Goal: Task Accomplishment & Management: Manage account settings

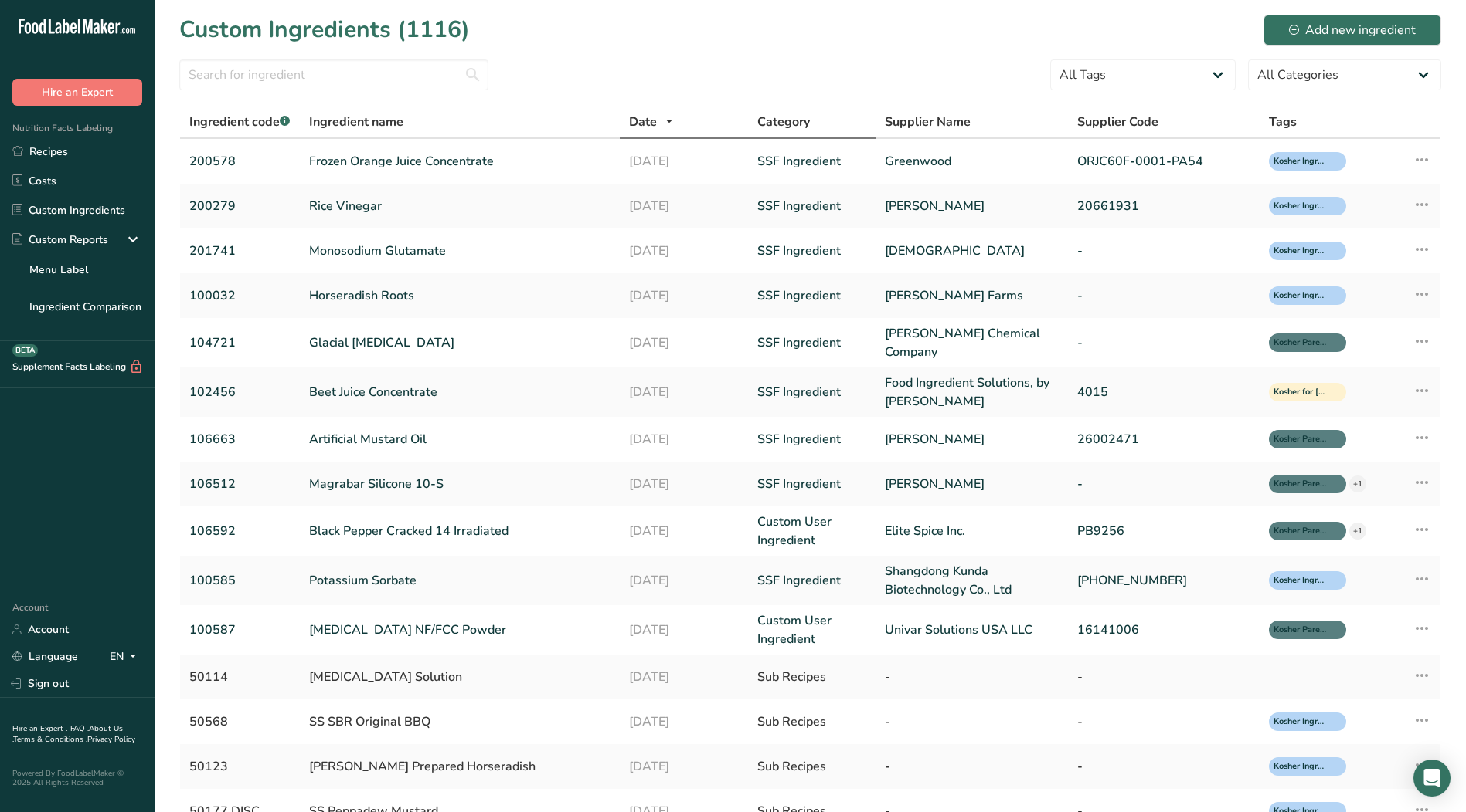
click at [769, 125] on span "Category" at bounding box center [783, 122] width 53 height 19
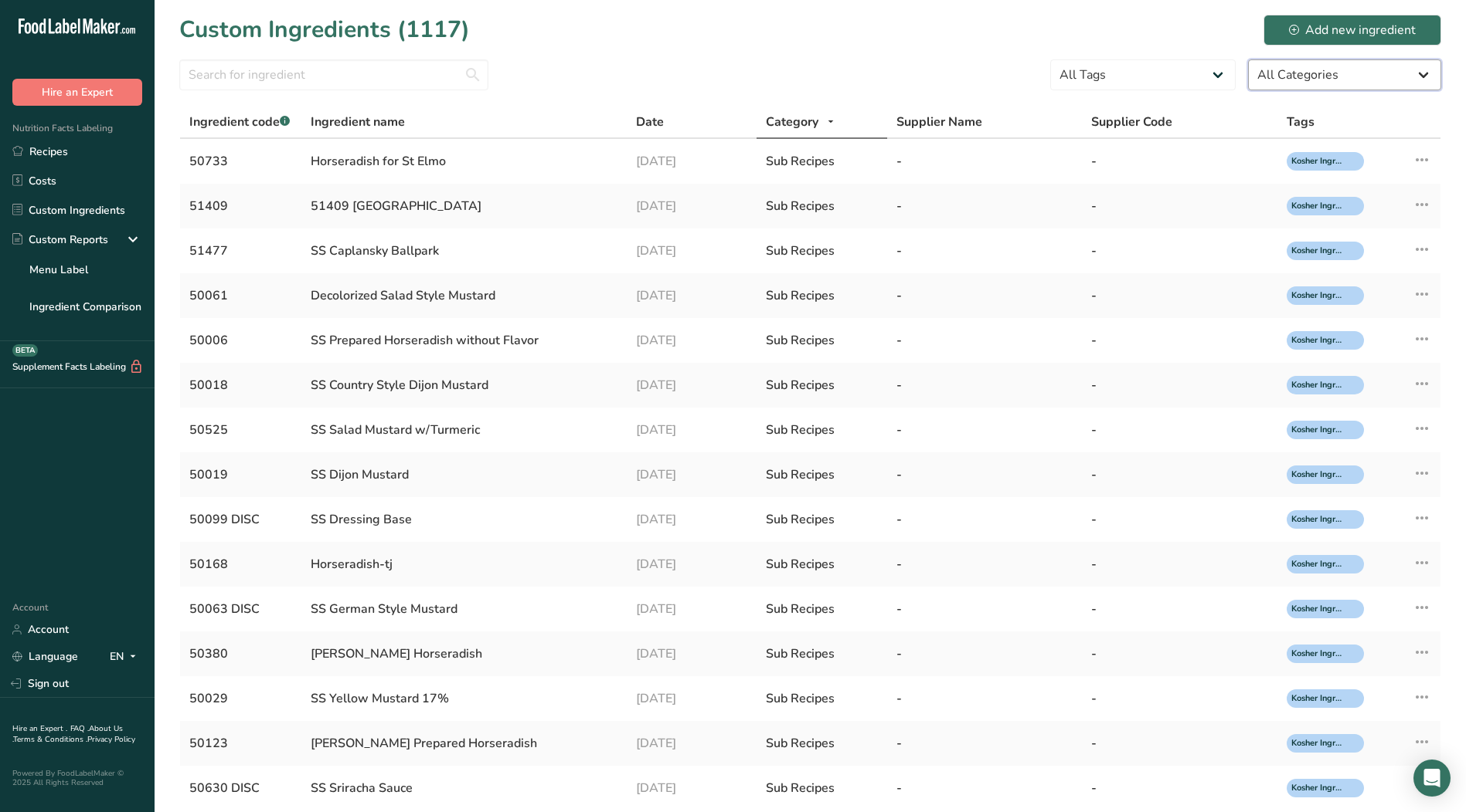
click at [1427, 76] on select "All Categories [DEMOGRAPHIC_DATA]/[US_STATE][DEMOGRAPHIC_DATA] Foods Baby Foods…" at bounding box center [1344, 75] width 193 height 31
click at [1423, 76] on select "All Categories [DEMOGRAPHIC_DATA]/[US_STATE][DEMOGRAPHIC_DATA] Foods Baby Foods…" at bounding box center [1344, 75] width 193 height 31
click at [1215, 73] on select "All Tags Irradiated Kosher Ingredient Not Kosher Ingredient Non GMO Project Ver…" at bounding box center [1143, 75] width 185 height 31
click at [1211, 71] on select "All Tags Irradiated Kosher Ingredient Not Kosher Ingredient Non GMO Project Ver…" at bounding box center [1143, 75] width 185 height 31
click at [834, 122] on icon at bounding box center [830, 122] width 12 height 19
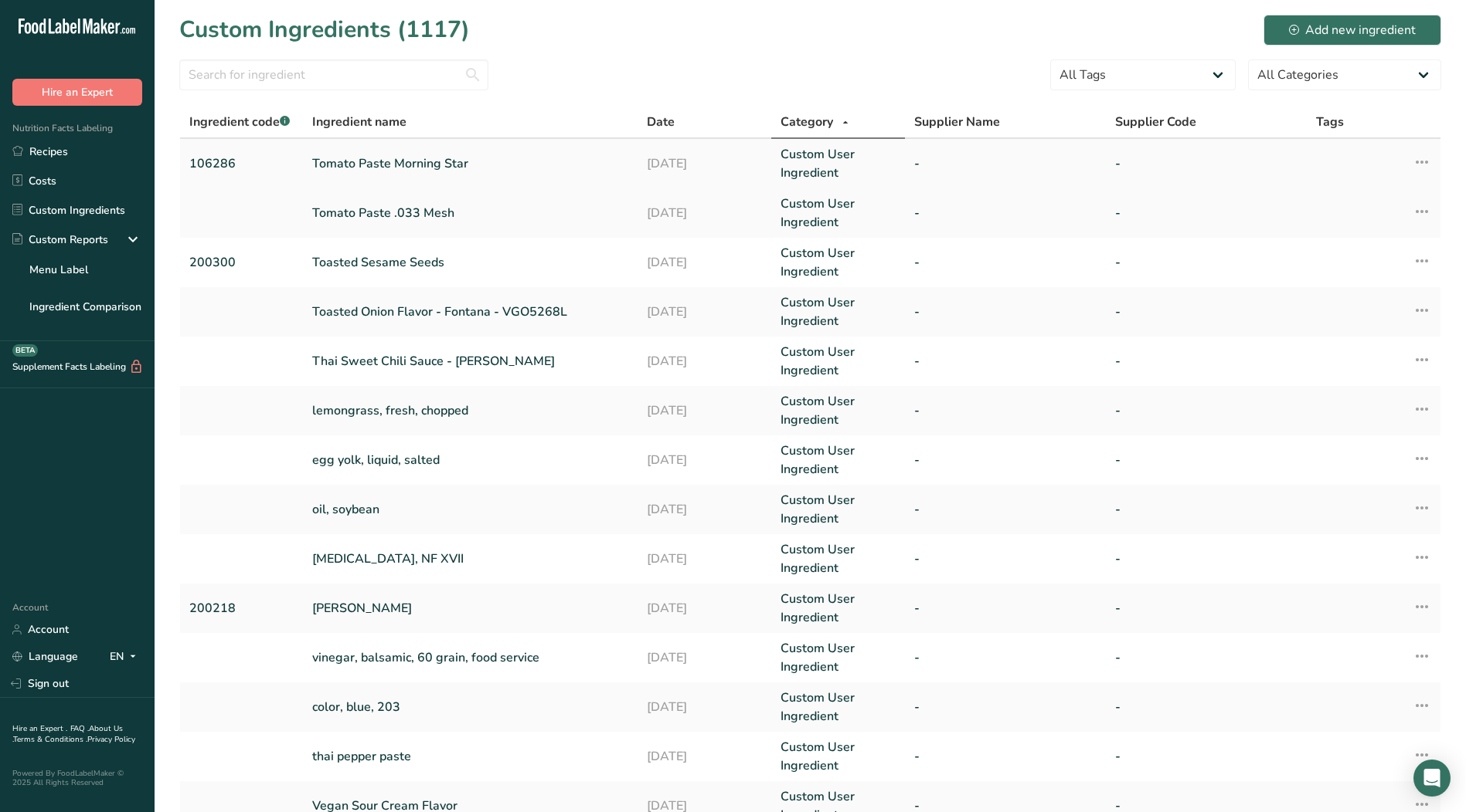
click at [804, 164] on link "Custom User Ingredient" at bounding box center [838, 164] width 115 height 37
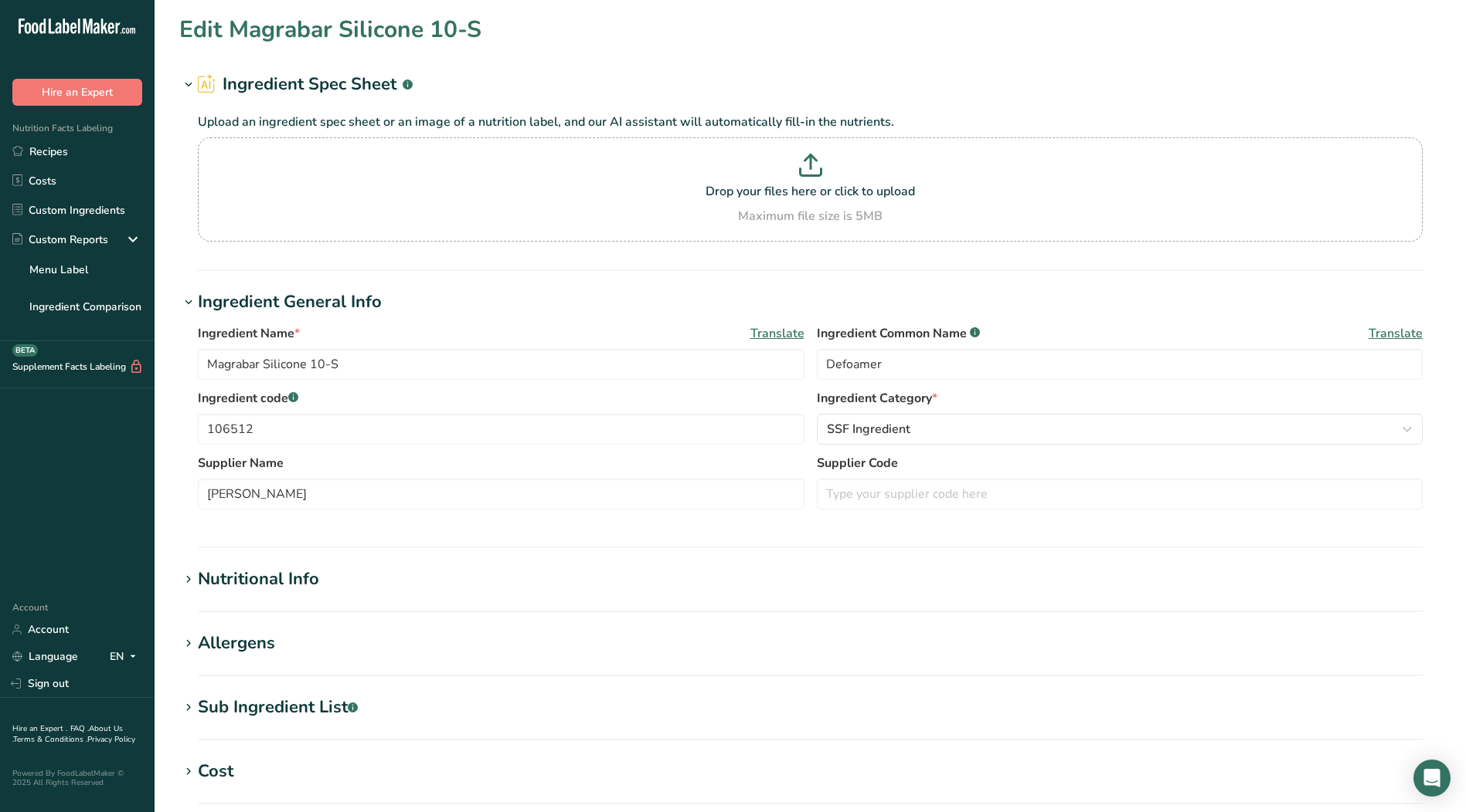
type input "Tomato Paste Morning Star"
type input "106286"
click at [67, 215] on link "Custom Ingredients" at bounding box center [77, 210] width 154 height 29
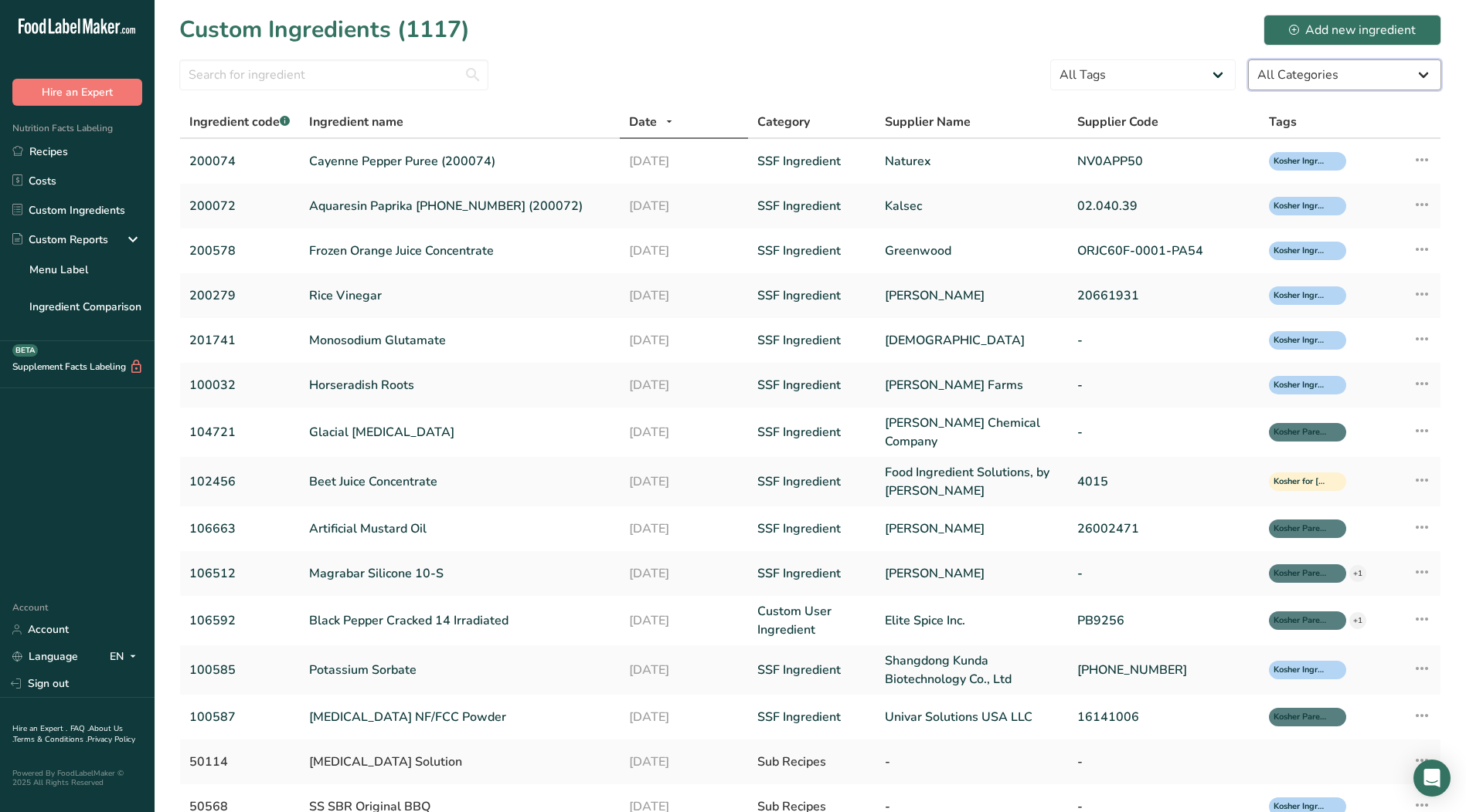
click at [1426, 78] on select "All Categories [DEMOGRAPHIC_DATA]/[US_STATE][DEMOGRAPHIC_DATA] Foods Baby Foods…" at bounding box center [1344, 75] width 193 height 31
click at [1248, 60] on select "All Categories [DEMOGRAPHIC_DATA]/[US_STATE][DEMOGRAPHIC_DATA] Foods Baby Foods…" at bounding box center [1344, 75] width 193 height 31
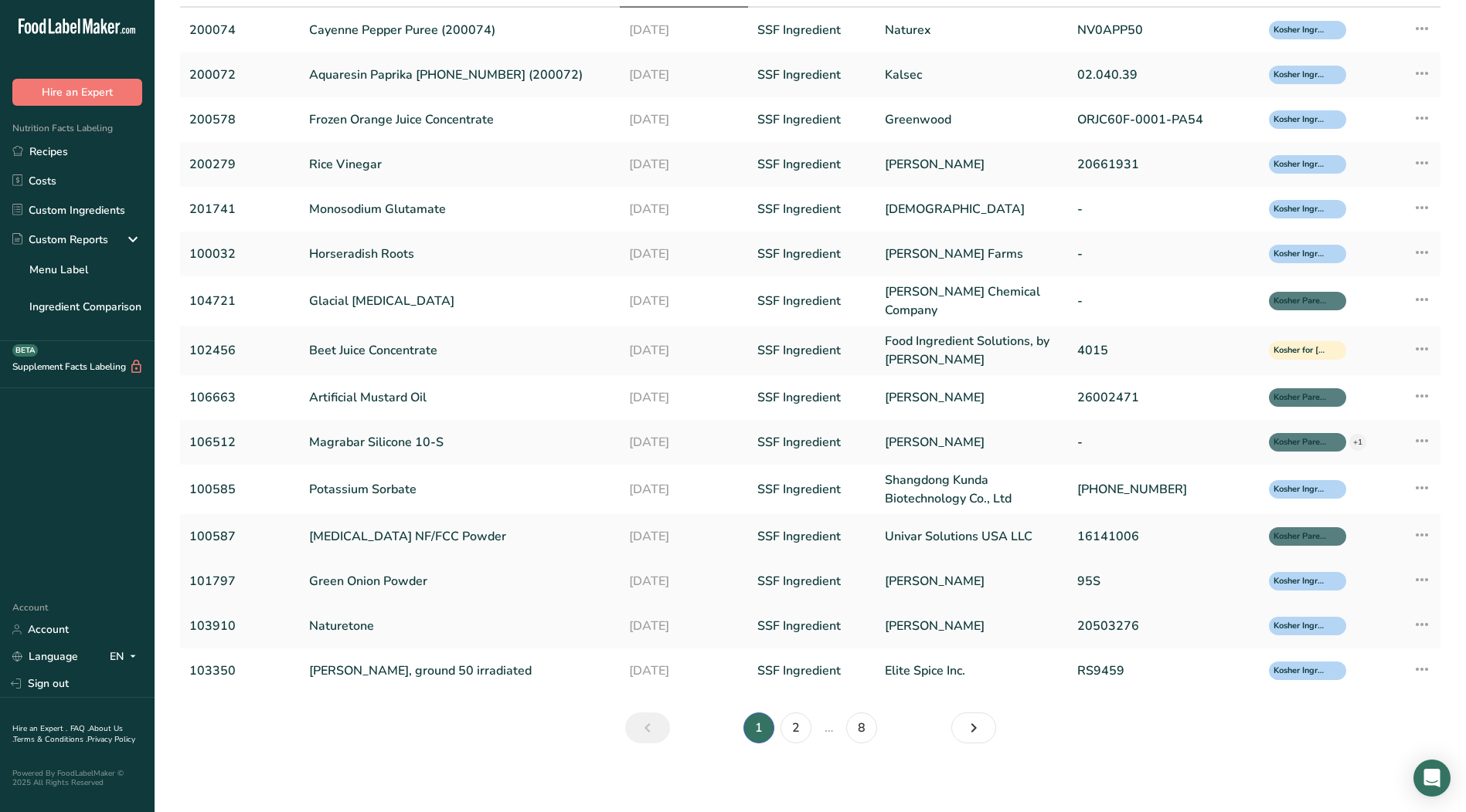
scroll to position [132, 0]
click at [979, 727] on icon "Next" at bounding box center [973, 727] width 19 height 27
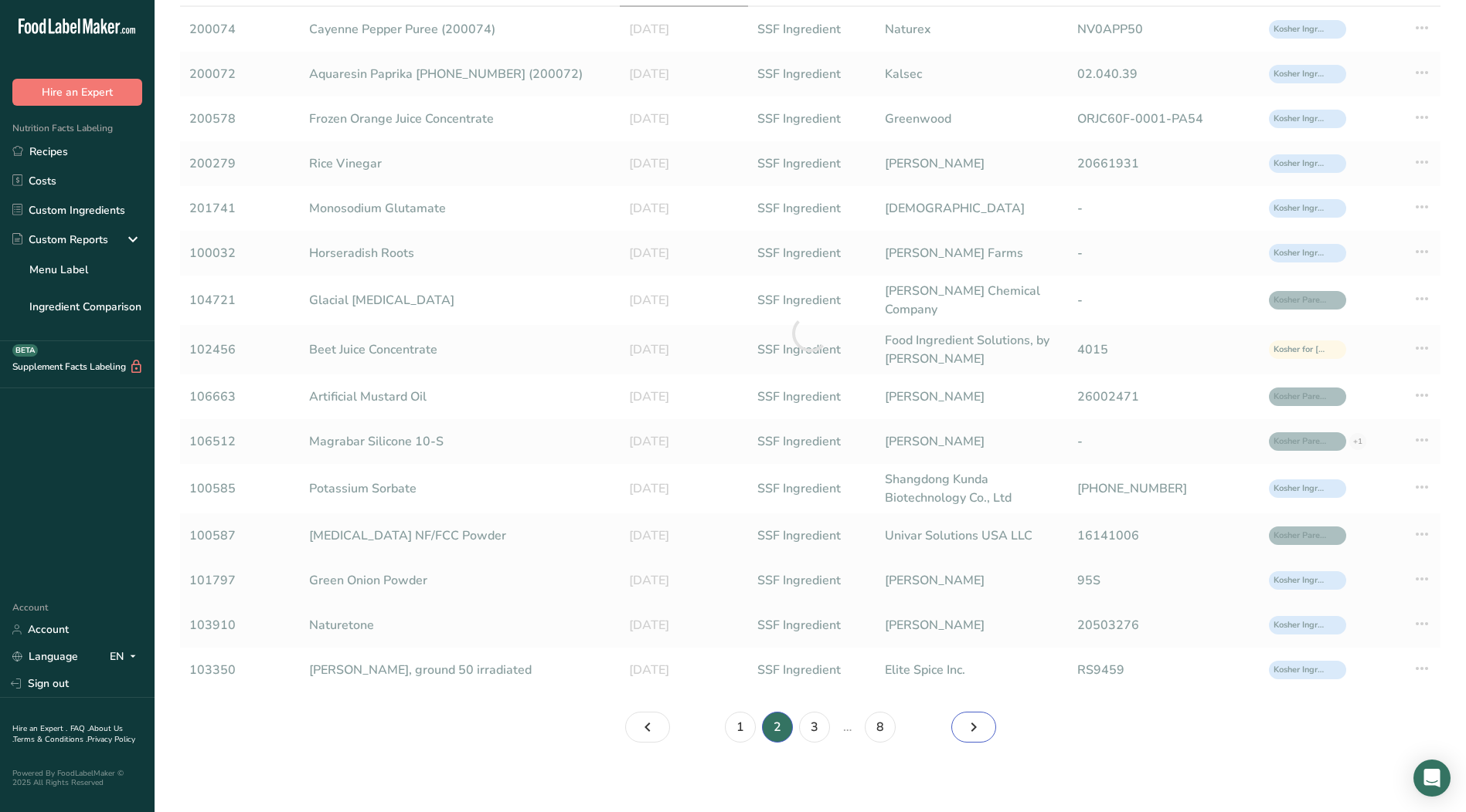
scroll to position [123, 0]
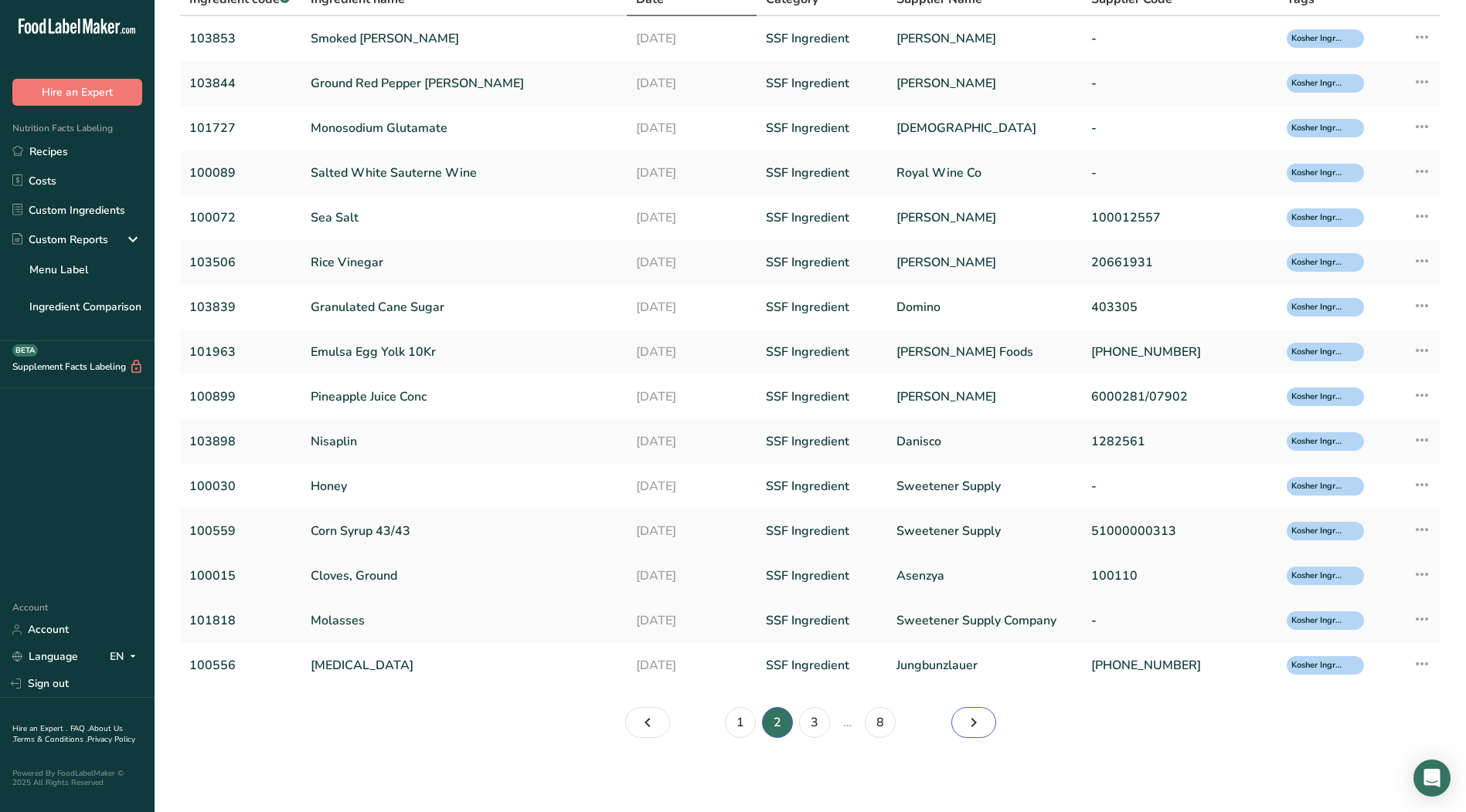
click at [979, 727] on icon "Page 3." at bounding box center [973, 722] width 19 height 27
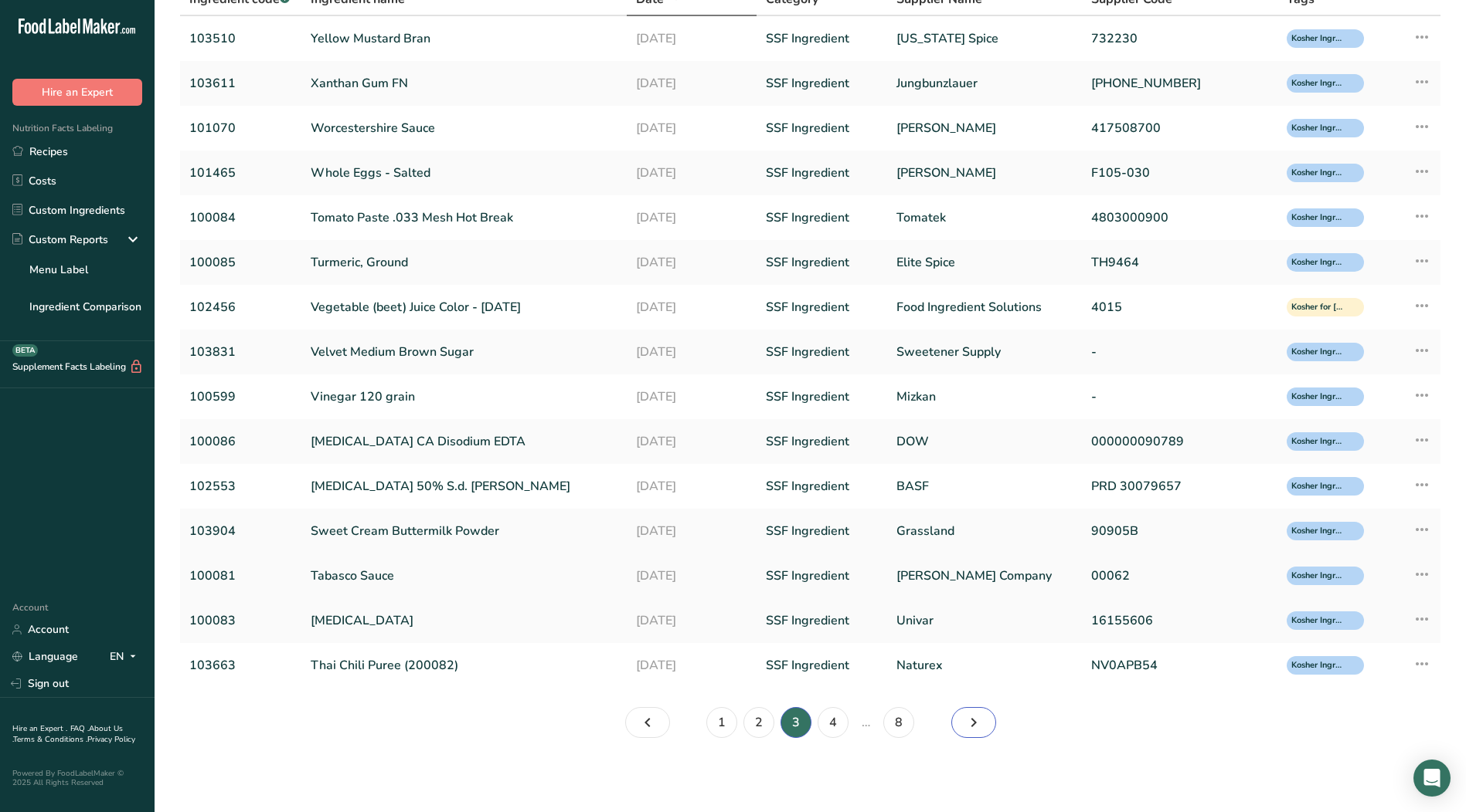
click at [979, 727] on icon "Page 4." at bounding box center [973, 722] width 19 height 27
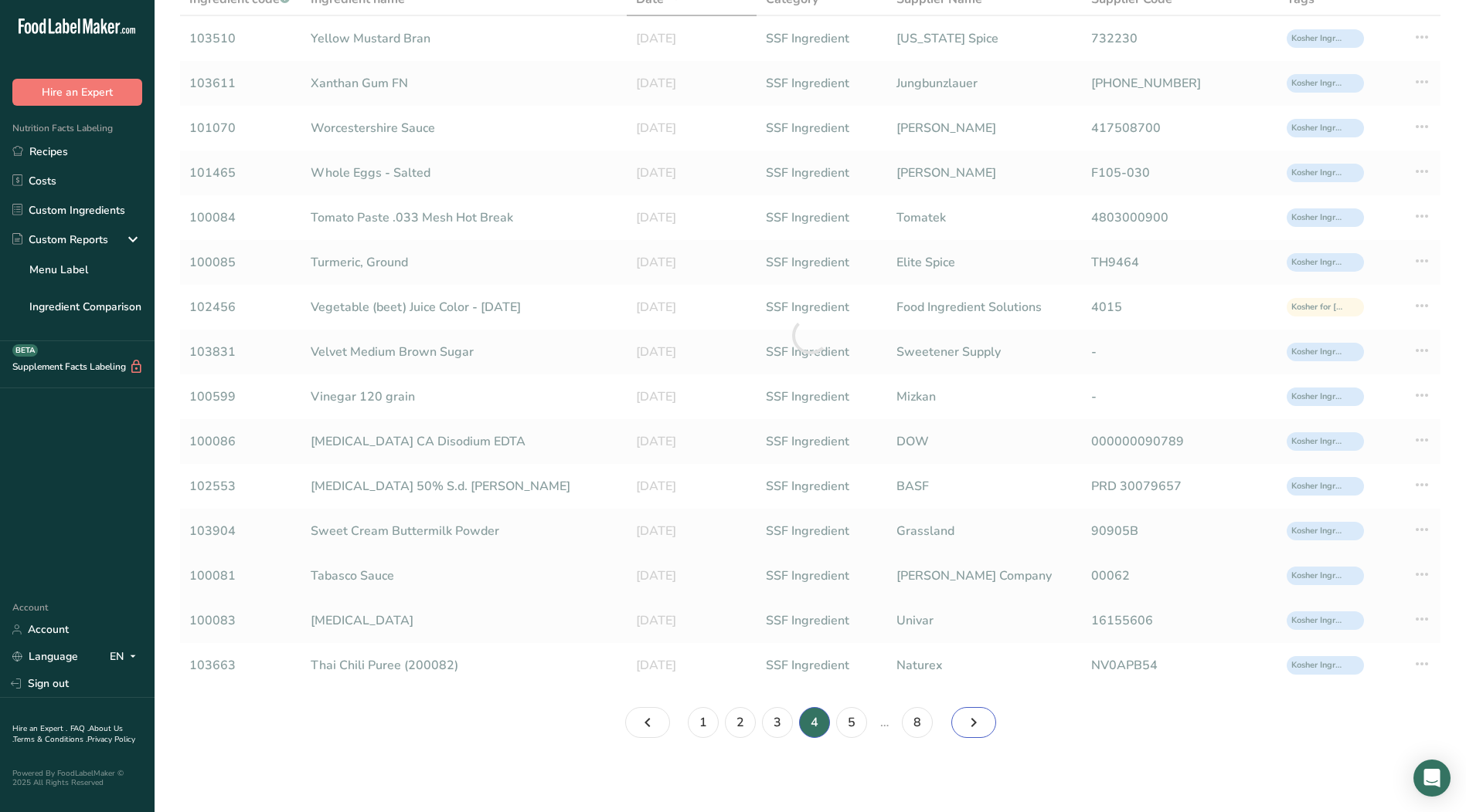
scroll to position [128, 0]
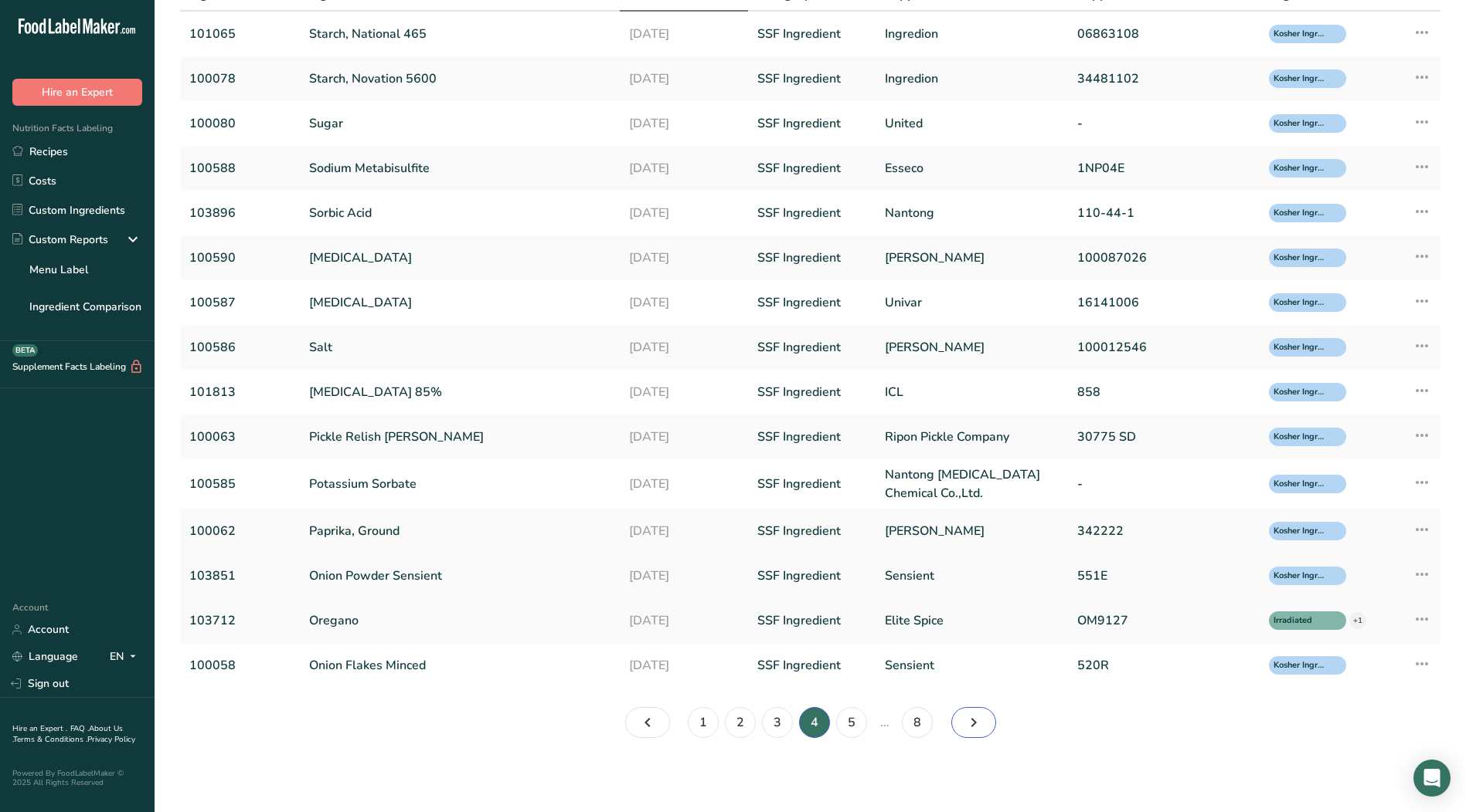
click at [979, 727] on icon "Page 5." at bounding box center [973, 722] width 19 height 27
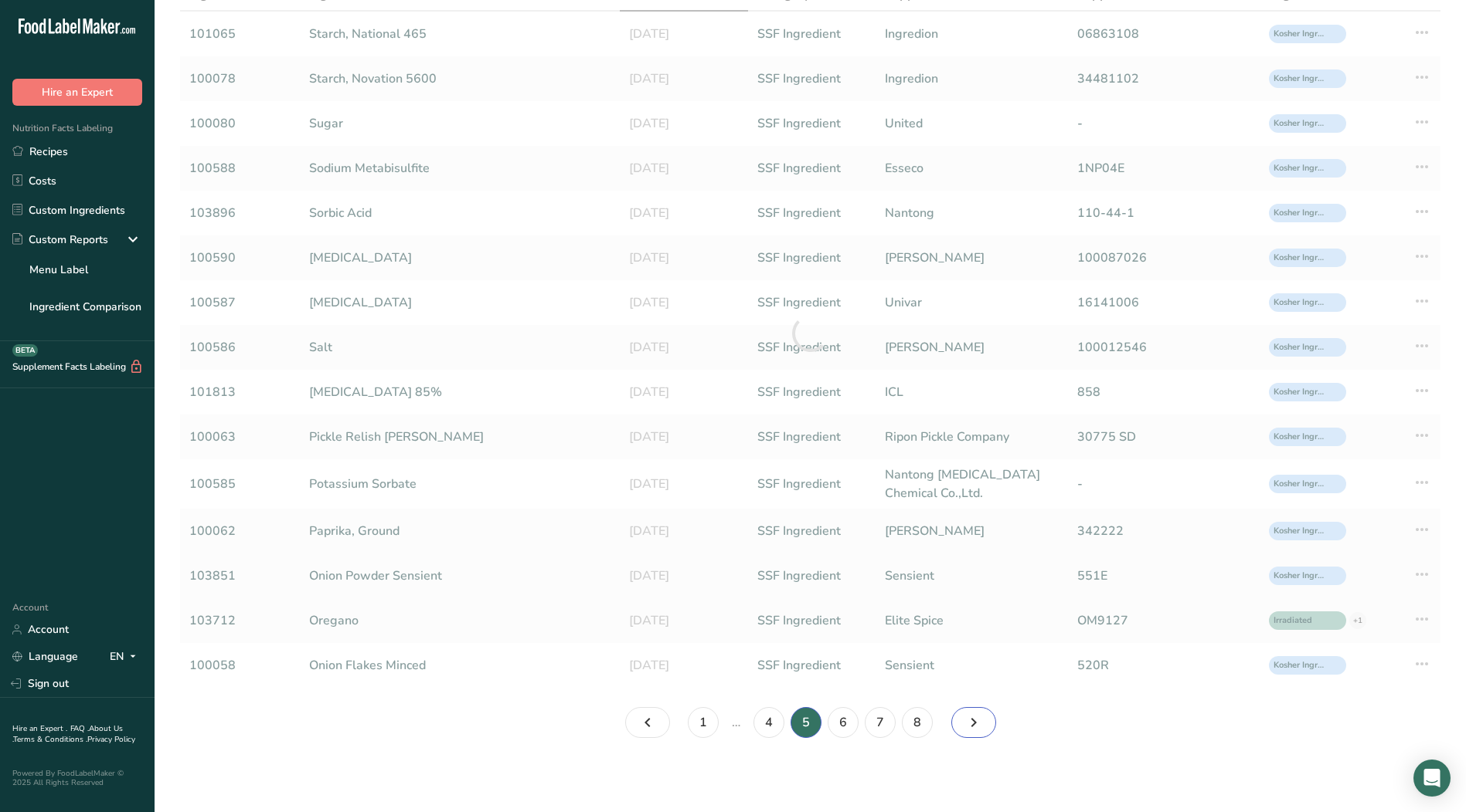
scroll to position [123, 0]
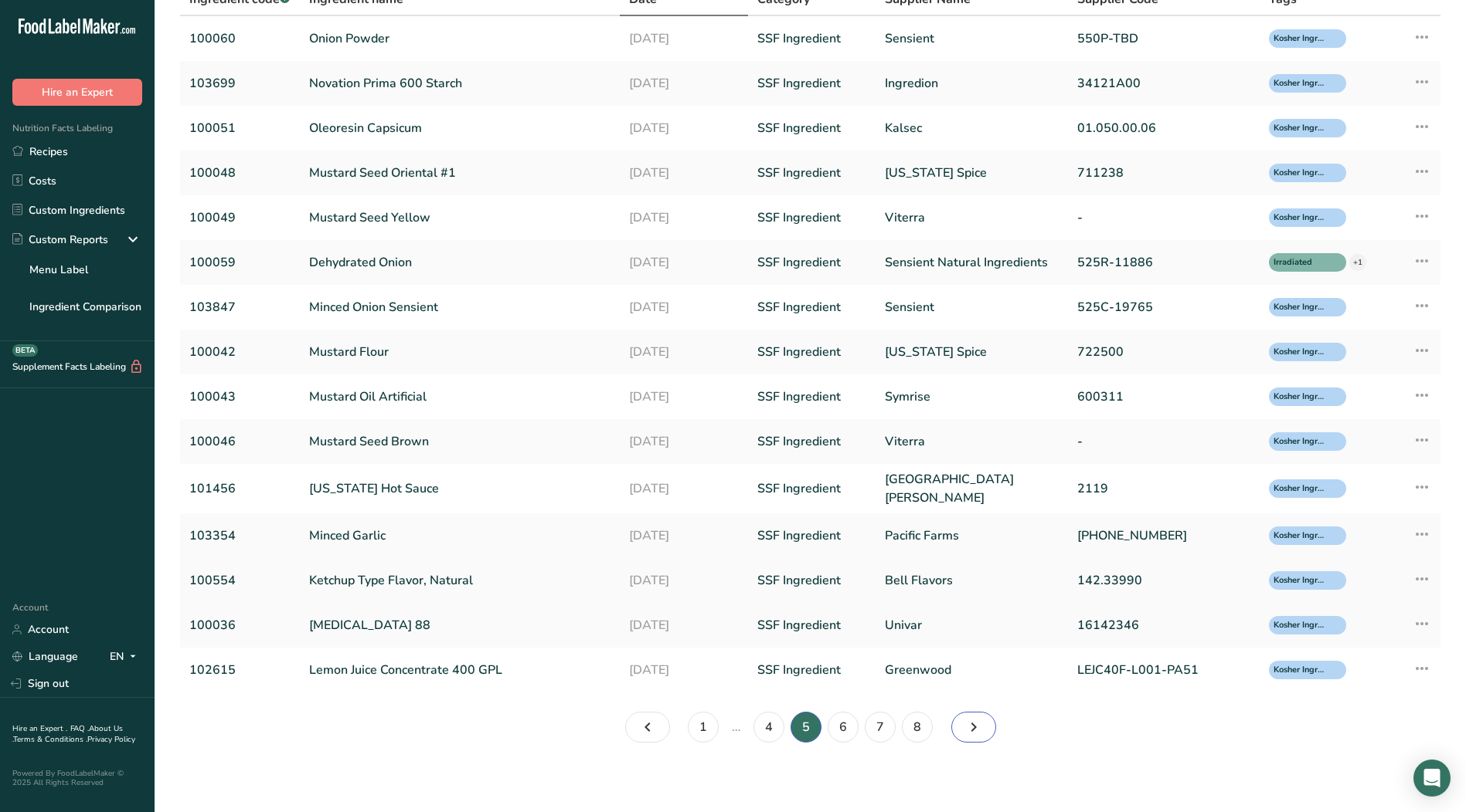
click at [979, 727] on icon "Page 6." at bounding box center [973, 727] width 19 height 27
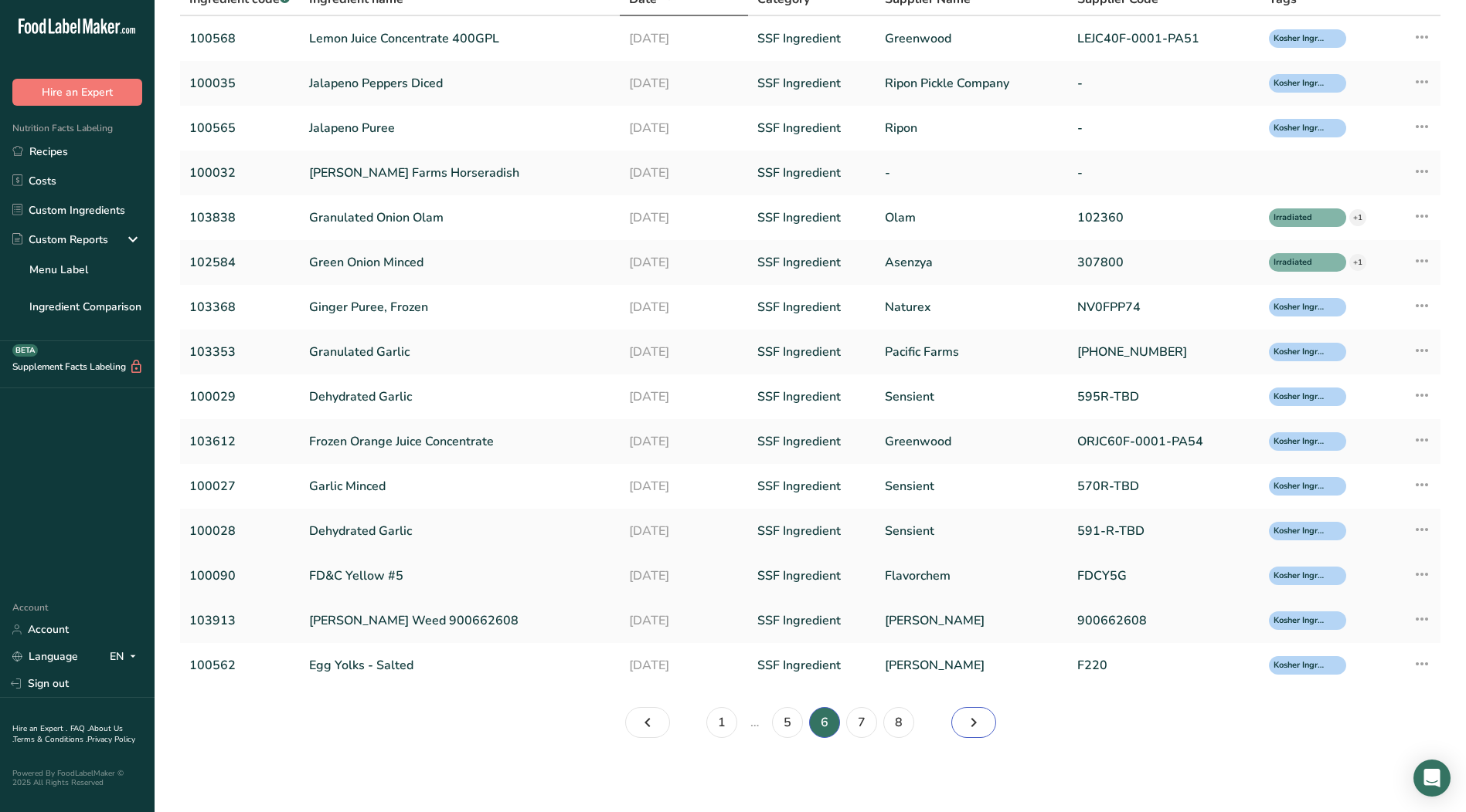
click at [979, 727] on icon "Page 7." at bounding box center [973, 722] width 19 height 27
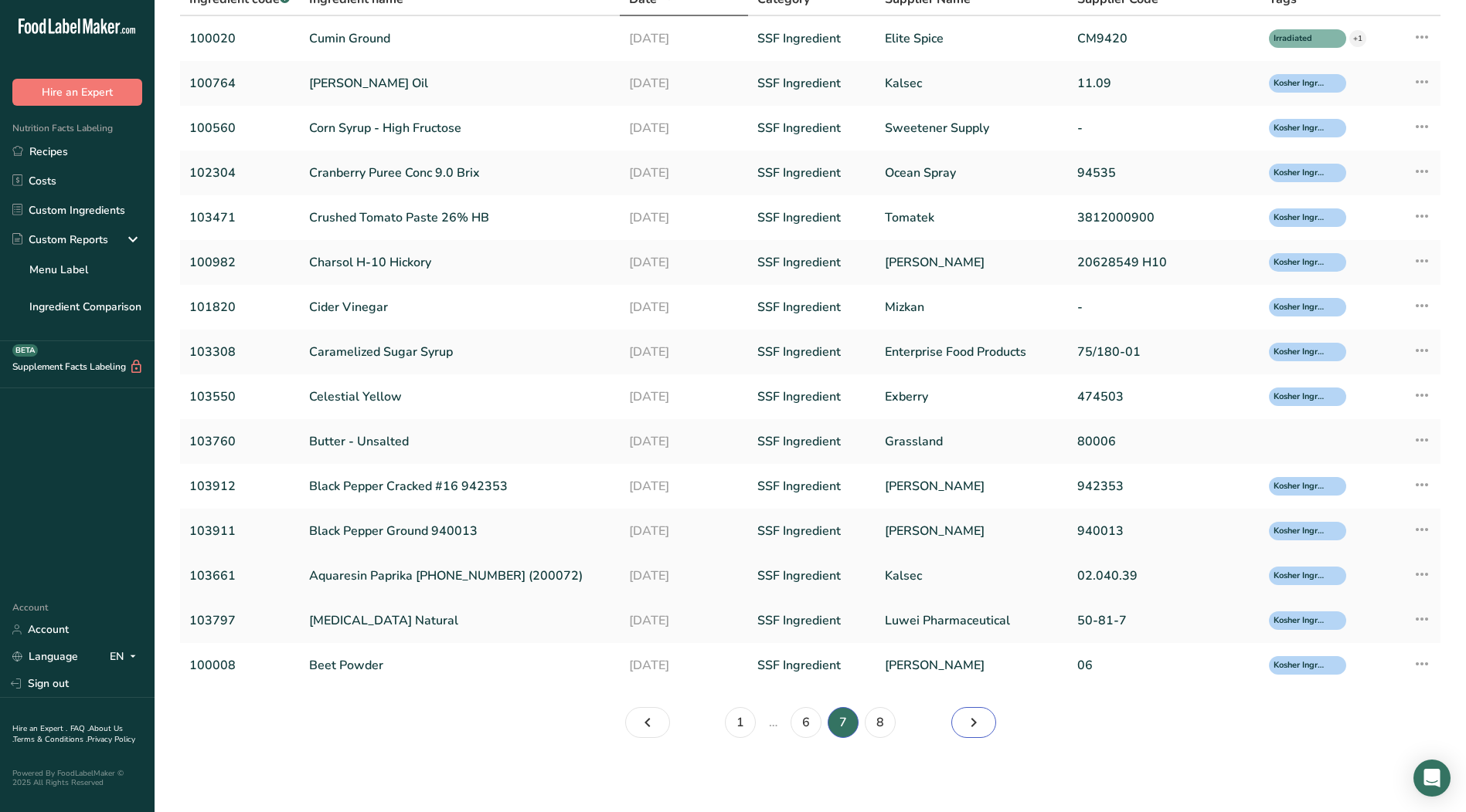
click at [979, 727] on icon "Page 8." at bounding box center [973, 722] width 19 height 27
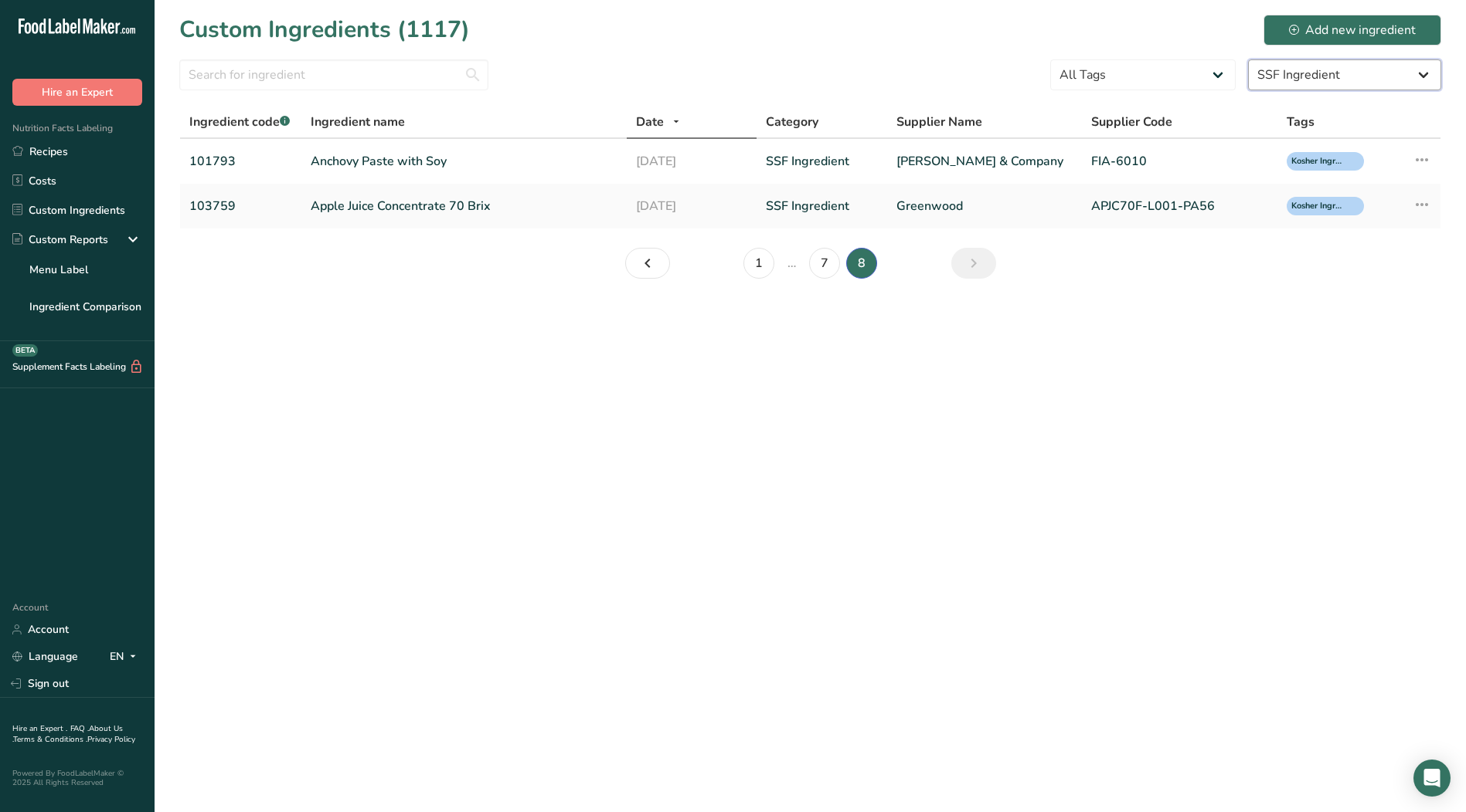
click at [1419, 74] on select "All Categories [DEMOGRAPHIC_DATA]/[US_STATE][DEMOGRAPHIC_DATA] Foods Baby Foods…" at bounding box center [1344, 75] width 193 height 31
select select "1137"
click at [1248, 60] on select "All Categories [DEMOGRAPHIC_DATA]/[US_STATE][DEMOGRAPHIC_DATA] Foods Baby Foods…" at bounding box center [1344, 75] width 193 height 31
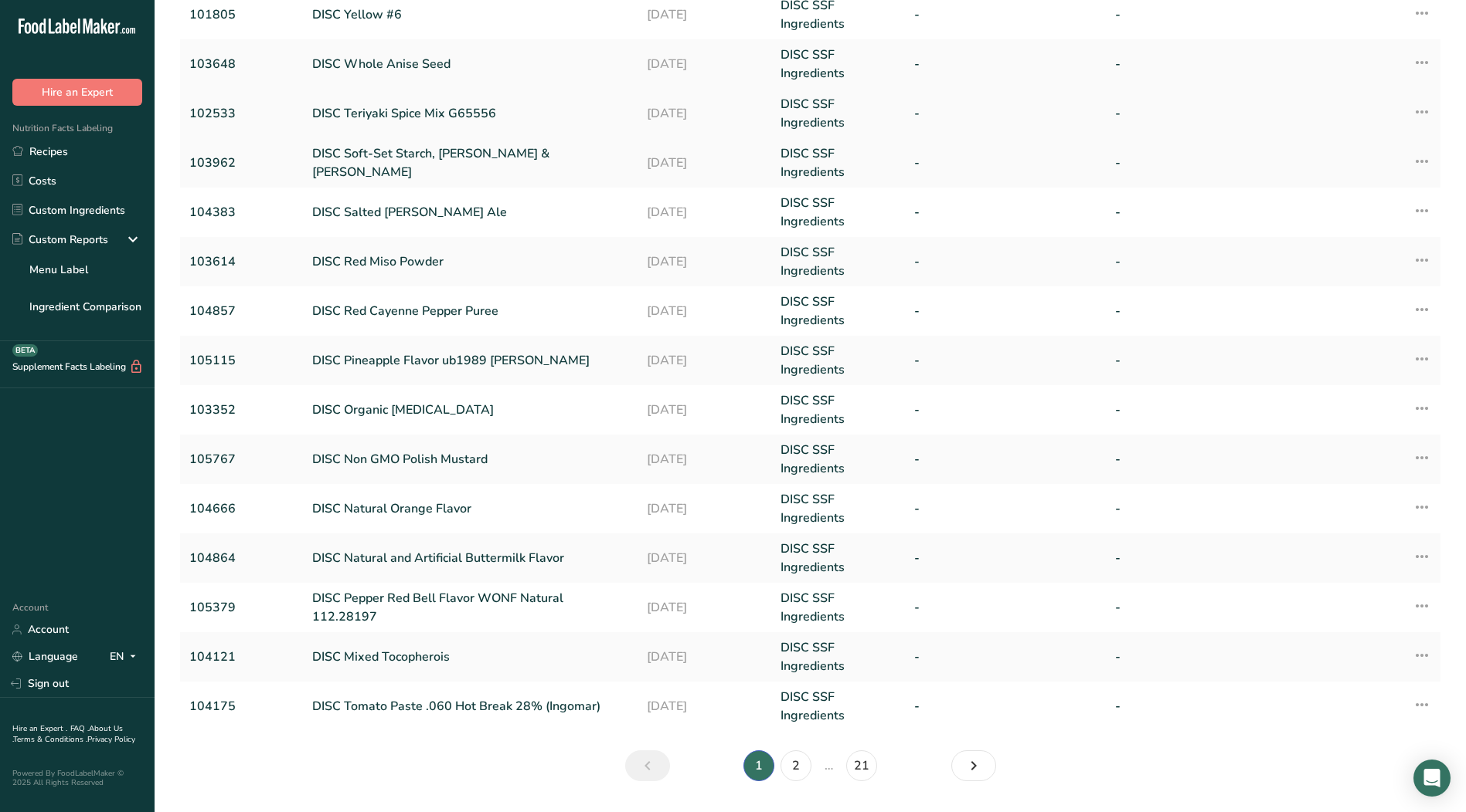
scroll to position [192, 0]
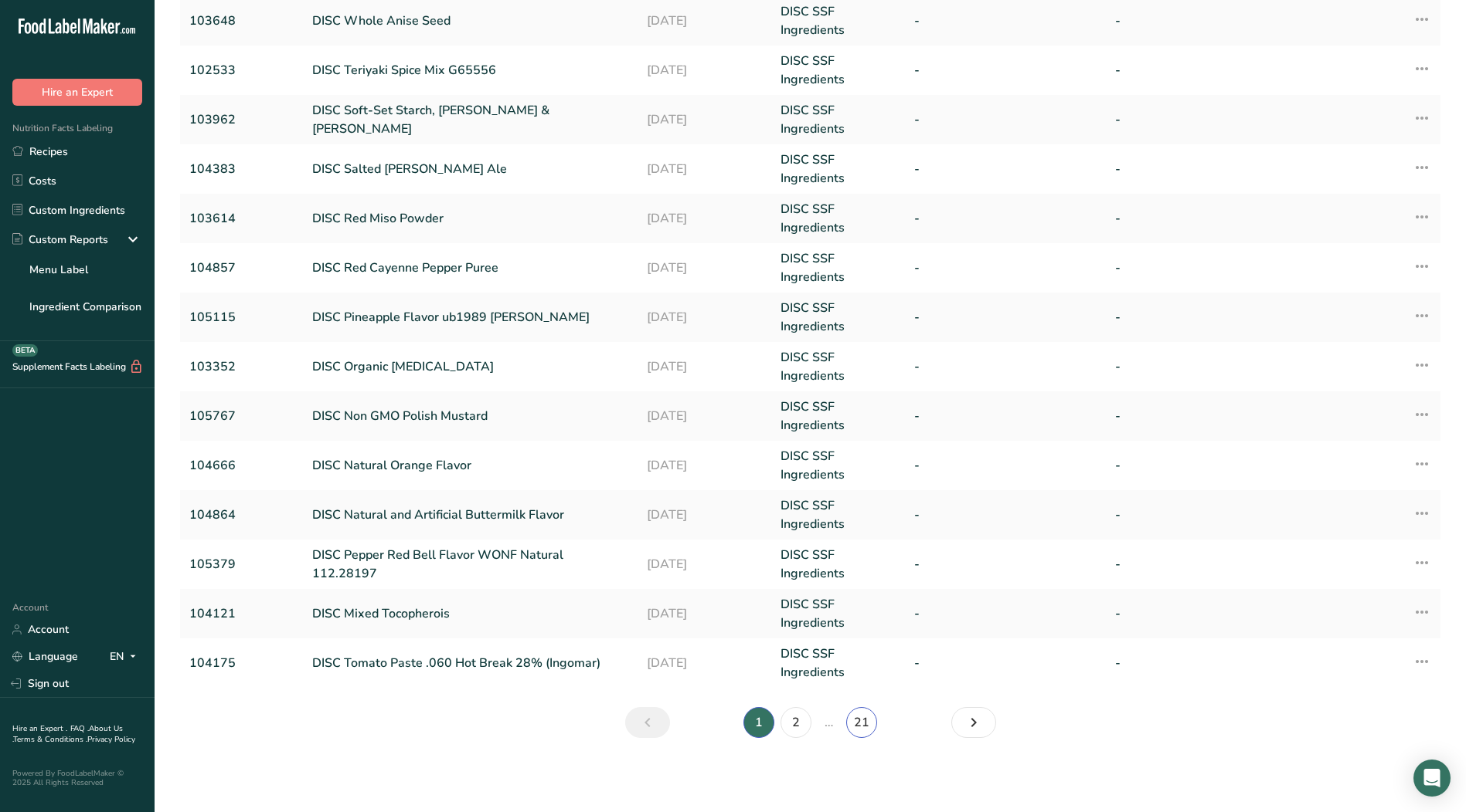
click at [856, 722] on link "21" at bounding box center [861, 722] width 31 height 31
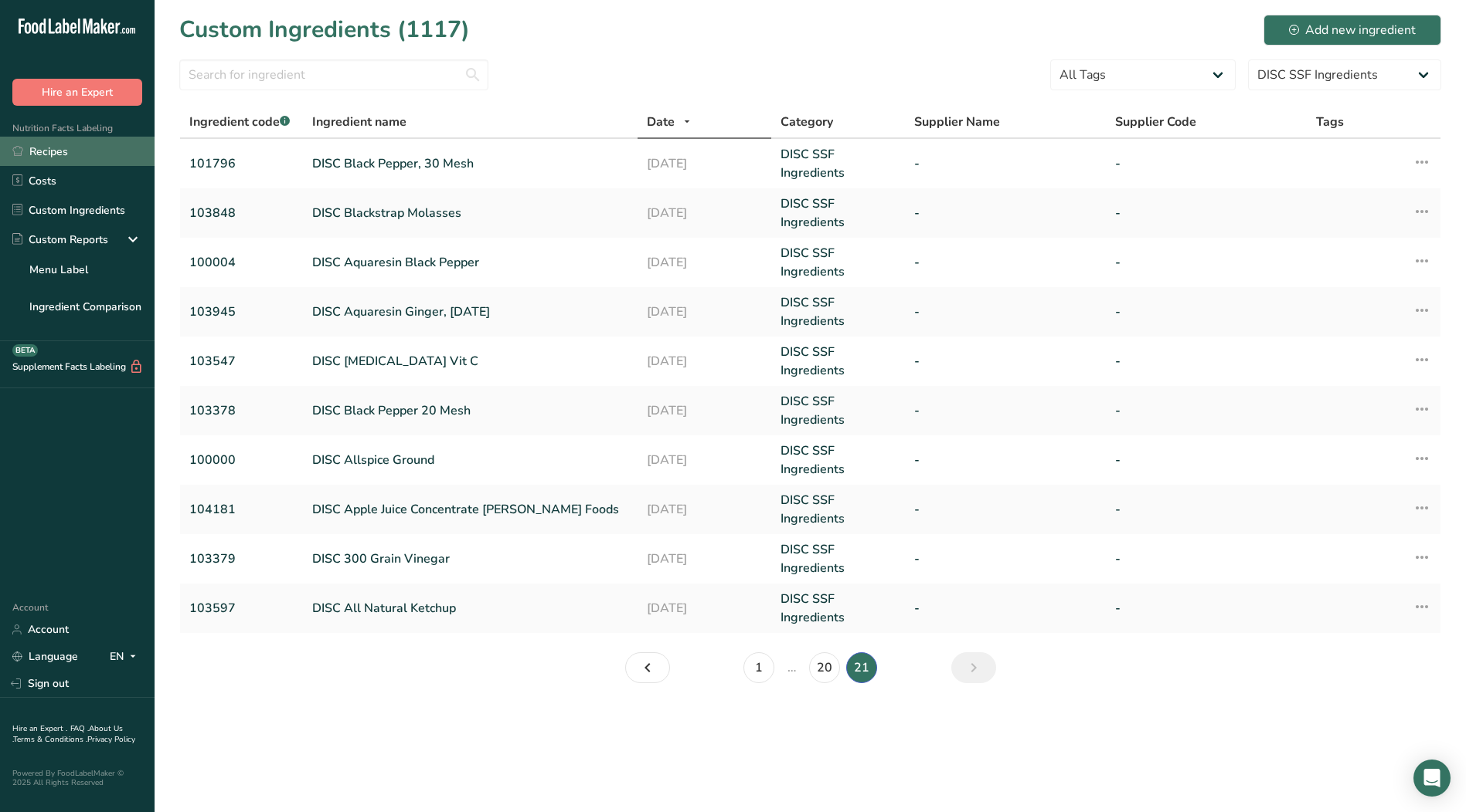
click at [65, 155] on link "Recipes" at bounding box center [77, 151] width 154 height 29
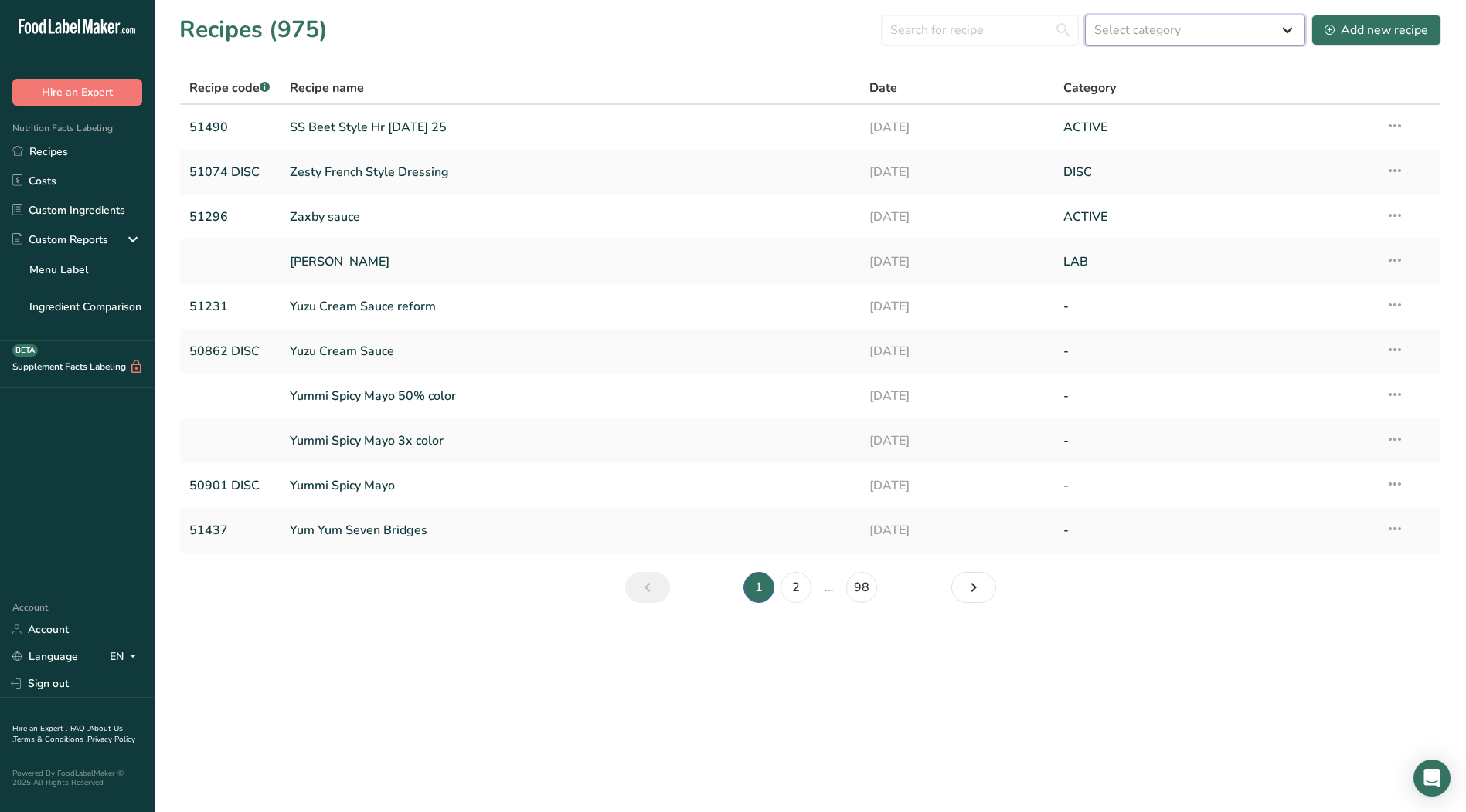
click at [1292, 31] on select "Select category All ACTIVE Baked Goods [GEOGRAPHIC_DATA] Confectionery Cooked M…" at bounding box center [1195, 30] width 220 height 31
select select "2571"
click at [1086, 15] on select "Select category All ACTIVE Baked Goods [GEOGRAPHIC_DATA] Confectionery Cooked M…" at bounding box center [1195, 30] width 220 height 31
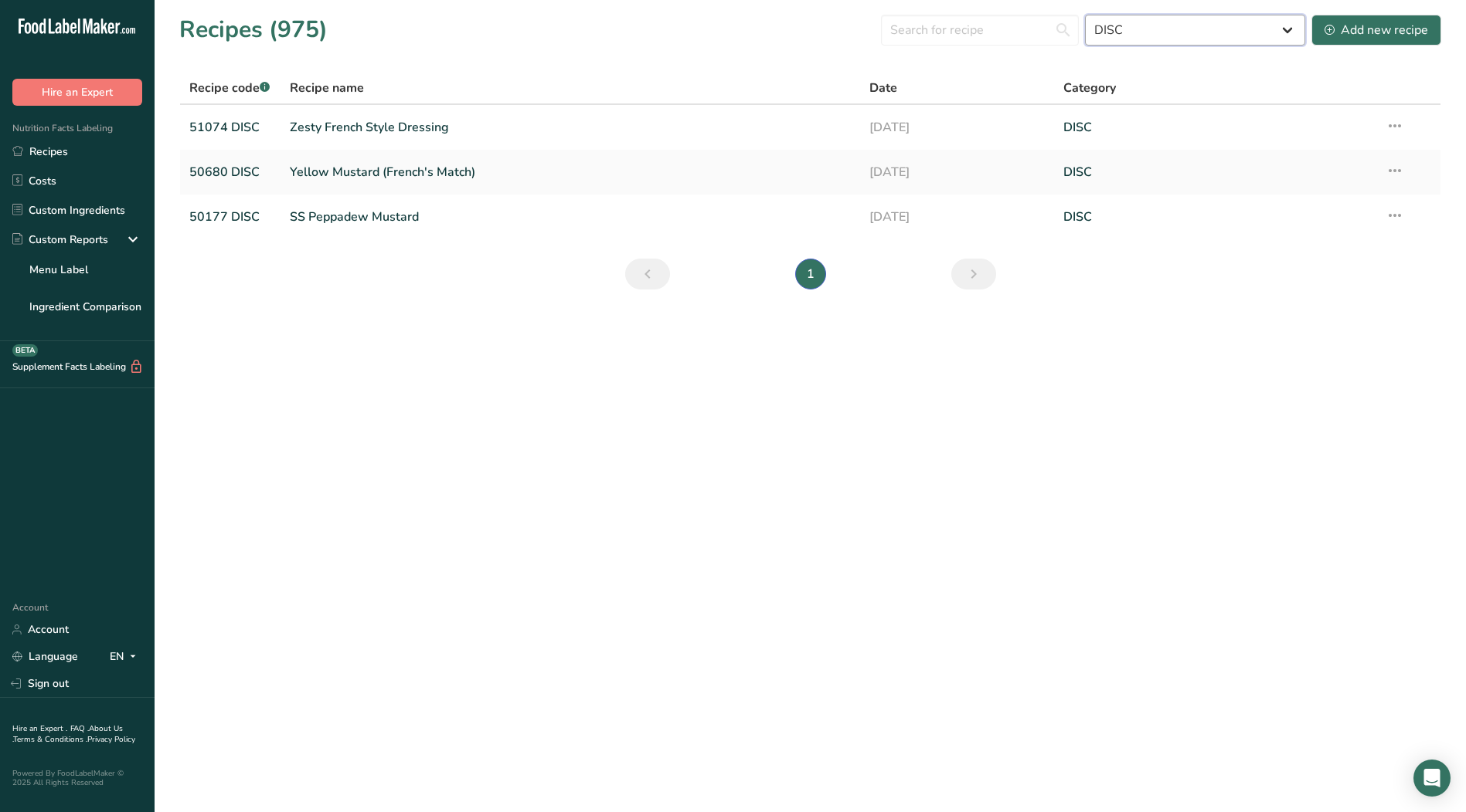
click at [1284, 30] on select "All ACTIVE Baked Goods [GEOGRAPHIC_DATA] Confectionery Cooked Meals, Salads, & …" at bounding box center [1195, 30] width 220 height 31
select select
click at [1086, 15] on select "All ACTIVE Baked Goods [GEOGRAPHIC_DATA] Confectionery Cooked Meals, Salads, & …" at bounding box center [1195, 30] width 220 height 31
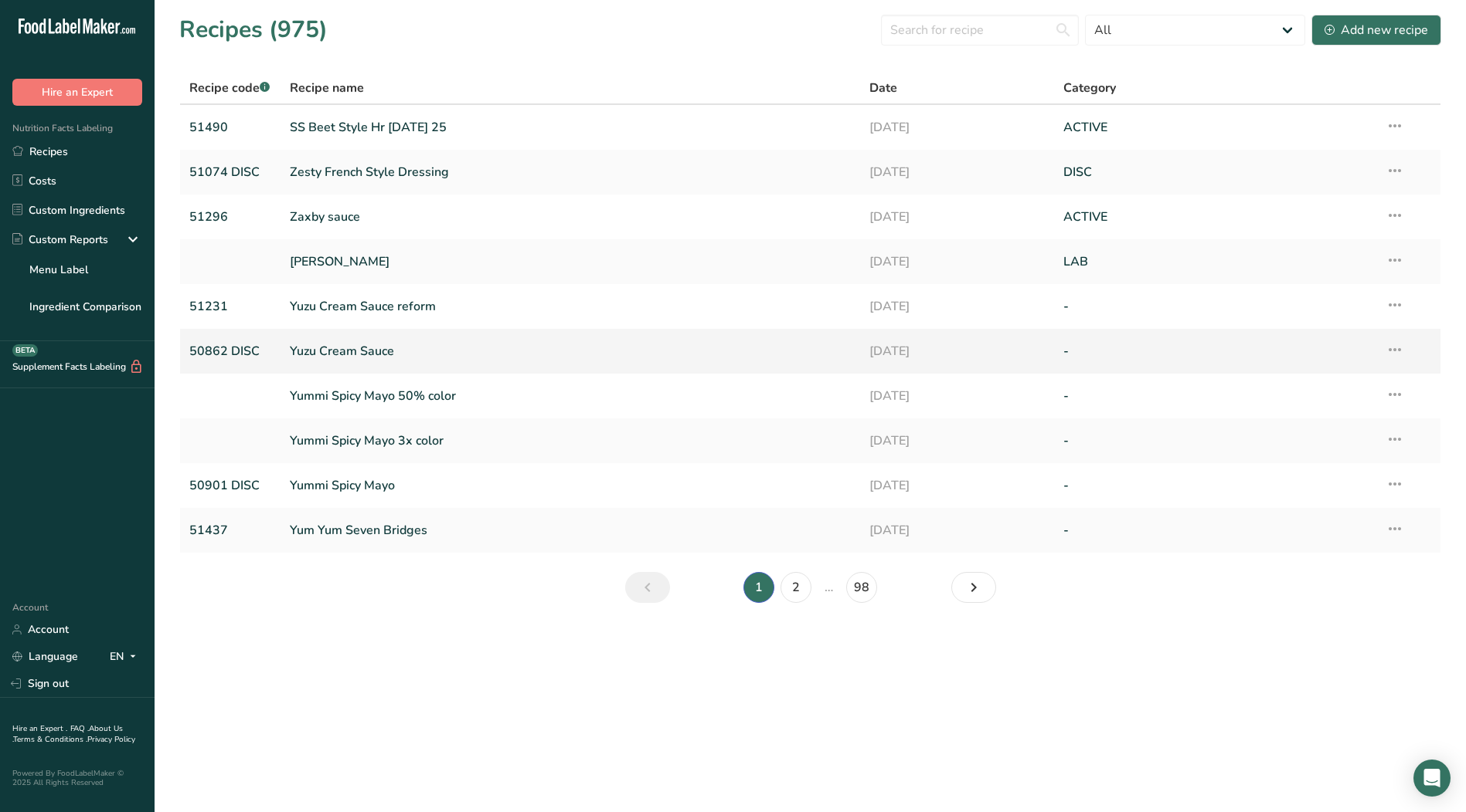
click at [321, 347] on link "Yuzu Cream Sauce" at bounding box center [570, 352] width 562 height 32
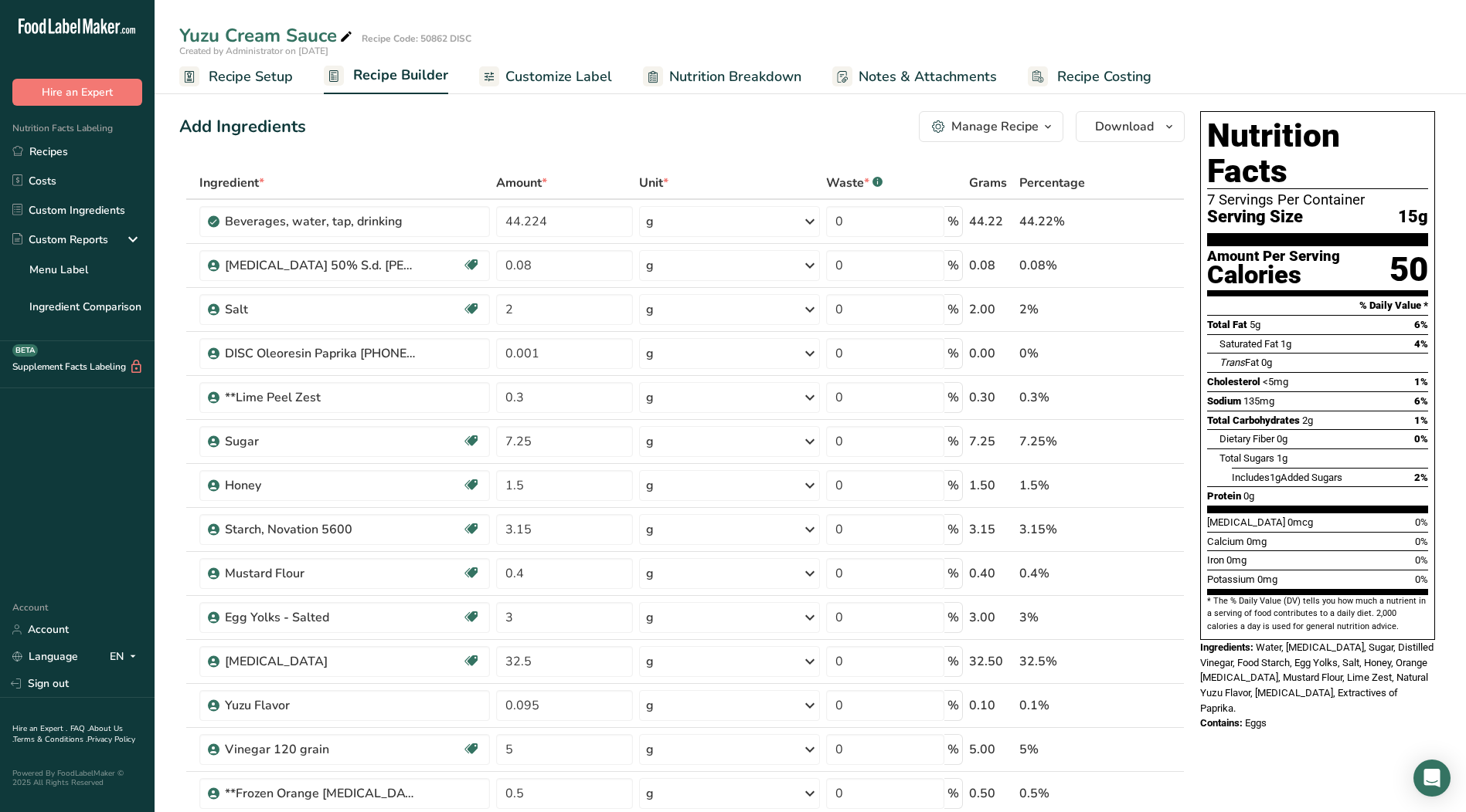
click at [244, 80] on span "Recipe Setup" at bounding box center [251, 77] width 84 height 21
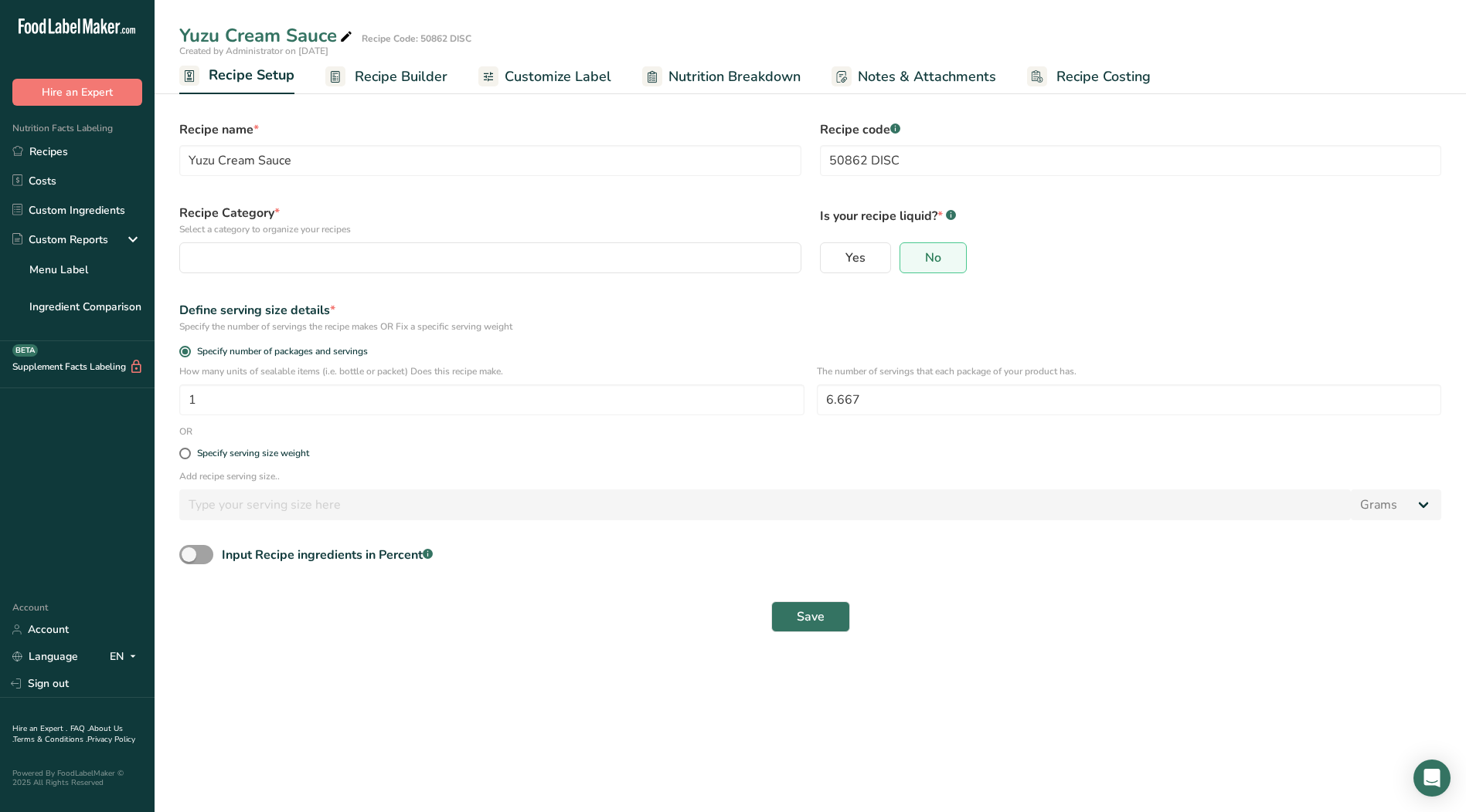
click at [947, 79] on span "Notes & Attachments" at bounding box center [927, 77] width 138 height 21
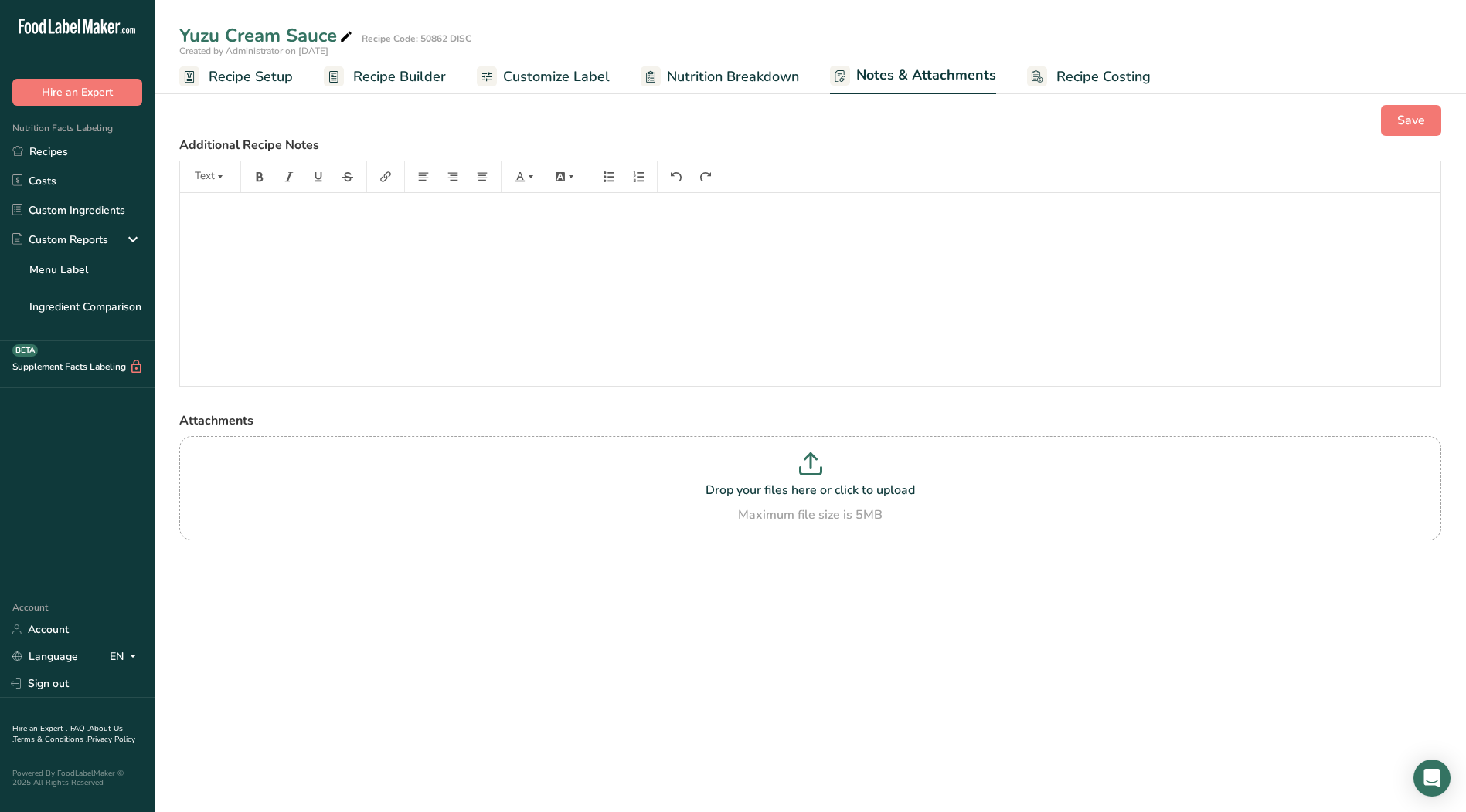
click at [764, 84] on span "Nutrition Breakdown" at bounding box center [733, 77] width 132 height 21
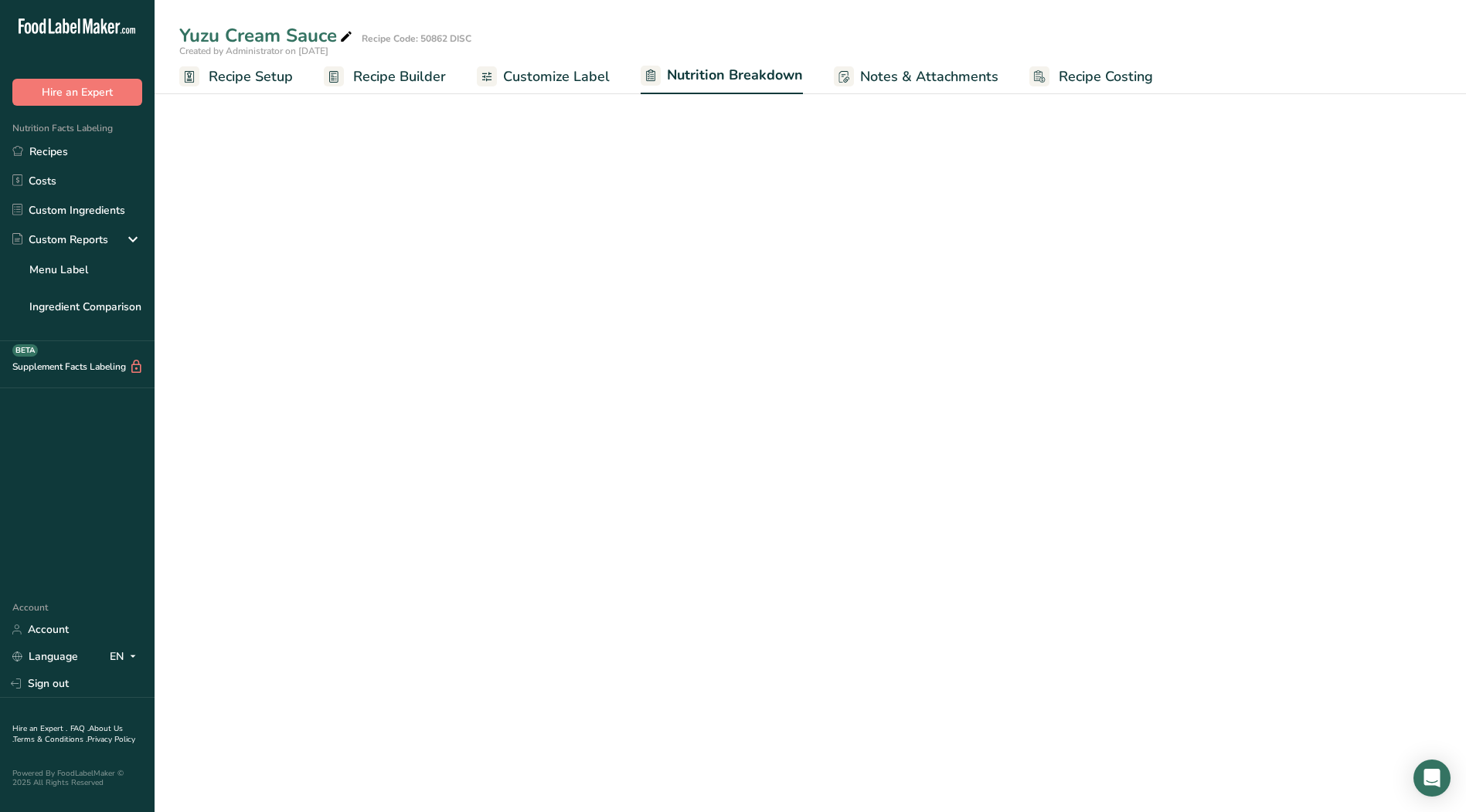
select select "Calories"
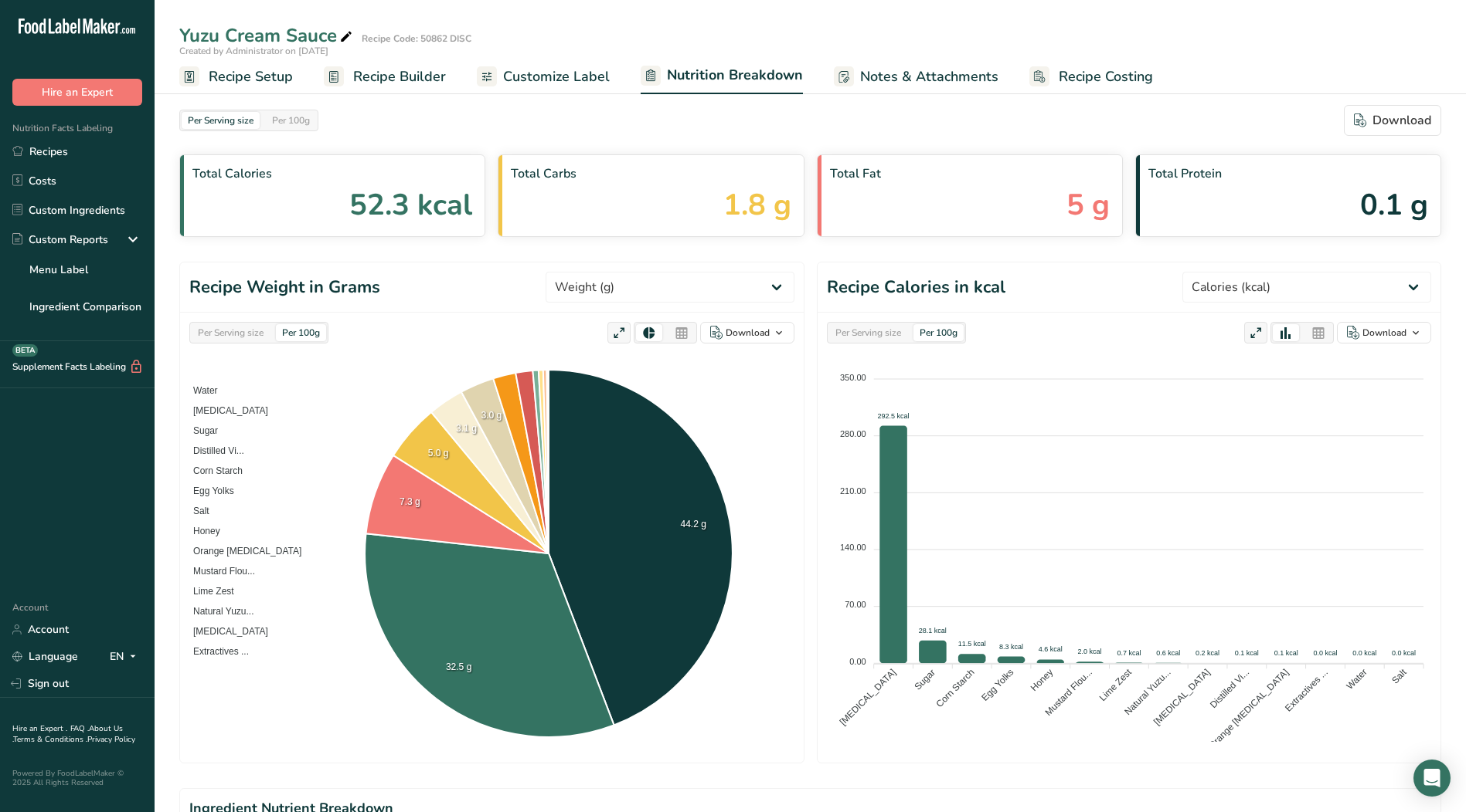
click at [565, 78] on span "Customize Label" at bounding box center [556, 77] width 107 height 21
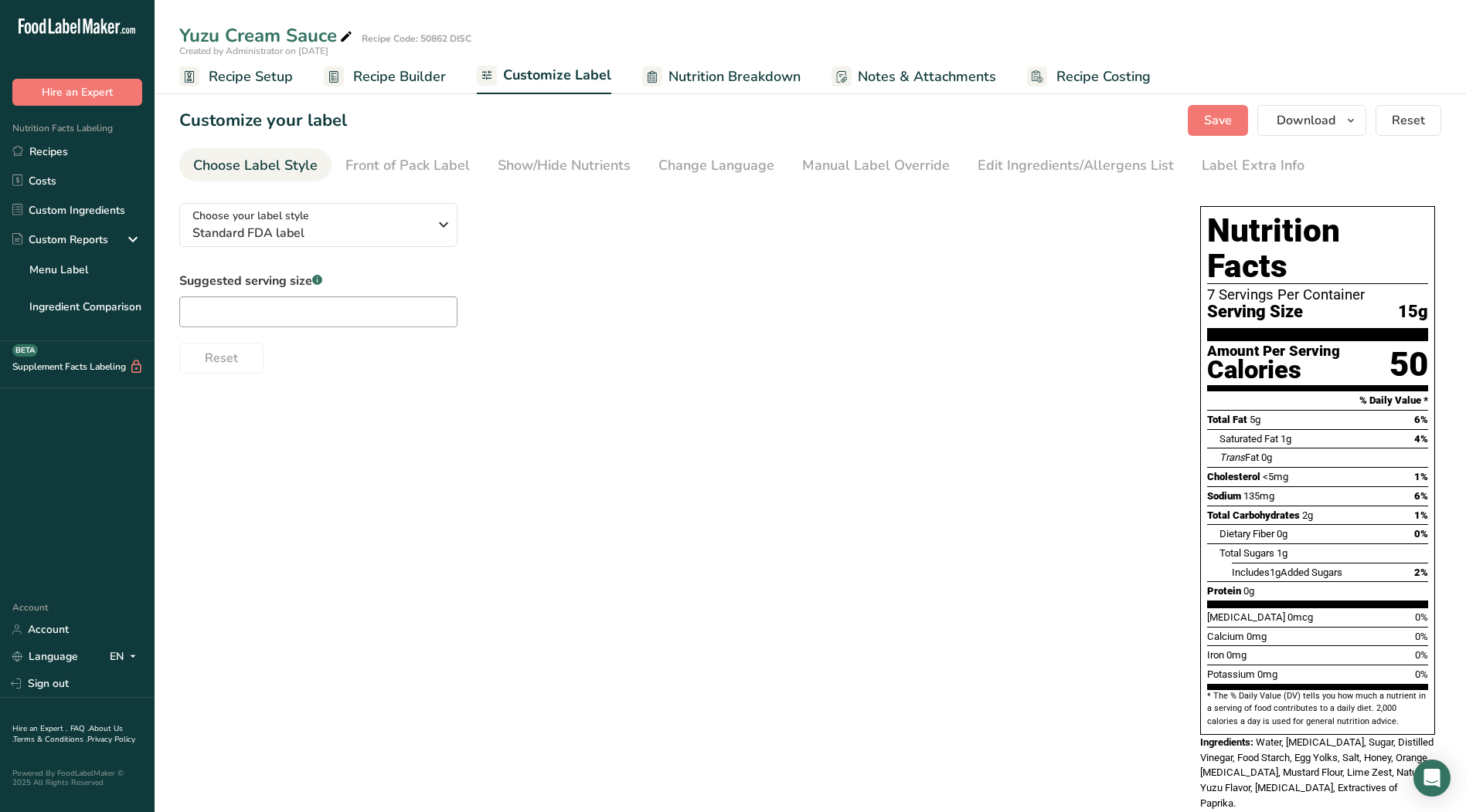
click at [421, 81] on span "Recipe Builder" at bounding box center [399, 77] width 93 height 21
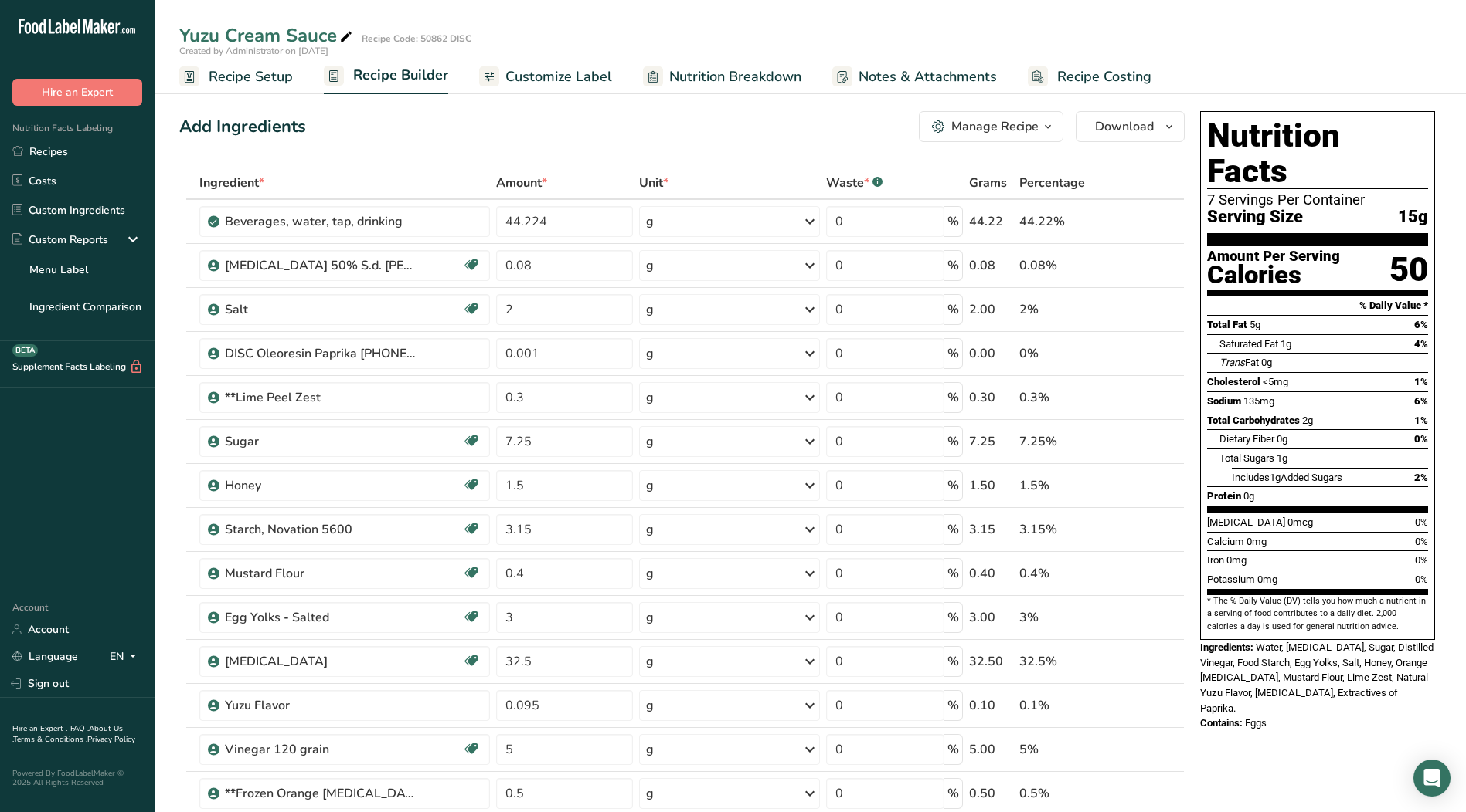
click at [1040, 130] on span "button" at bounding box center [1048, 127] width 19 height 19
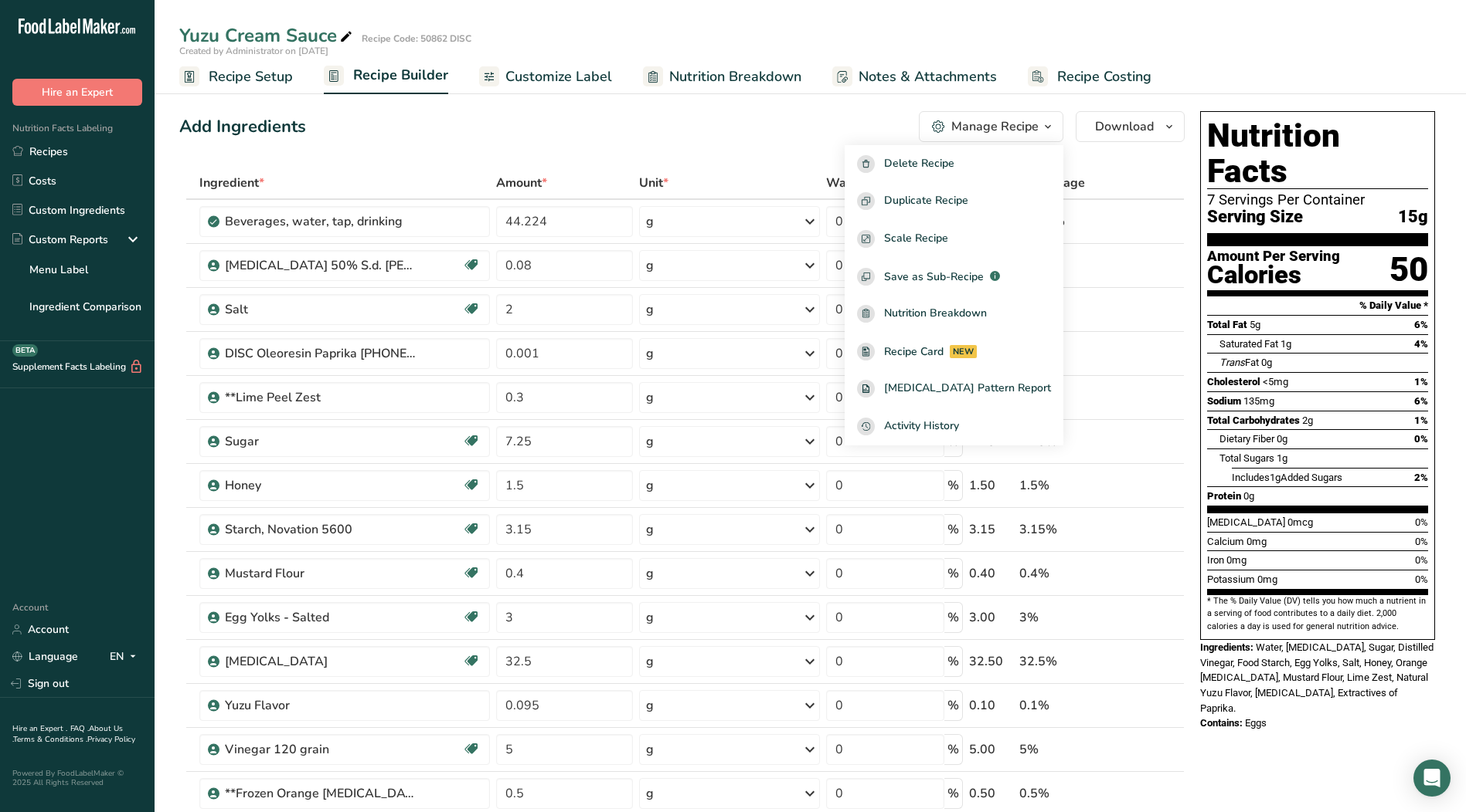
click at [759, 108] on div "Add Ingredients Manage Recipe Delete Recipe Duplicate Recipe Scale Recipe Save …" at bounding box center [687, 797] width 1015 height 1385
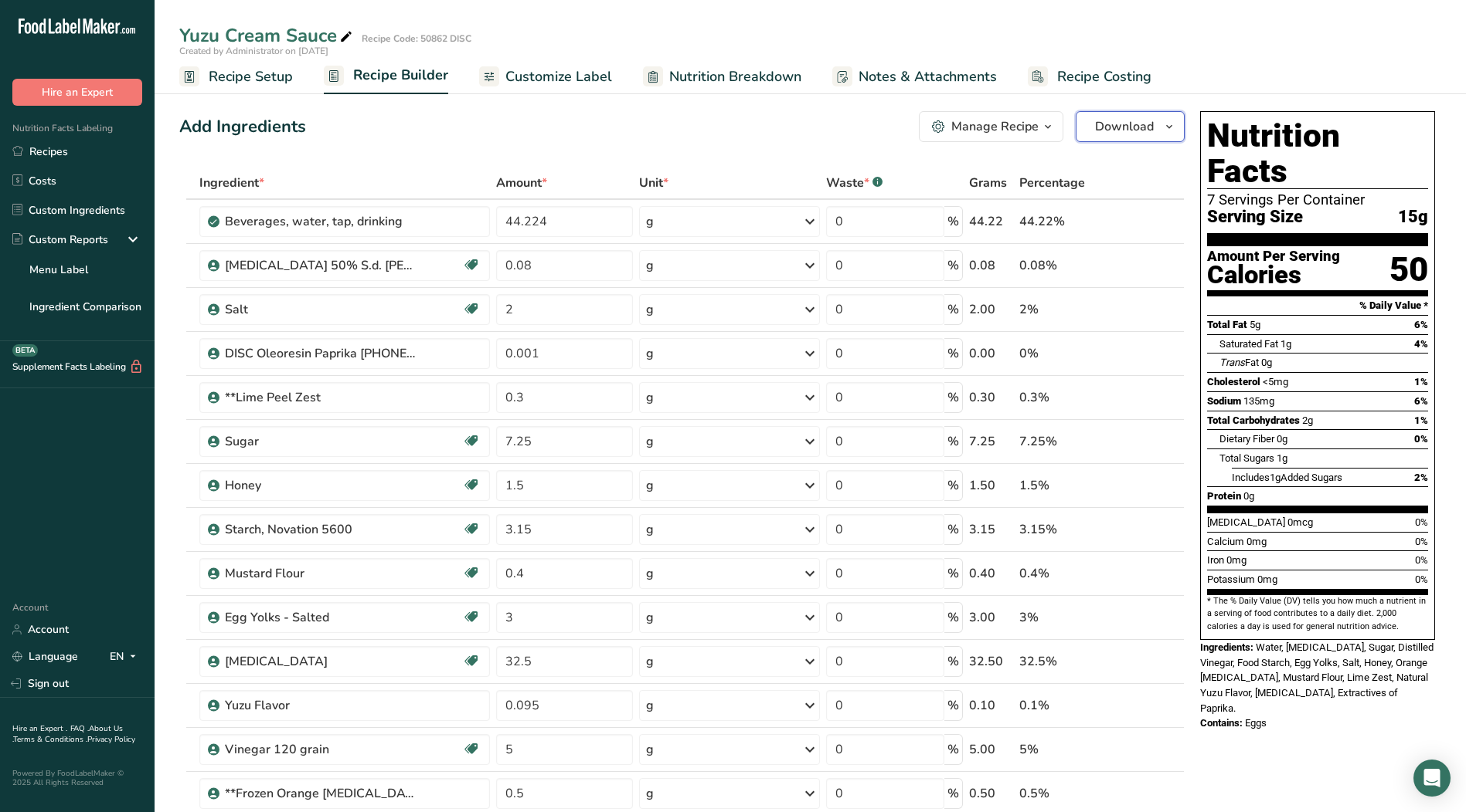
click at [1171, 128] on icon "button" at bounding box center [1168, 127] width 12 height 19
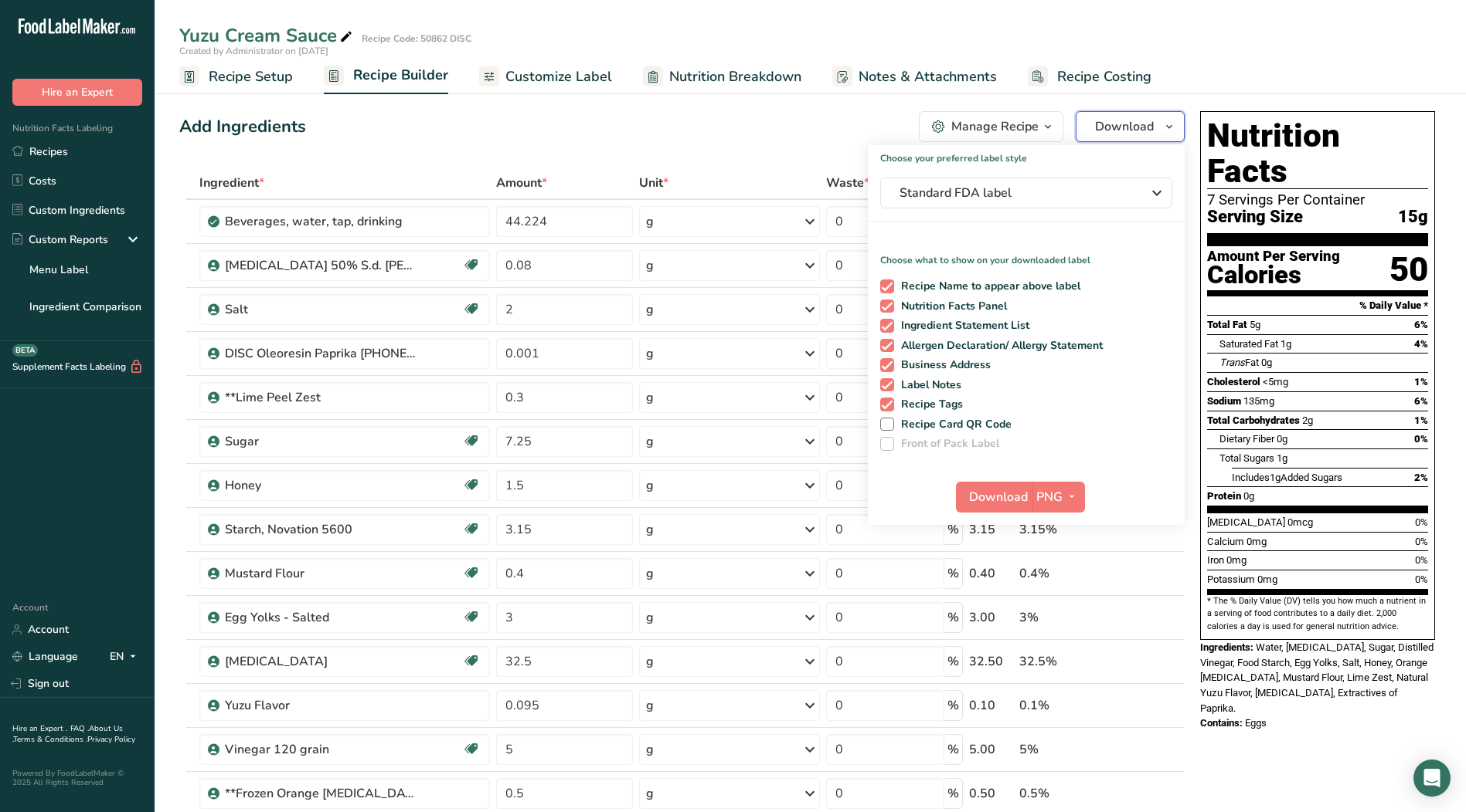
click at [1171, 128] on icon "button" at bounding box center [1168, 127] width 12 height 19
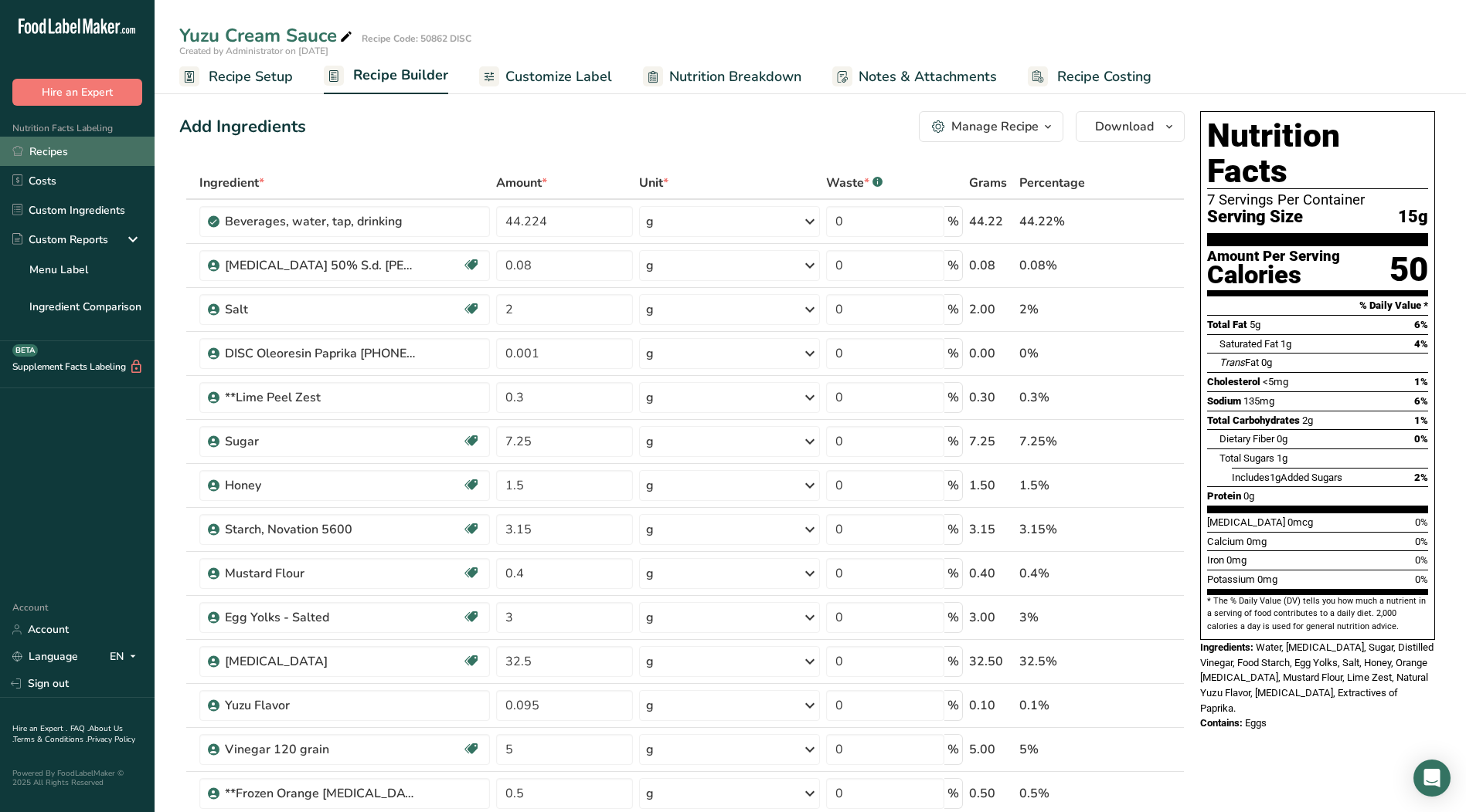
click at [58, 150] on link "Recipes" at bounding box center [77, 151] width 154 height 29
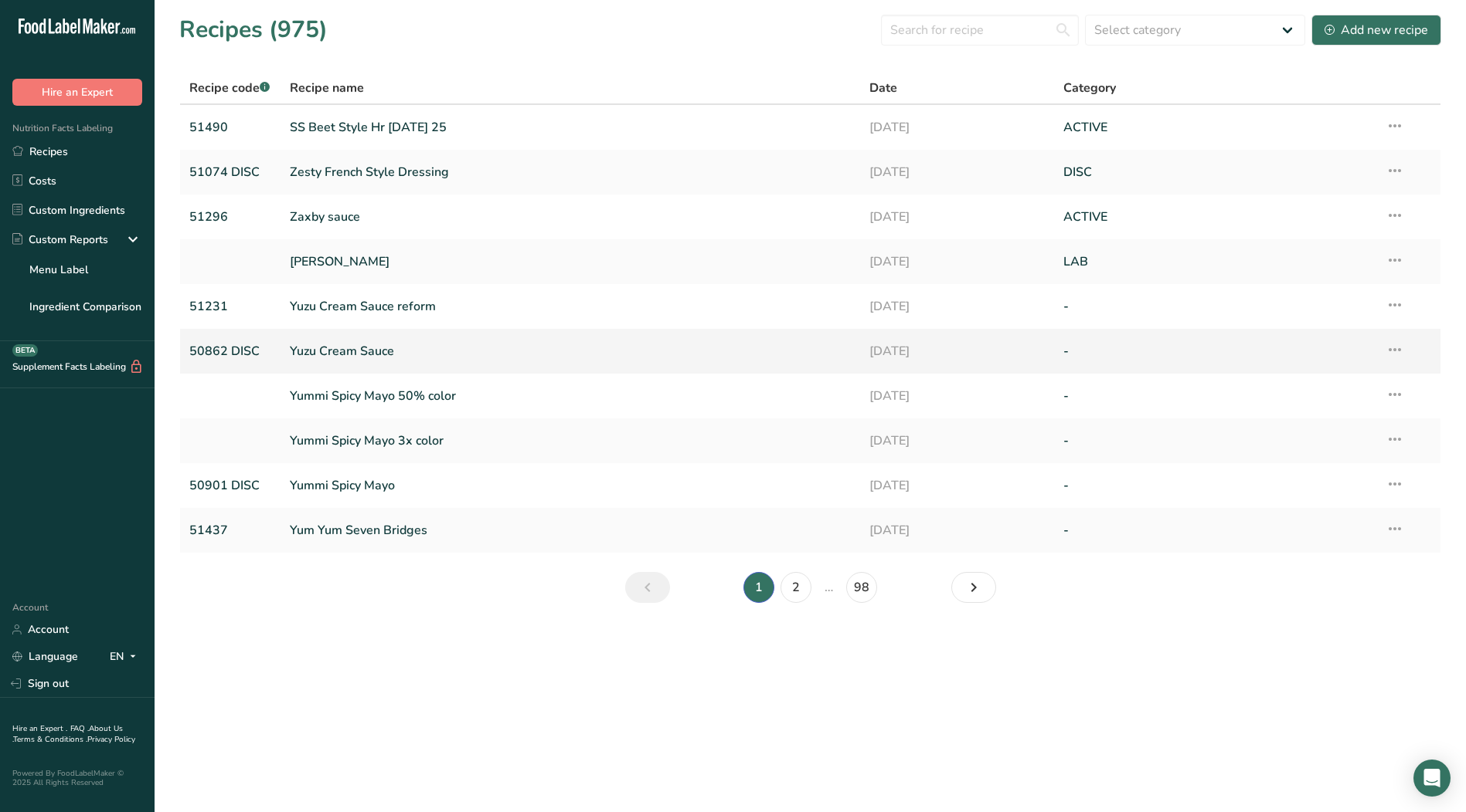
click at [388, 344] on link "Yuzu Cream Sauce" at bounding box center [570, 352] width 562 height 32
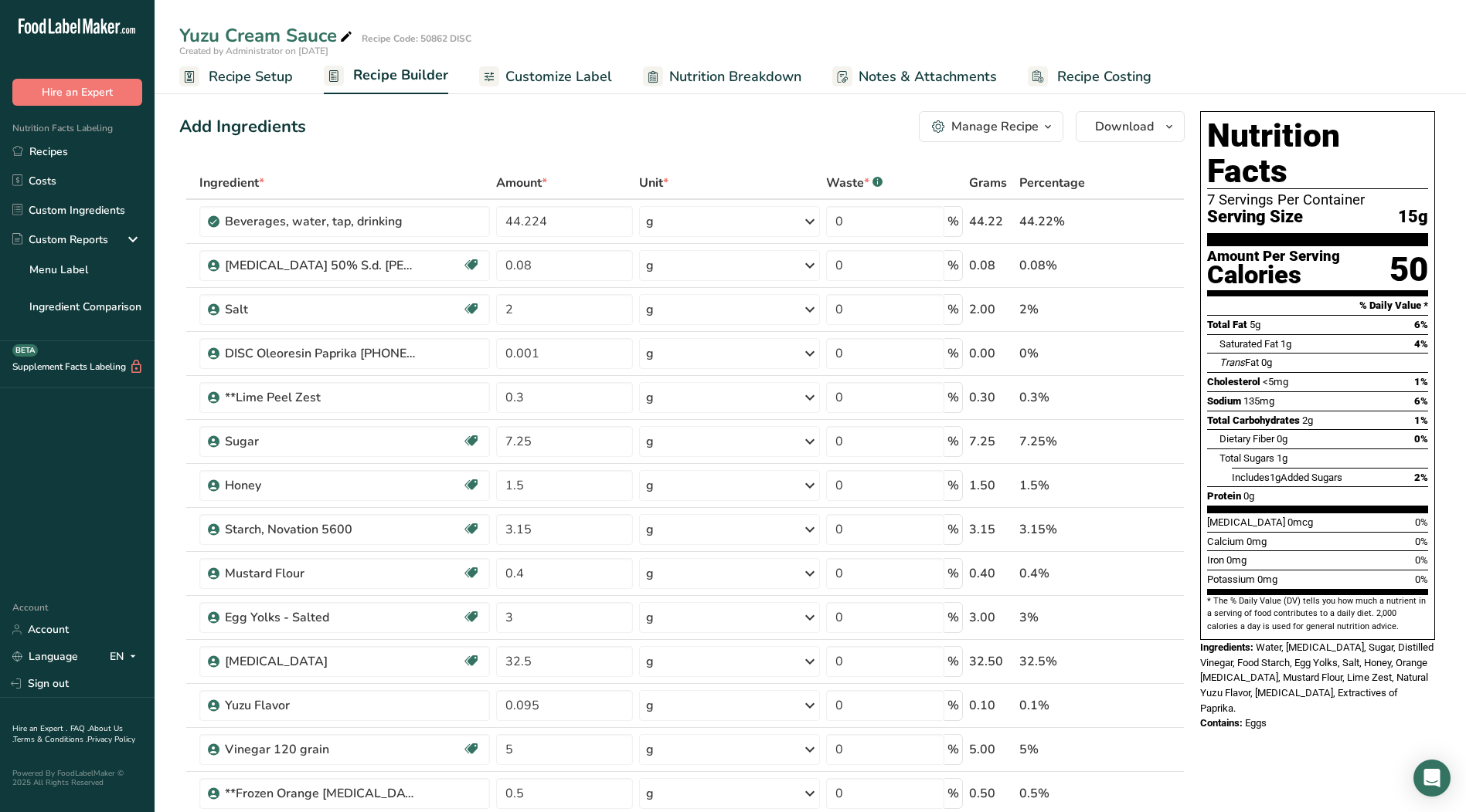
click at [237, 71] on span "Recipe Setup" at bounding box center [251, 77] width 84 height 21
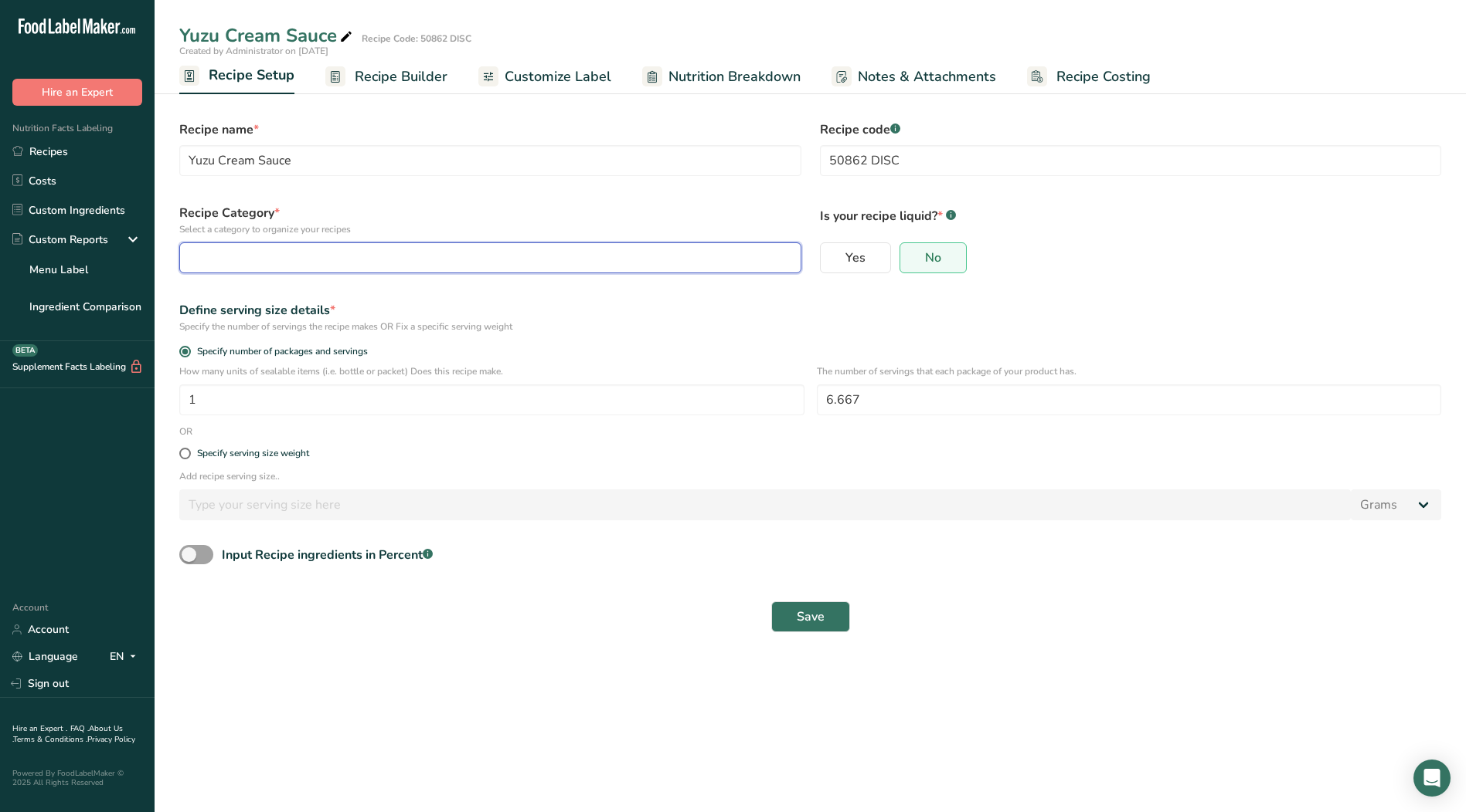
click at [732, 259] on div "button" at bounding box center [485, 258] width 593 height 19
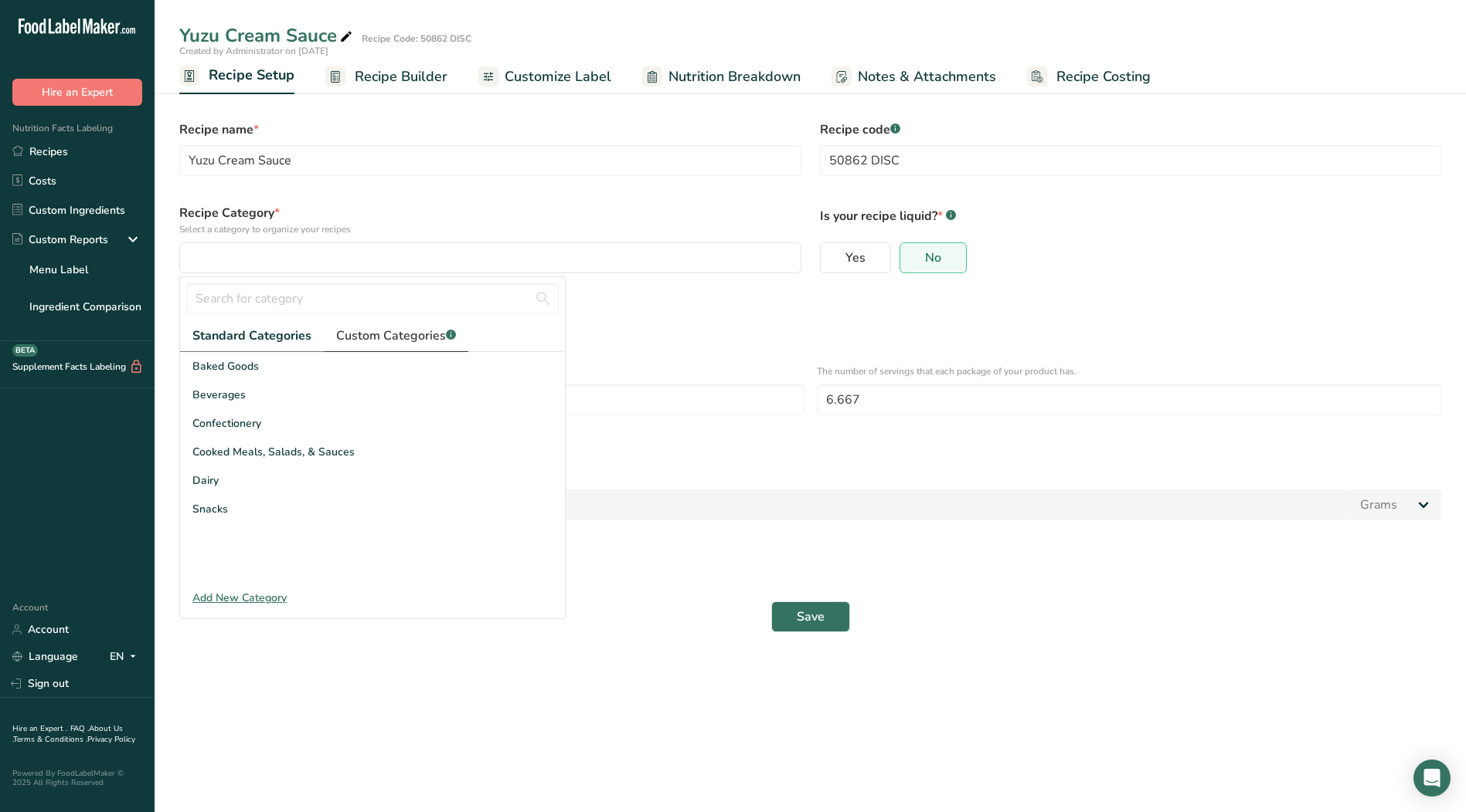
click at [425, 343] on span "Custom Categories .a-a{fill:#347362;}.b-a{fill:#fff;}" at bounding box center [395, 337] width 120 height 19
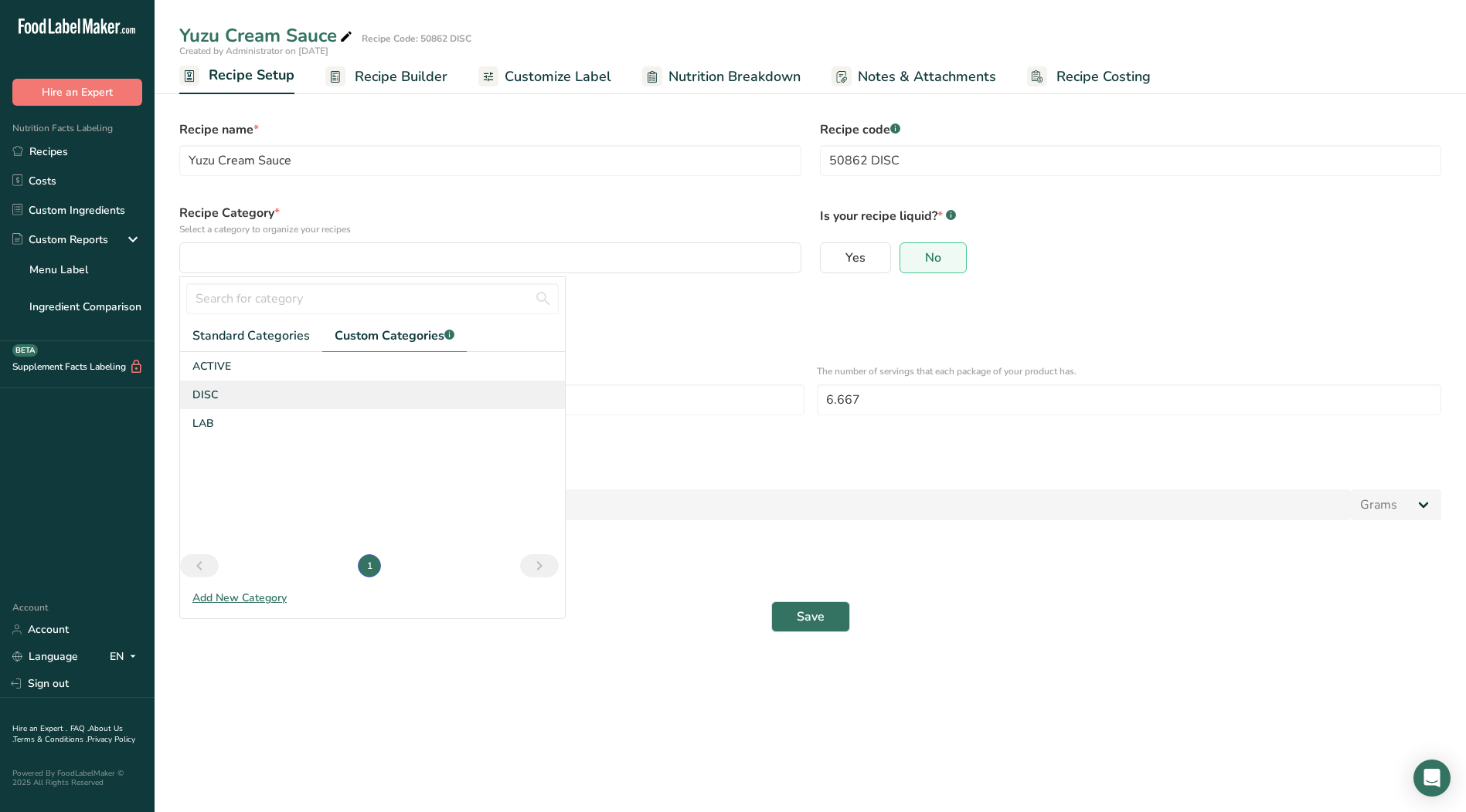
click at [211, 394] on span "DISC" at bounding box center [204, 394] width 26 height 16
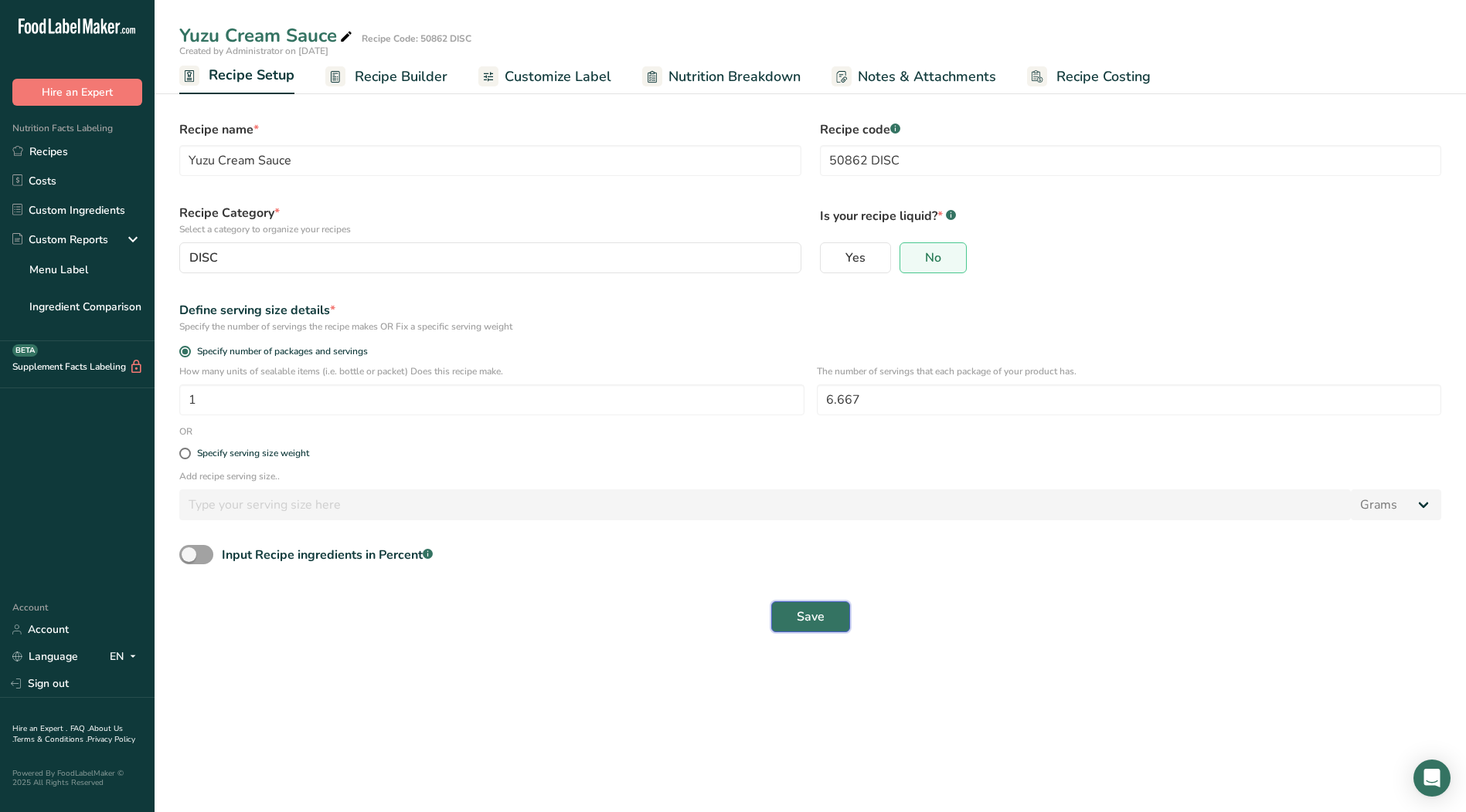
click at [816, 612] on span "Save" at bounding box center [810, 617] width 27 height 19
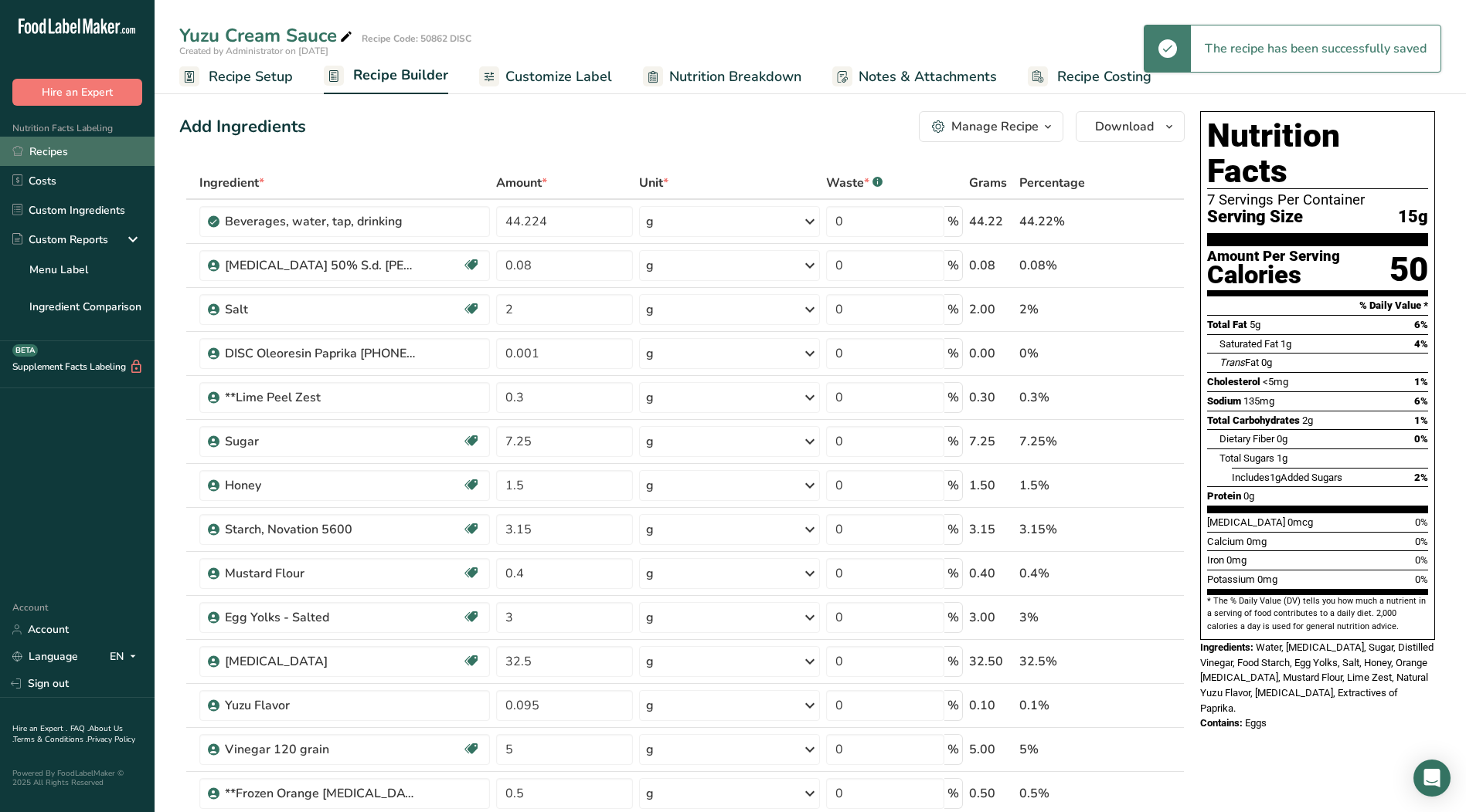
click at [54, 155] on link "Recipes" at bounding box center [77, 151] width 154 height 29
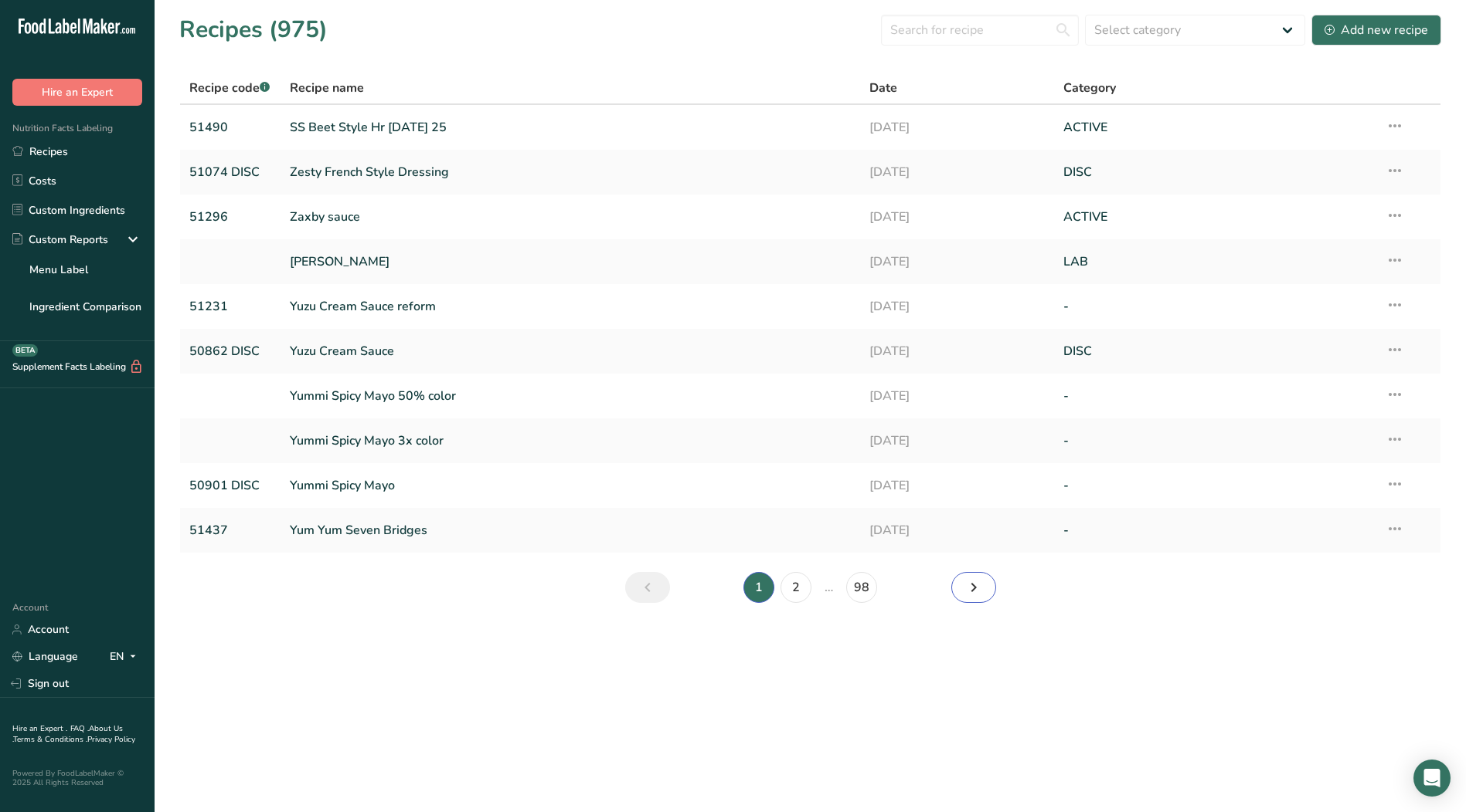
click at [975, 584] on icon "Next page" at bounding box center [973, 587] width 19 height 27
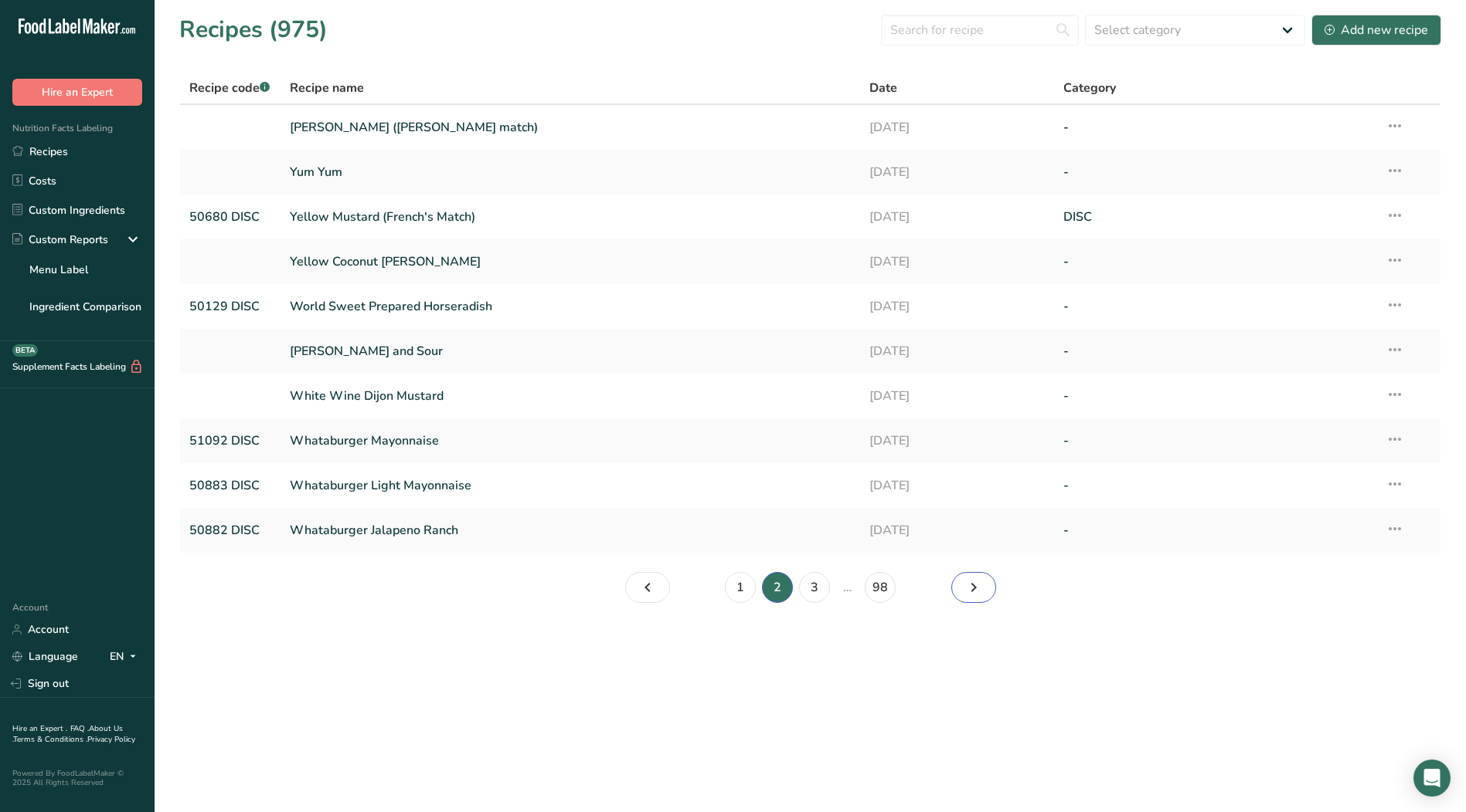
click at [976, 593] on icon "Page 3." at bounding box center [973, 587] width 19 height 27
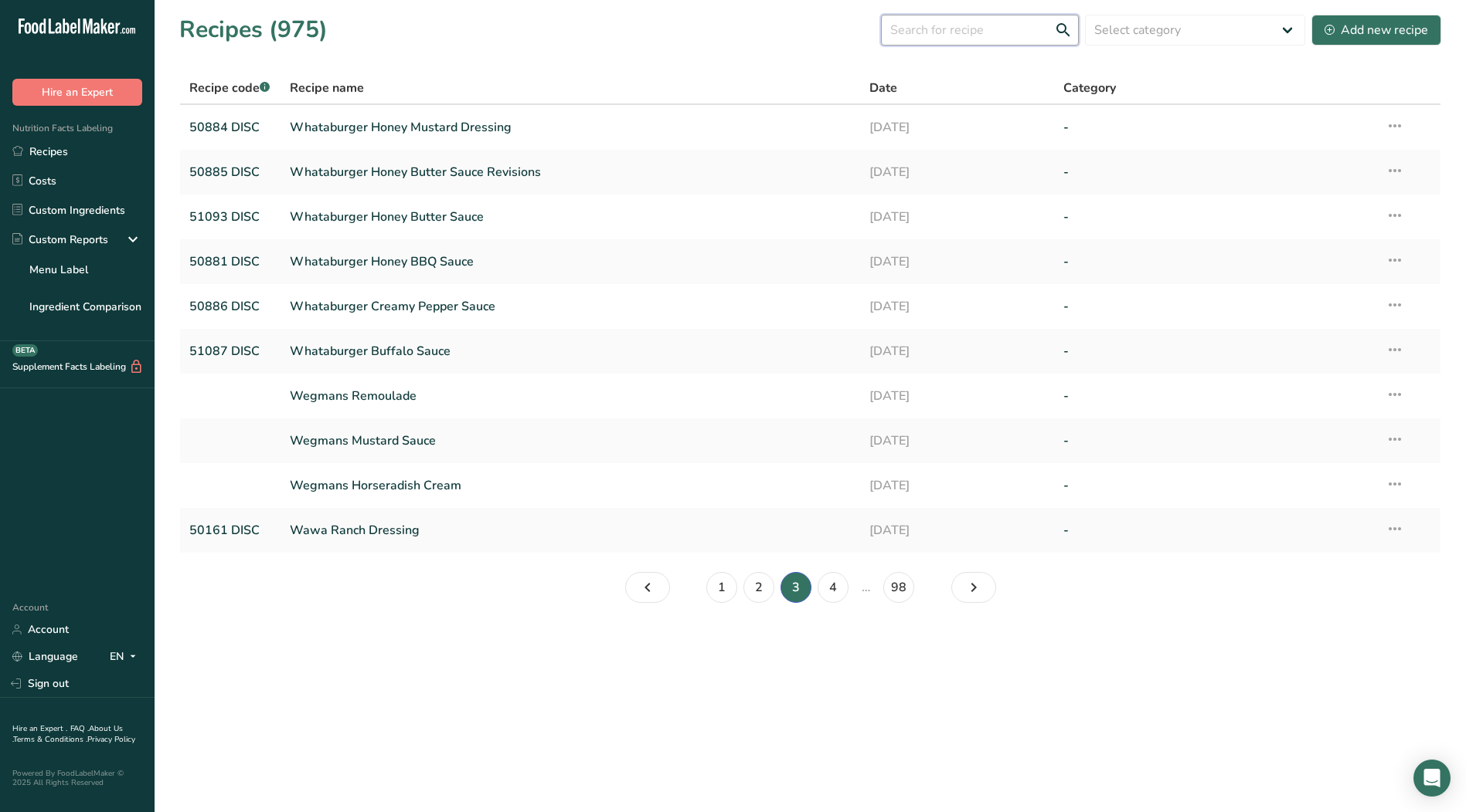
click at [930, 28] on input "text" at bounding box center [979, 30] width 198 height 31
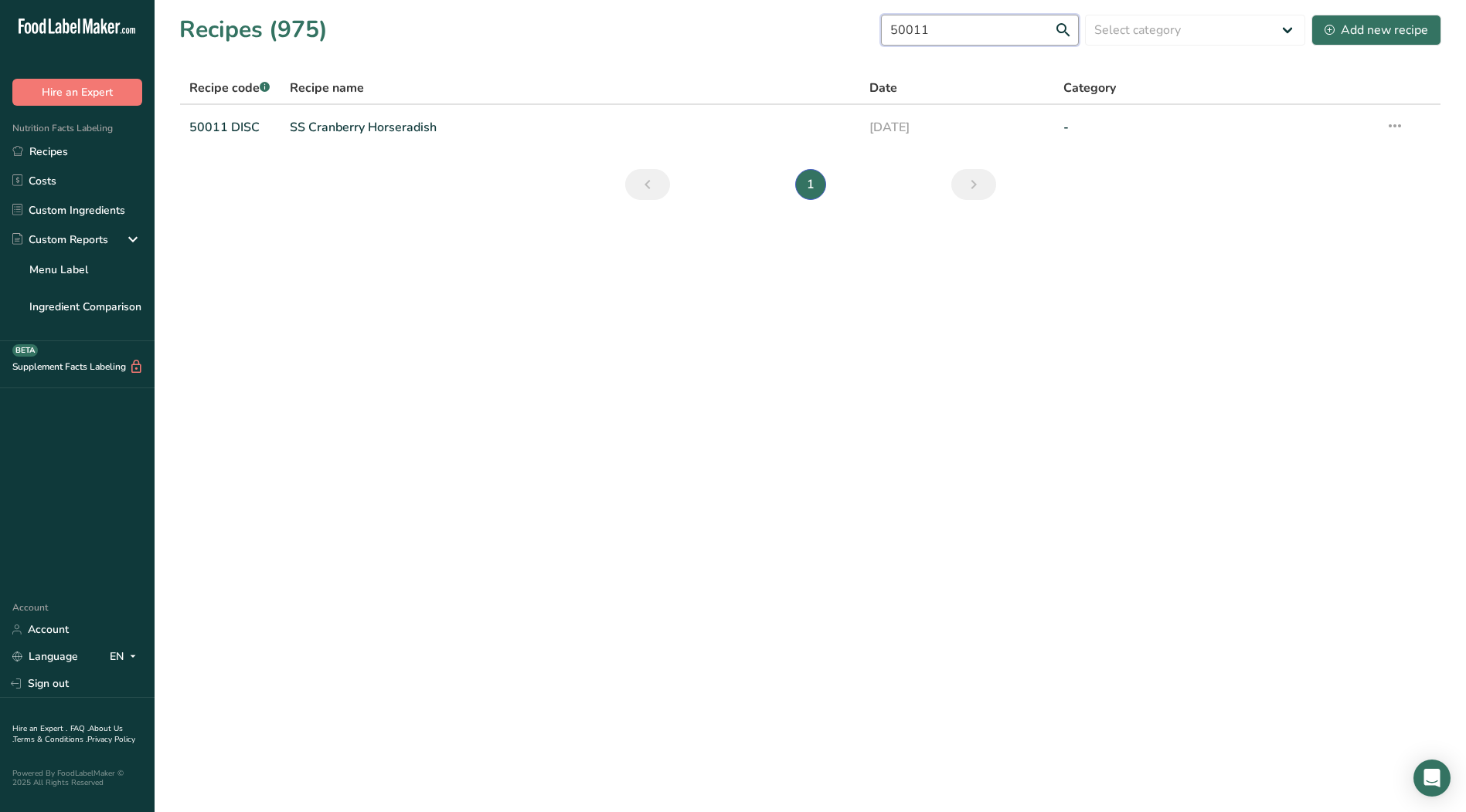
type input "50011"
click at [226, 131] on link "50011 DISC" at bounding box center [230, 128] width 82 height 32
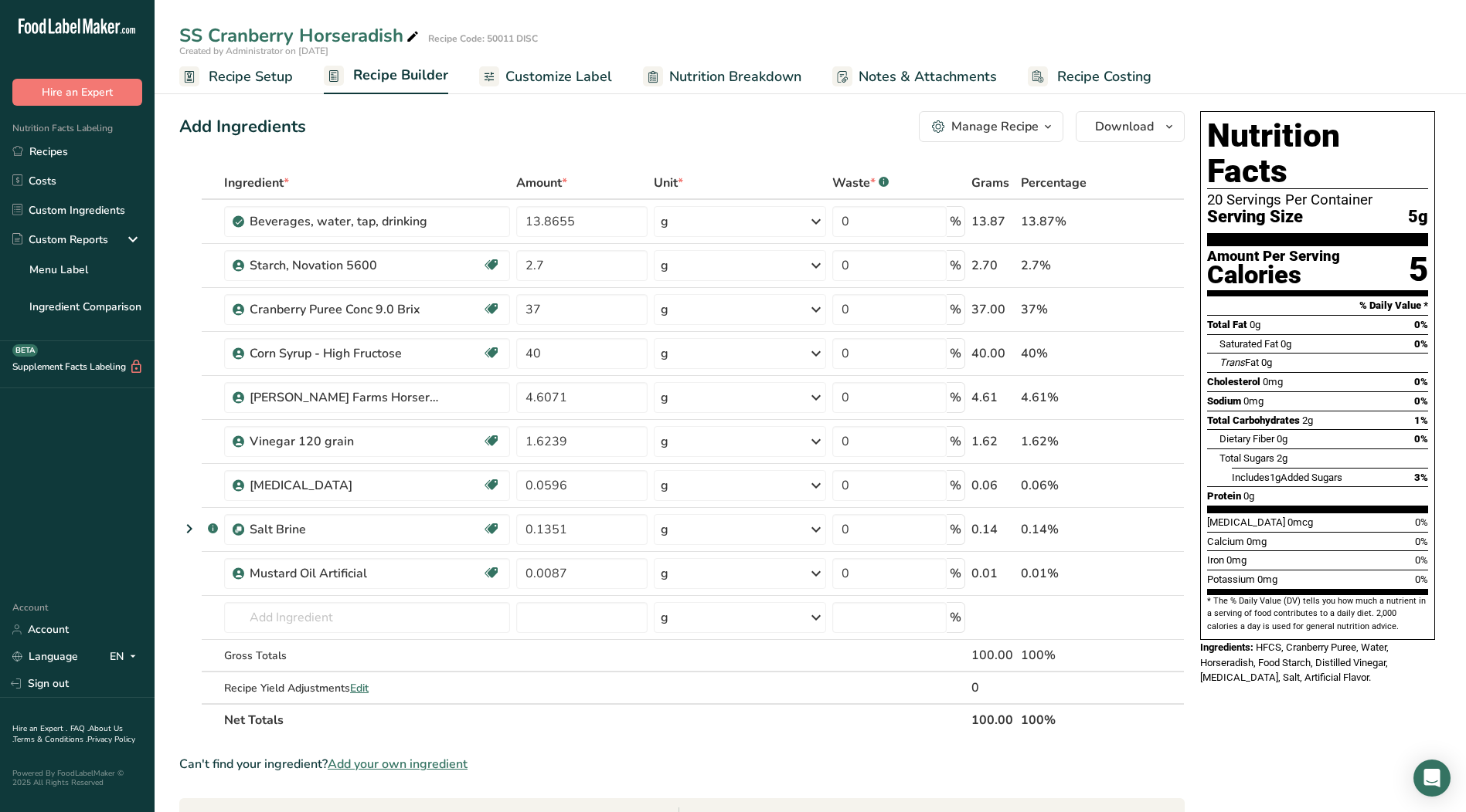
click at [268, 77] on span "Recipe Setup" at bounding box center [251, 77] width 84 height 21
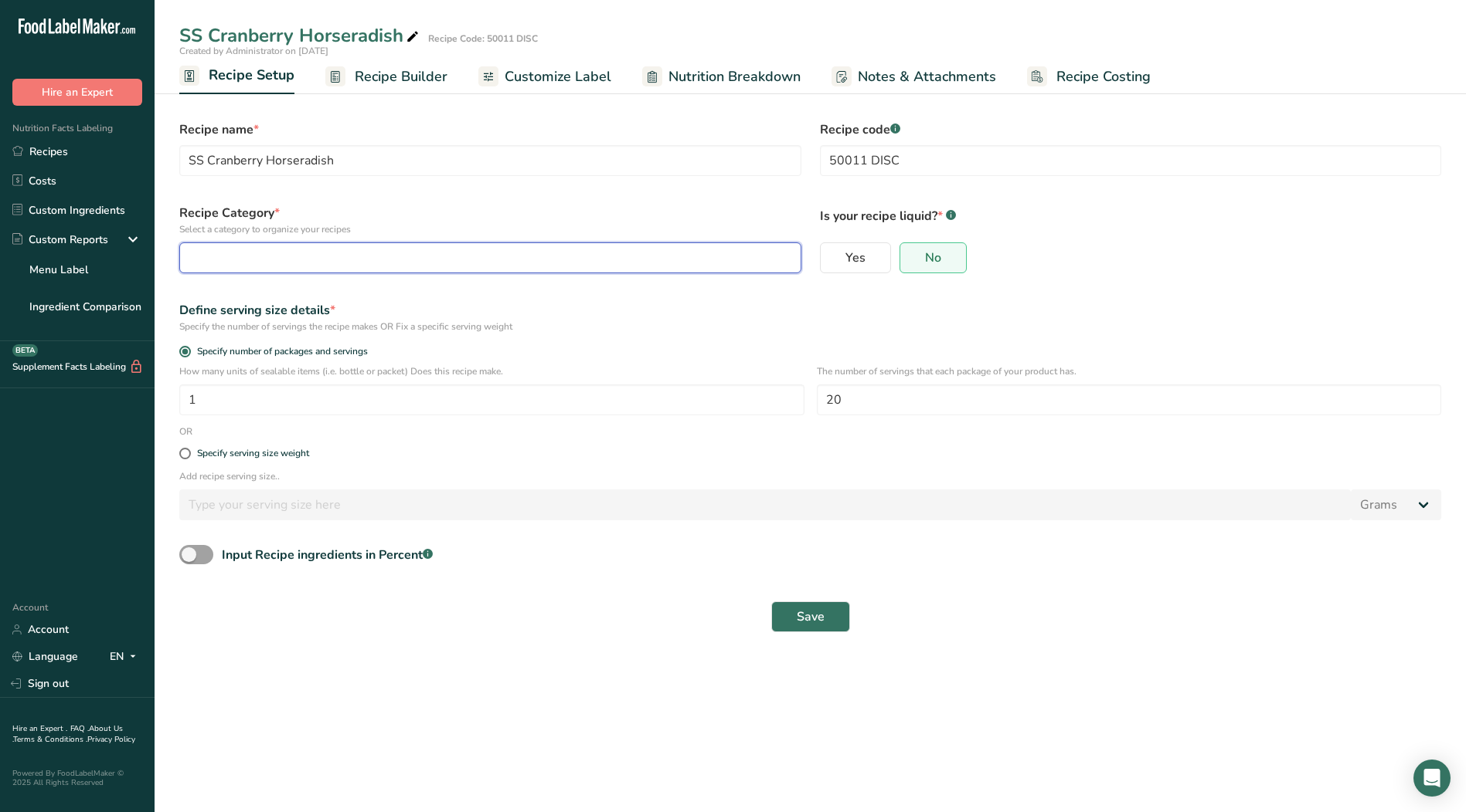
click at [504, 261] on div "button" at bounding box center [485, 258] width 593 height 19
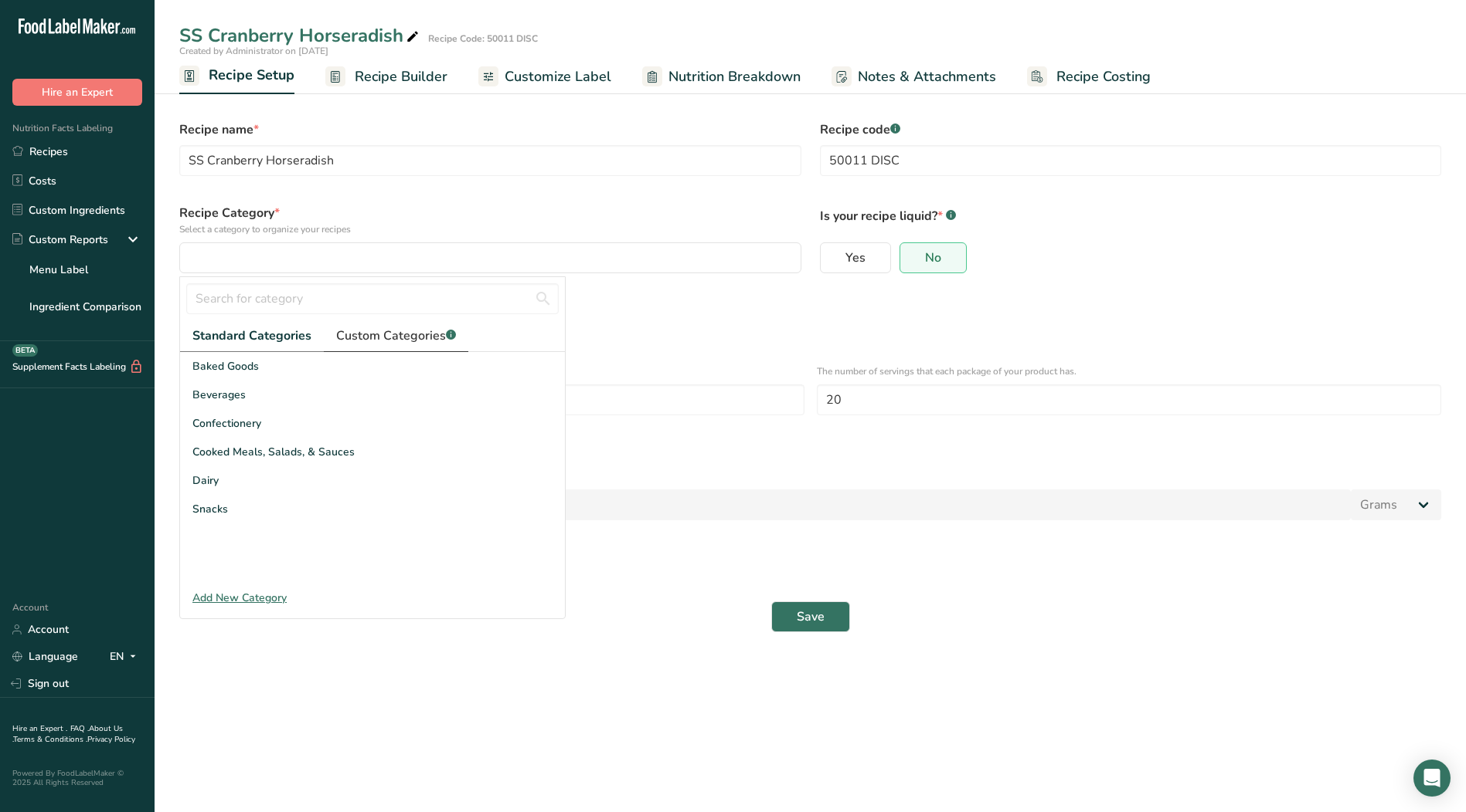
click at [417, 343] on span "Custom Categories .a-a{fill:#347362;}.b-a{fill:#fff;}" at bounding box center [395, 337] width 120 height 19
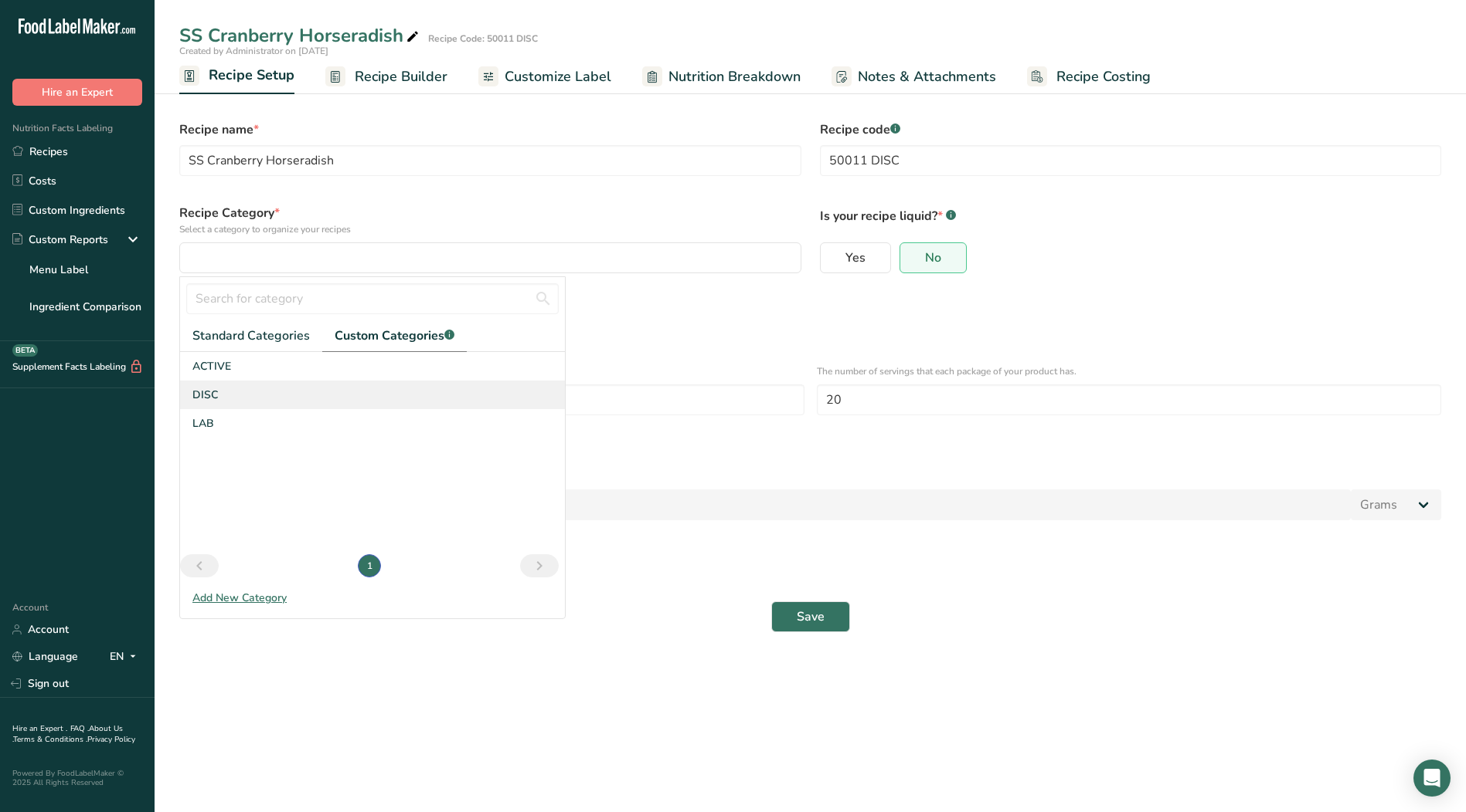
click at [226, 394] on div "DISC" at bounding box center [372, 395] width 385 height 28
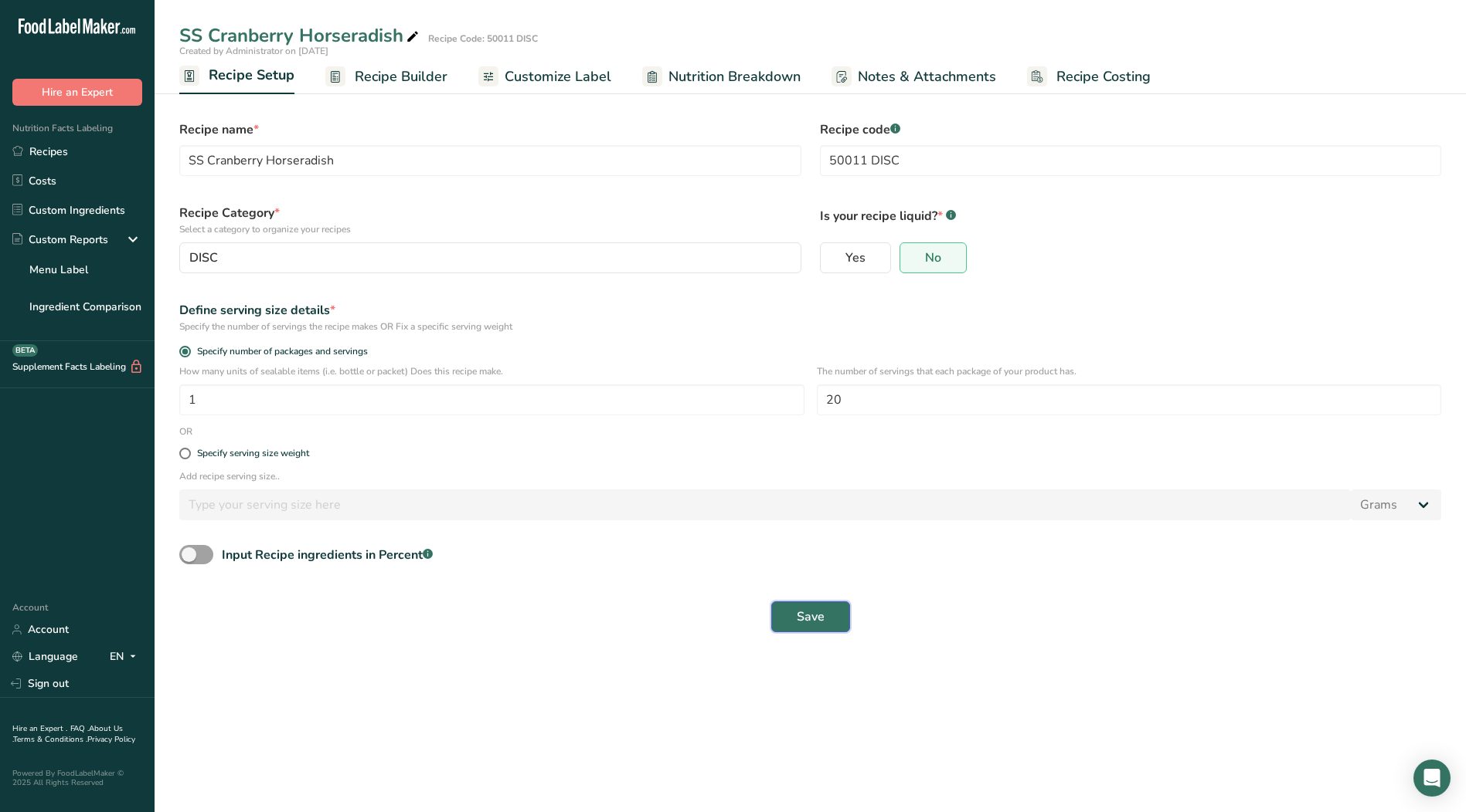
click at [791, 619] on button "Save" at bounding box center [810, 616] width 79 height 31
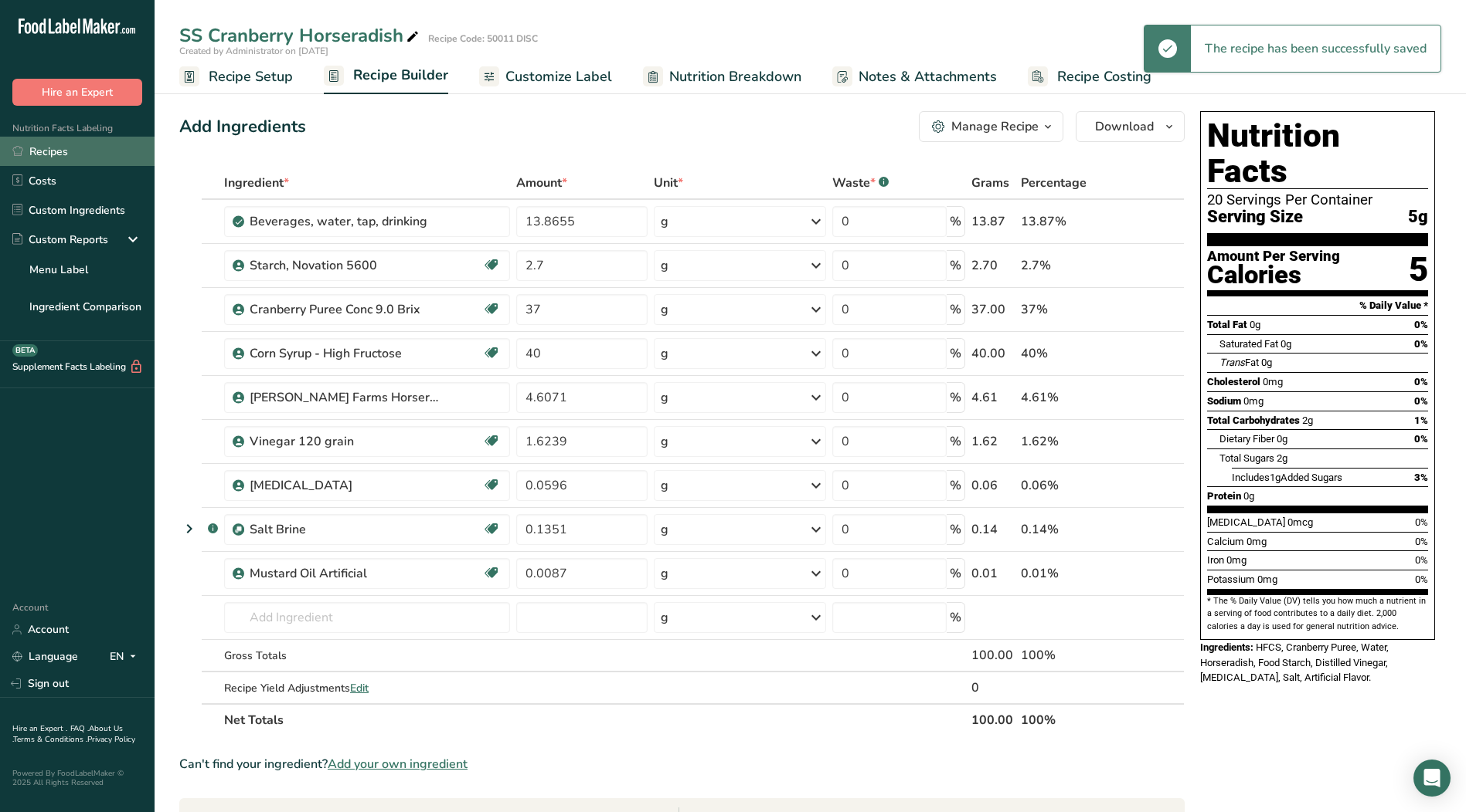
click at [46, 149] on link "Recipes" at bounding box center [77, 151] width 154 height 29
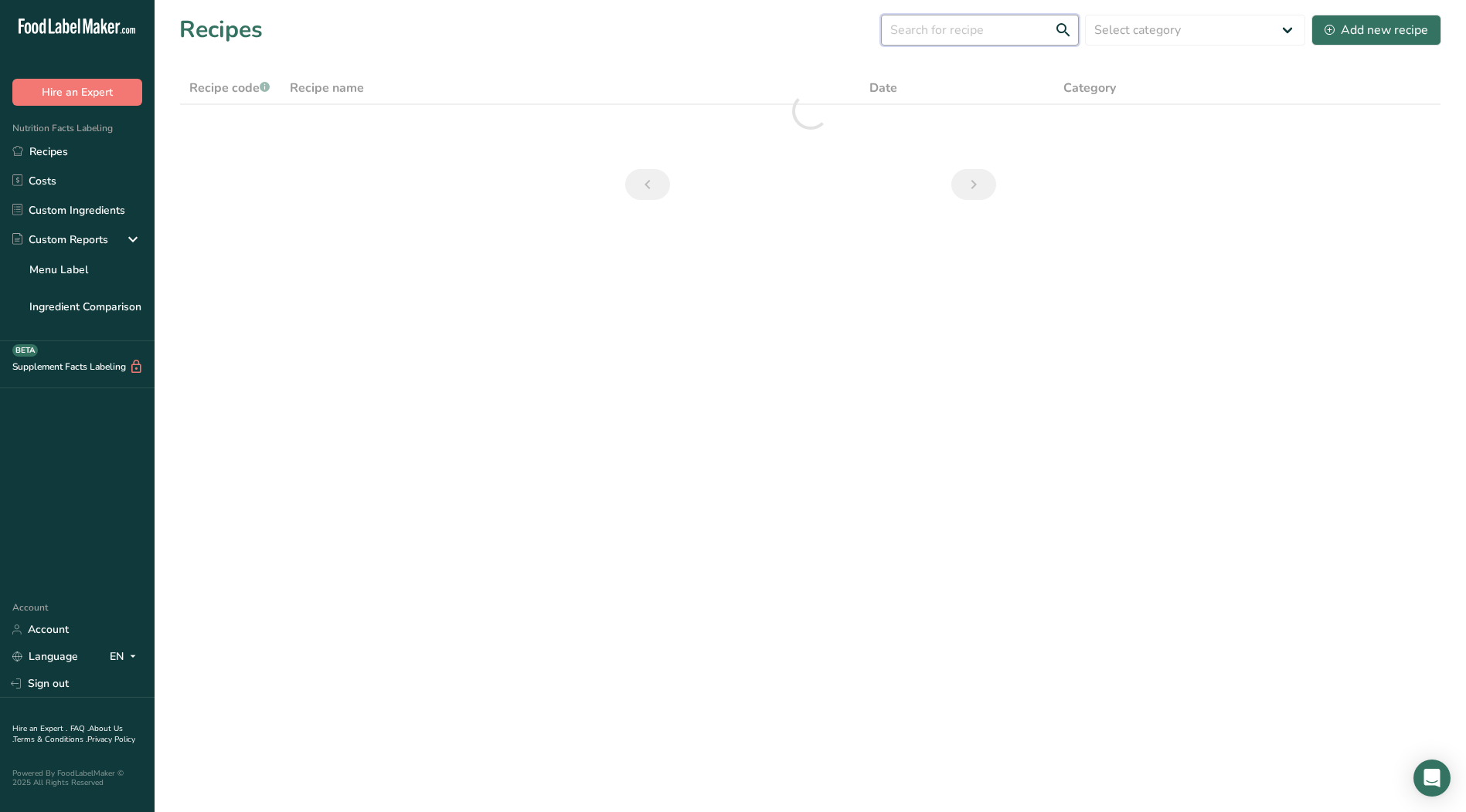
click at [966, 42] on input "text" at bounding box center [979, 30] width 198 height 31
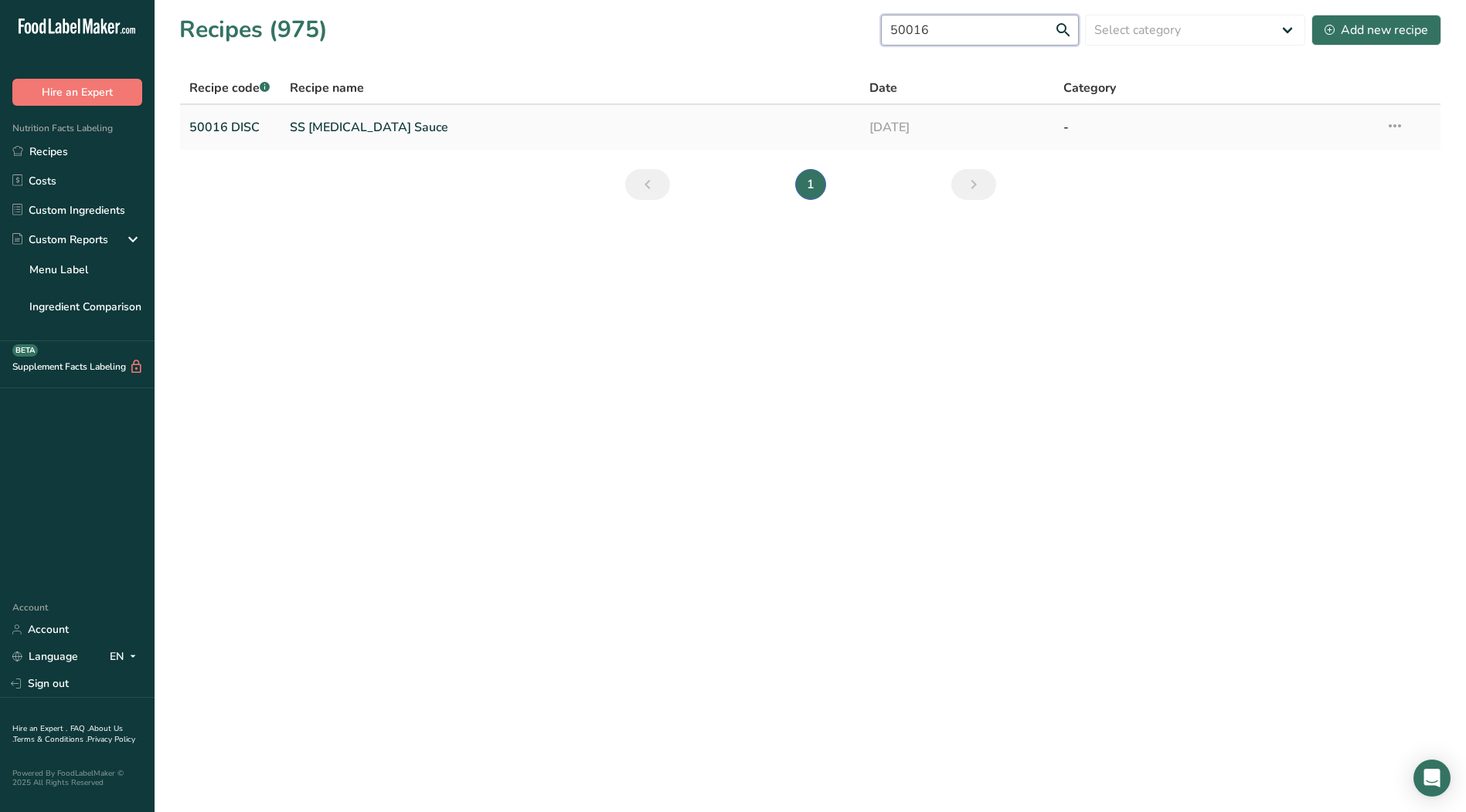
type input "50016"
click at [328, 129] on link "SS [MEDICAL_DATA] Sauce" at bounding box center [570, 128] width 562 height 32
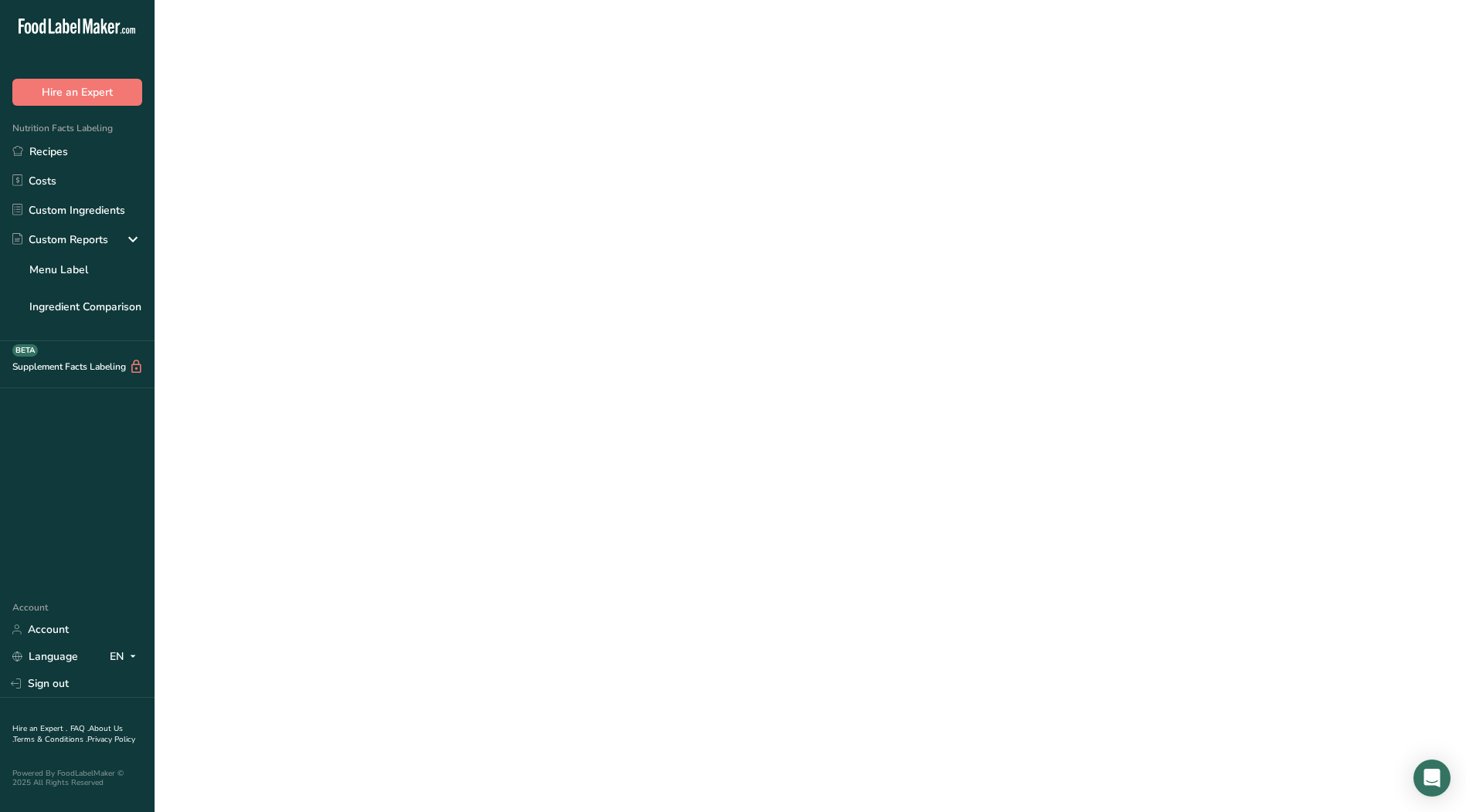
click at [328, 129] on link "SS [MEDICAL_DATA] Sauce" at bounding box center [570, 128] width 562 height 32
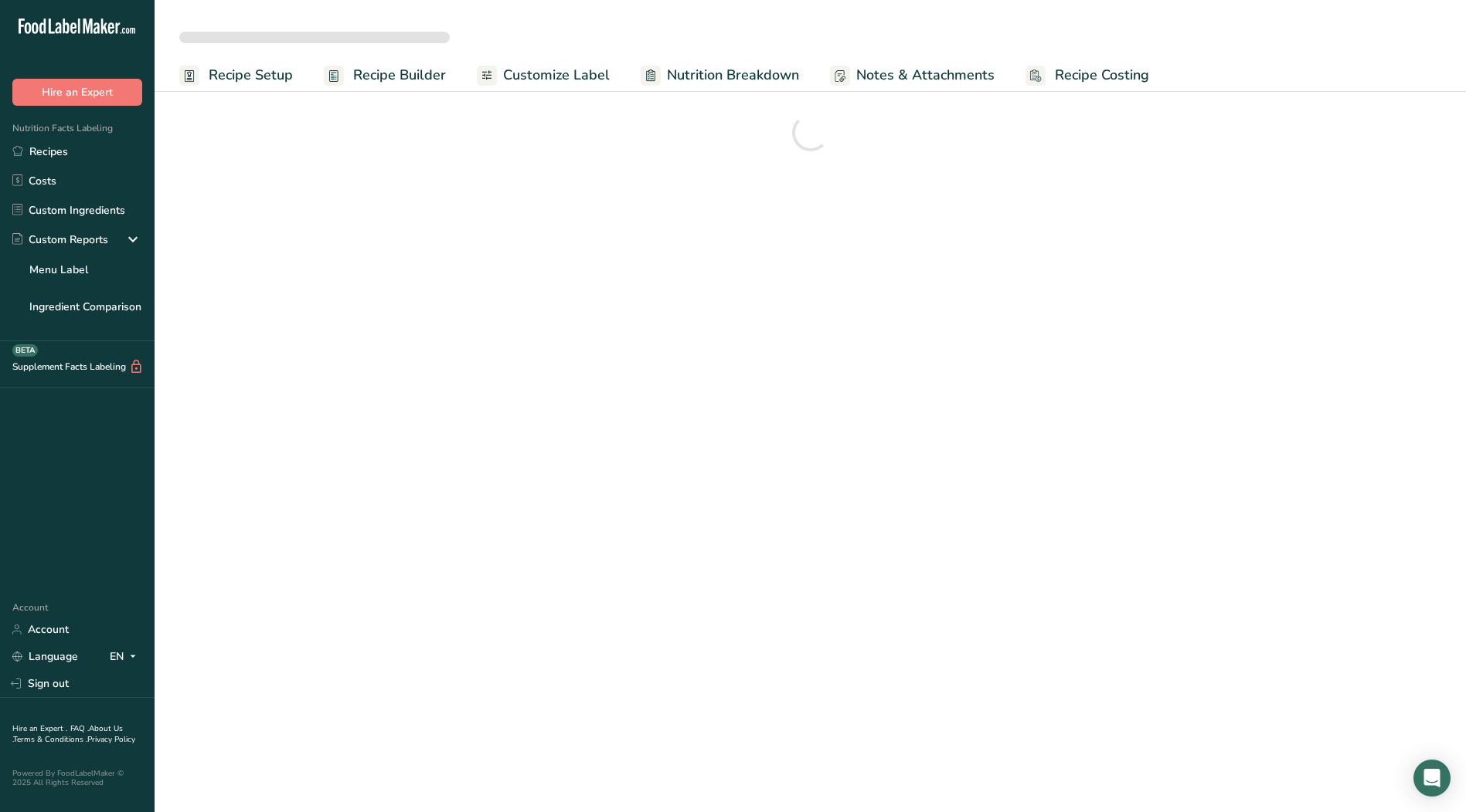
click at [254, 78] on span "Recipe Setup" at bounding box center [251, 76] width 84 height 21
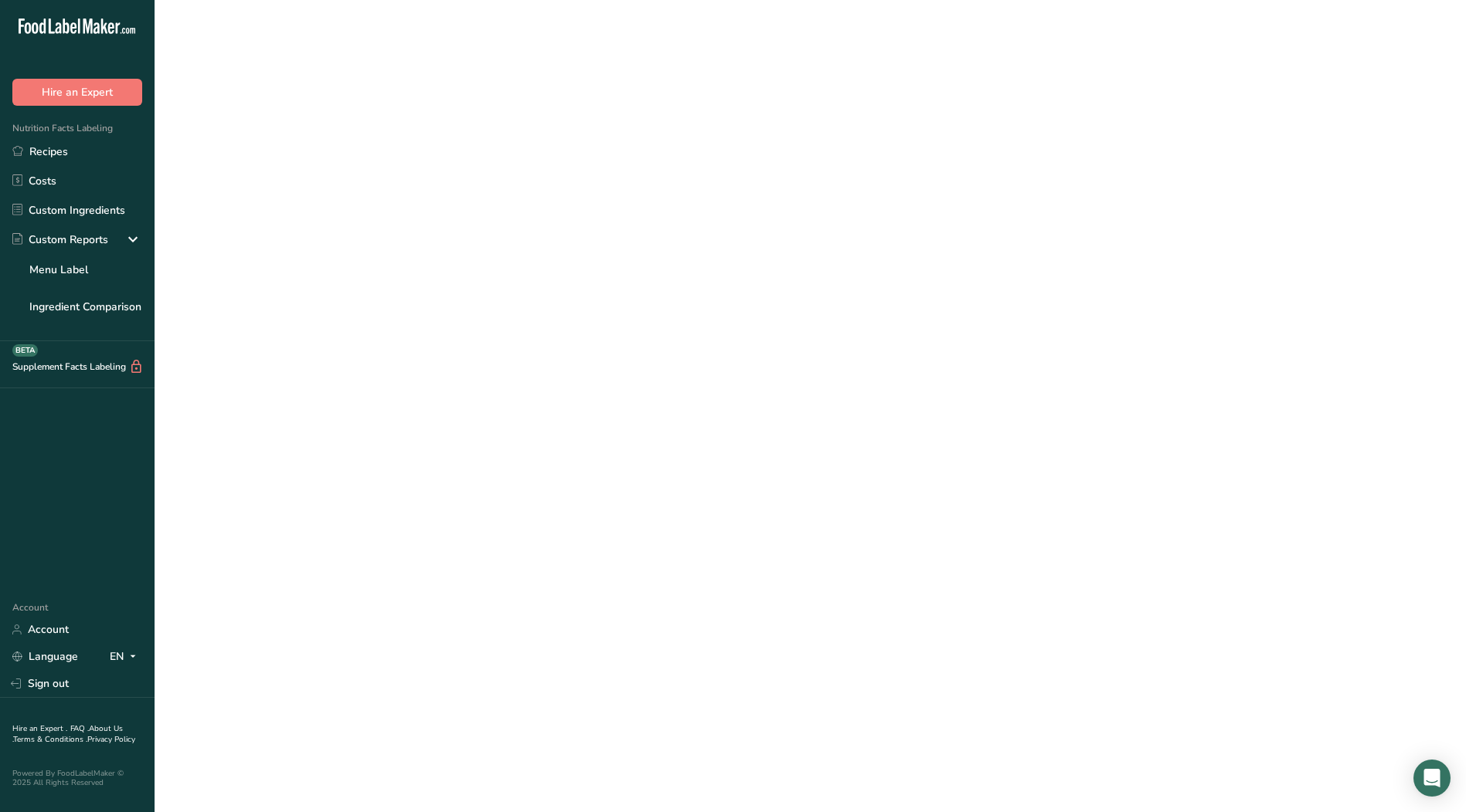
select select
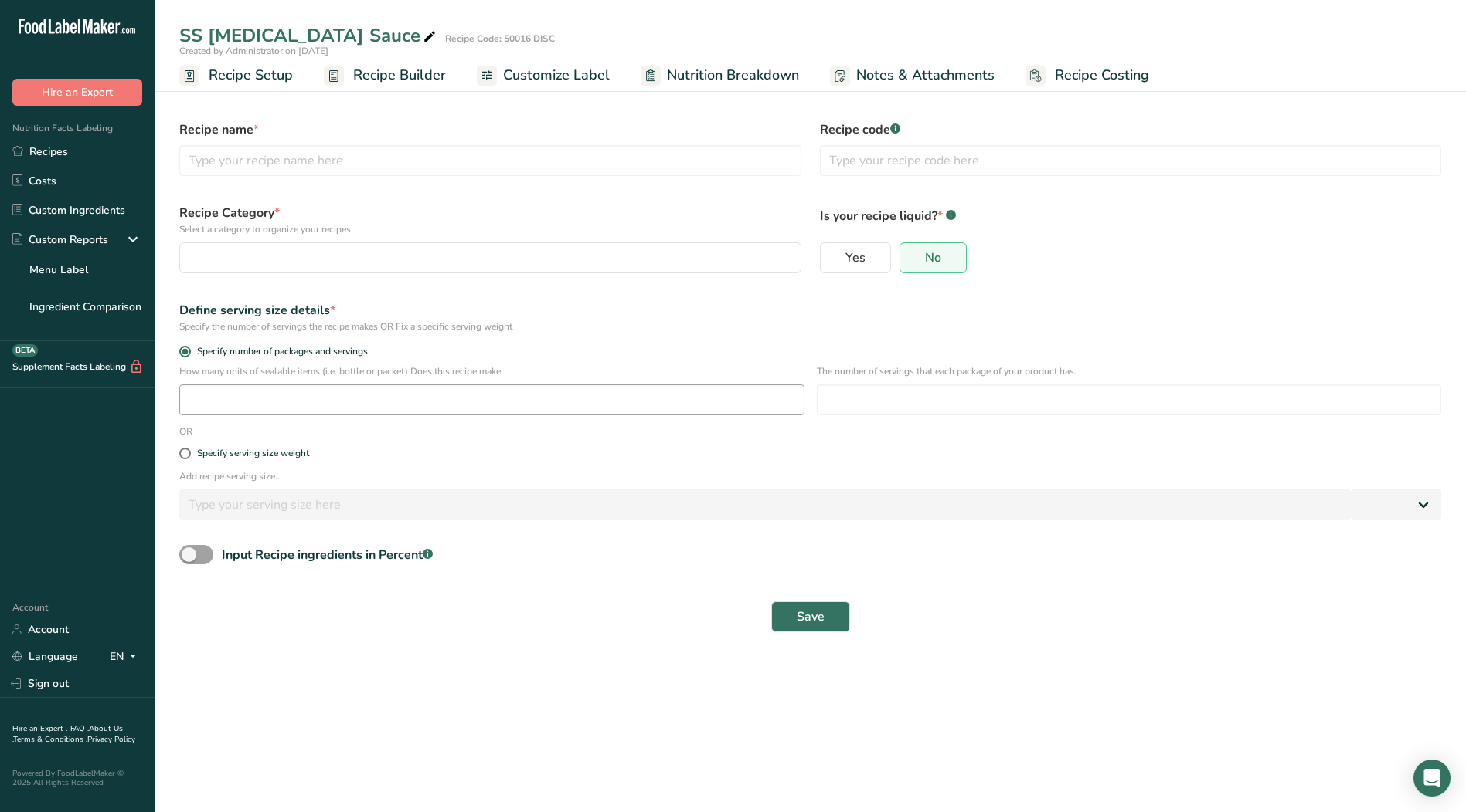
type input "SS [MEDICAL_DATA] Sauce"
type input "50016 DISC"
radio input "true"
type input "1"
type input "3.333"
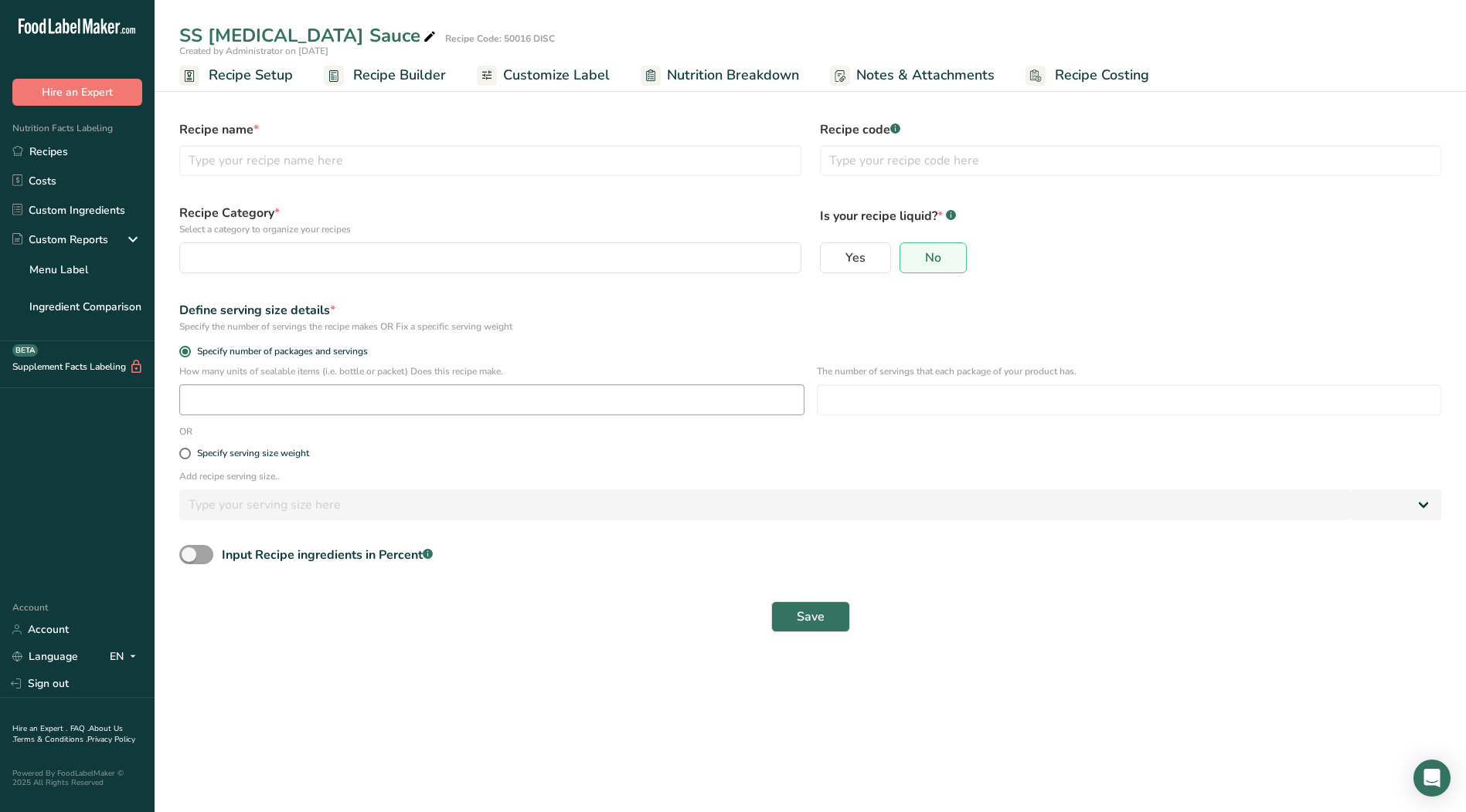
select select "0"
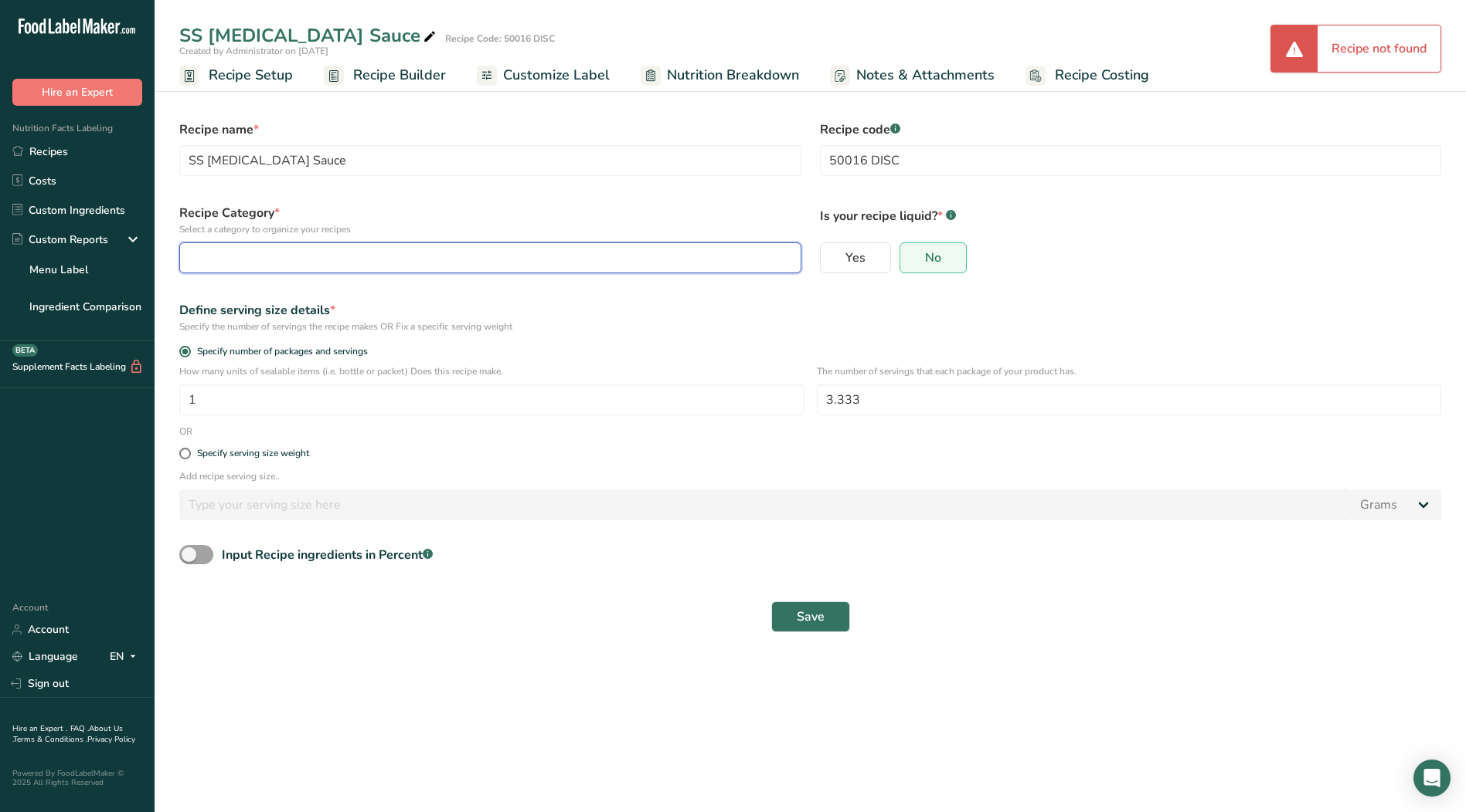
click at [312, 256] on div "button" at bounding box center [485, 258] width 593 height 19
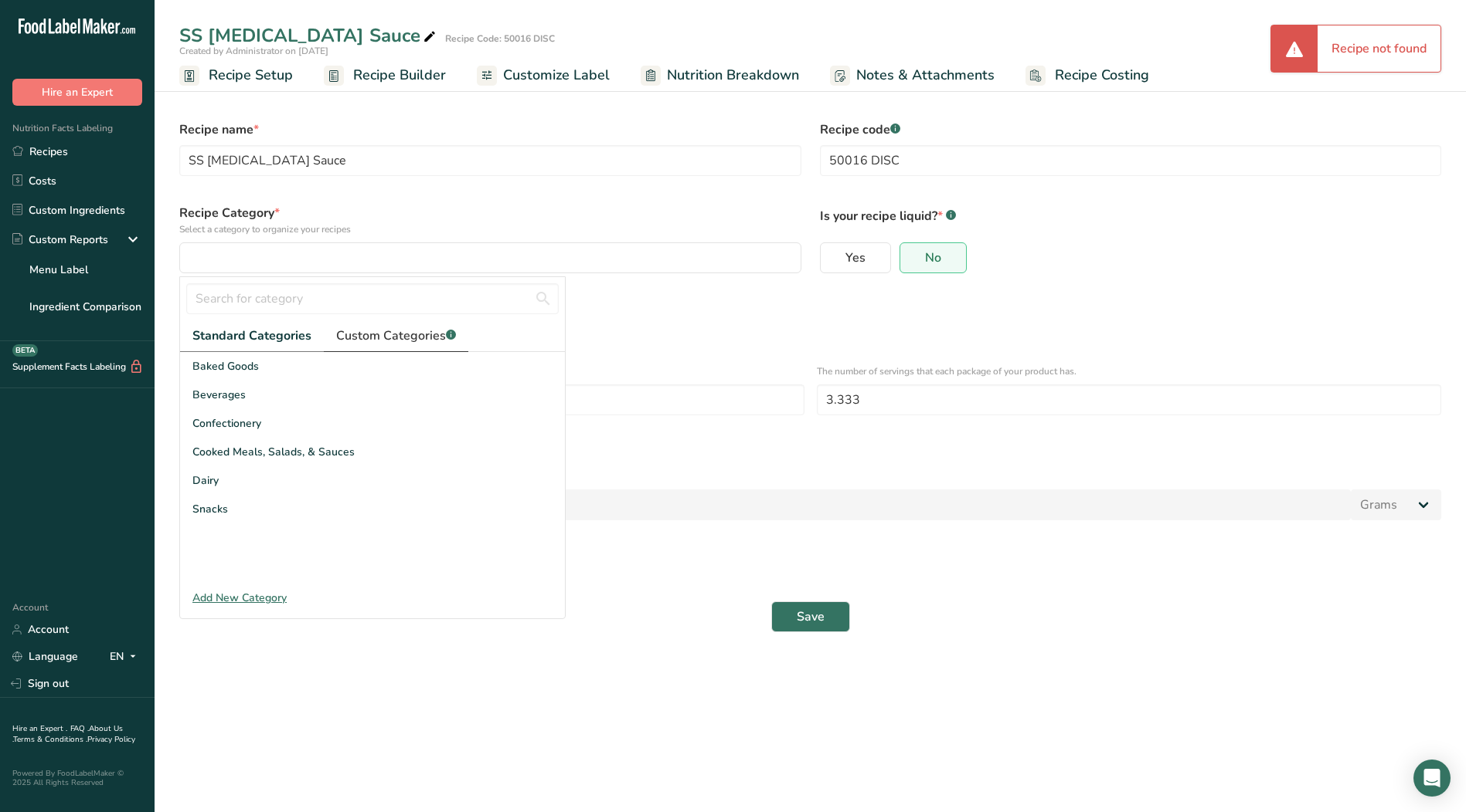
click at [368, 339] on span "Custom Categories .a-a{fill:#347362;}.b-a{fill:#fff;}" at bounding box center [395, 337] width 120 height 19
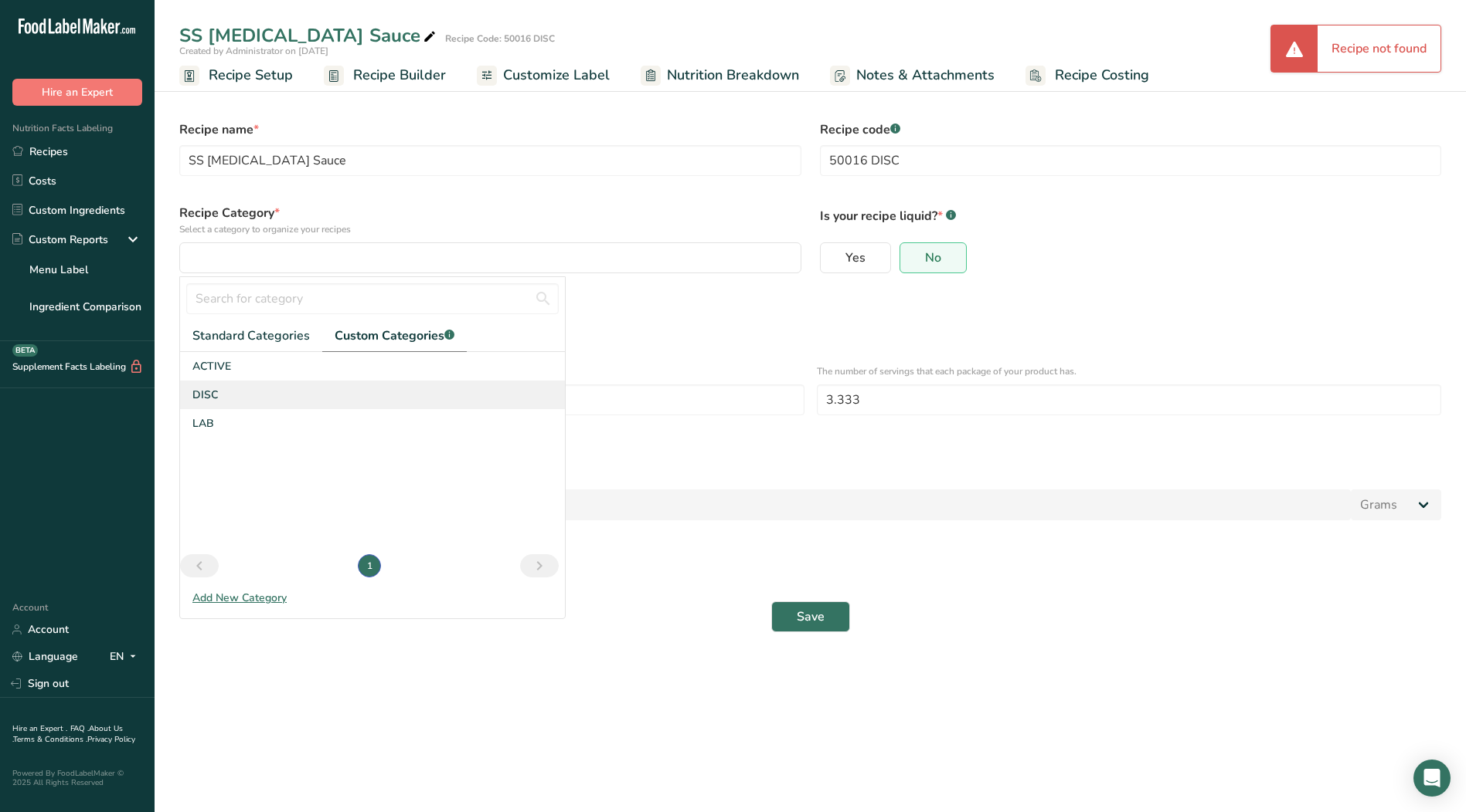
click at [226, 403] on div "DISC" at bounding box center [372, 395] width 385 height 28
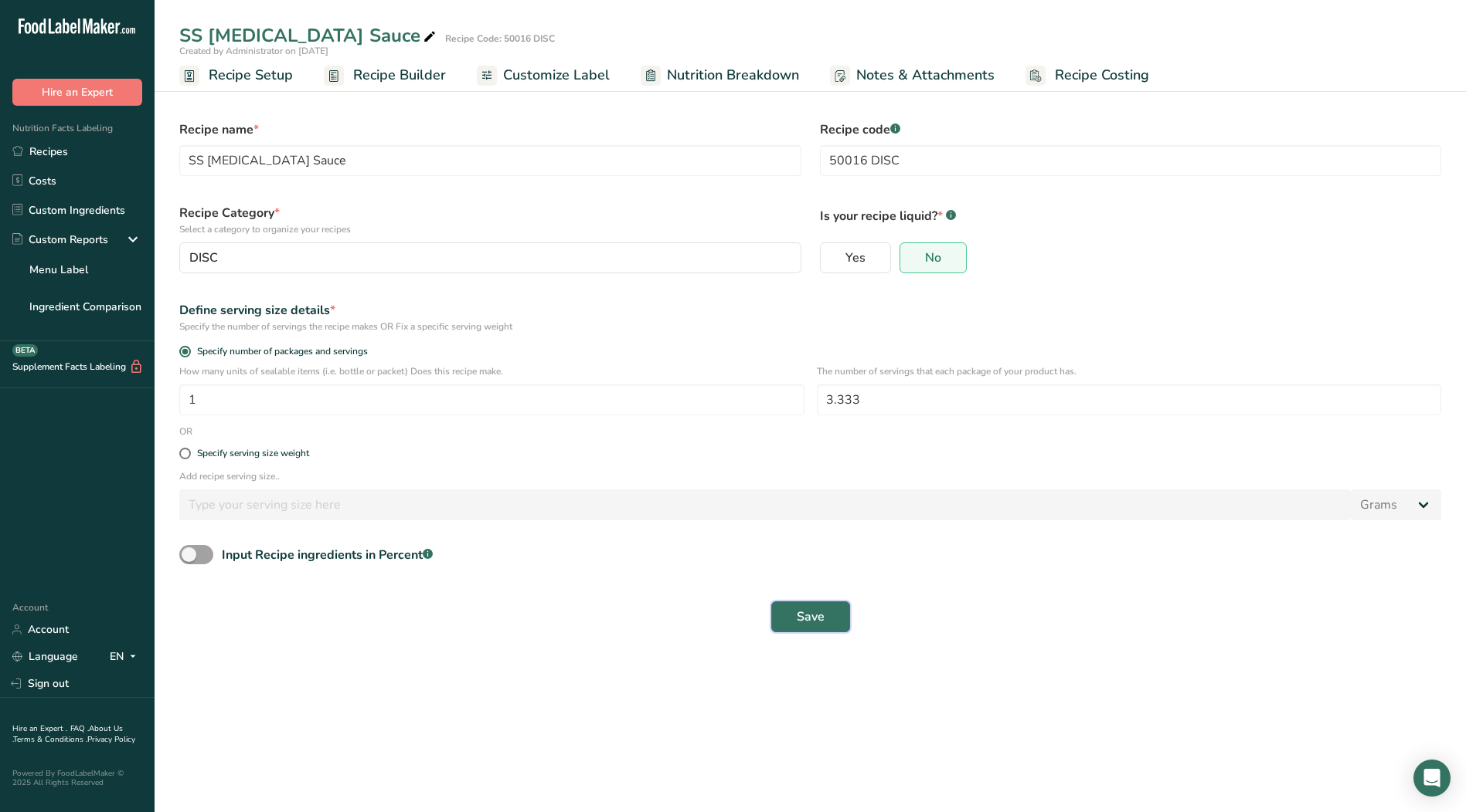
click at [804, 623] on span "Save" at bounding box center [810, 617] width 27 height 19
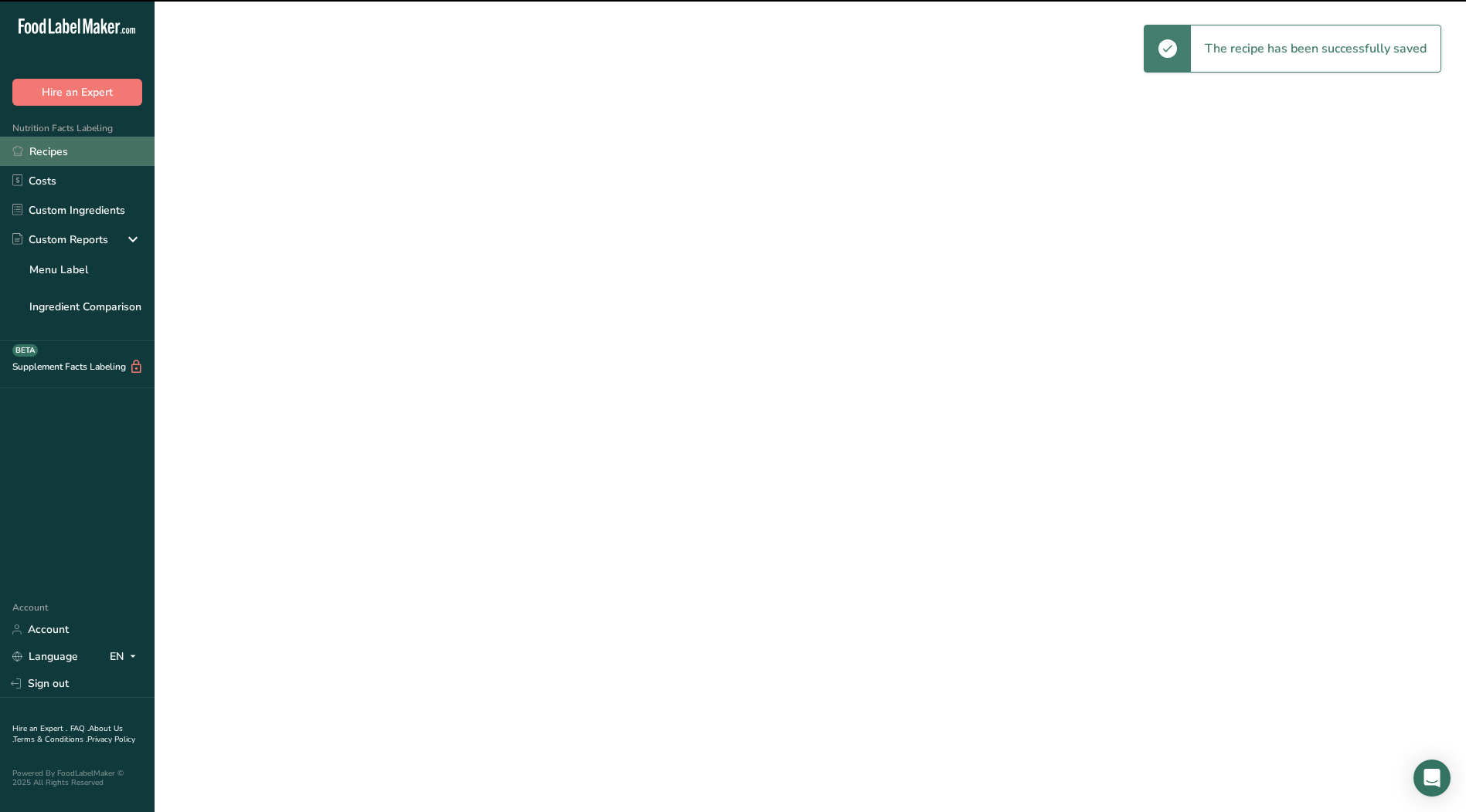
click at [44, 149] on link "Recipes" at bounding box center [77, 151] width 154 height 29
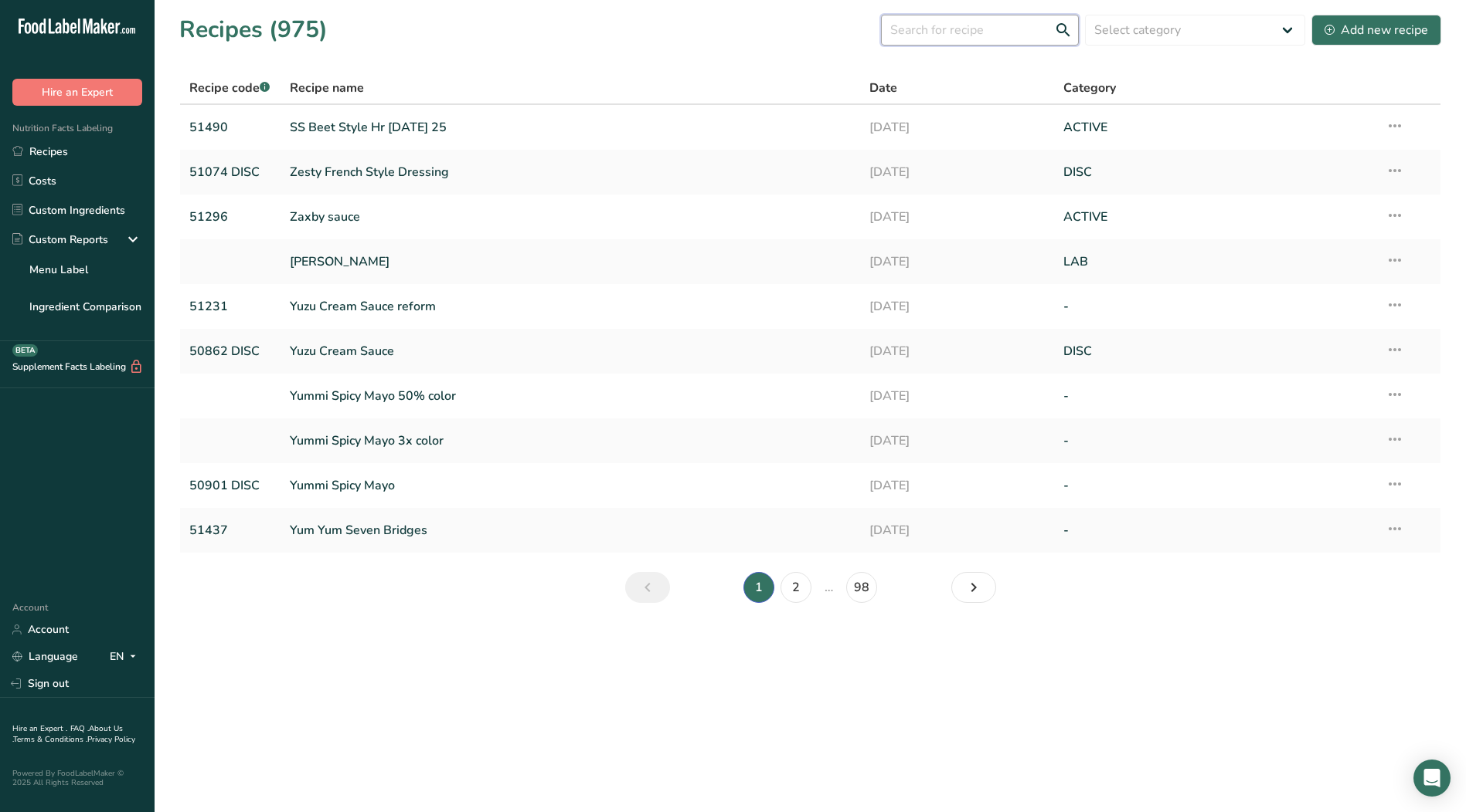
click at [950, 30] on input "text" at bounding box center [979, 30] width 198 height 31
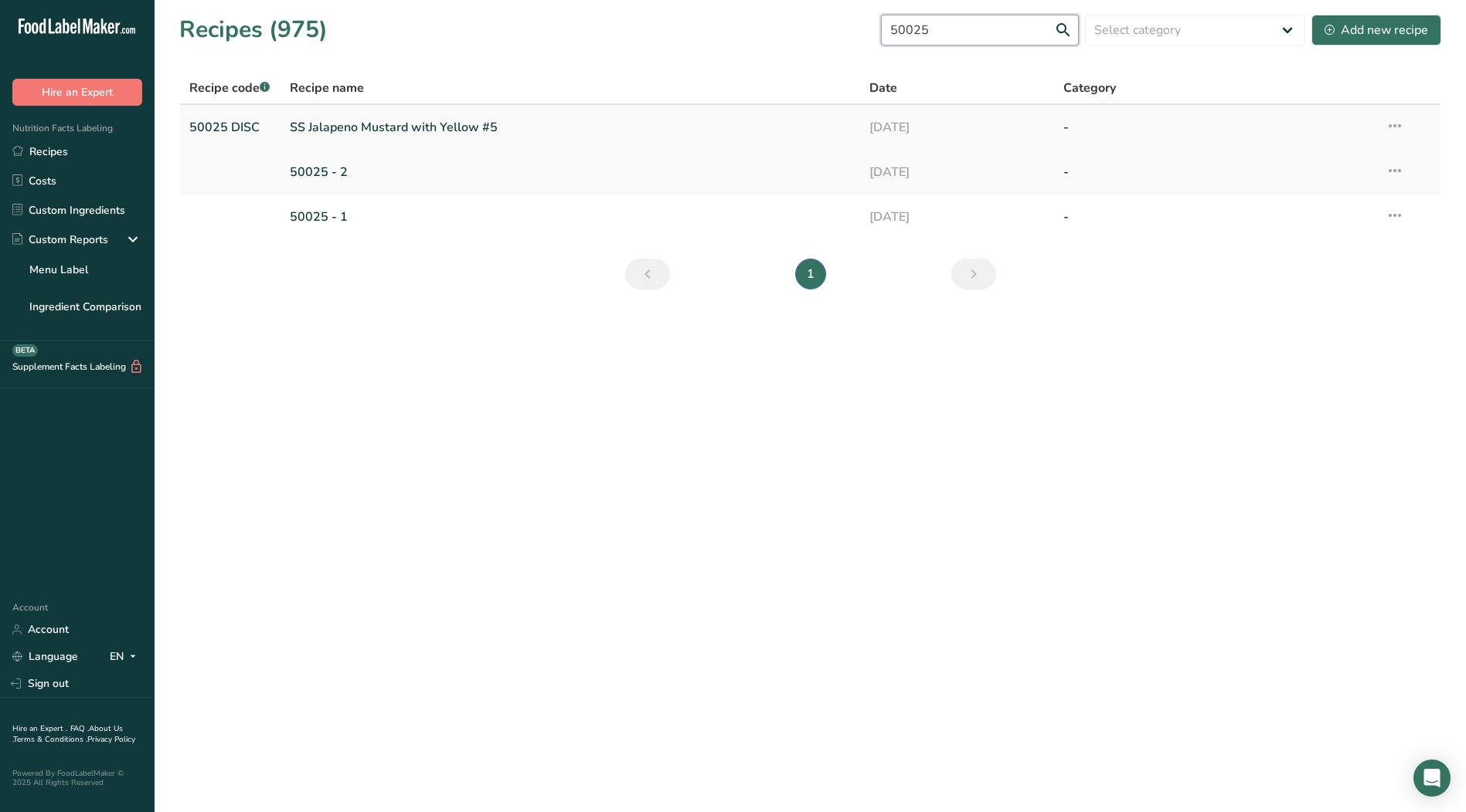
type input "50025"
click at [339, 129] on link "SS Jalapeno Mustard with Yellow #5" at bounding box center [570, 128] width 562 height 32
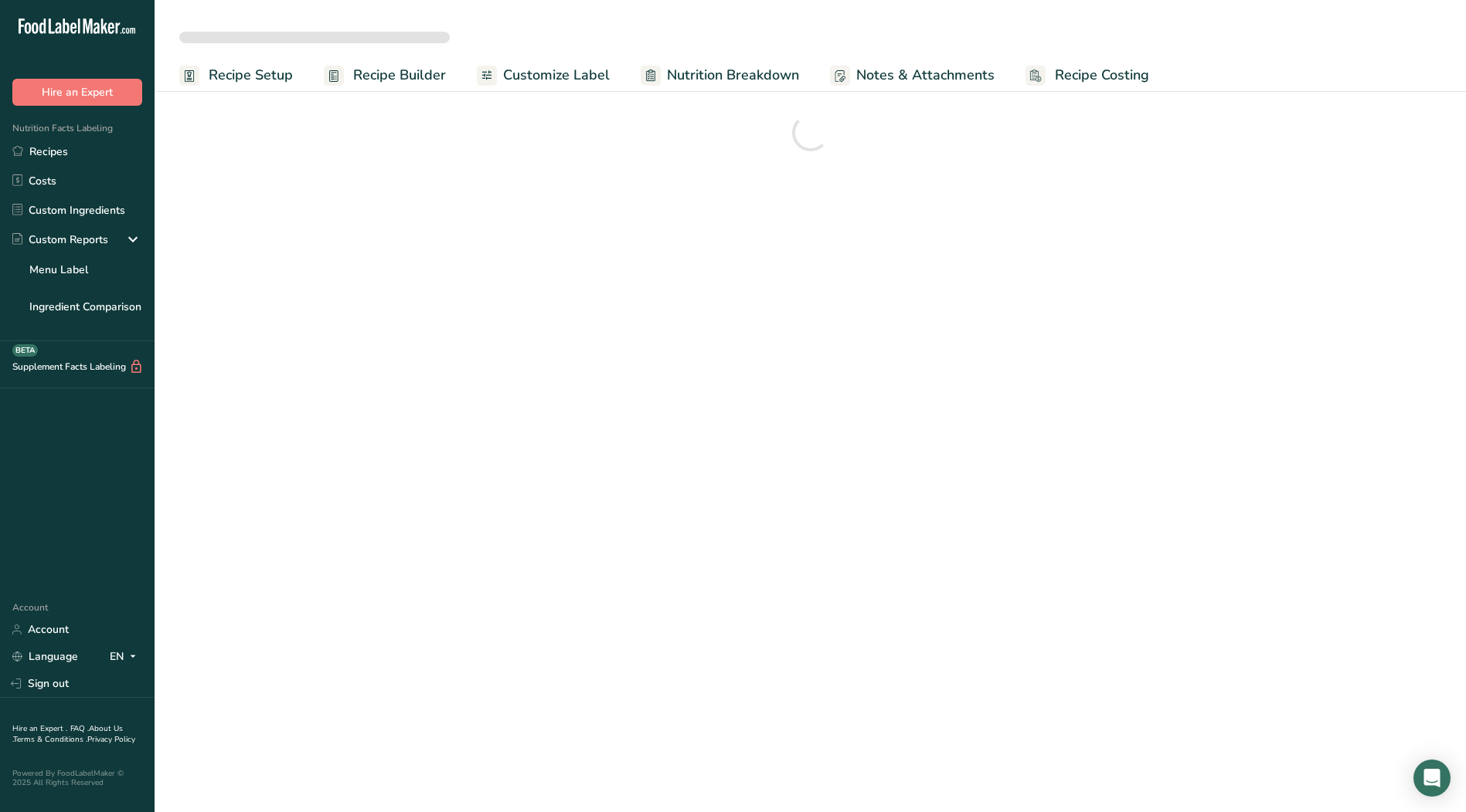
click at [261, 78] on span "Recipe Setup" at bounding box center [251, 76] width 84 height 21
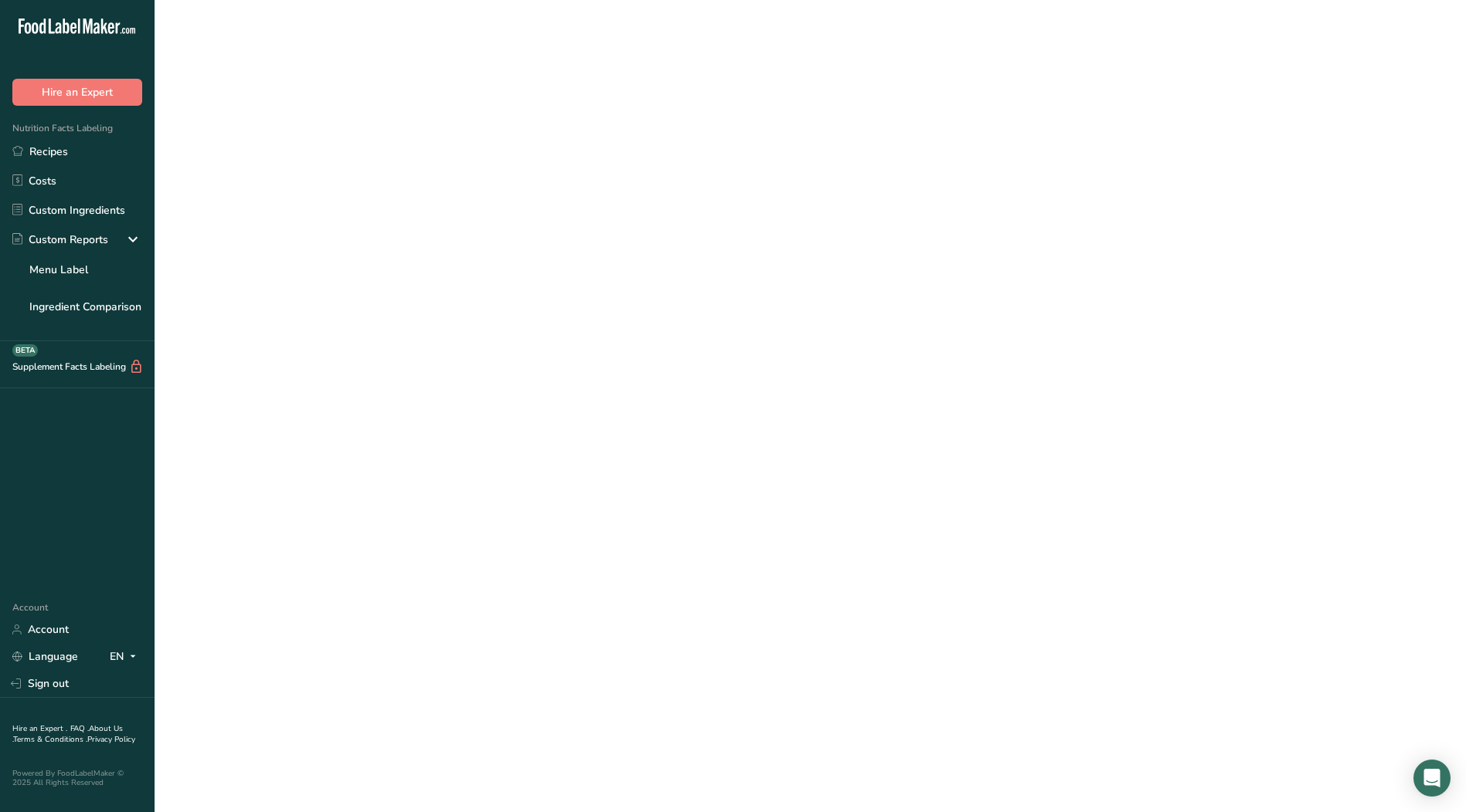
select select
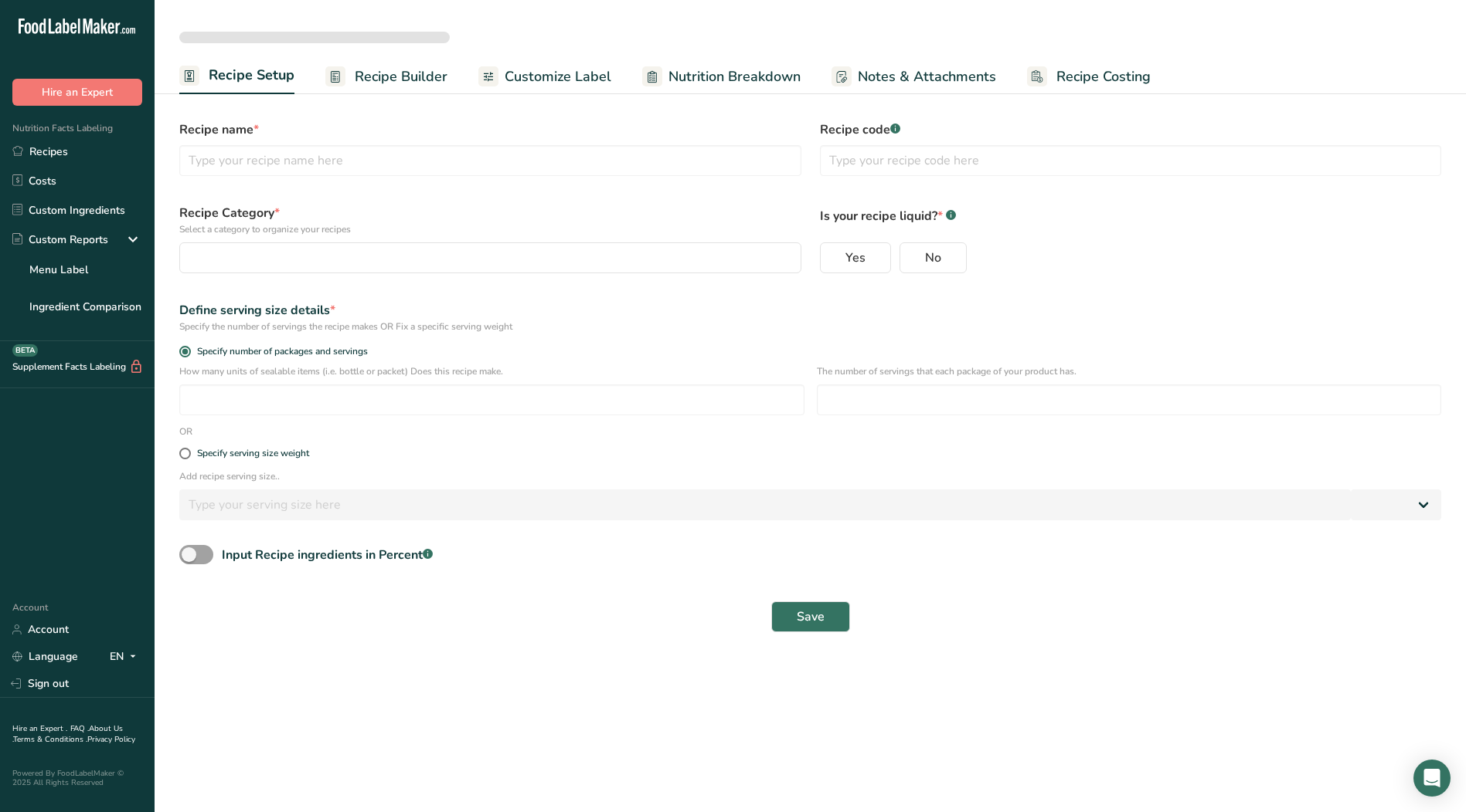
type input "SS Jalapeno Mustard with Yellow #5"
type input "50025 DISC"
radio input "true"
type input "1"
type input "20"
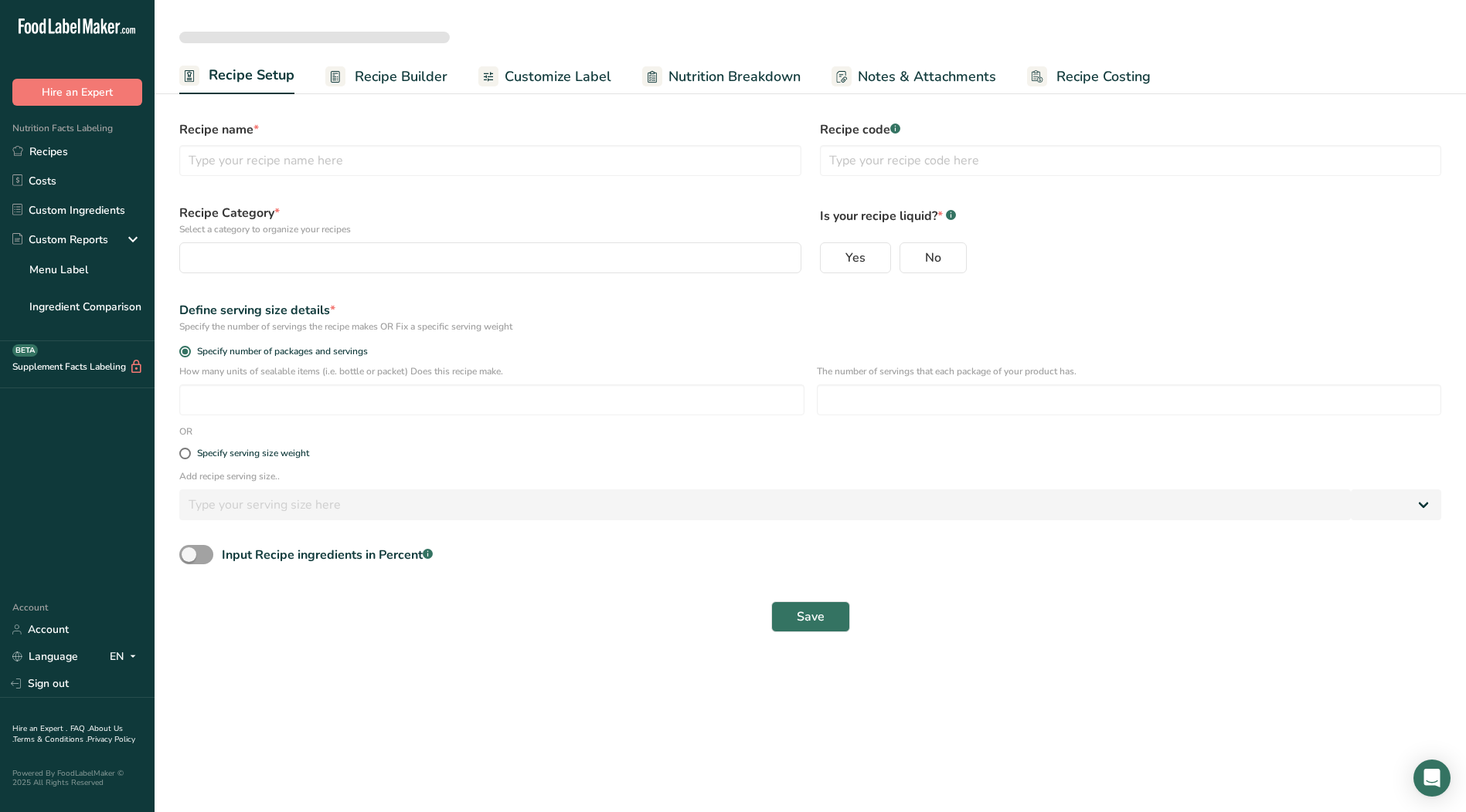
select select "0"
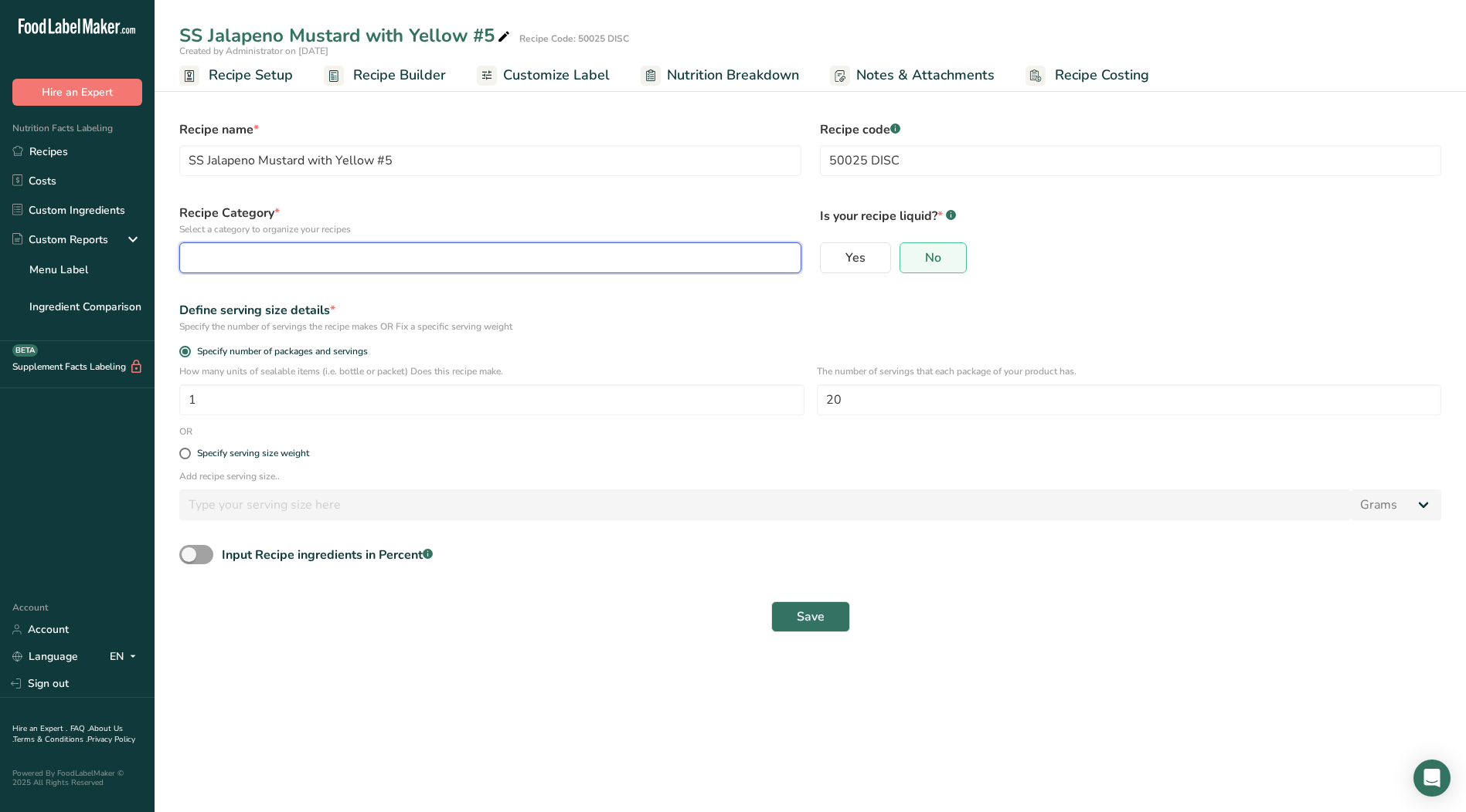
click at [367, 269] on button "button" at bounding box center [491, 257] width 622 height 31
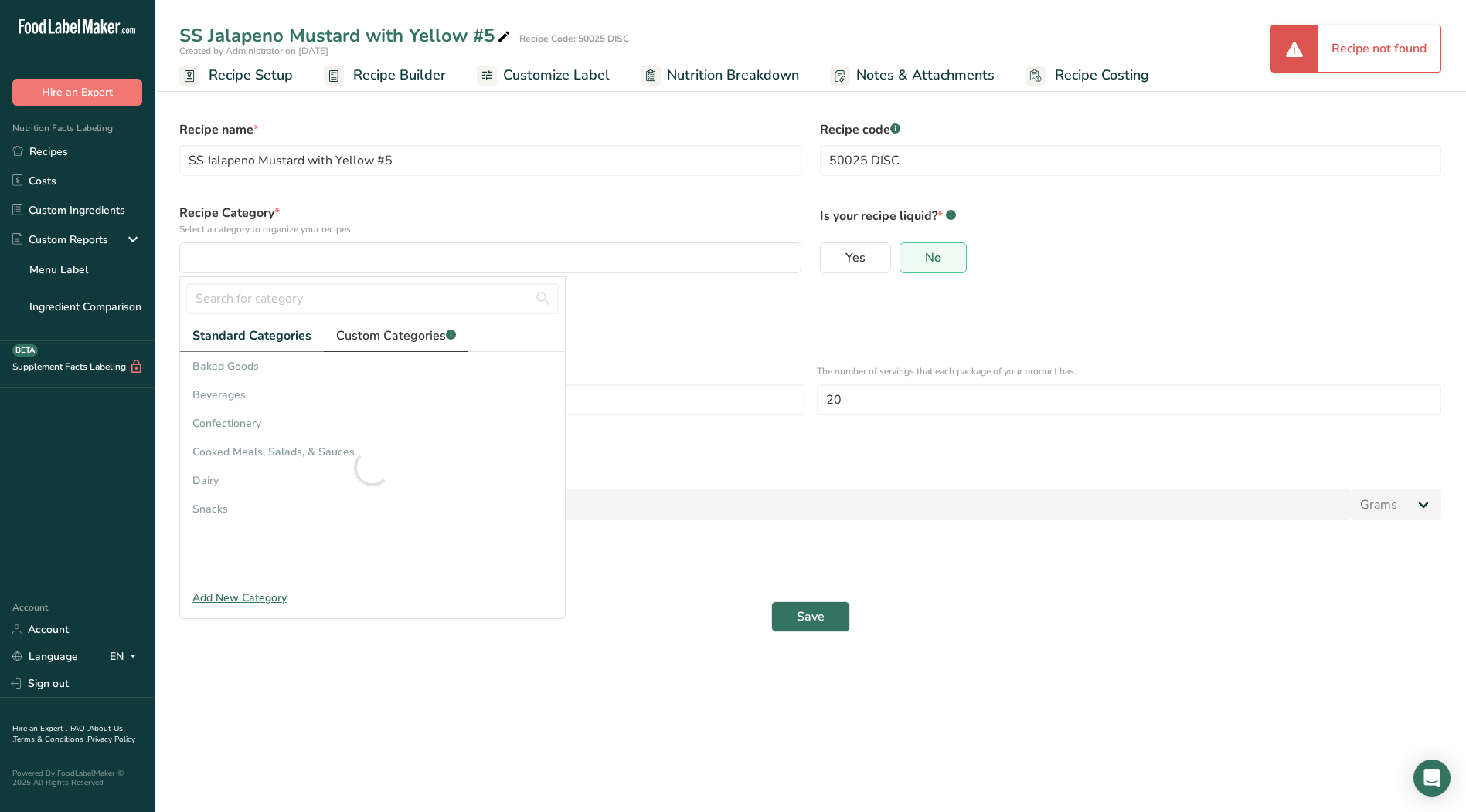
click at [375, 333] on span "Custom Categories .a-a{fill:#347362;}.b-a{fill:#fff;}" at bounding box center [395, 337] width 120 height 19
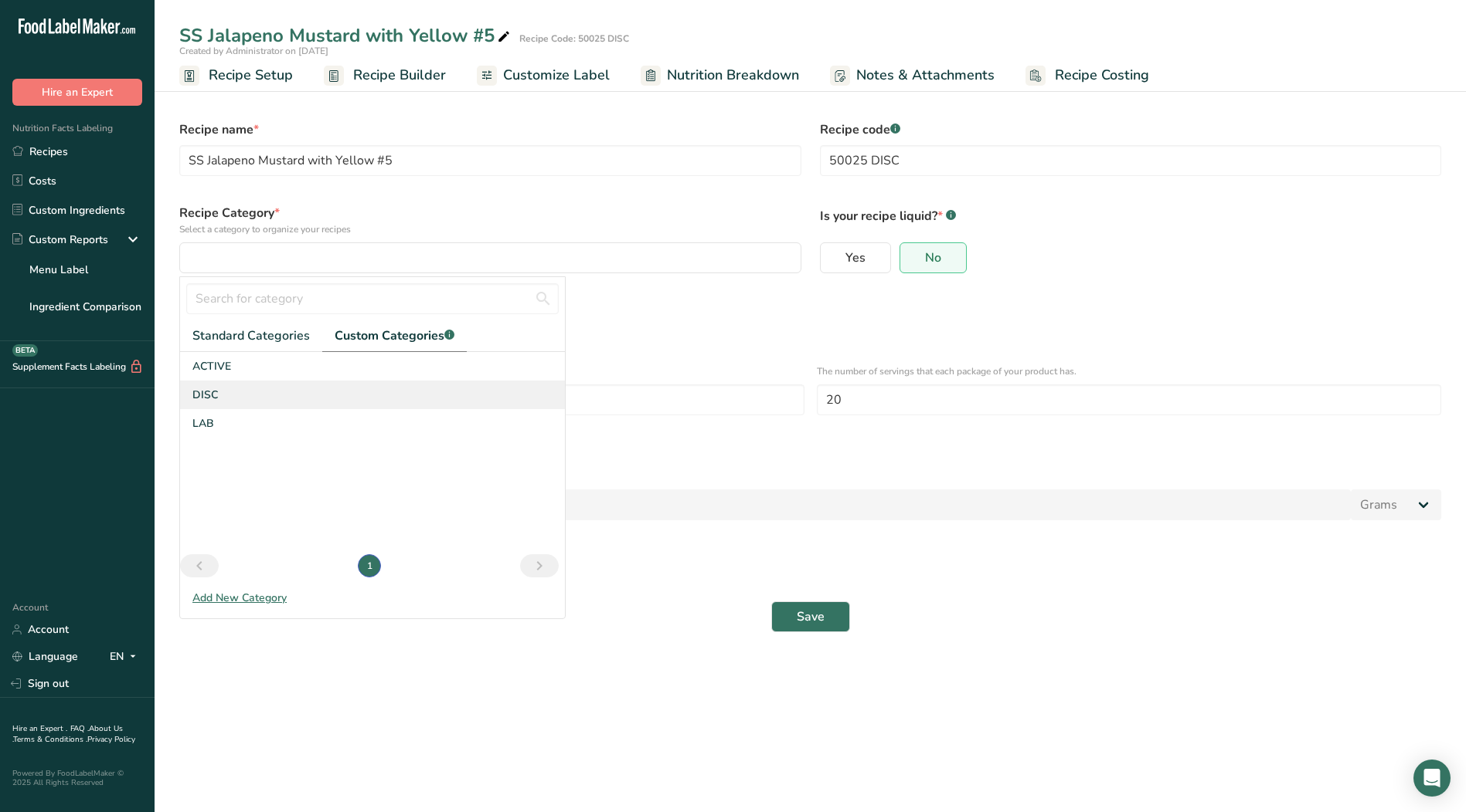
click at [234, 398] on div "DISC" at bounding box center [372, 395] width 385 height 28
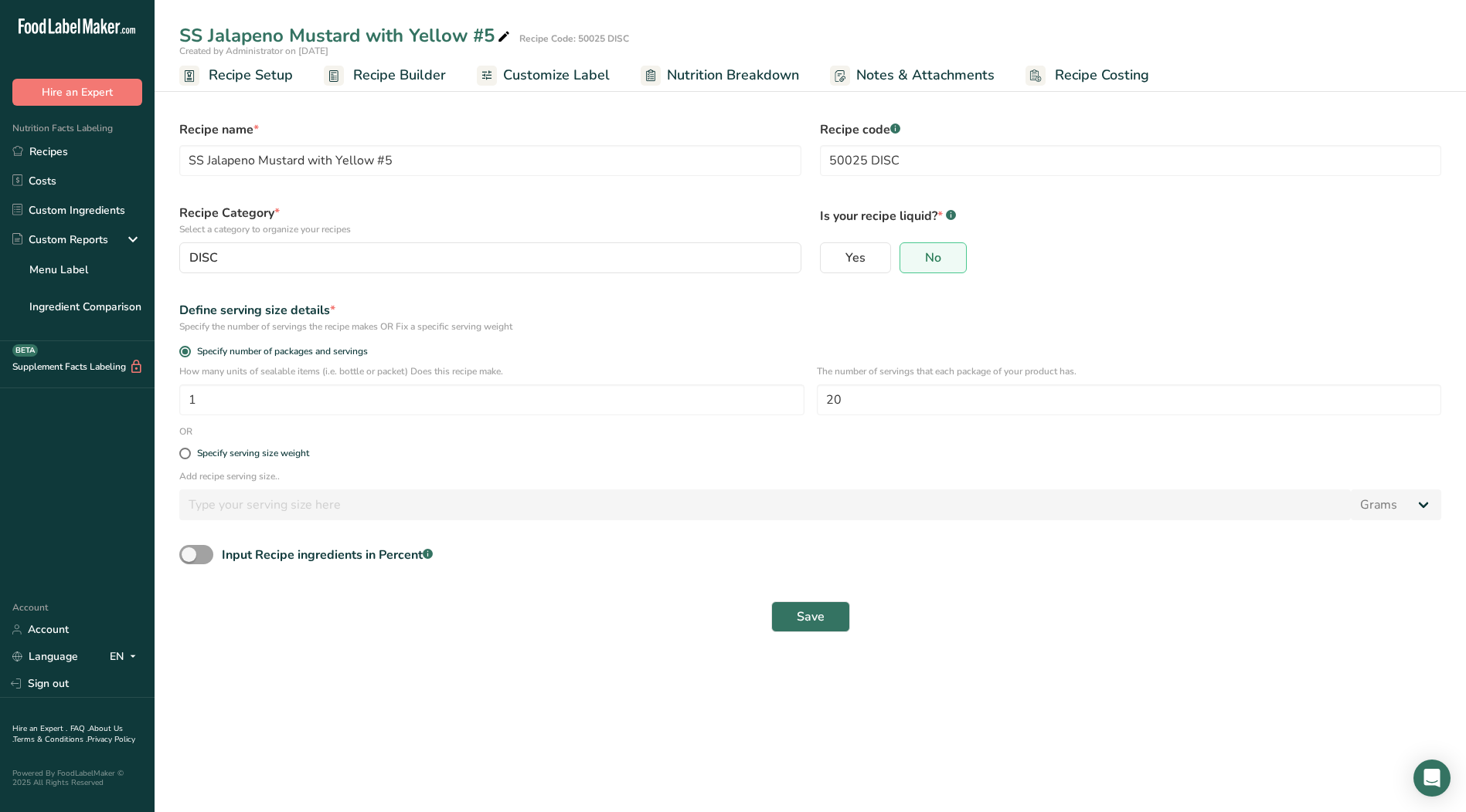
click at [403, 70] on span "Recipe Builder" at bounding box center [399, 76] width 93 height 21
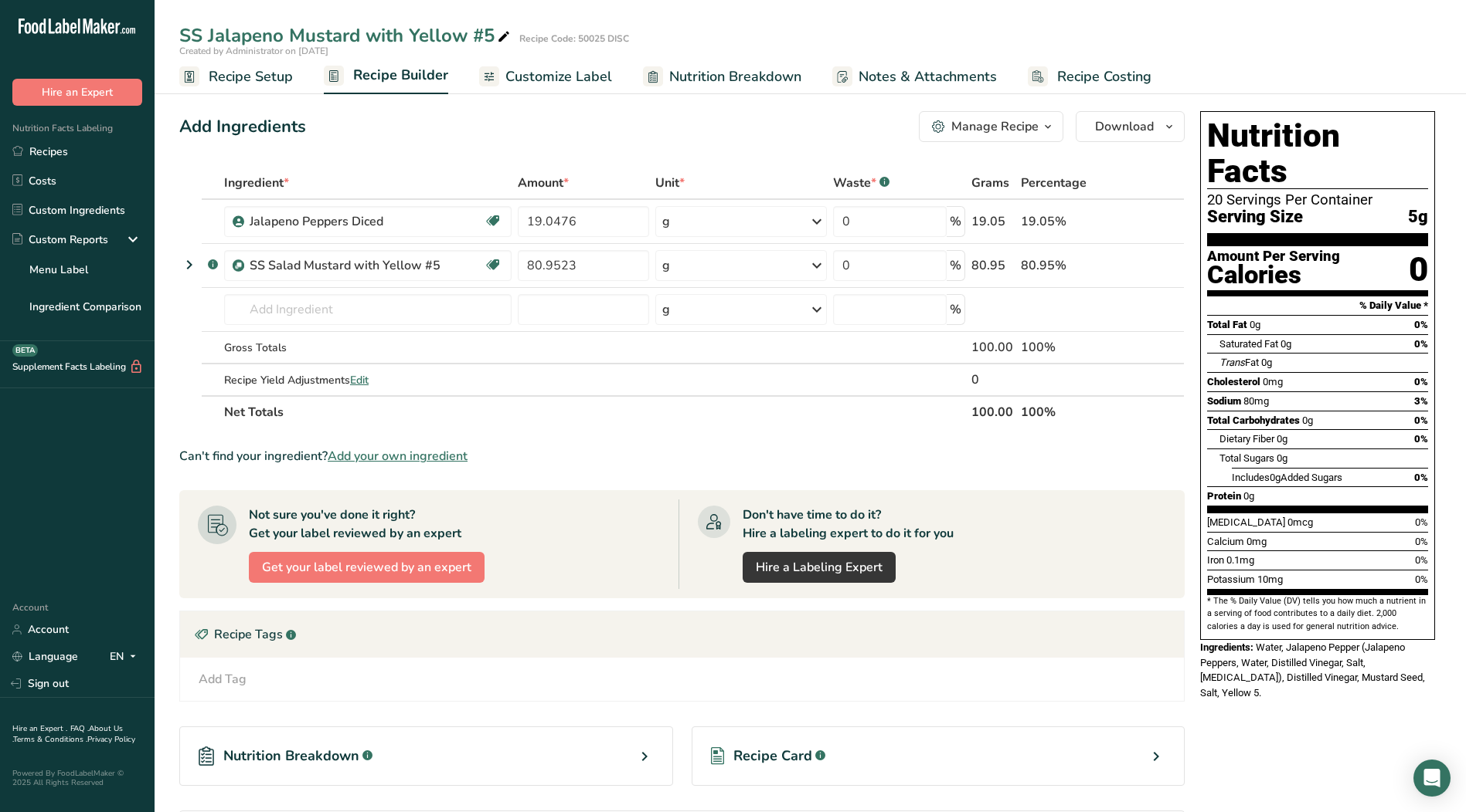
click at [243, 84] on span "Recipe Setup" at bounding box center [251, 77] width 84 height 21
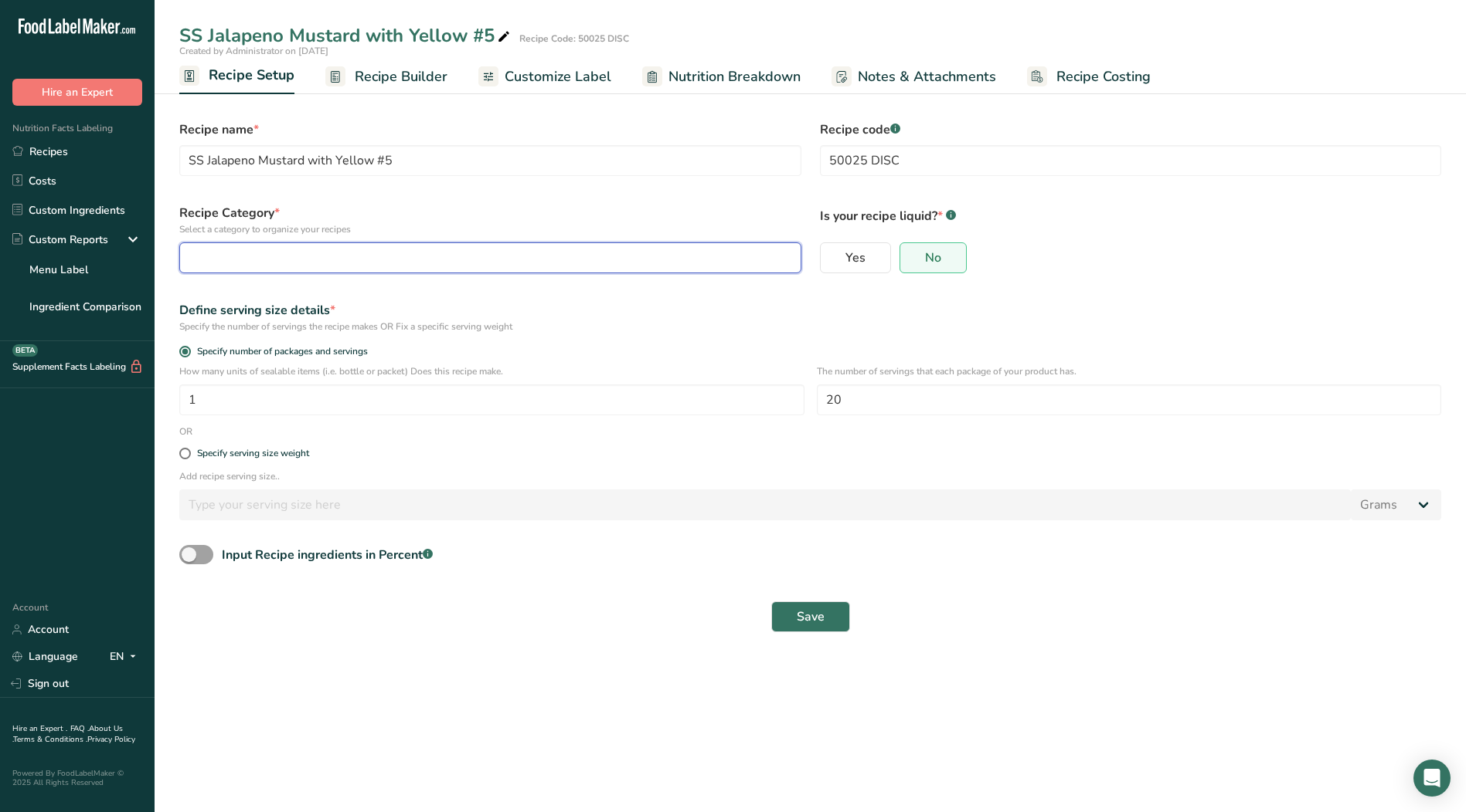
click at [326, 259] on div "button" at bounding box center [485, 258] width 593 height 19
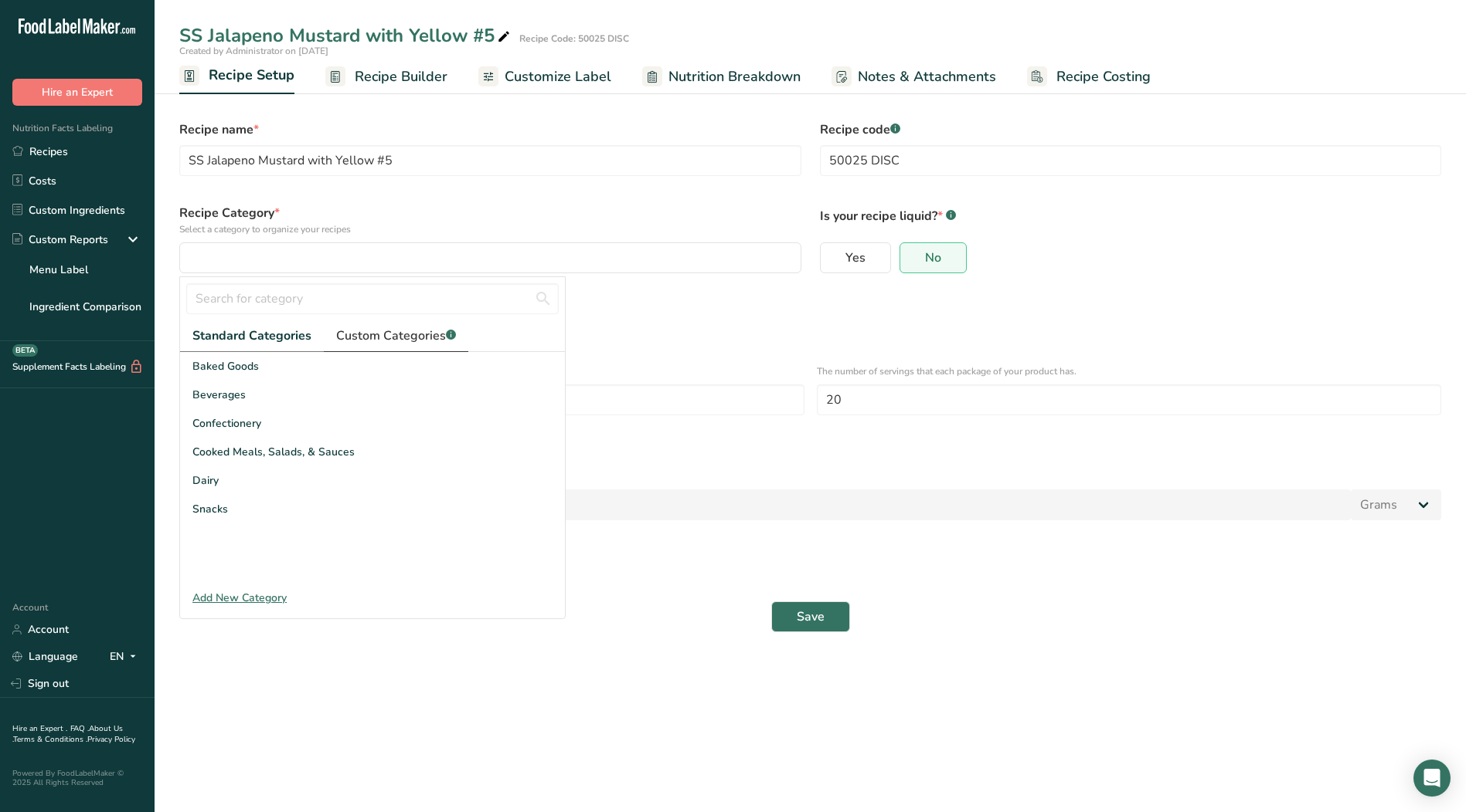
click at [379, 333] on span "Custom Categories .a-a{fill:#347362;}.b-a{fill:#fff;}" at bounding box center [395, 337] width 120 height 19
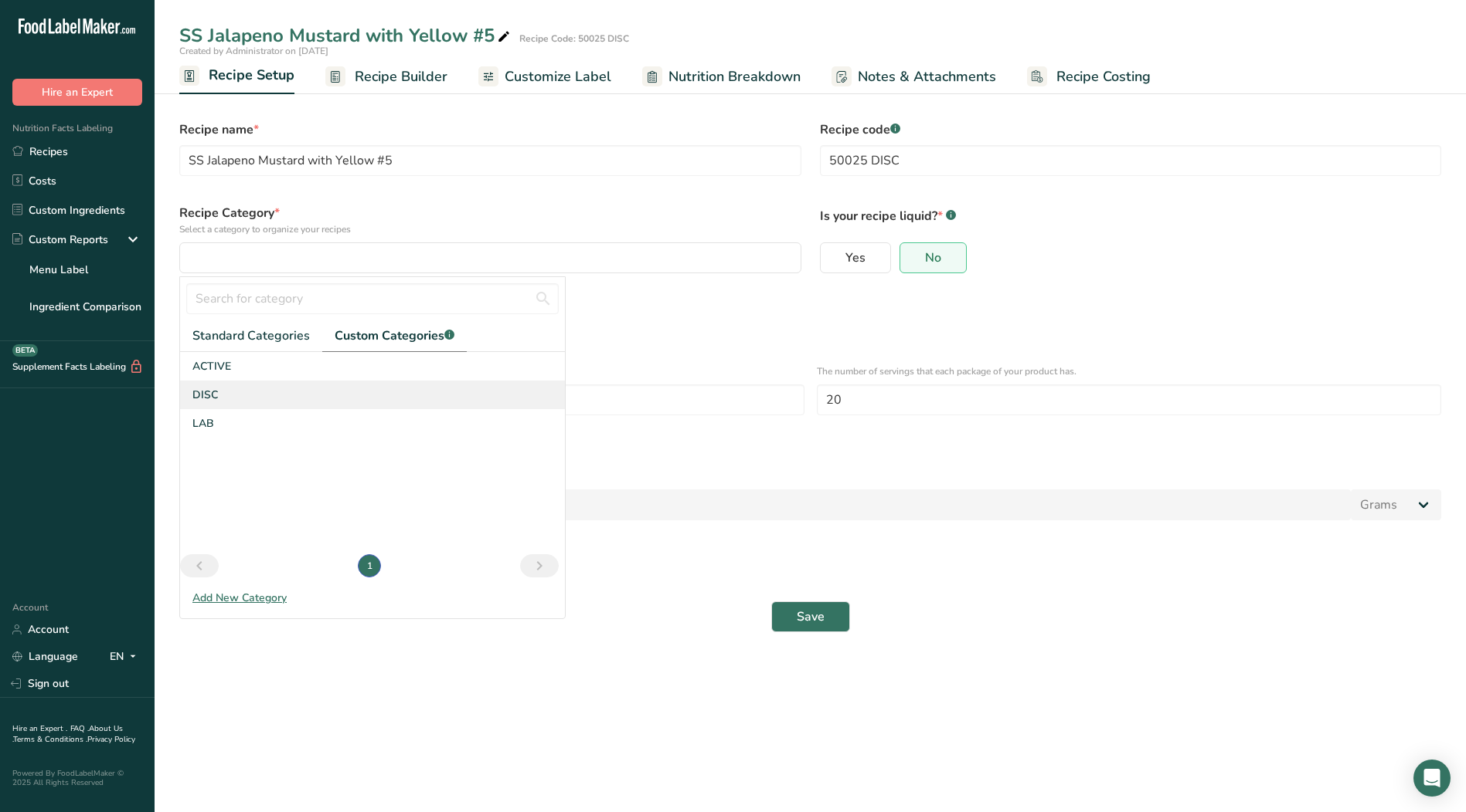
click at [226, 400] on div "DISC" at bounding box center [372, 395] width 385 height 28
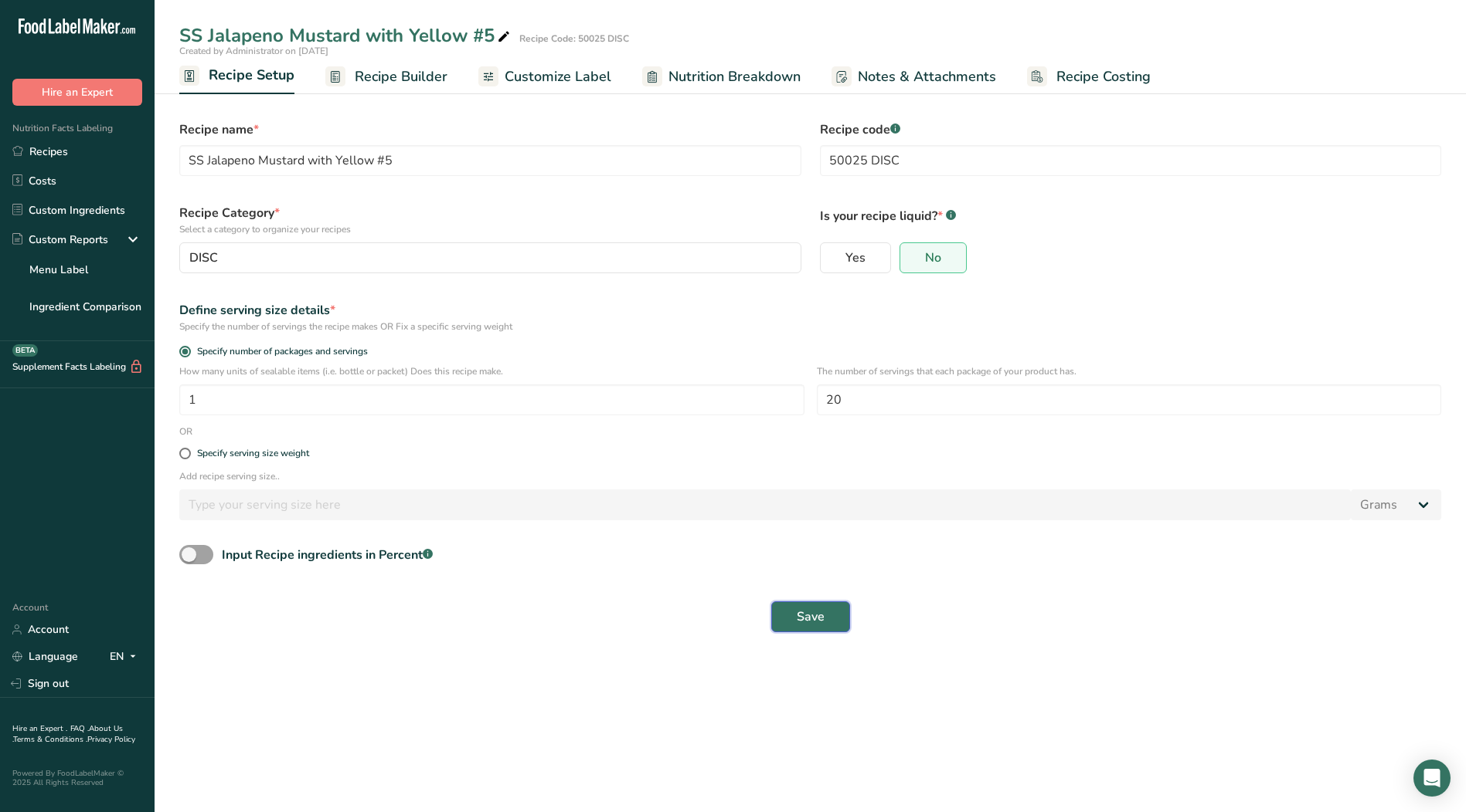
click at [818, 613] on span "Save" at bounding box center [810, 617] width 27 height 19
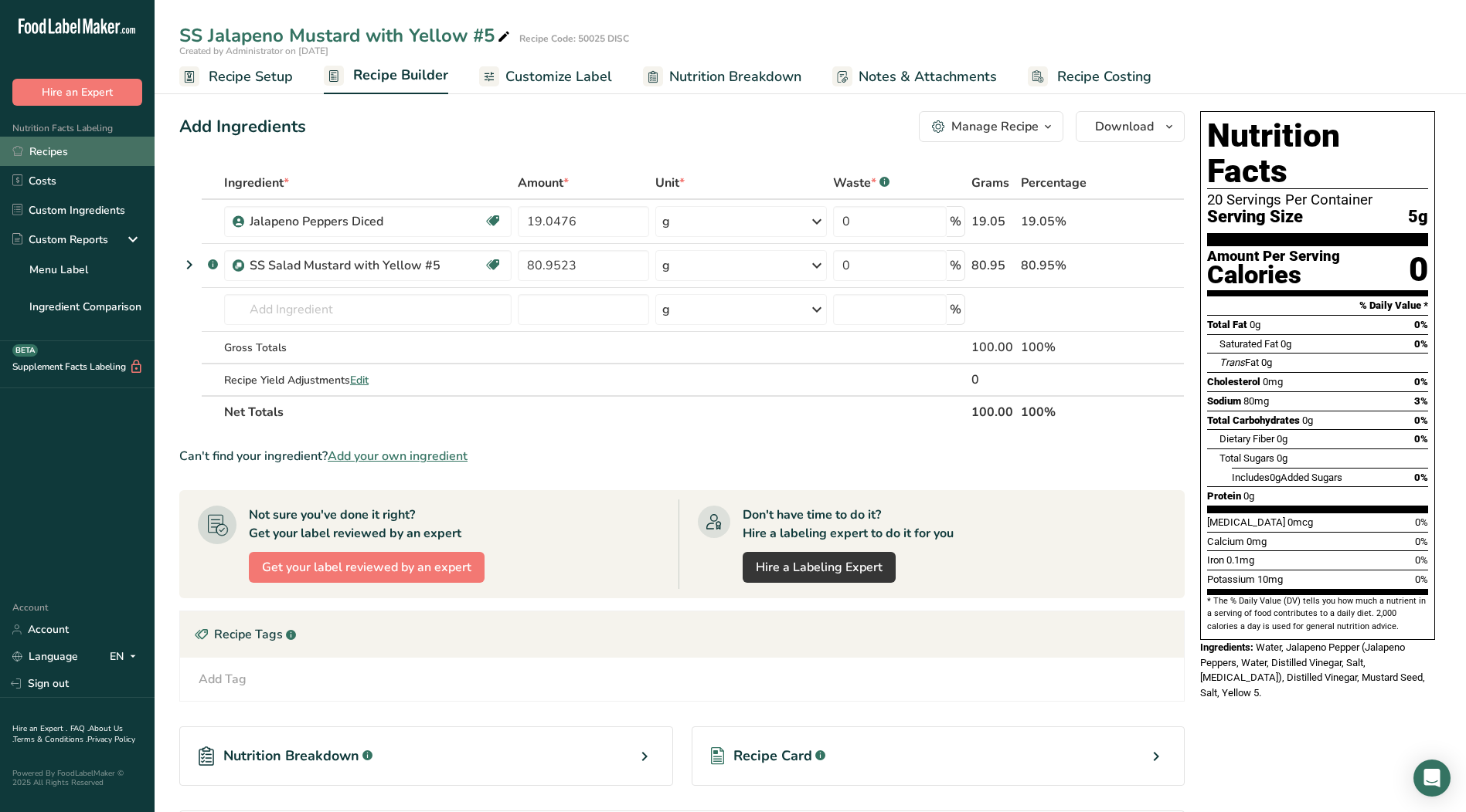
click at [43, 158] on link "Recipes" at bounding box center [77, 151] width 154 height 29
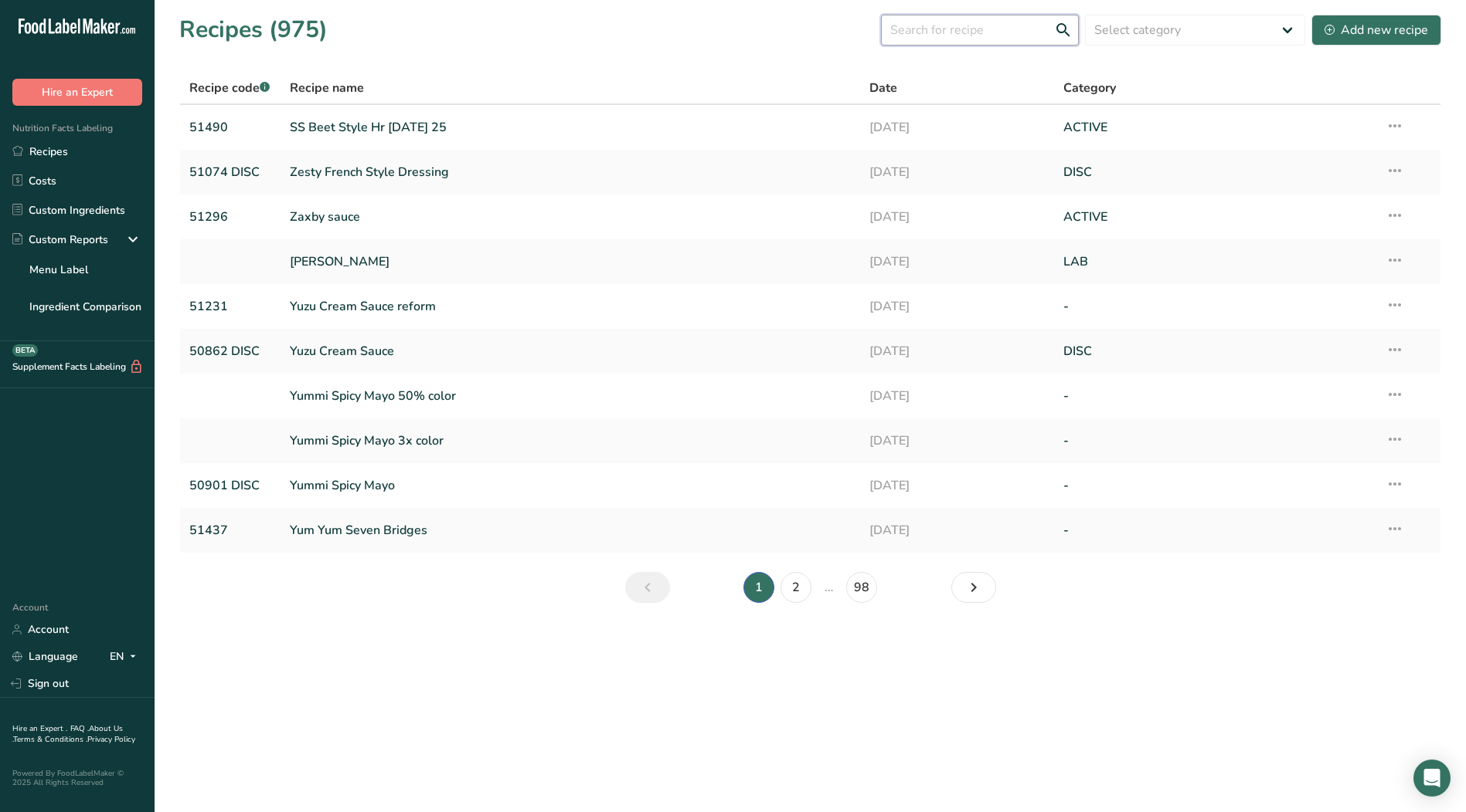
click at [996, 38] on input "text" at bounding box center [979, 30] width 198 height 31
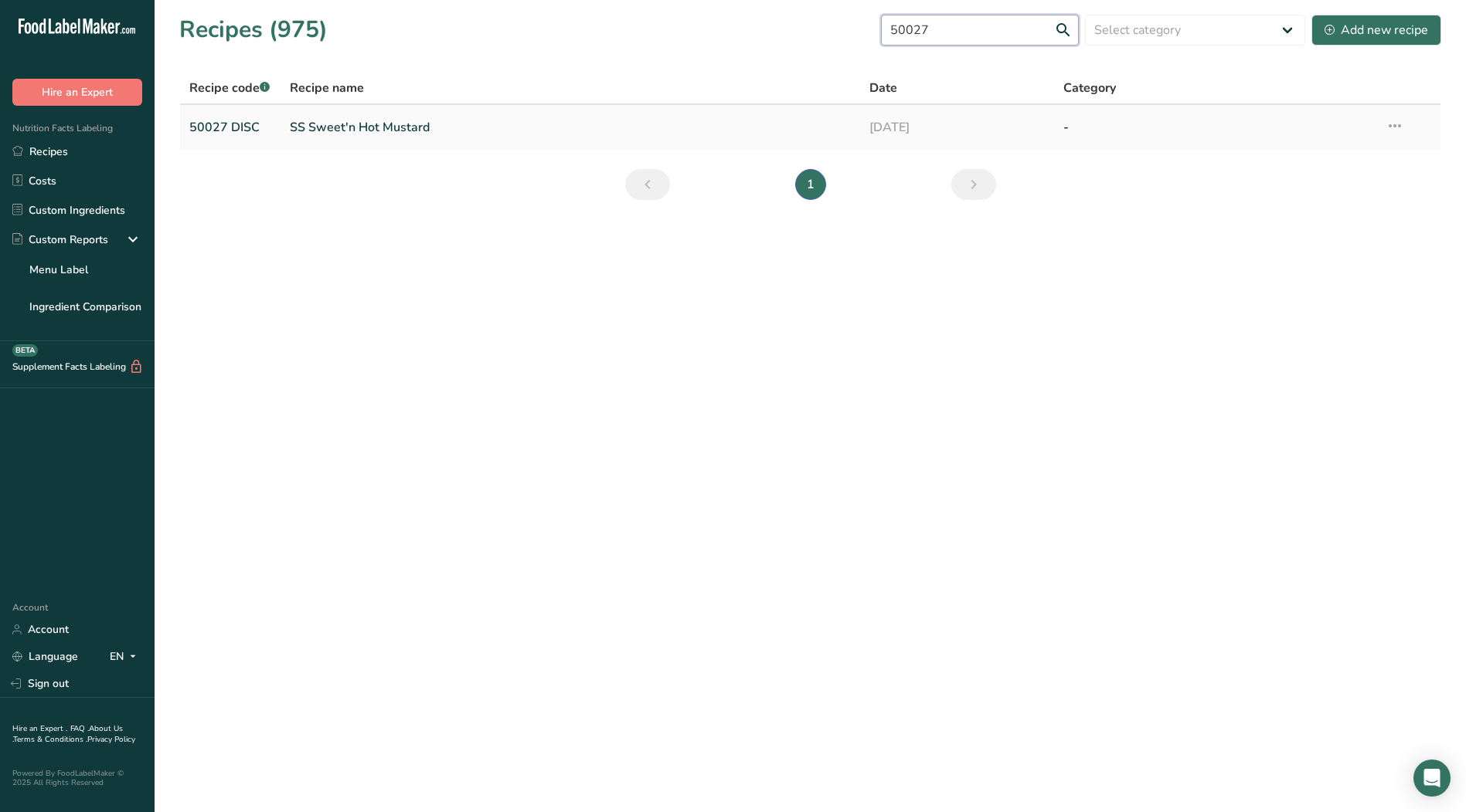
type input "50027"
click at [400, 130] on link "SS Sweet'n Hot Mustard" at bounding box center [570, 128] width 562 height 32
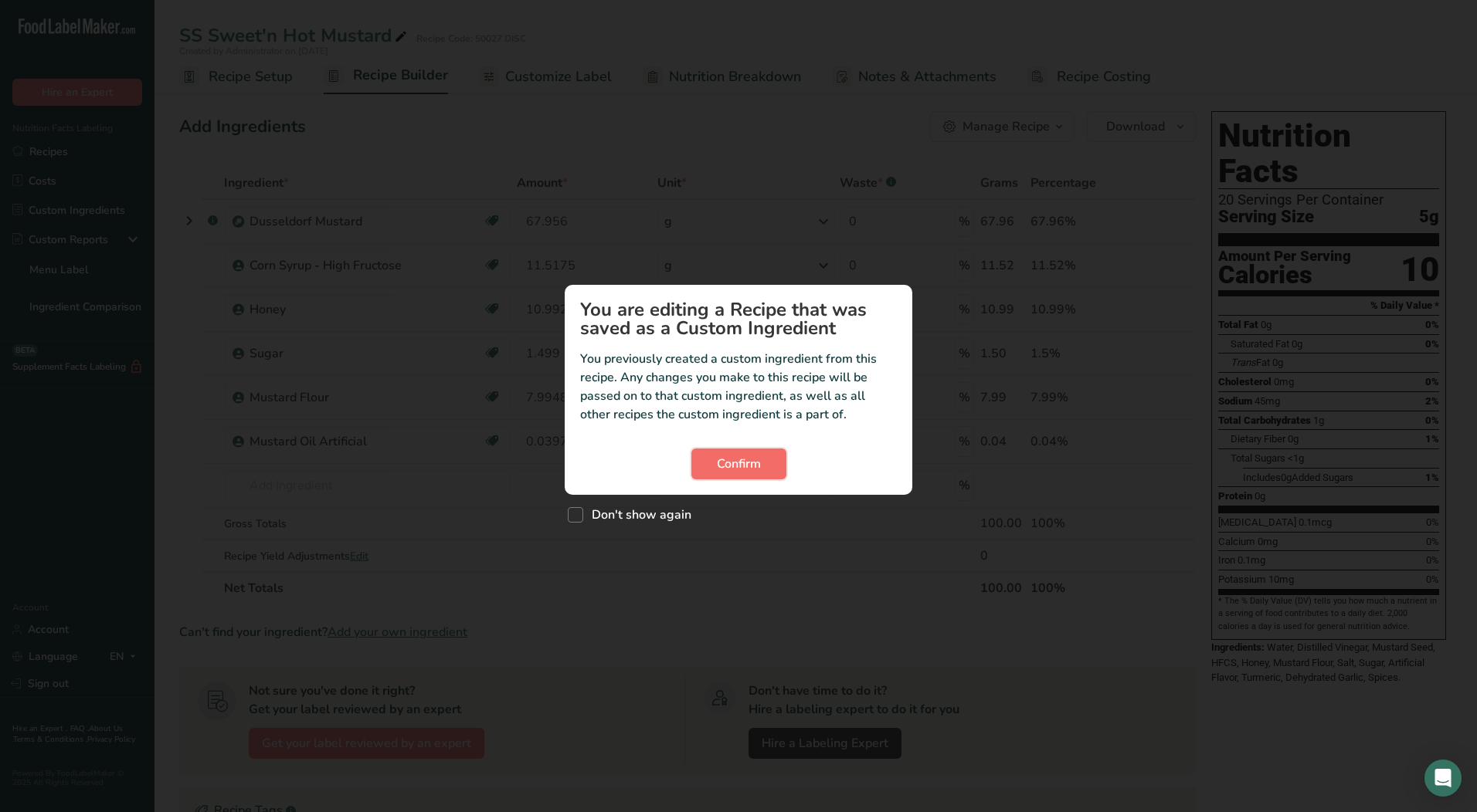
click at [749, 469] on span "Confirm" at bounding box center [738, 464] width 44 height 19
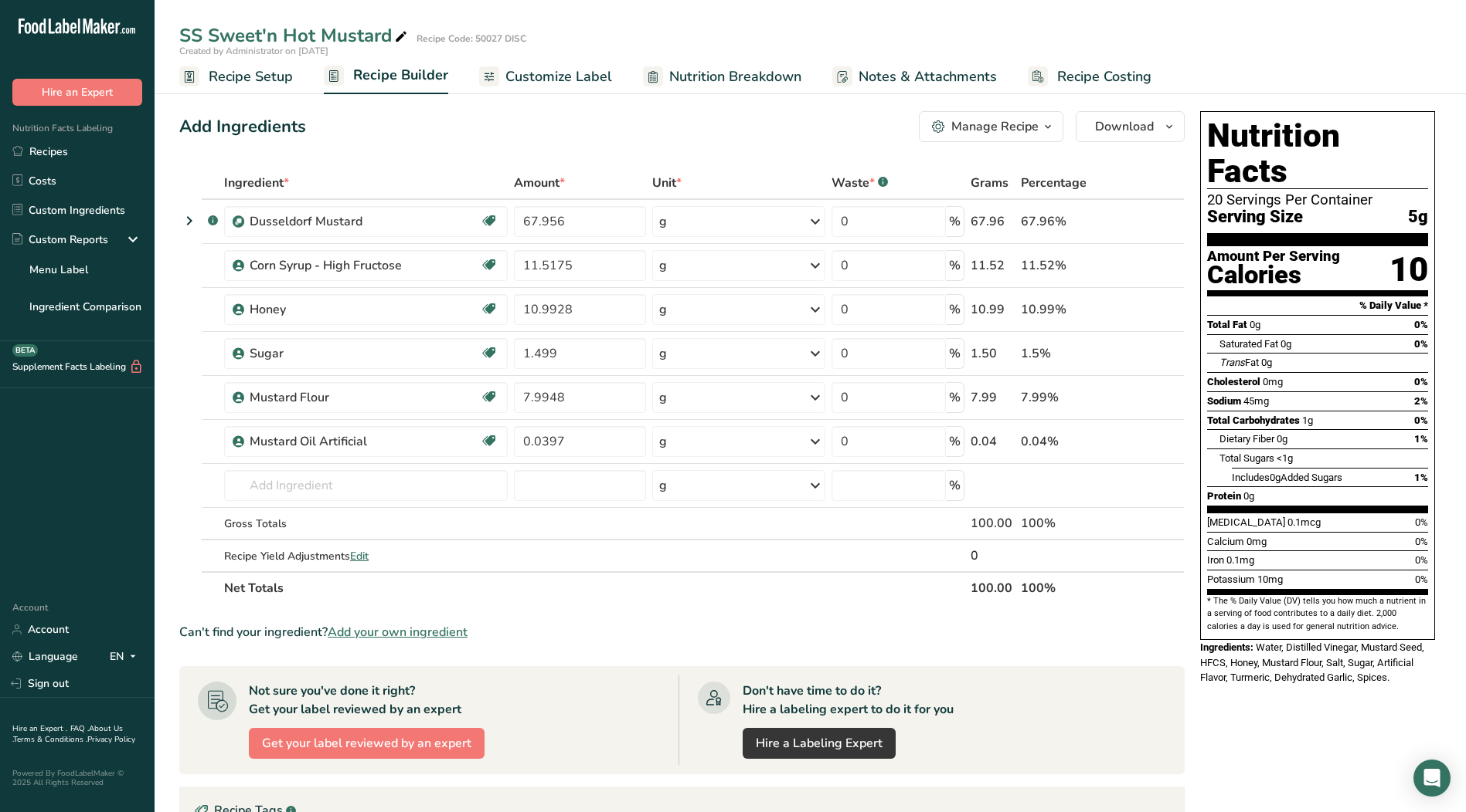
click at [238, 78] on span "Recipe Setup" at bounding box center [251, 77] width 84 height 21
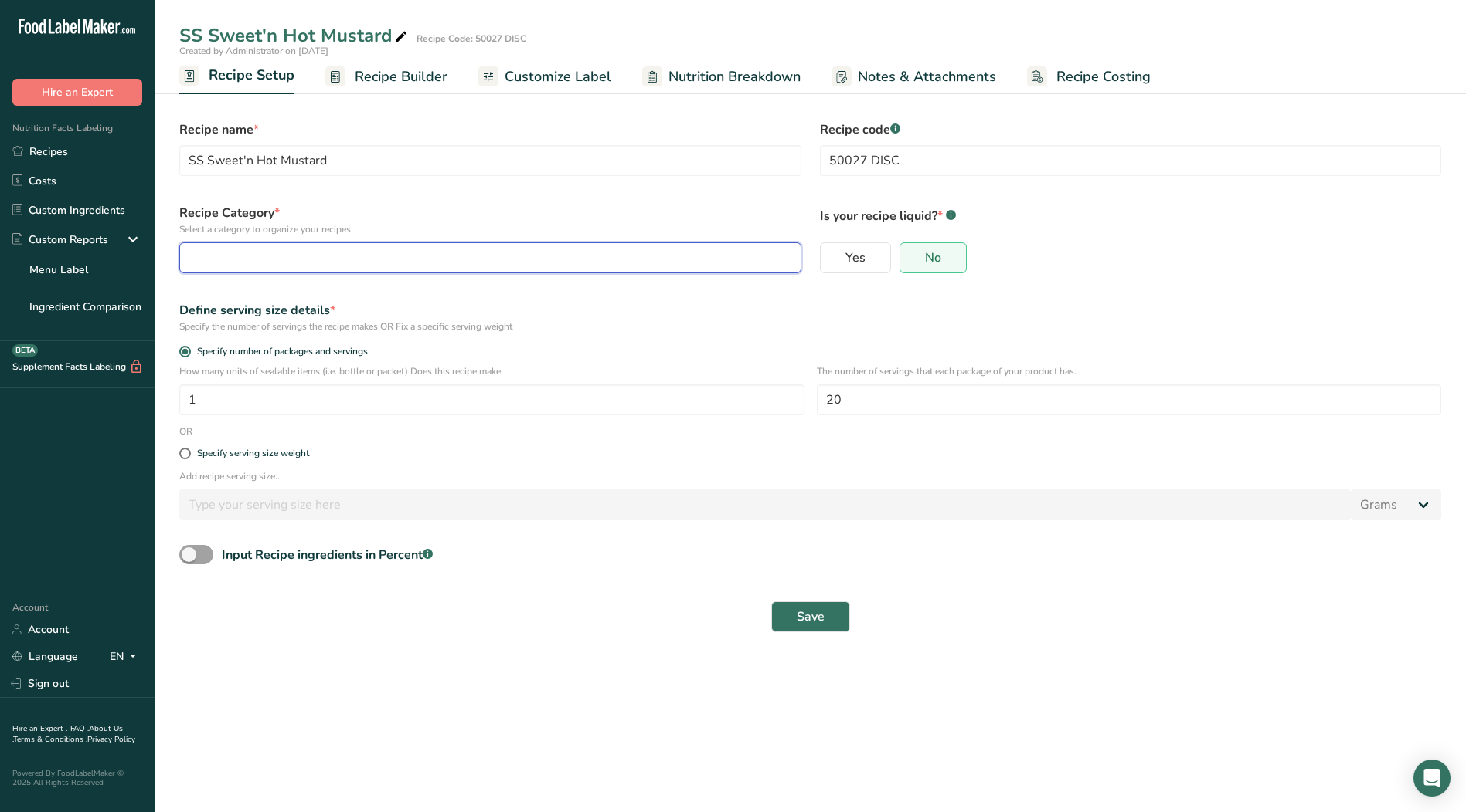
click at [425, 255] on div "button" at bounding box center [485, 258] width 593 height 19
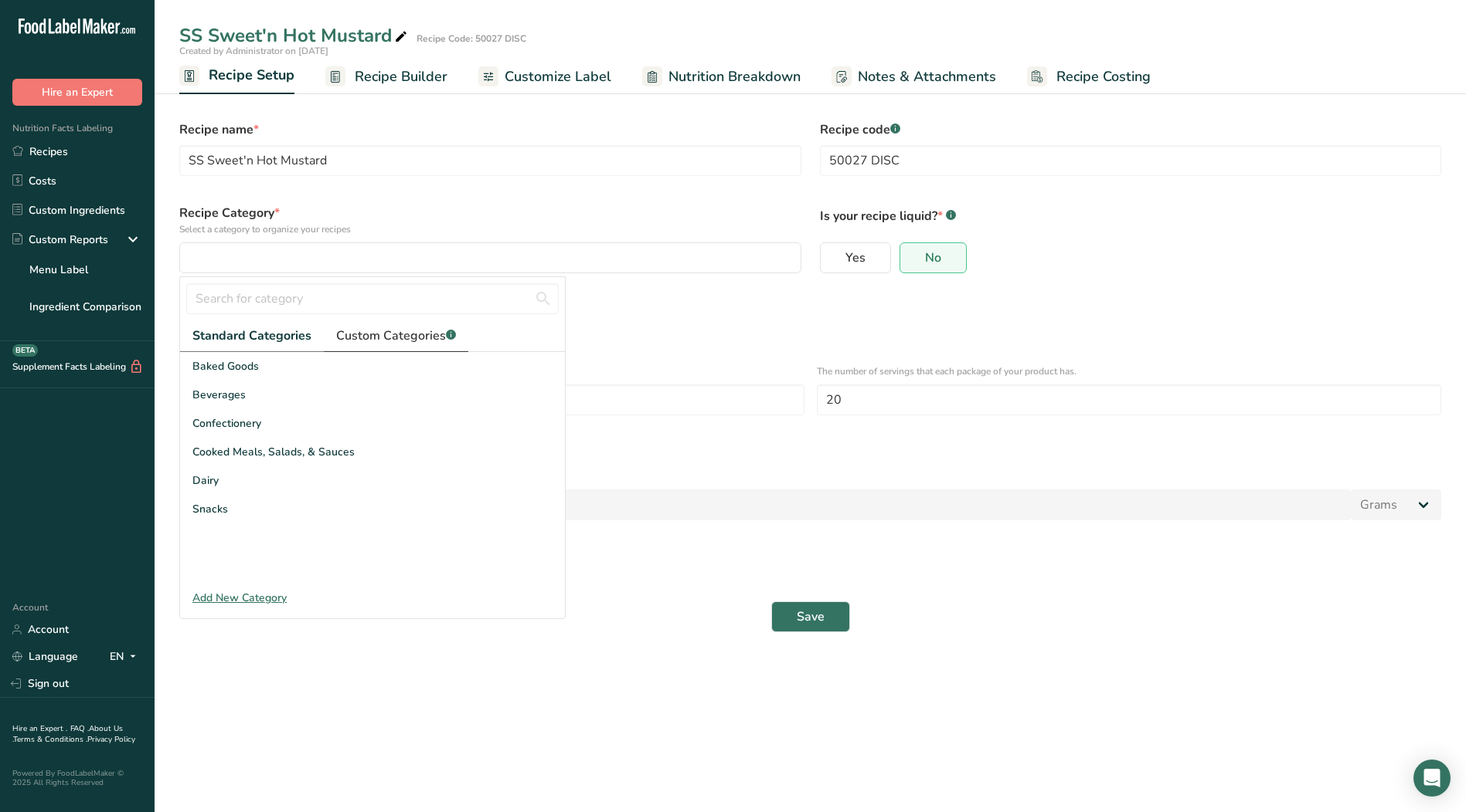
click at [383, 335] on span "Custom Categories .a-a{fill:#347362;}.b-a{fill:#fff;}" at bounding box center [395, 337] width 120 height 19
click at [61, 155] on link "Recipes" at bounding box center [77, 151] width 154 height 29
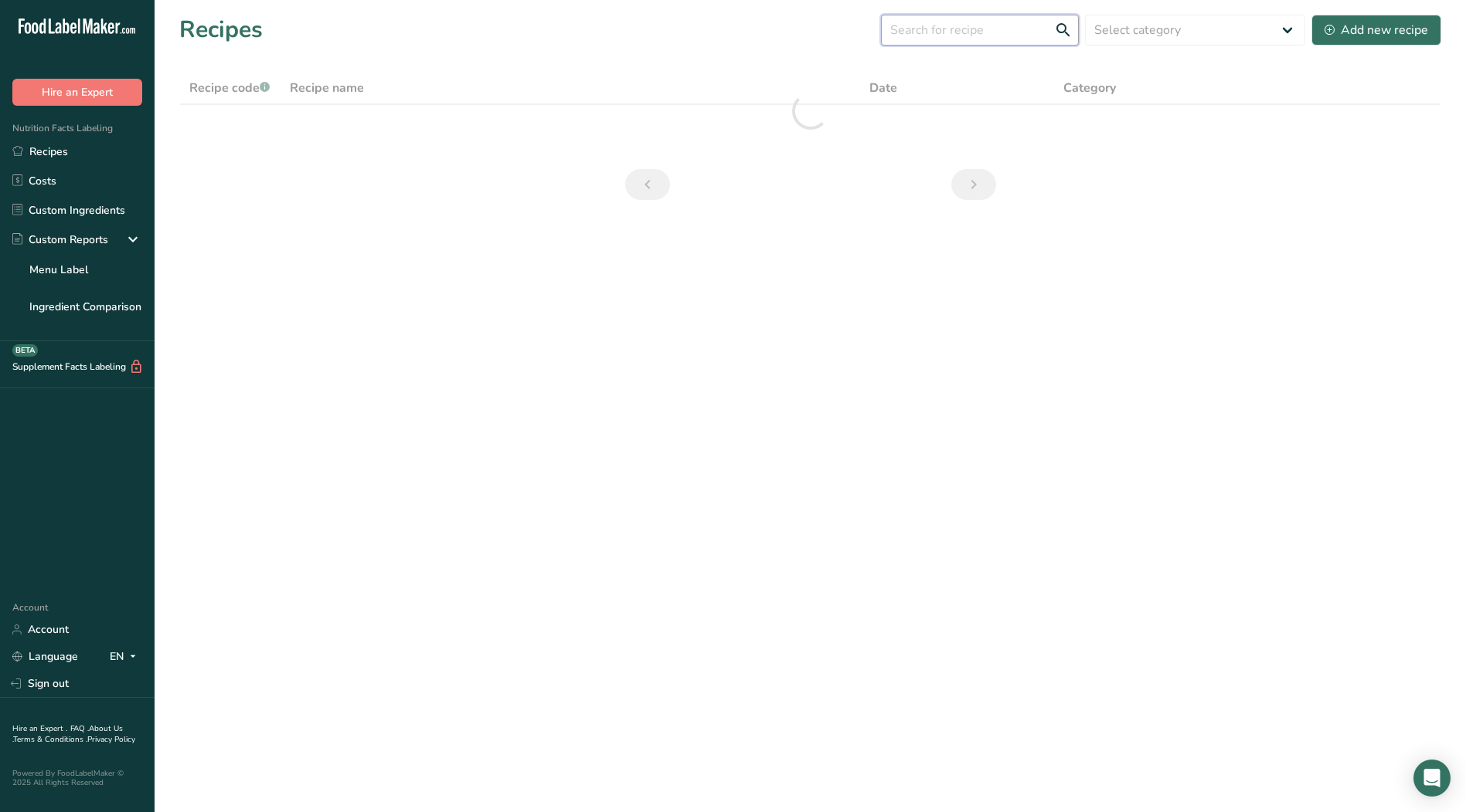
click at [964, 31] on input "text" at bounding box center [979, 30] width 198 height 31
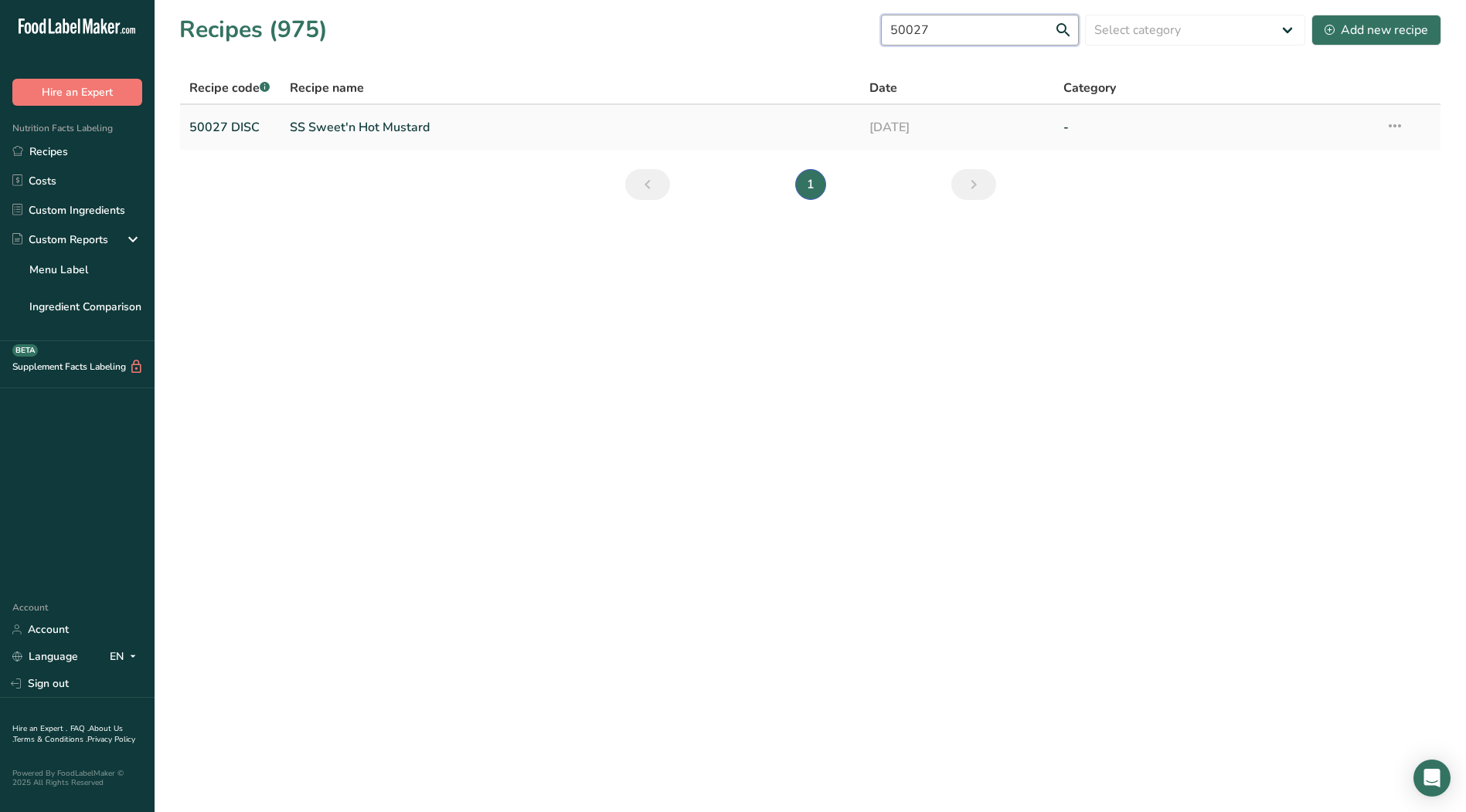
type input "50027"
click at [389, 117] on link "SS Sweet'n Hot Mustard" at bounding box center [570, 128] width 562 height 32
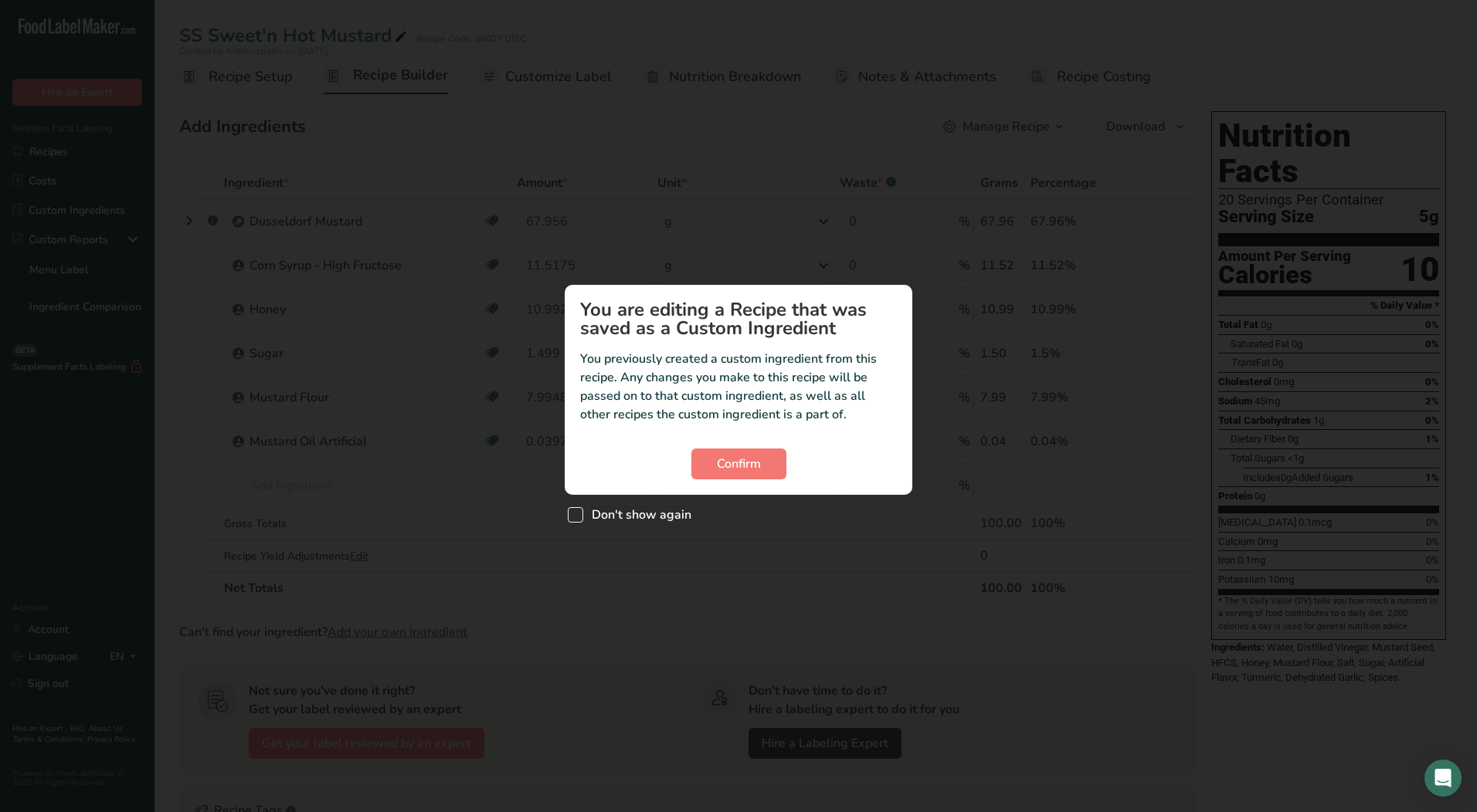
click at [576, 516] on span "Custom ingredient modal" at bounding box center [575, 515] width 15 height 15
click at [576, 516] on input "Don't show again" at bounding box center [572, 514] width 10 height 10
checkbox input "true"
click at [751, 458] on span "Confirm" at bounding box center [738, 464] width 44 height 19
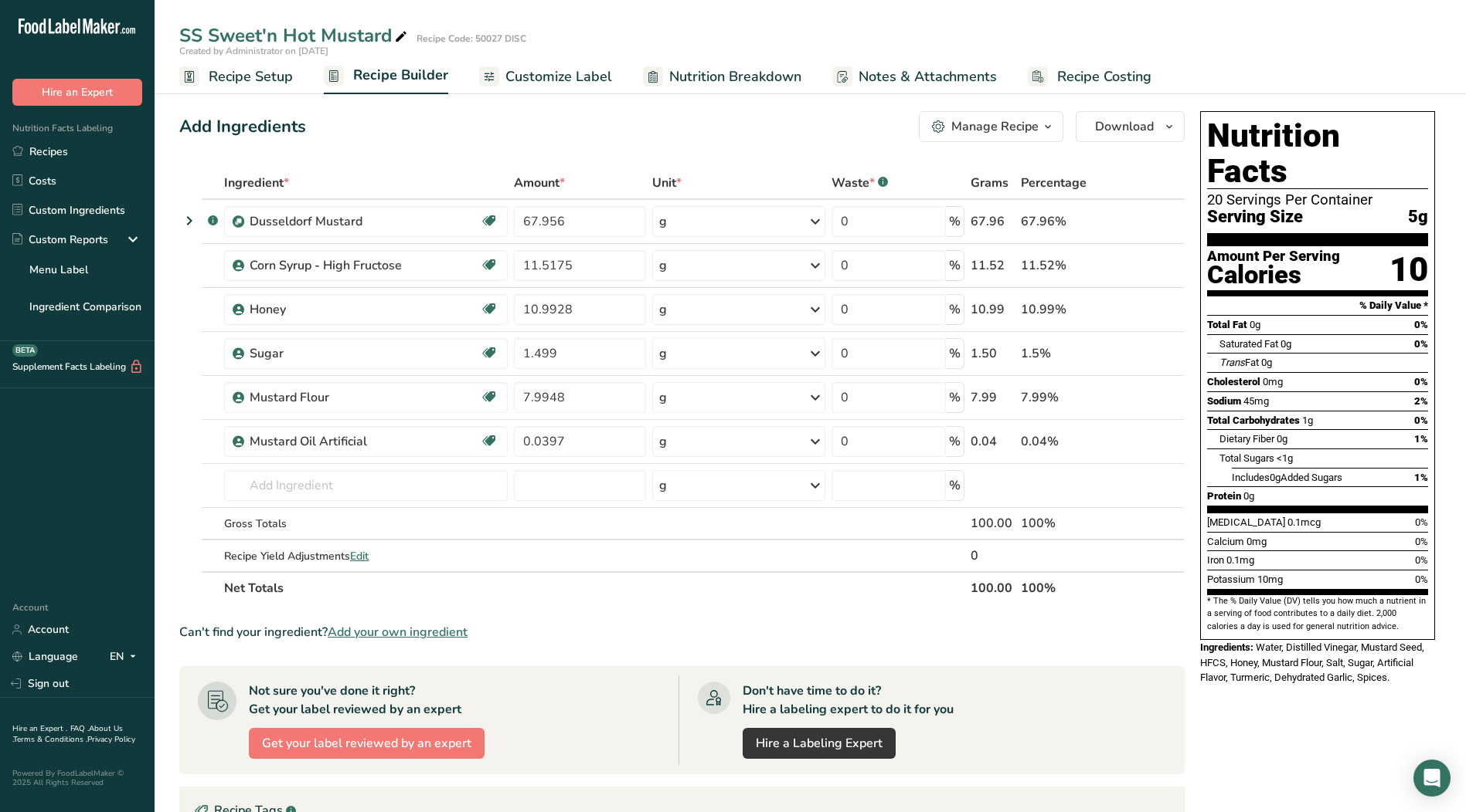
click at [261, 72] on span "Recipe Setup" at bounding box center [251, 77] width 84 height 21
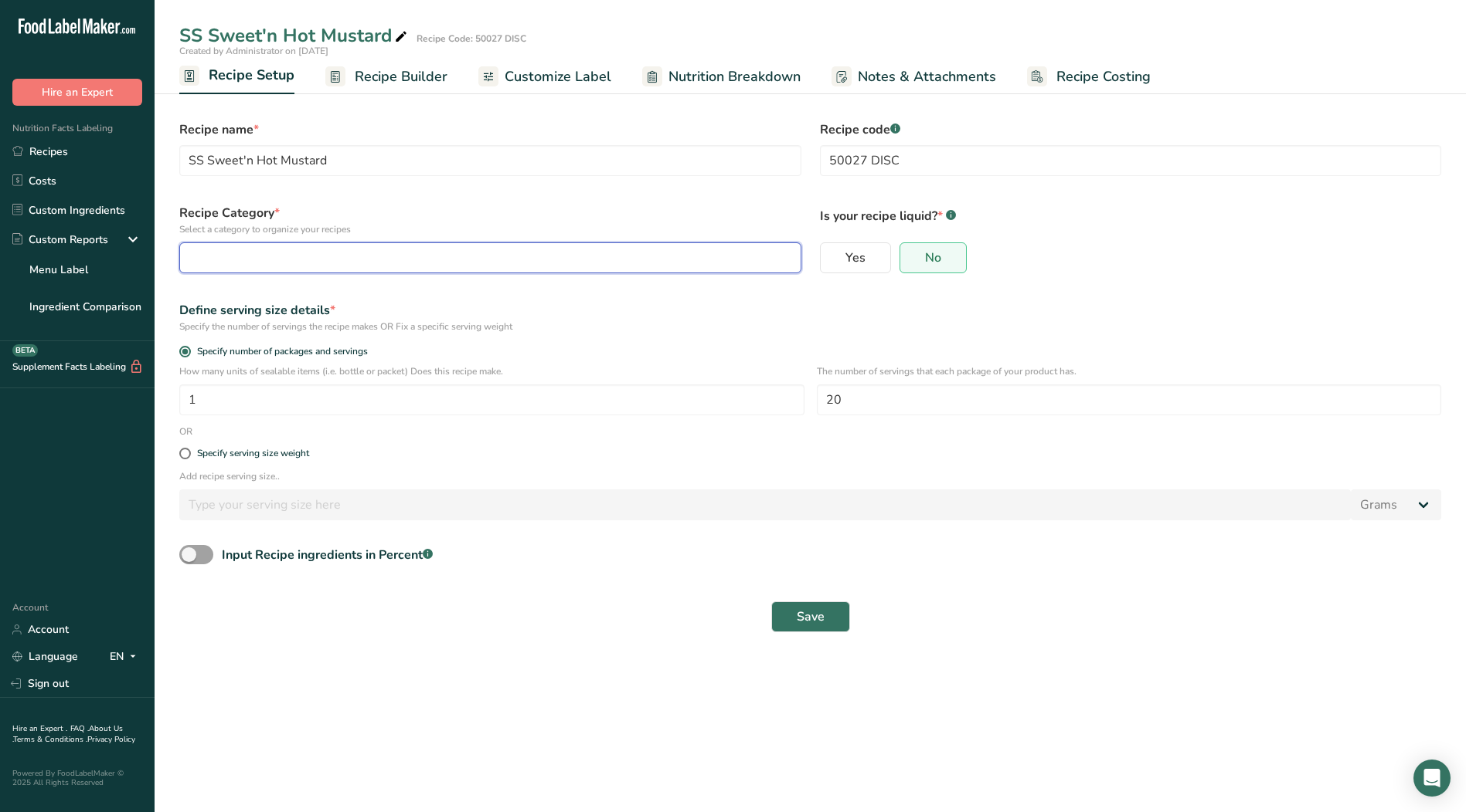
click at [323, 261] on div "button" at bounding box center [485, 258] width 593 height 19
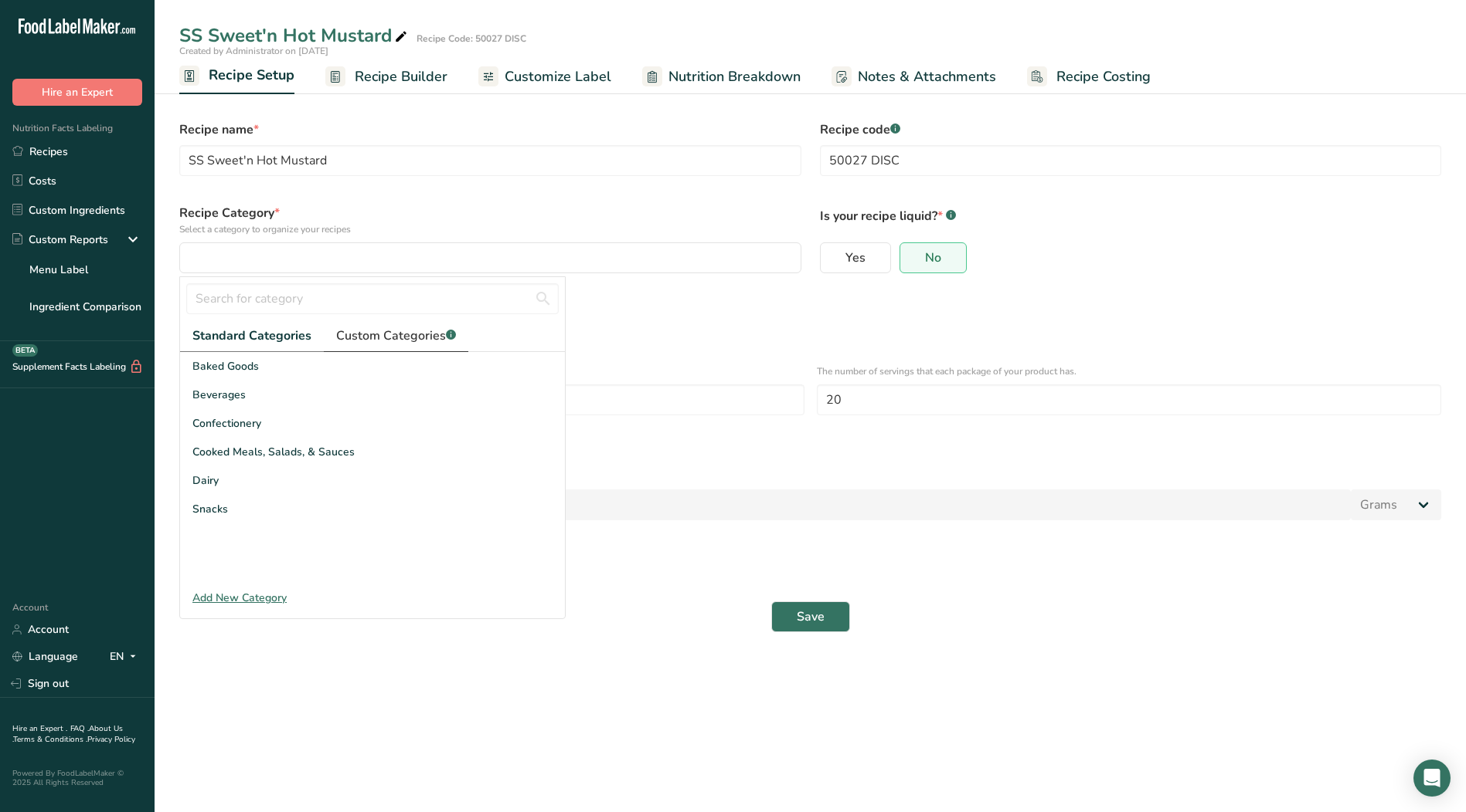
click at [424, 334] on span "Custom Categories .a-a{fill:#347362;}.b-a{fill:#fff;}" at bounding box center [395, 337] width 120 height 19
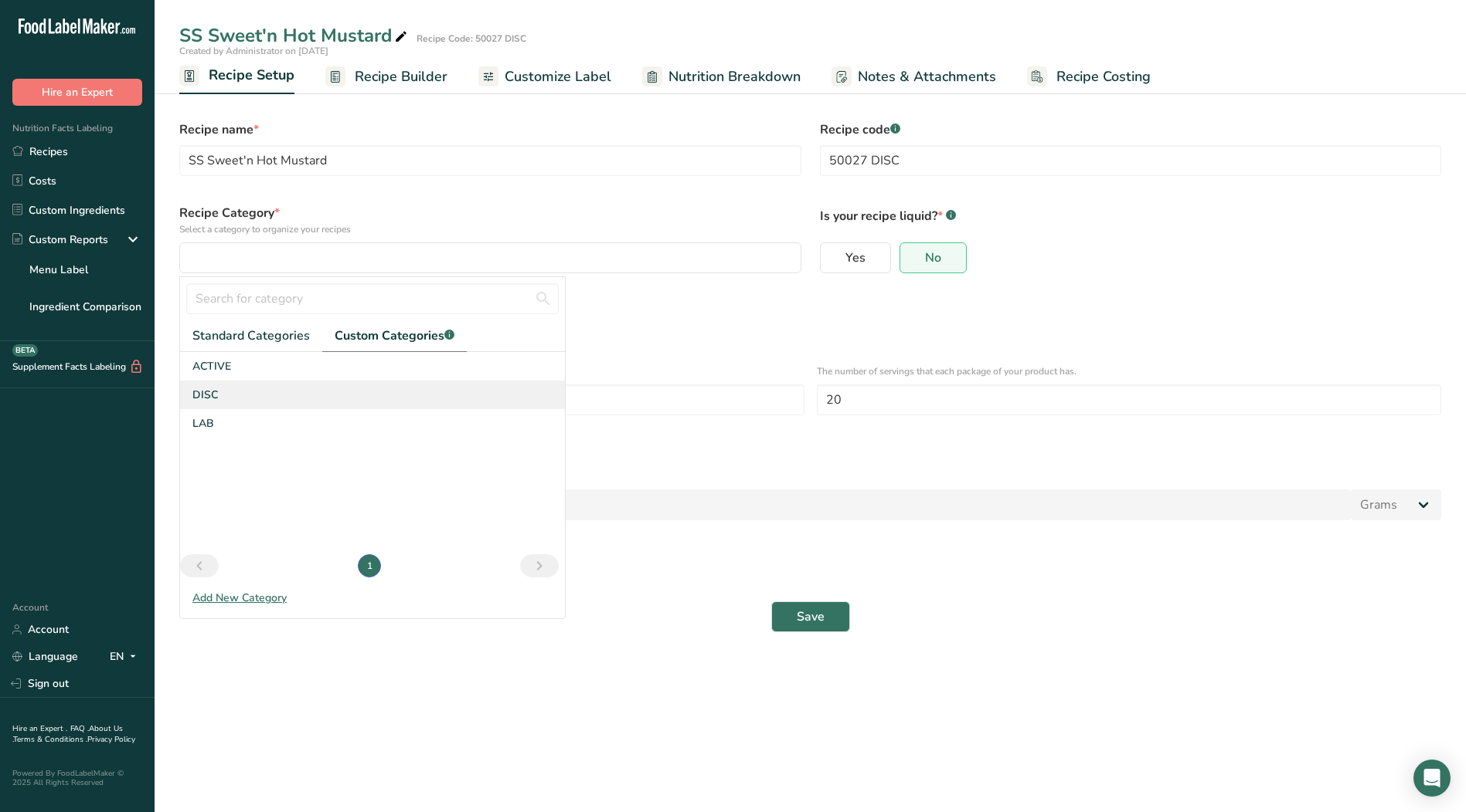
click at [221, 398] on div "DISC" at bounding box center [372, 395] width 385 height 28
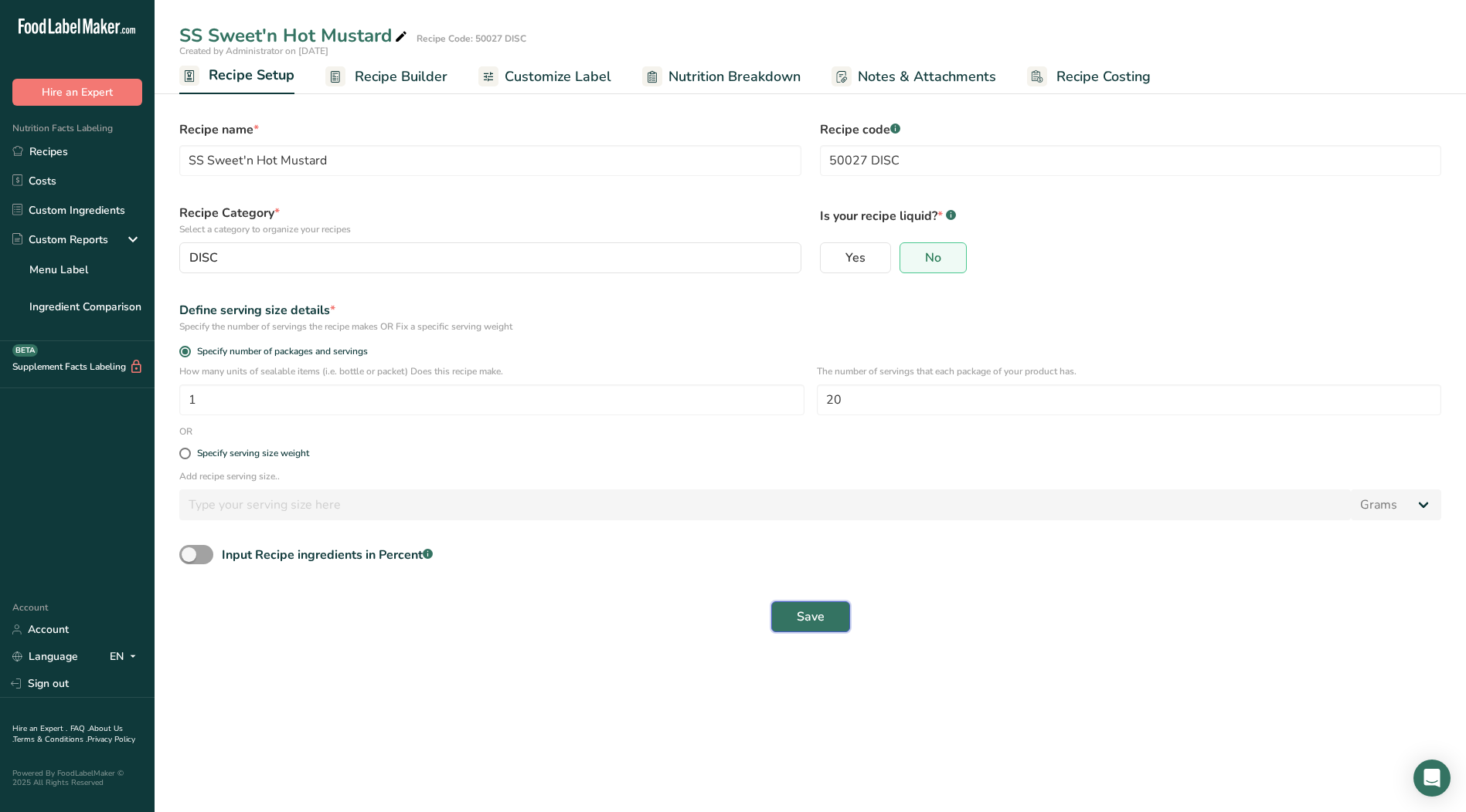
click at [805, 617] on span "Save" at bounding box center [810, 617] width 27 height 19
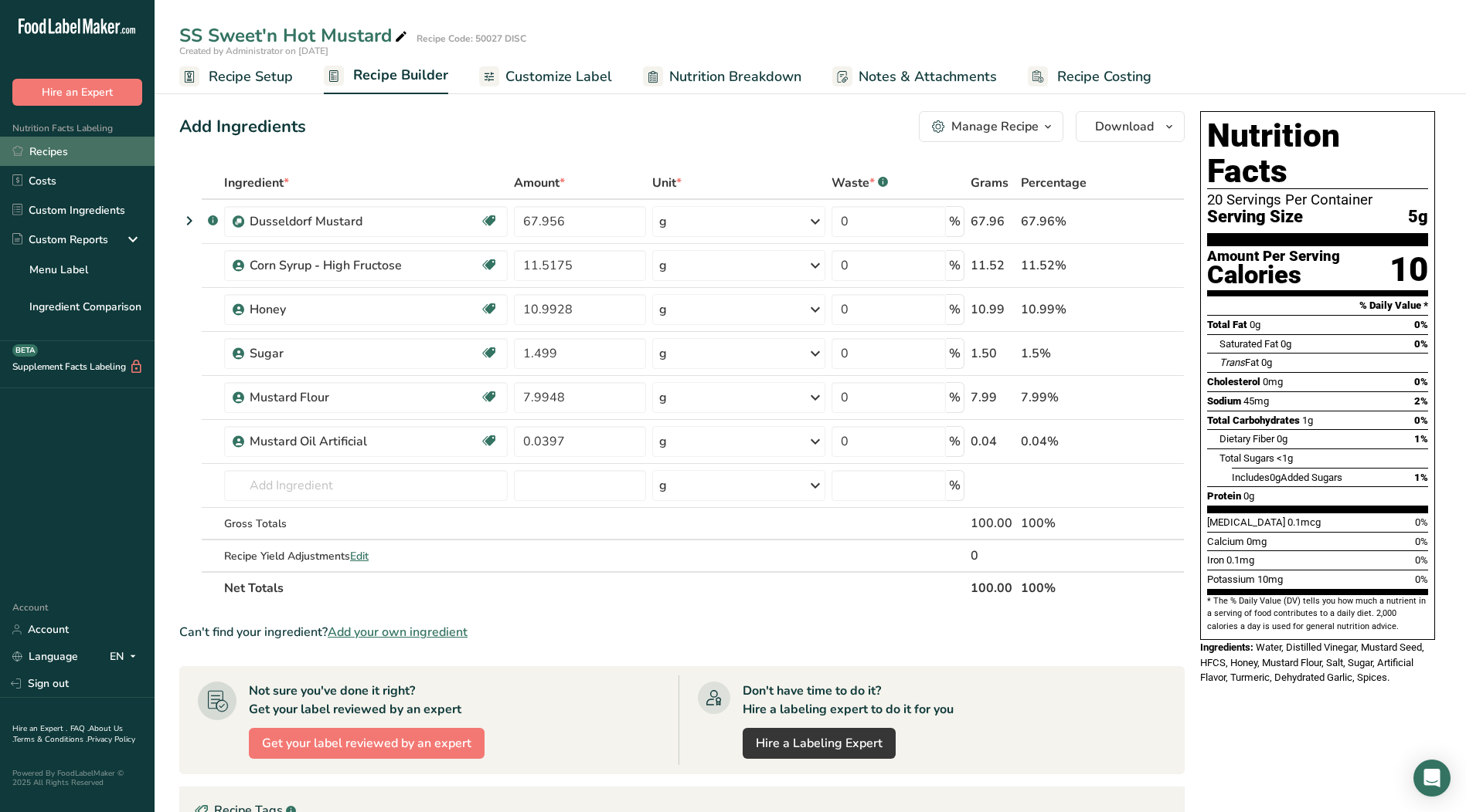
click at [48, 153] on link "Recipes" at bounding box center [77, 151] width 154 height 29
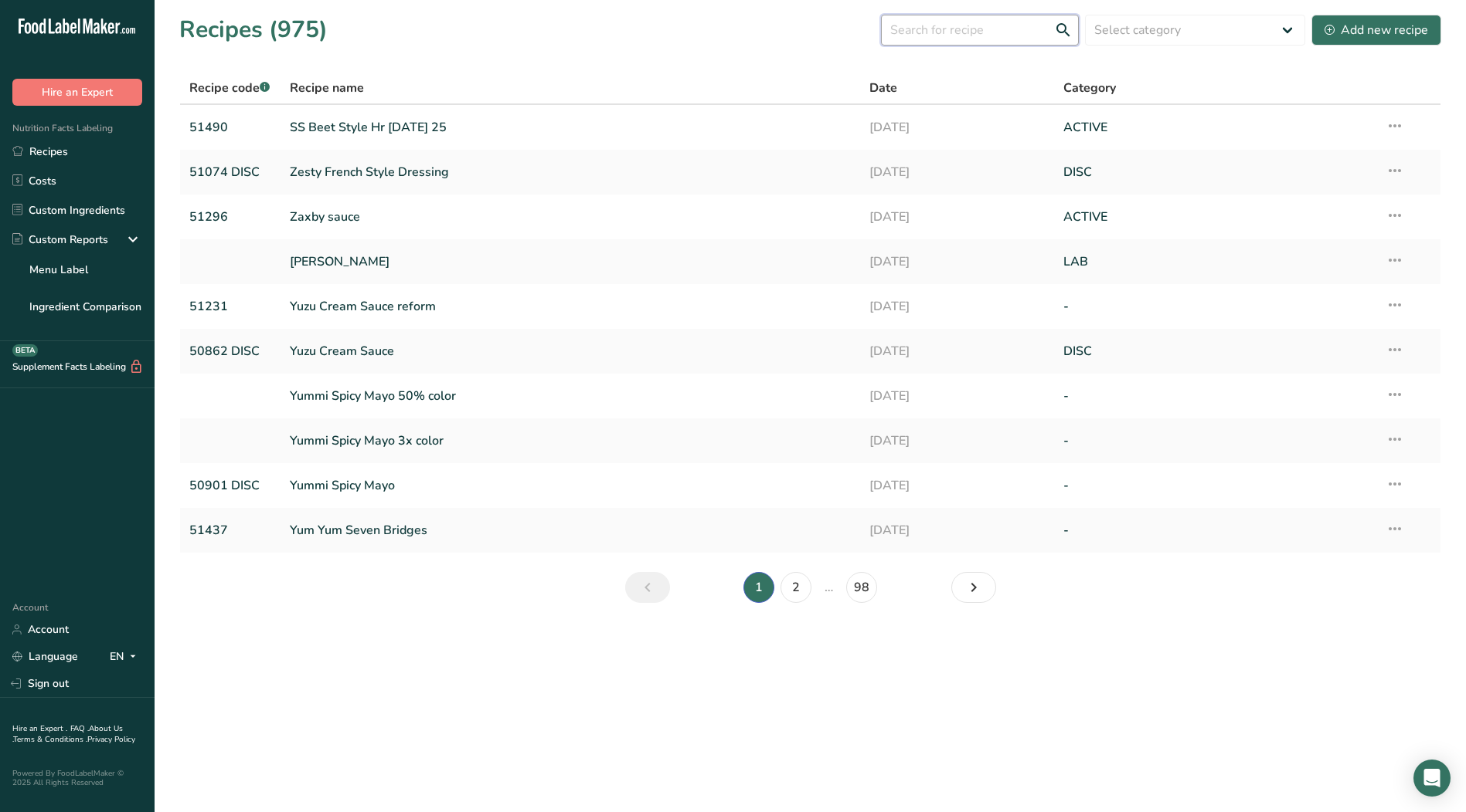
click at [954, 35] on input "text" at bounding box center [979, 30] width 198 height 31
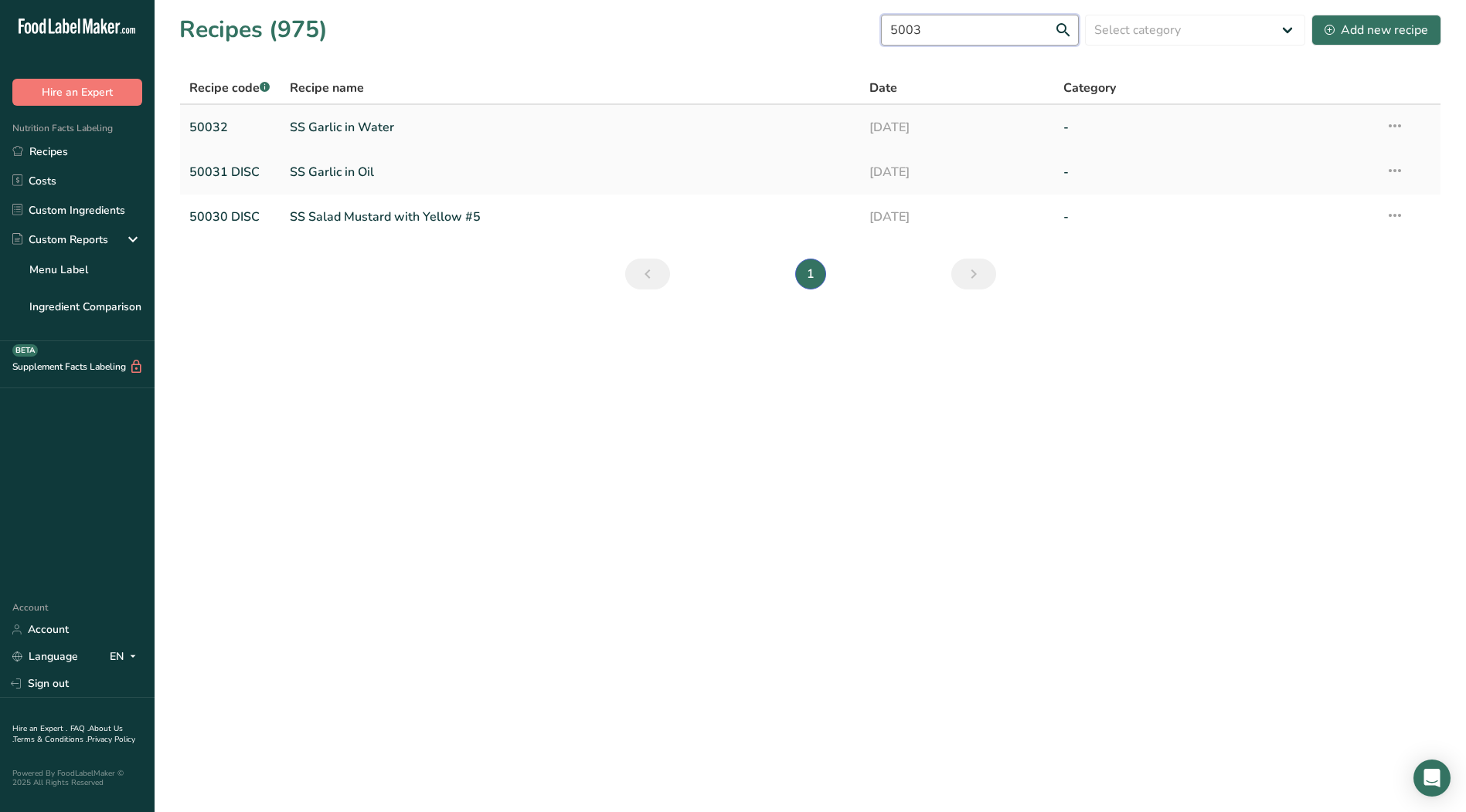
type input "5003"
click at [366, 125] on link "SS Garlic in Water" at bounding box center [570, 128] width 562 height 32
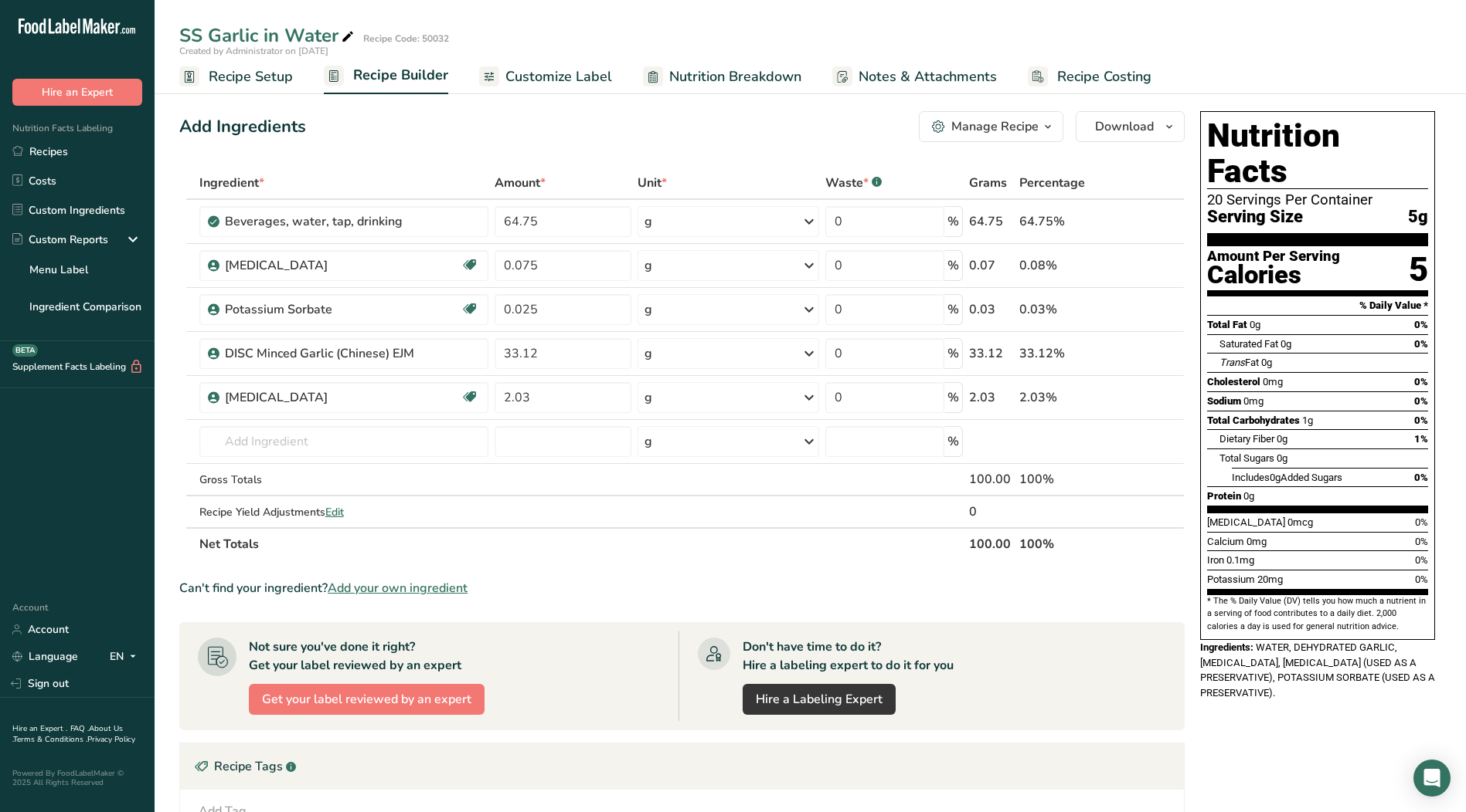
click at [235, 74] on span "Recipe Setup" at bounding box center [251, 77] width 84 height 21
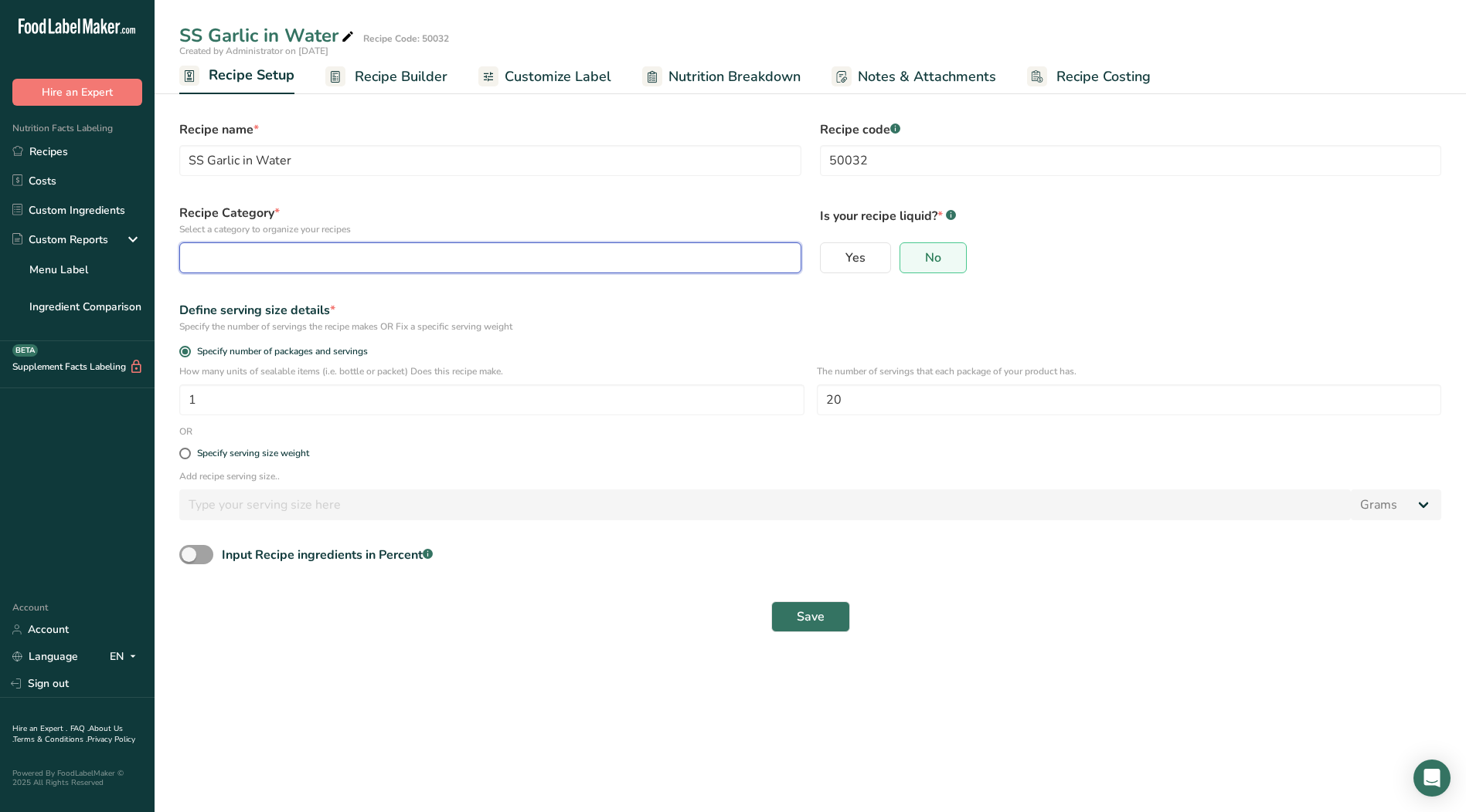
click at [383, 246] on button "button" at bounding box center [491, 257] width 622 height 31
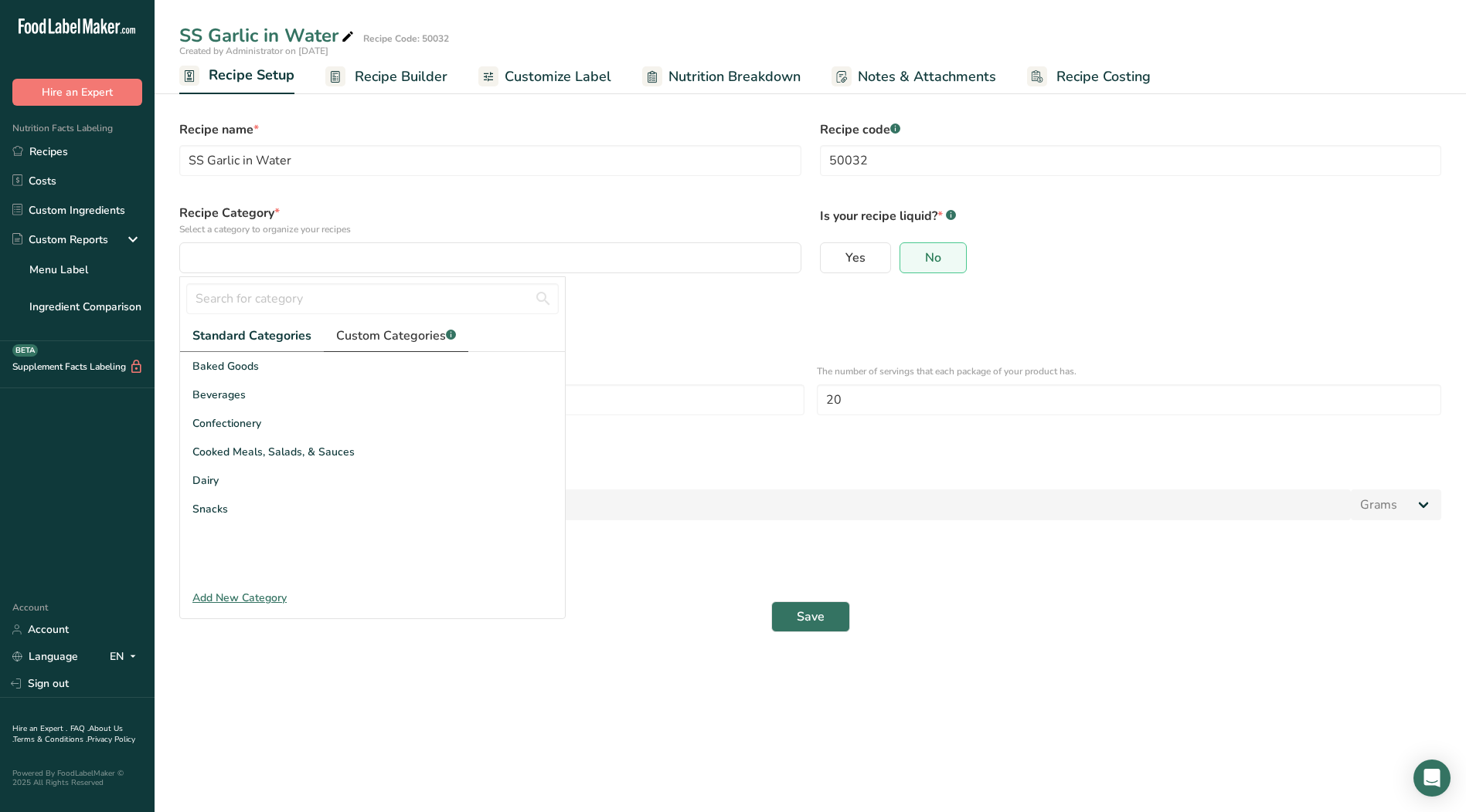
click at [365, 344] on span "Custom Categories .a-a{fill:#347362;}.b-a{fill:#fff;}" at bounding box center [395, 337] width 120 height 19
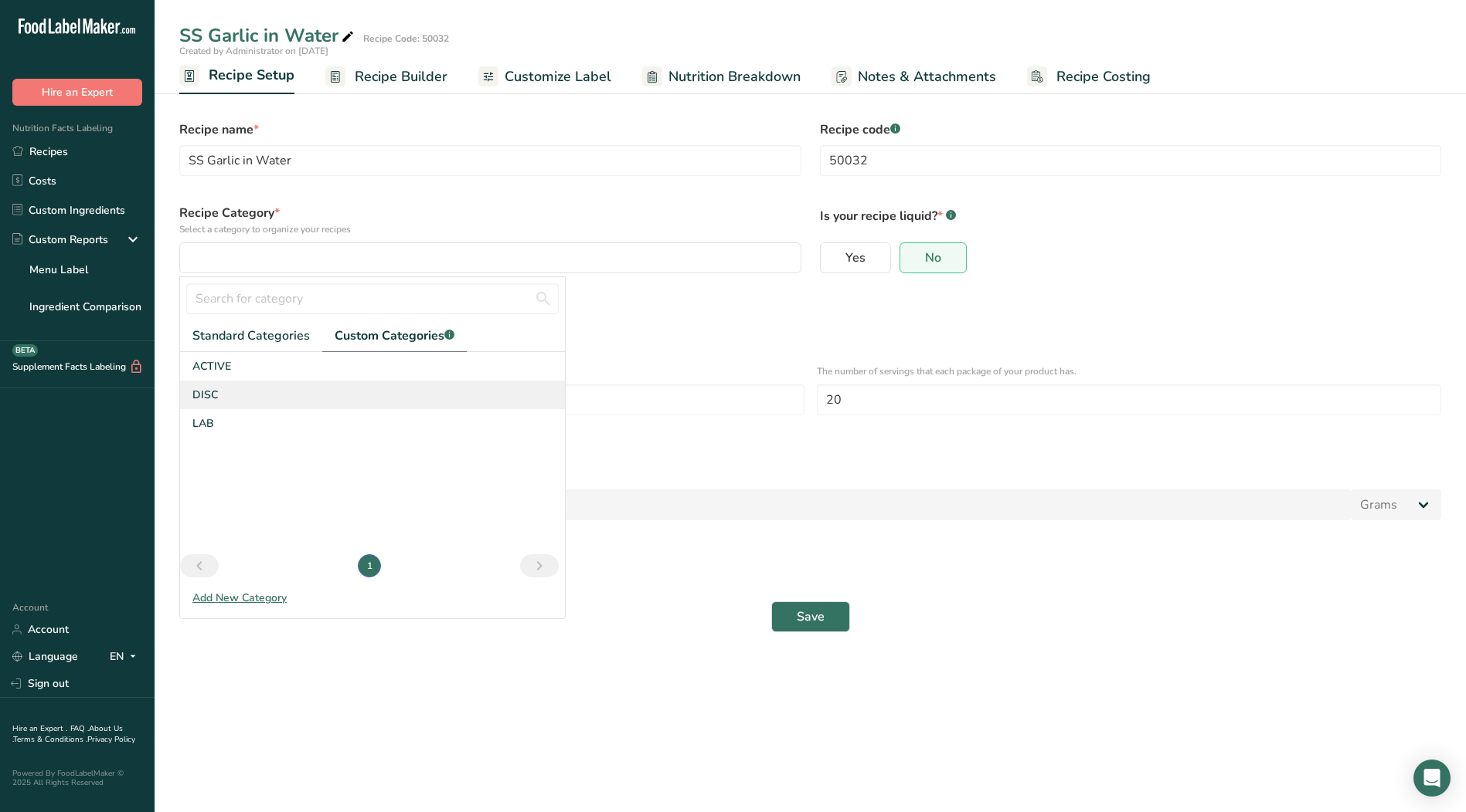
click at [224, 398] on div "DISC" at bounding box center [372, 395] width 385 height 28
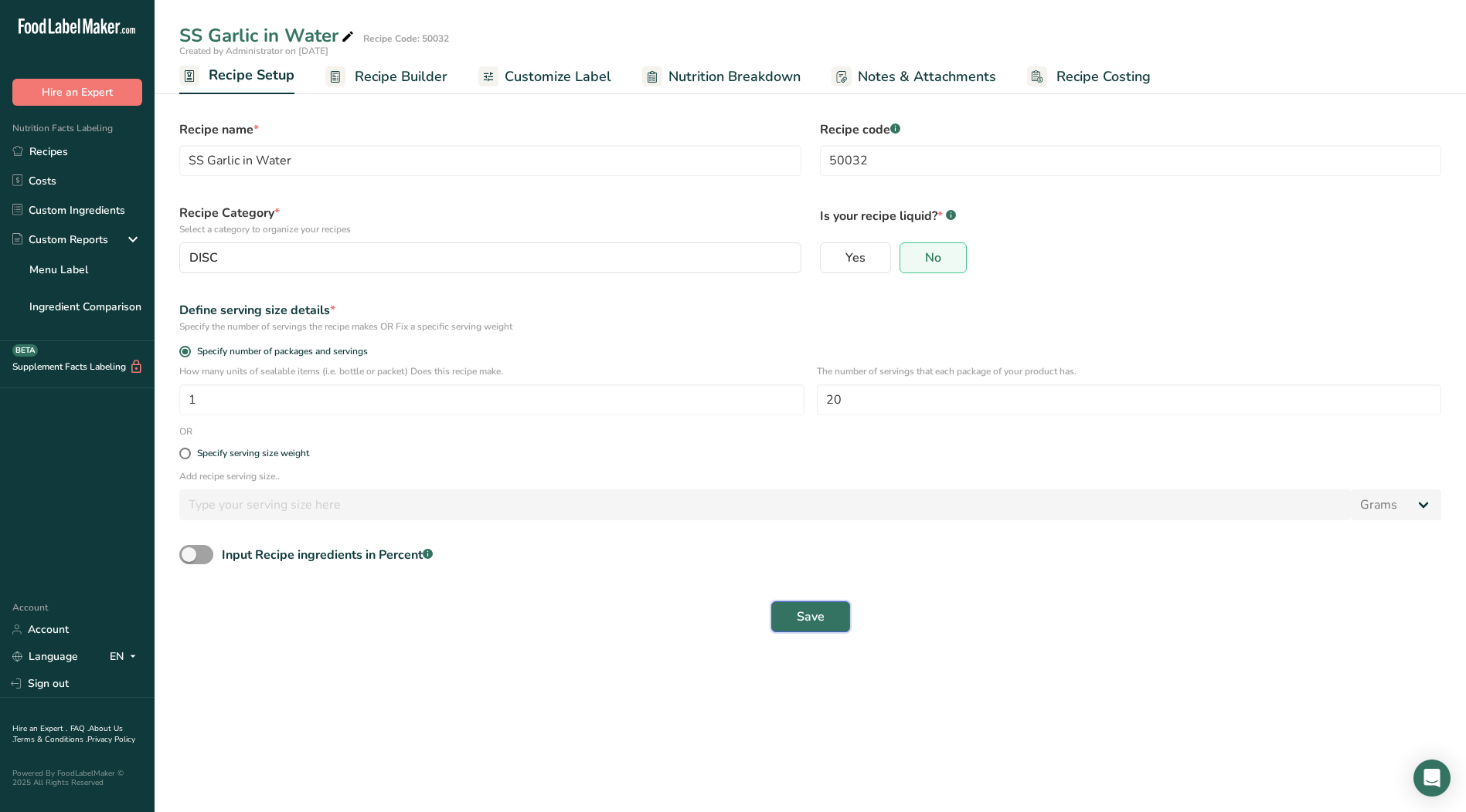
click at [812, 617] on span "Save" at bounding box center [810, 617] width 27 height 19
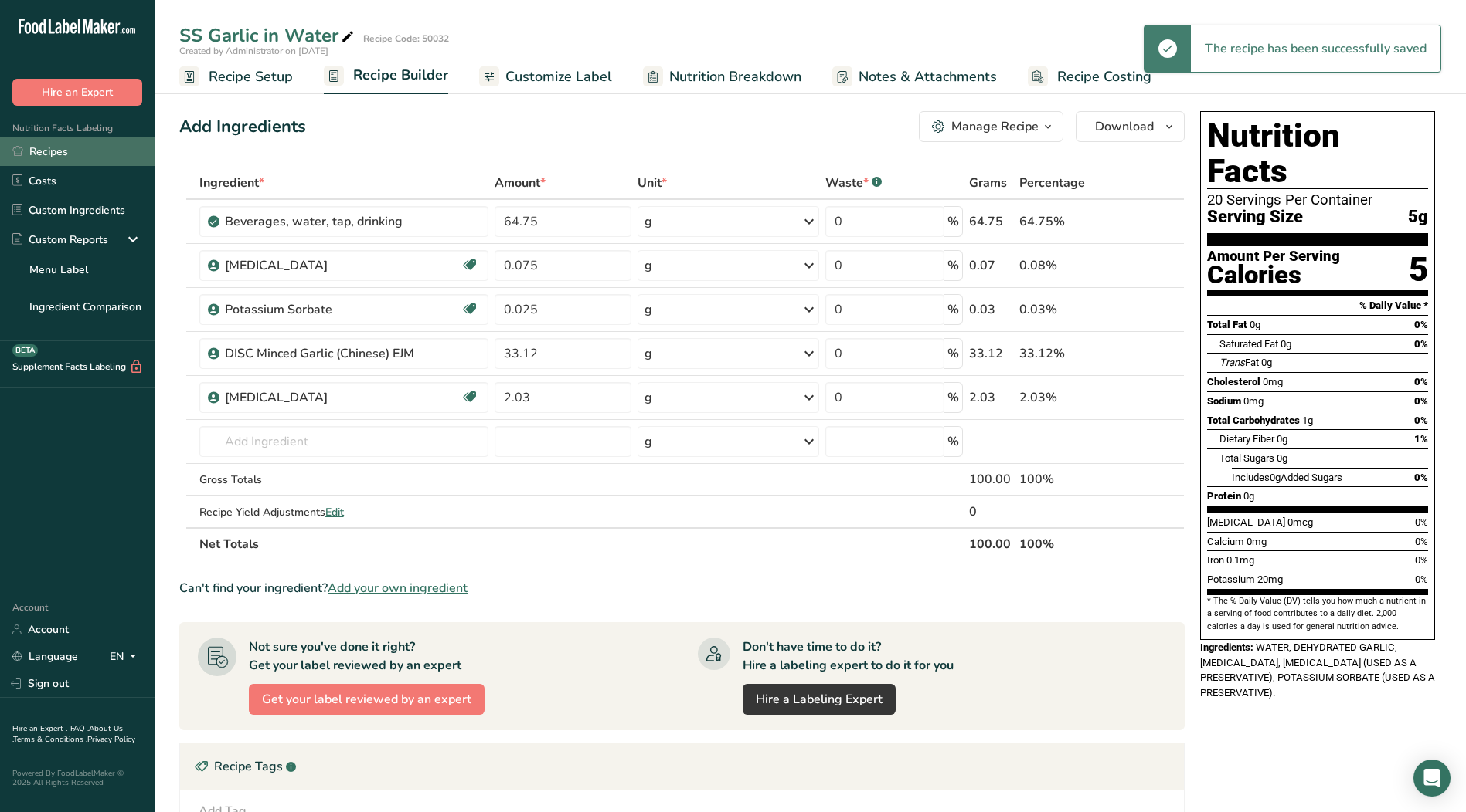
click at [51, 153] on link "Recipes" at bounding box center [77, 151] width 154 height 29
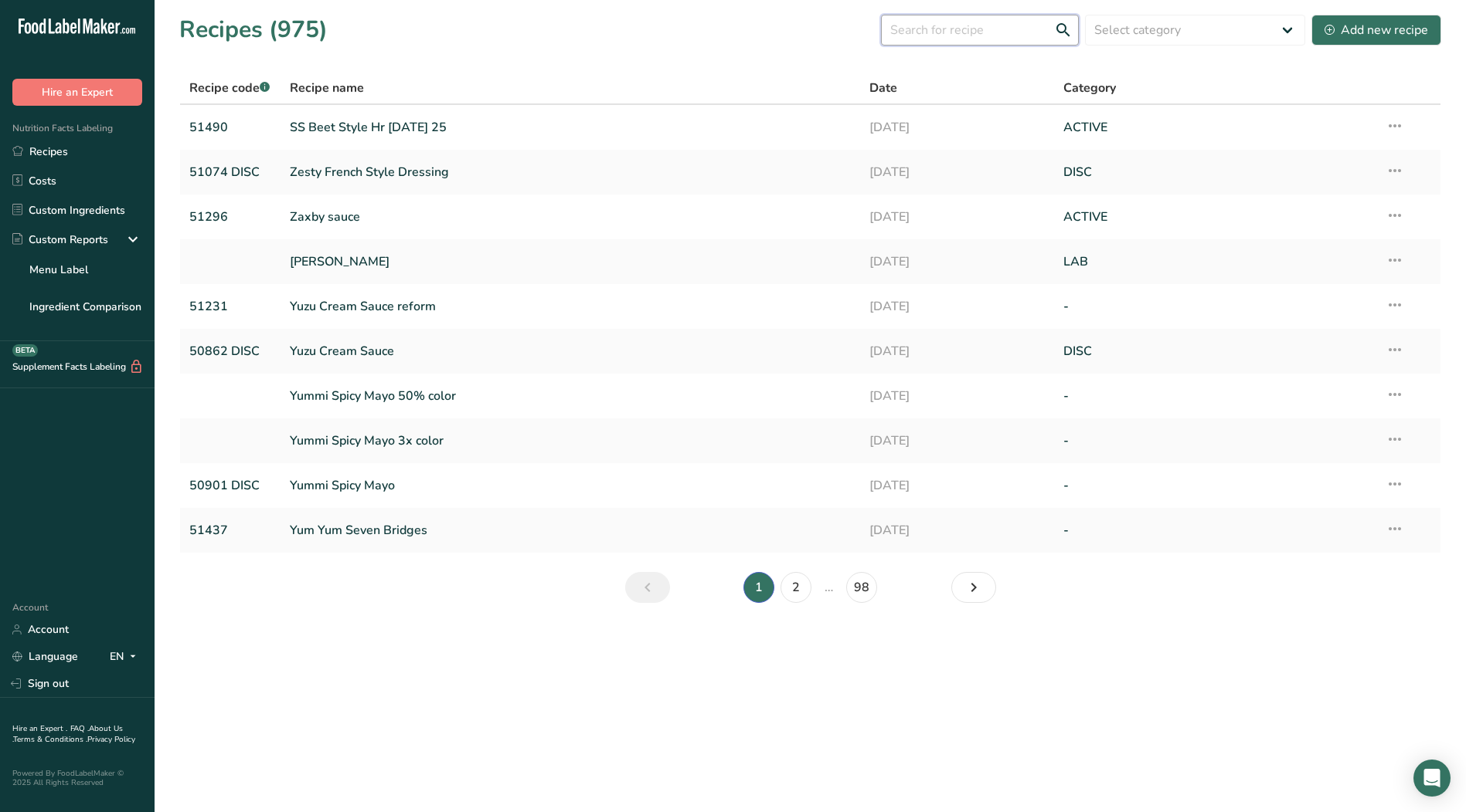
click at [985, 42] on input "text" at bounding box center [979, 30] width 198 height 31
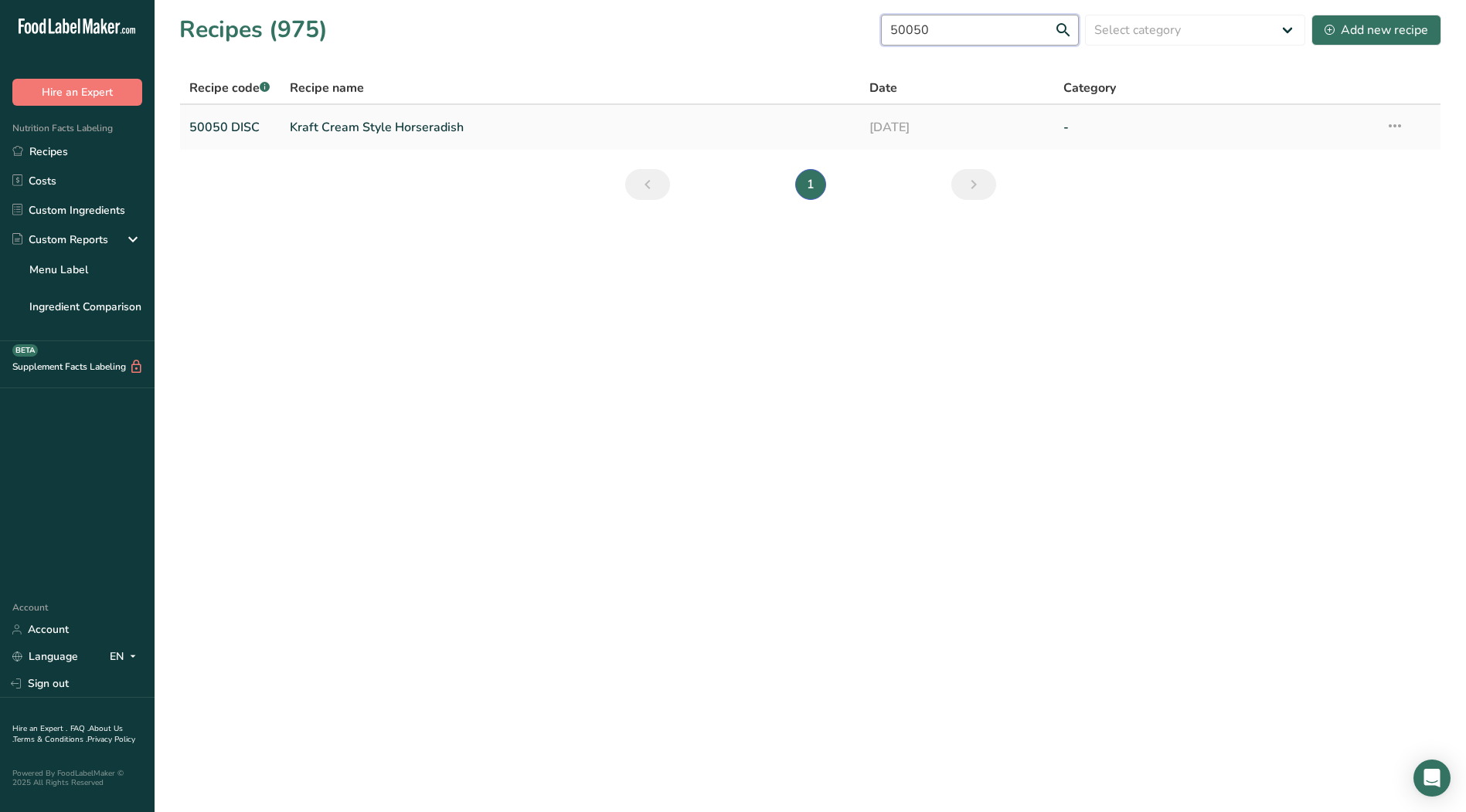
type input "50050"
click at [418, 133] on link "Kraft Cream Style Horseradish" at bounding box center [570, 128] width 562 height 32
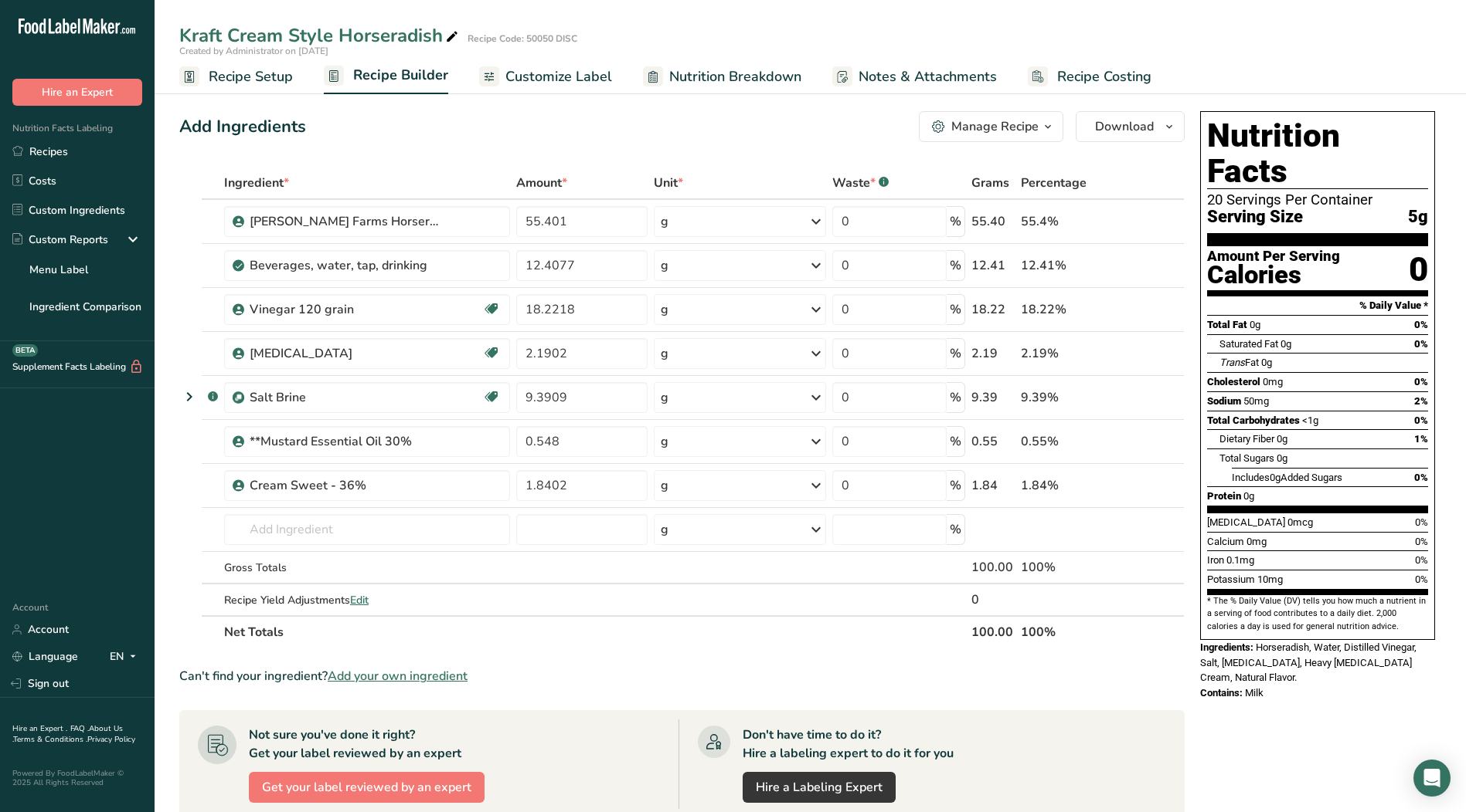
click at [257, 79] on span "Recipe Setup" at bounding box center [251, 77] width 84 height 21
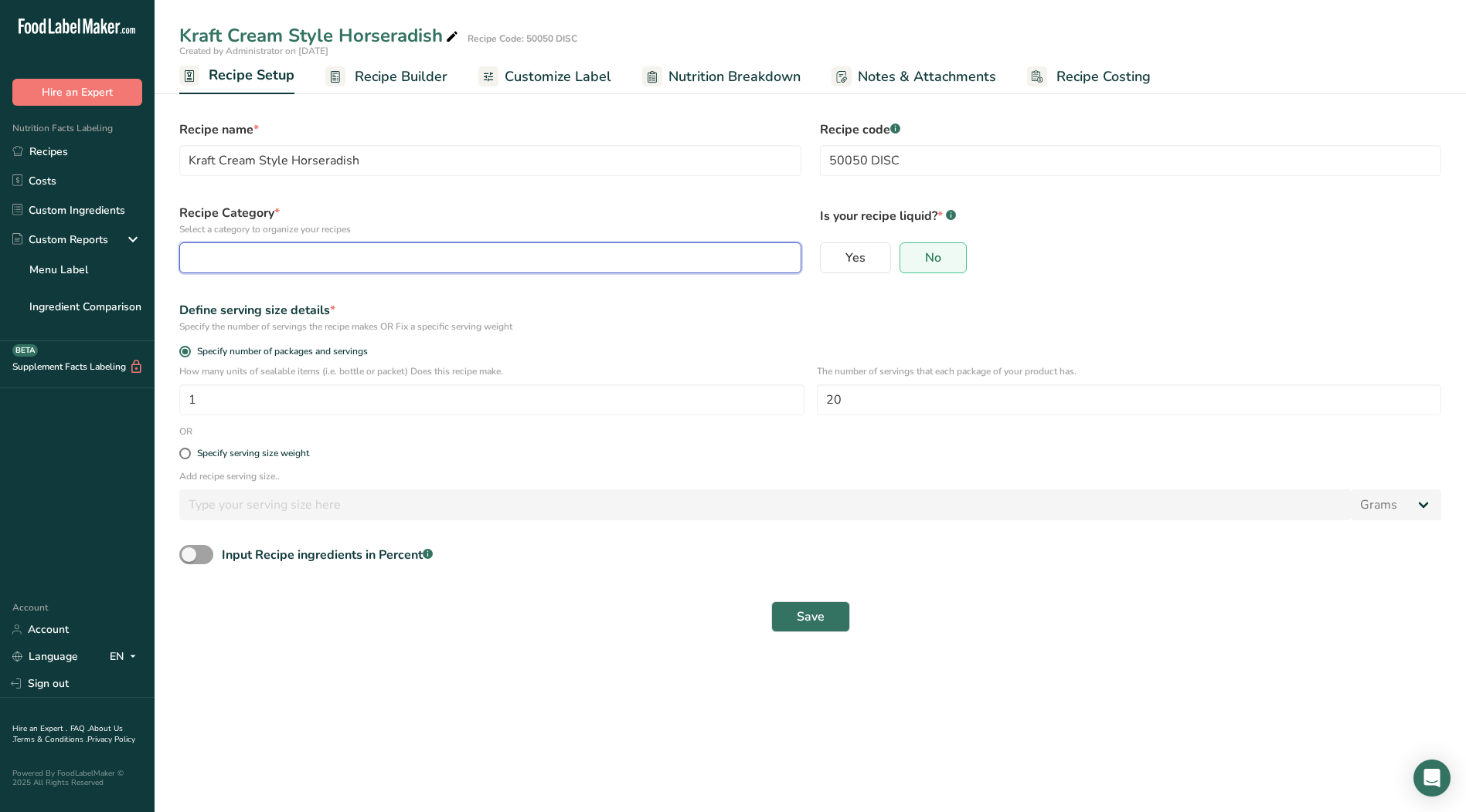
click at [290, 256] on div "button" at bounding box center [485, 258] width 593 height 19
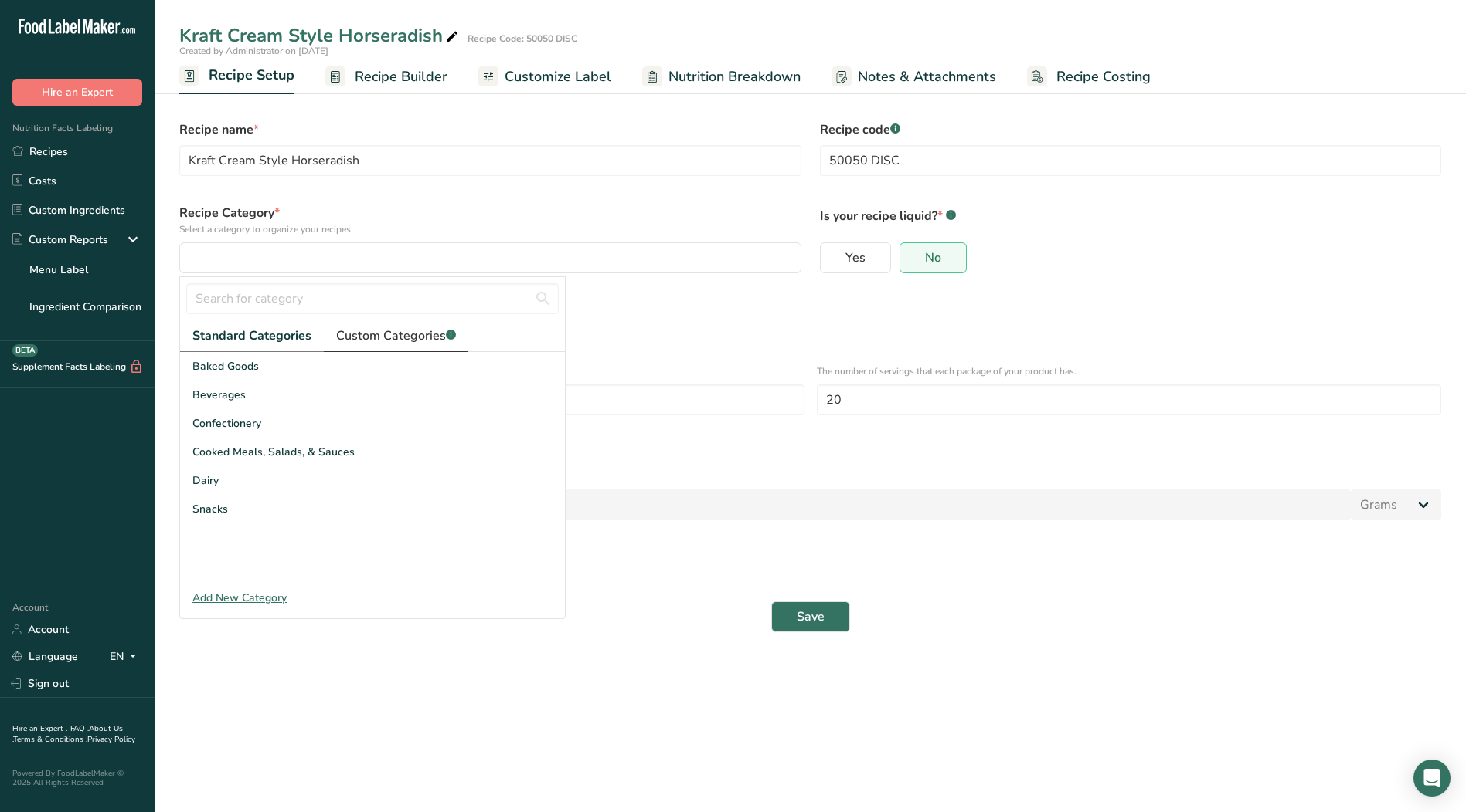
click at [384, 335] on span "Custom Categories .a-a{fill:#347362;}.b-a{fill:#fff;}" at bounding box center [395, 337] width 120 height 19
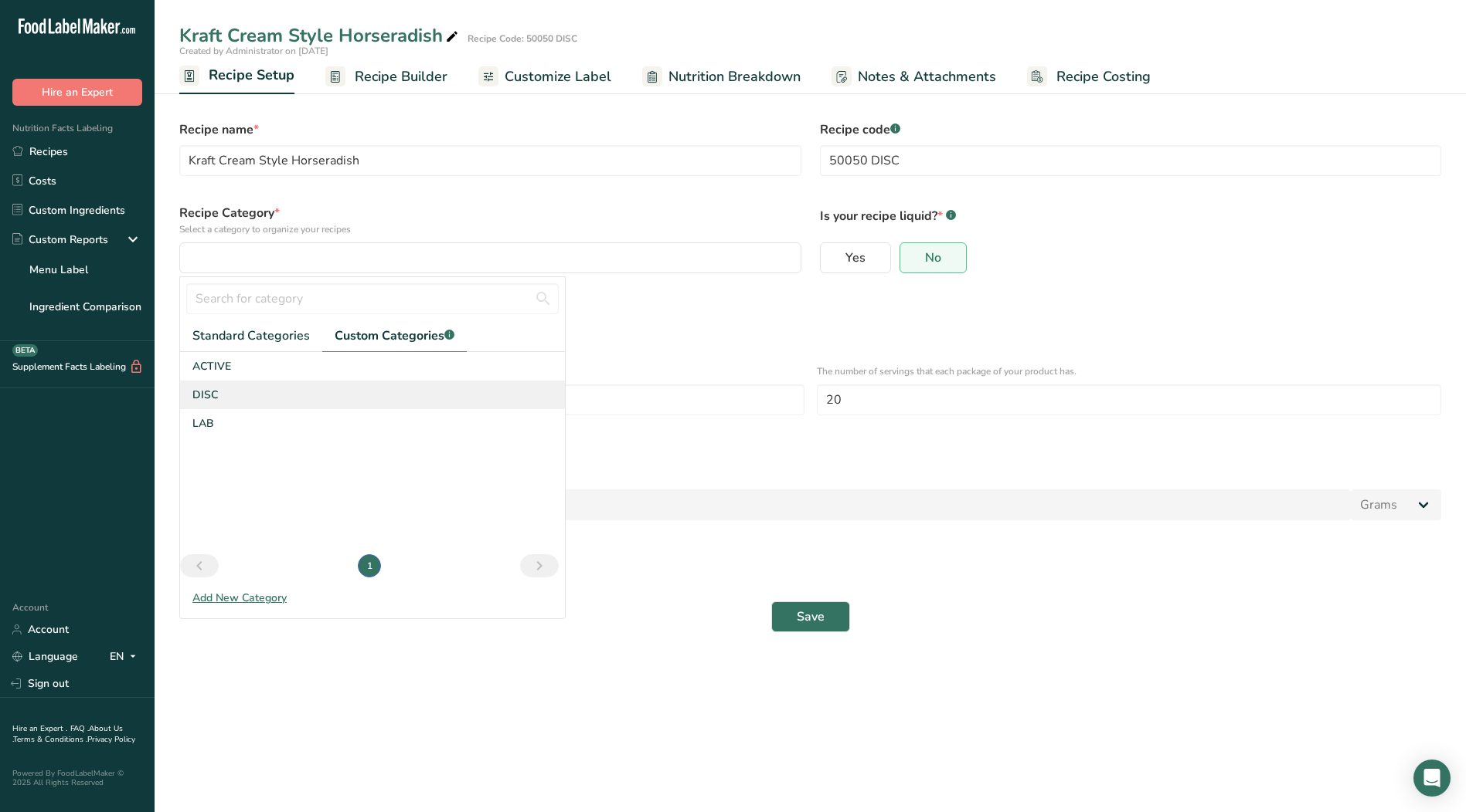
click at [235, 398] on div "DISC" at bounding box center [372, 395] width 385 height 28
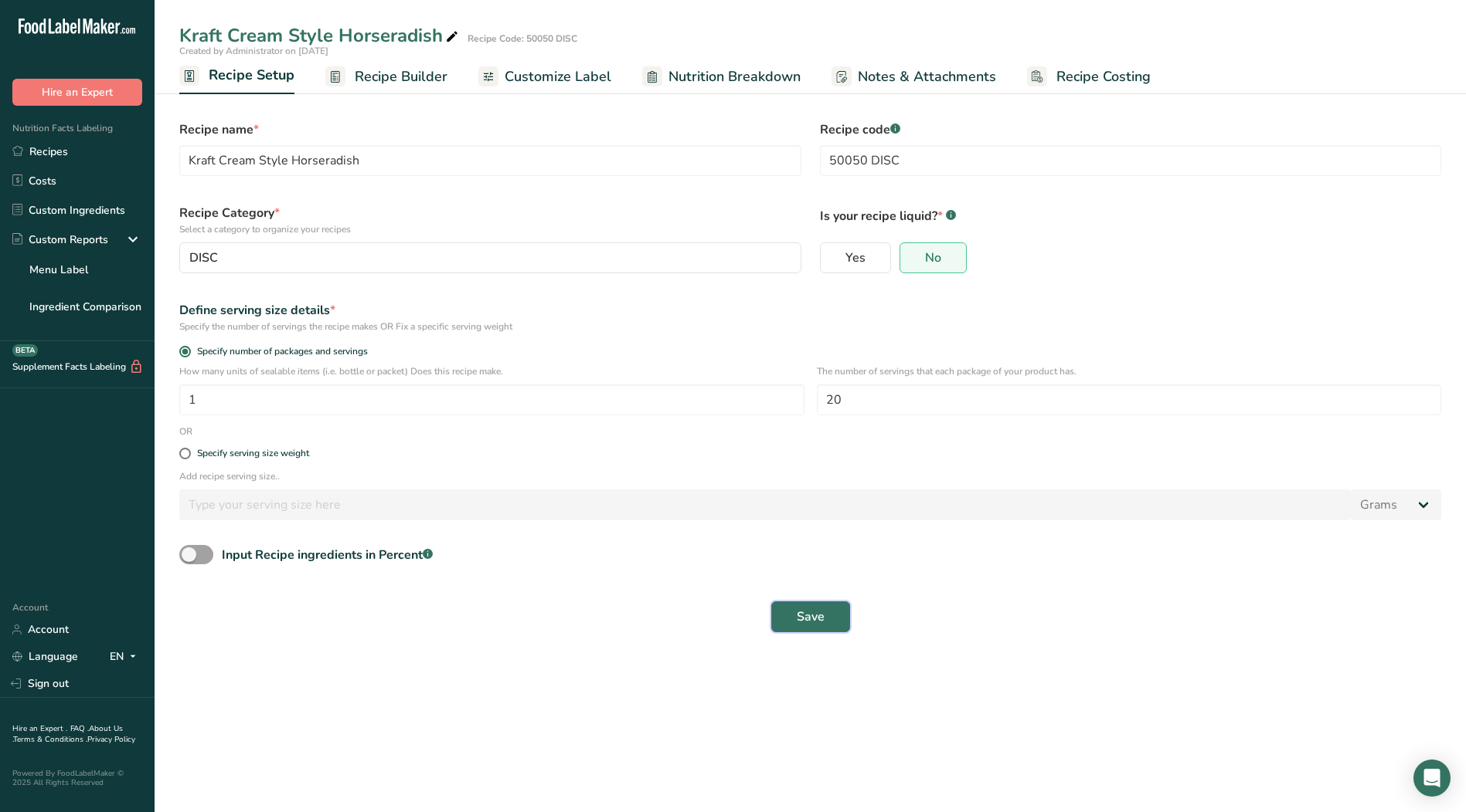
click at [828, 622] on button "Save" at bounding box center [810, 616] width 79 height 31
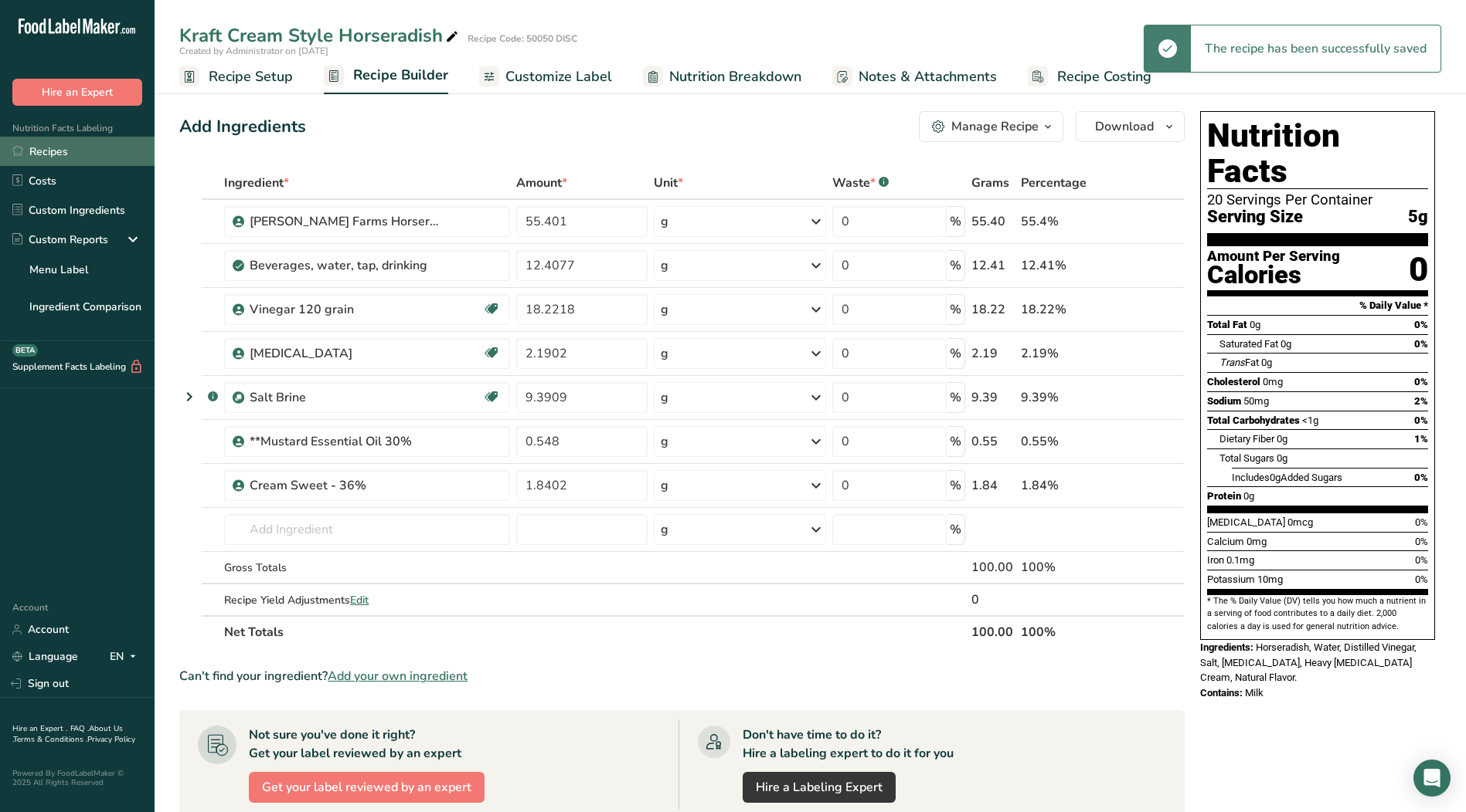
click at [68, 152] on link "Recipes" at bounding box center [77, 151] width 154 height 29
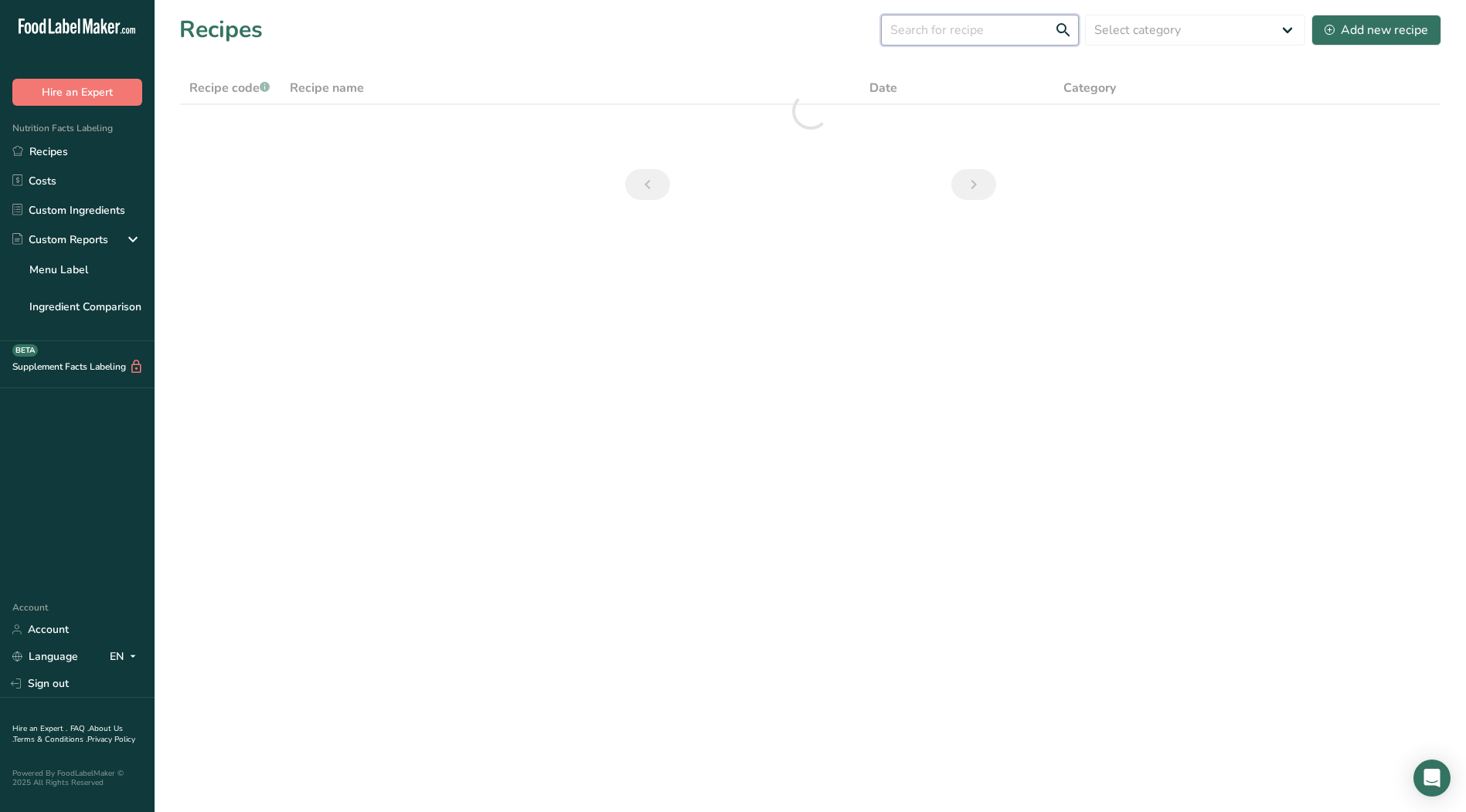
click at [931, 40] on input "text" at bounding box center [979, 30] width 198 height 31
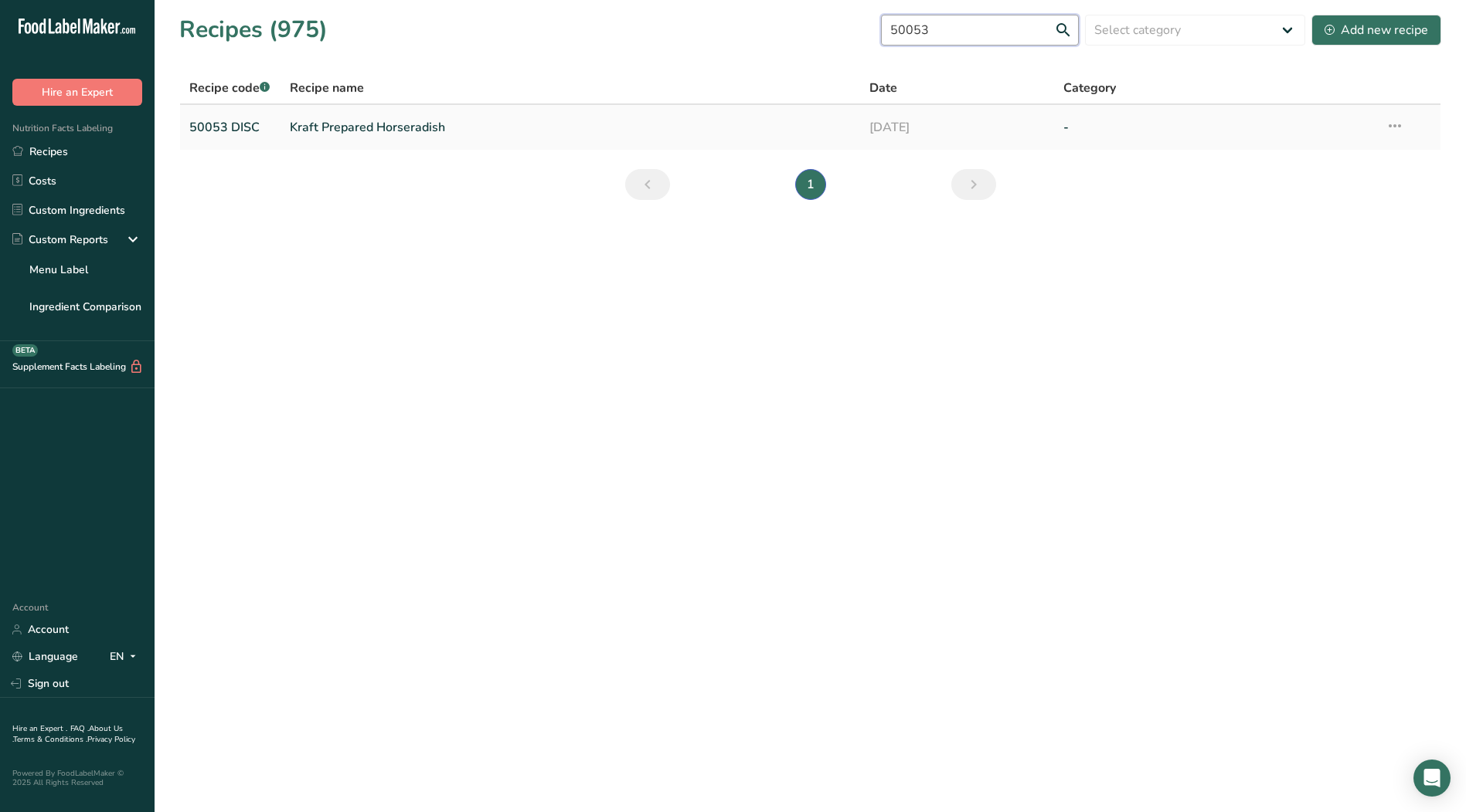
type input "50053"
click at [443, 125] on link "Kraft Prepared Horseradish" at bounding box center [570, 128] width 562 height 32
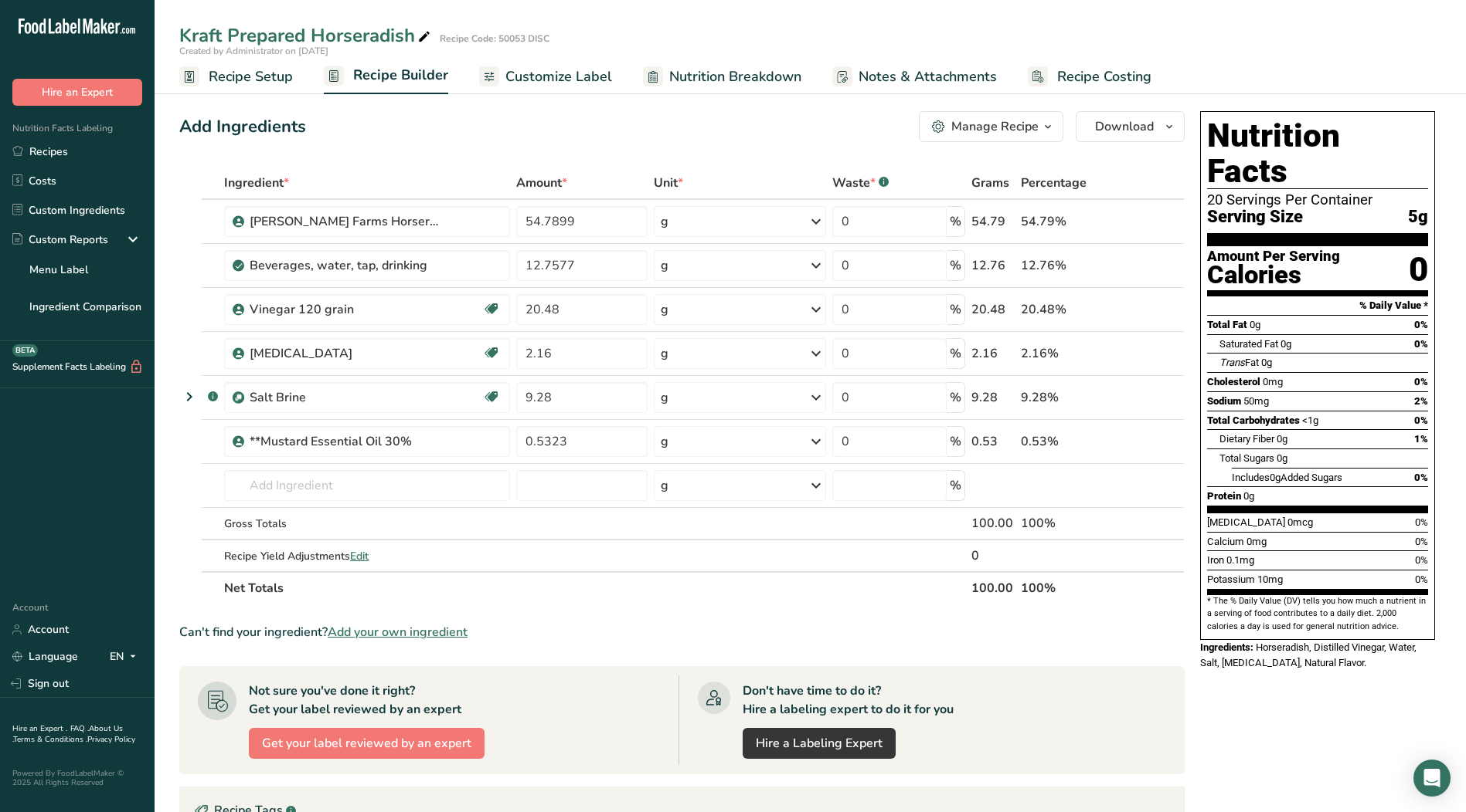
click at [226, 70] on span "Recipe Setup" at bounding box center [251, 77] width 84 height 21
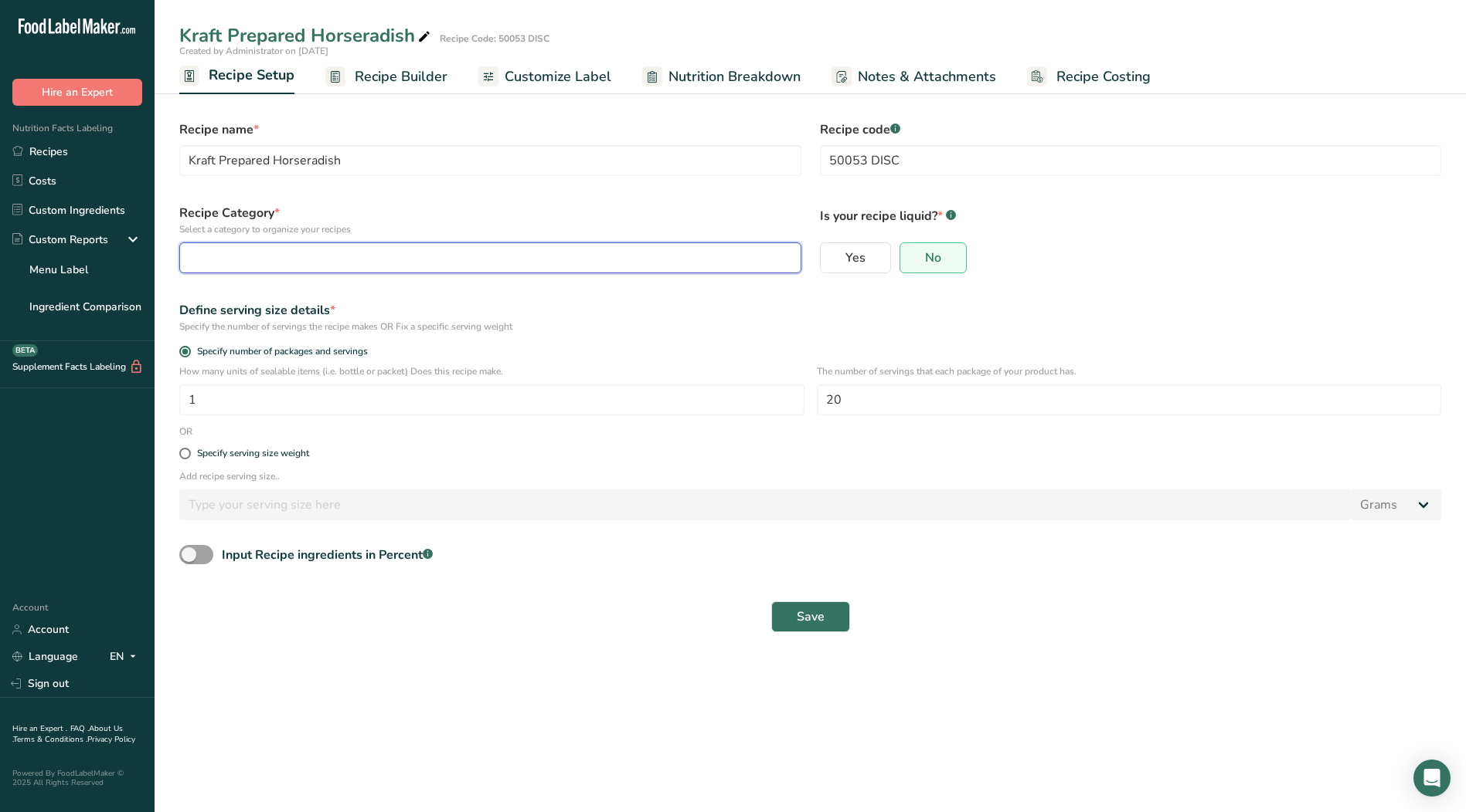
click at [351, 261] on div "button" at bounding box center [485, 258] width 593 height 19
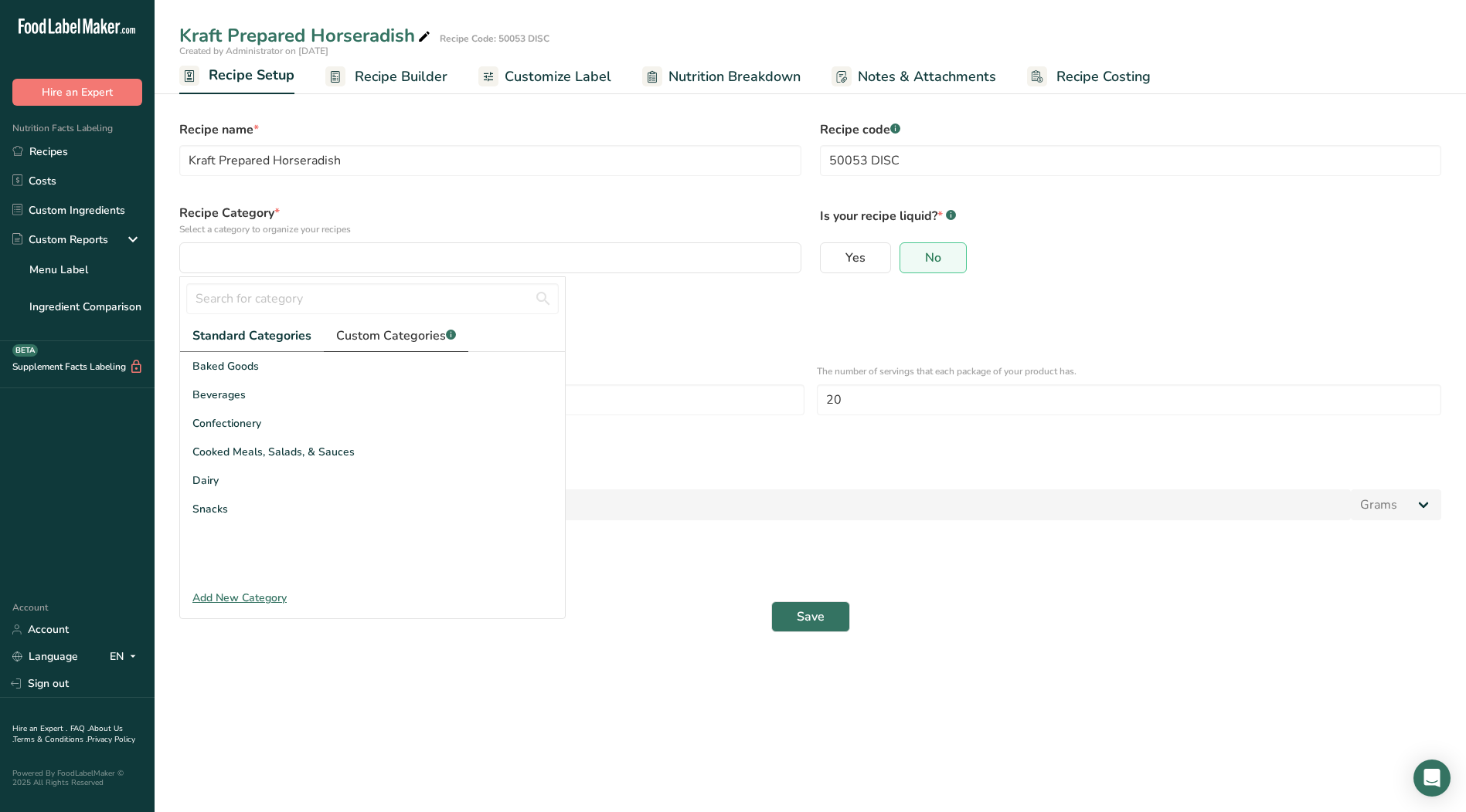
click at [381, 334] on span "Custom Categories .a-a{fill:#347362;}.b-a{fill:#fff;}" at bounding box center [395, 337] width 120 height 19
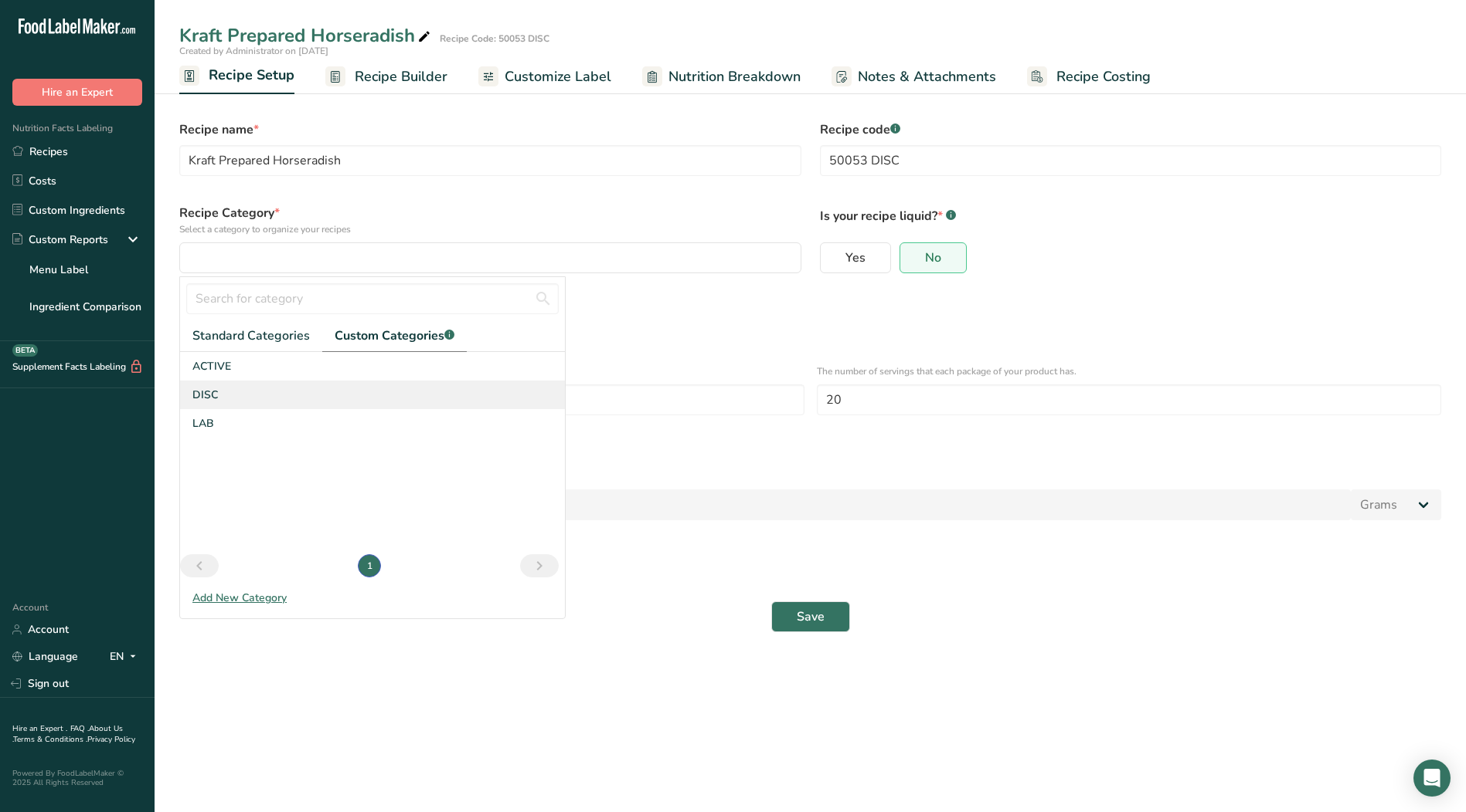
click at [212, 395] on span "DISC" at bounding box center [204, 394] width 26 height 16
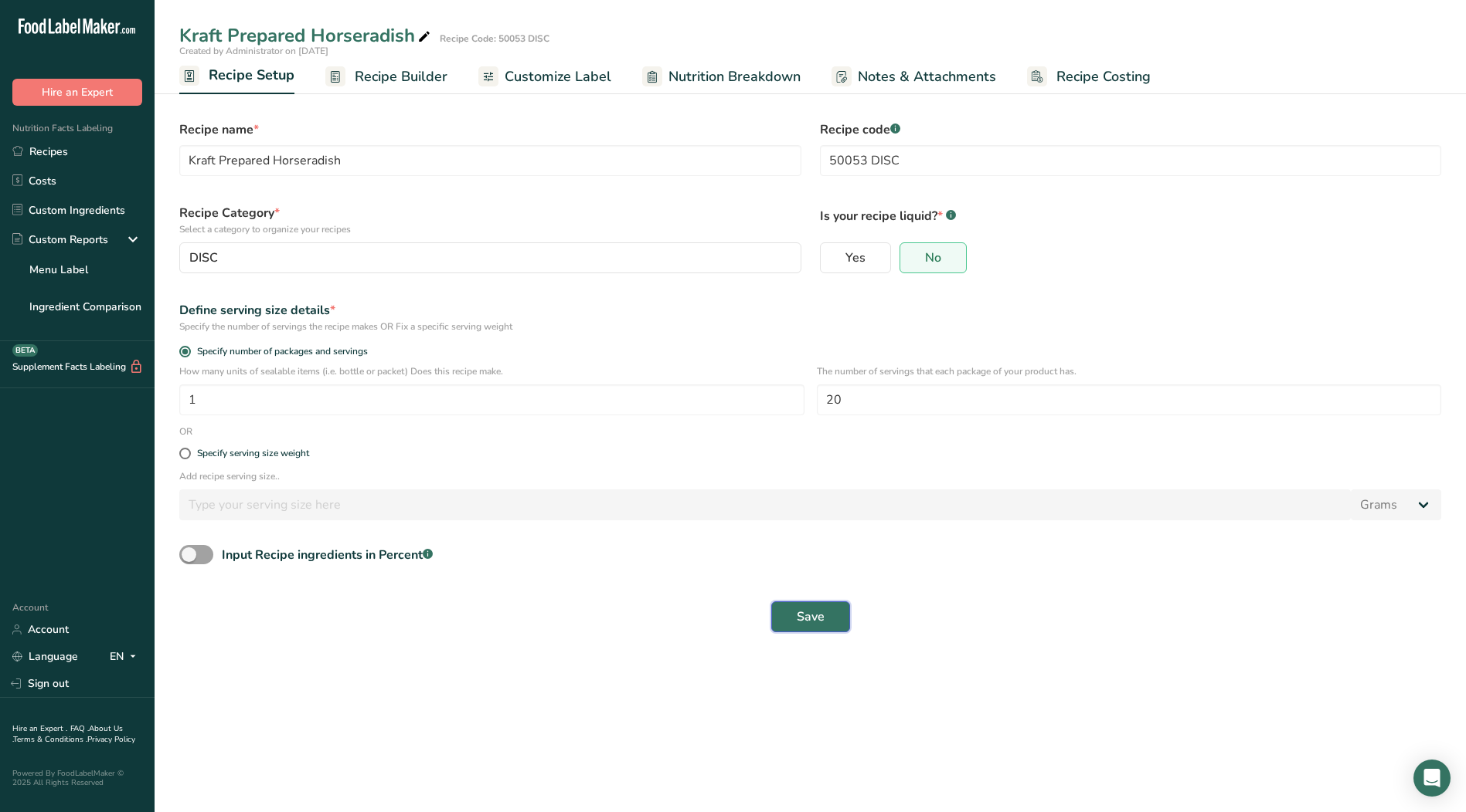
click at [816, 626] on span "Save" at bounding box center [810, 617] width 27 height 19
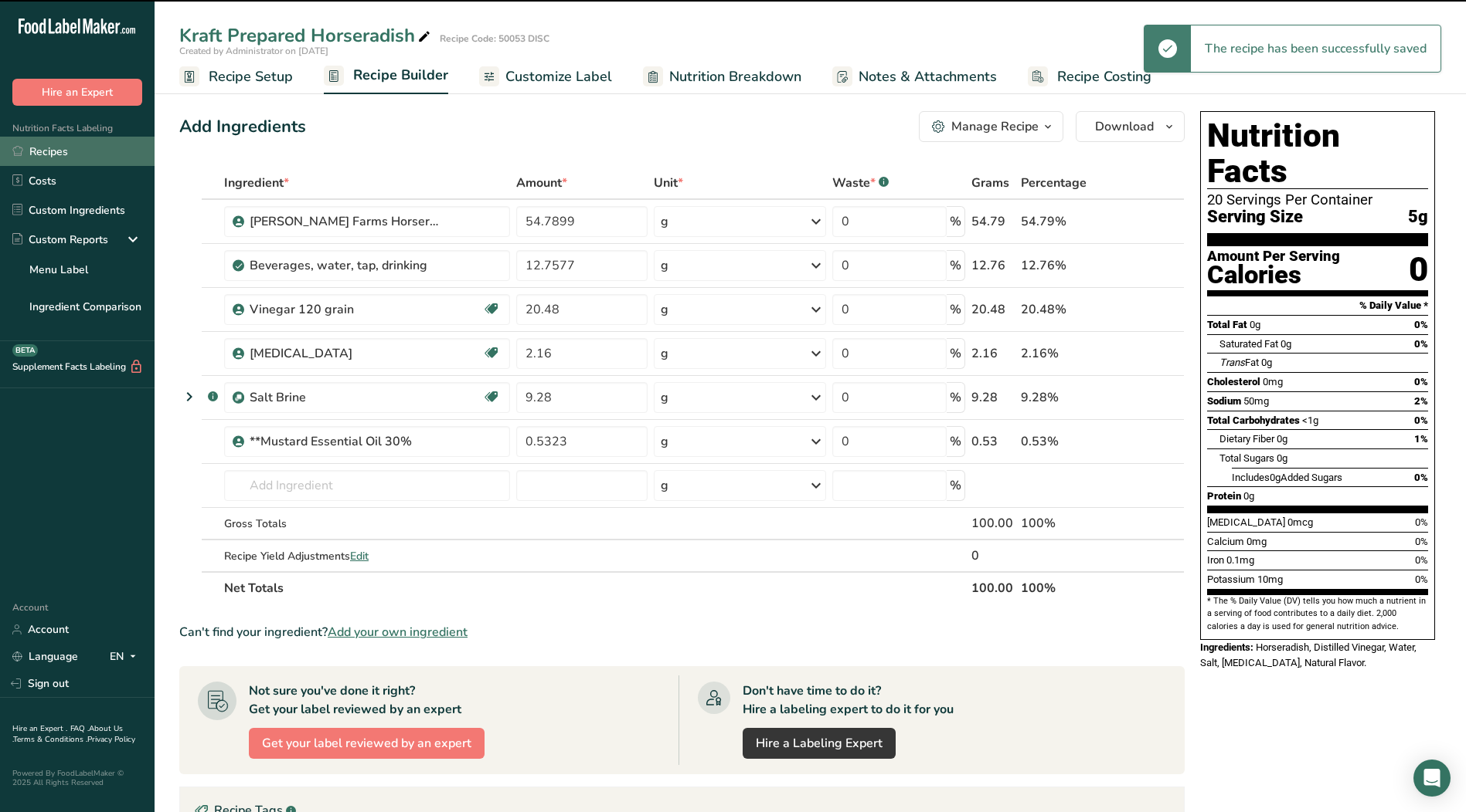
click at [58, 154] on link "Recipes" at bounding box center [77, 151] width 154 height 29
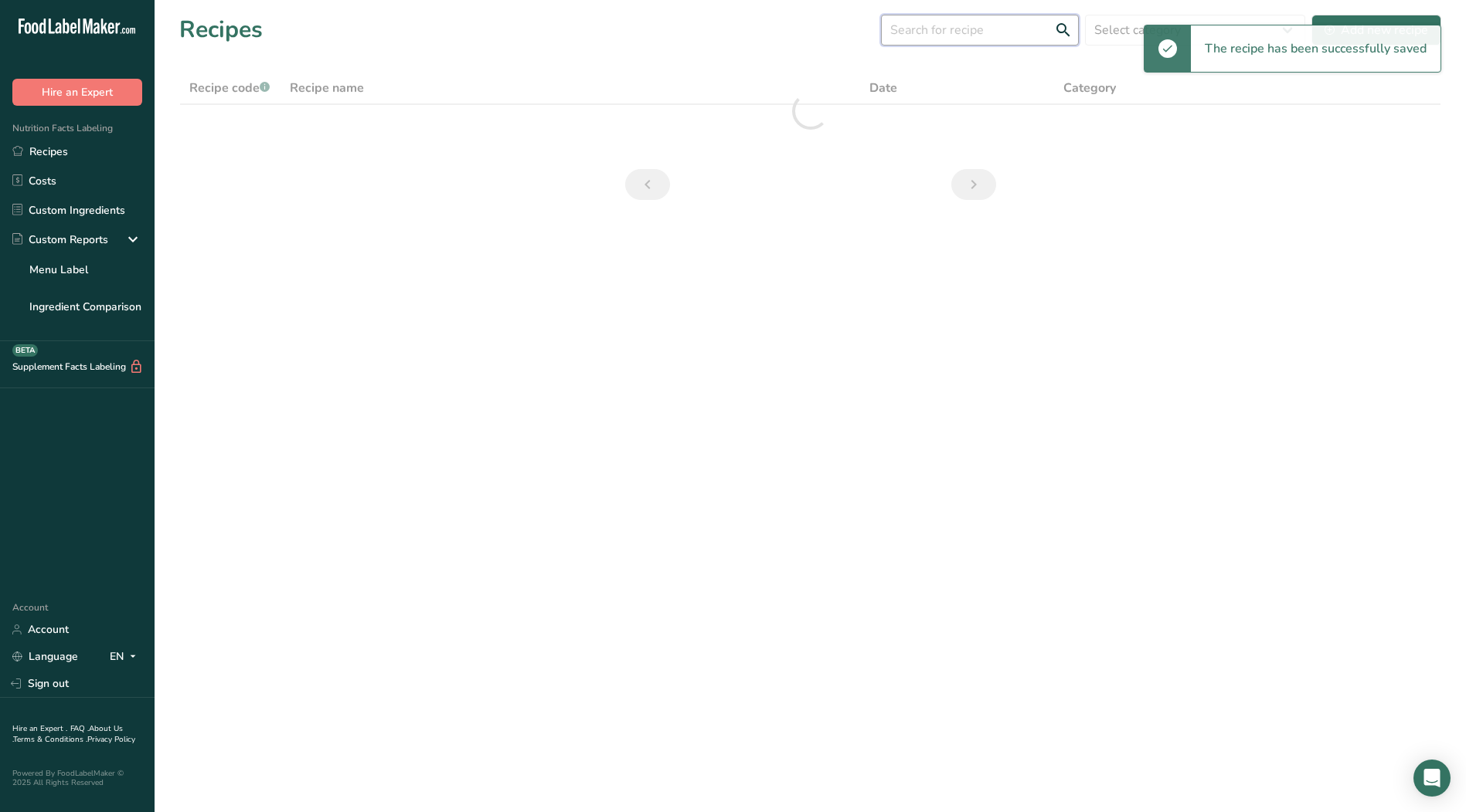
click at [952, 36] on input "text" at bounding box center [979, 30] width 198 height 31
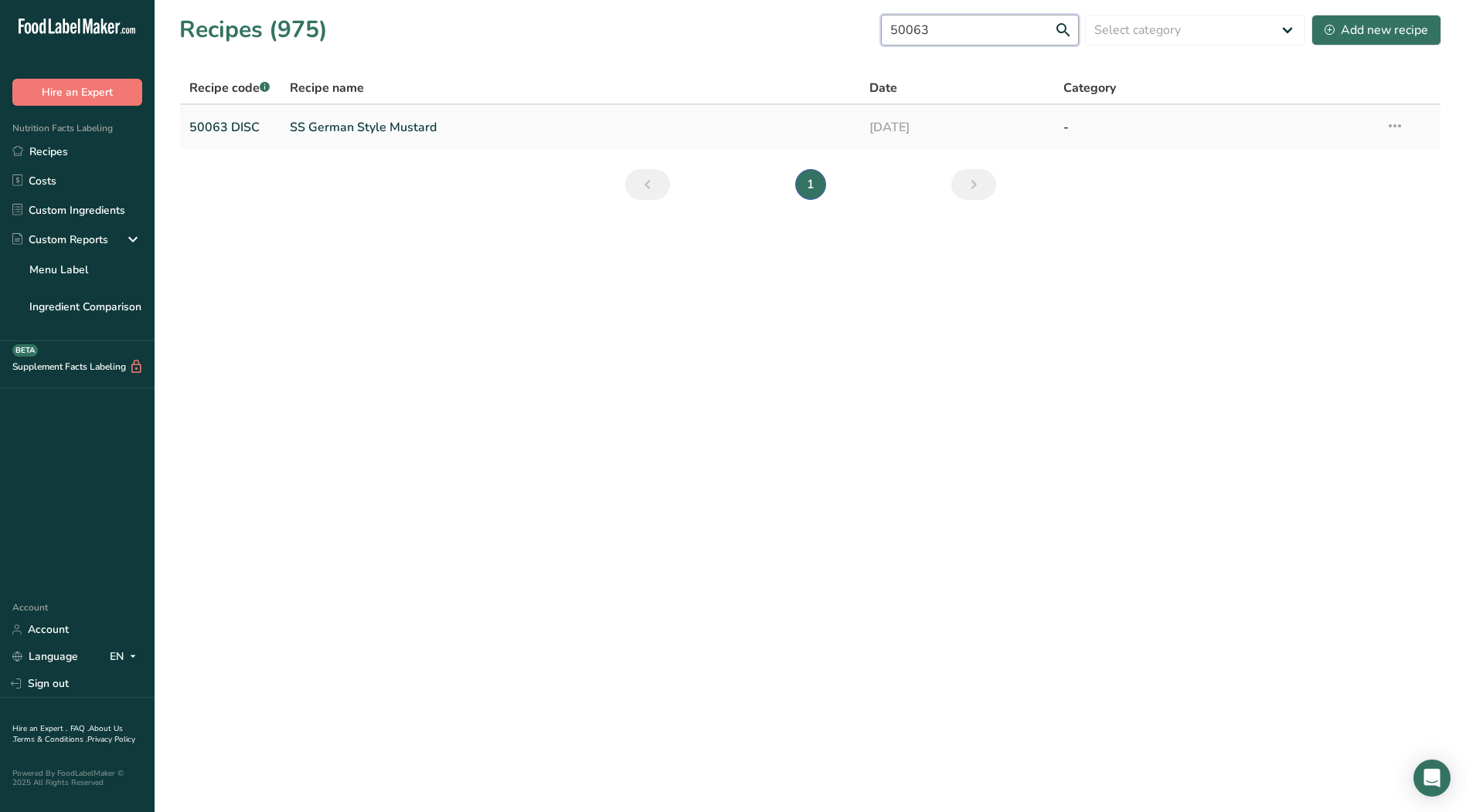
type input "50063"
click at [403, 120] on link "SS German Style Mustard" at bounding box center [570, 128] width 562 height 32
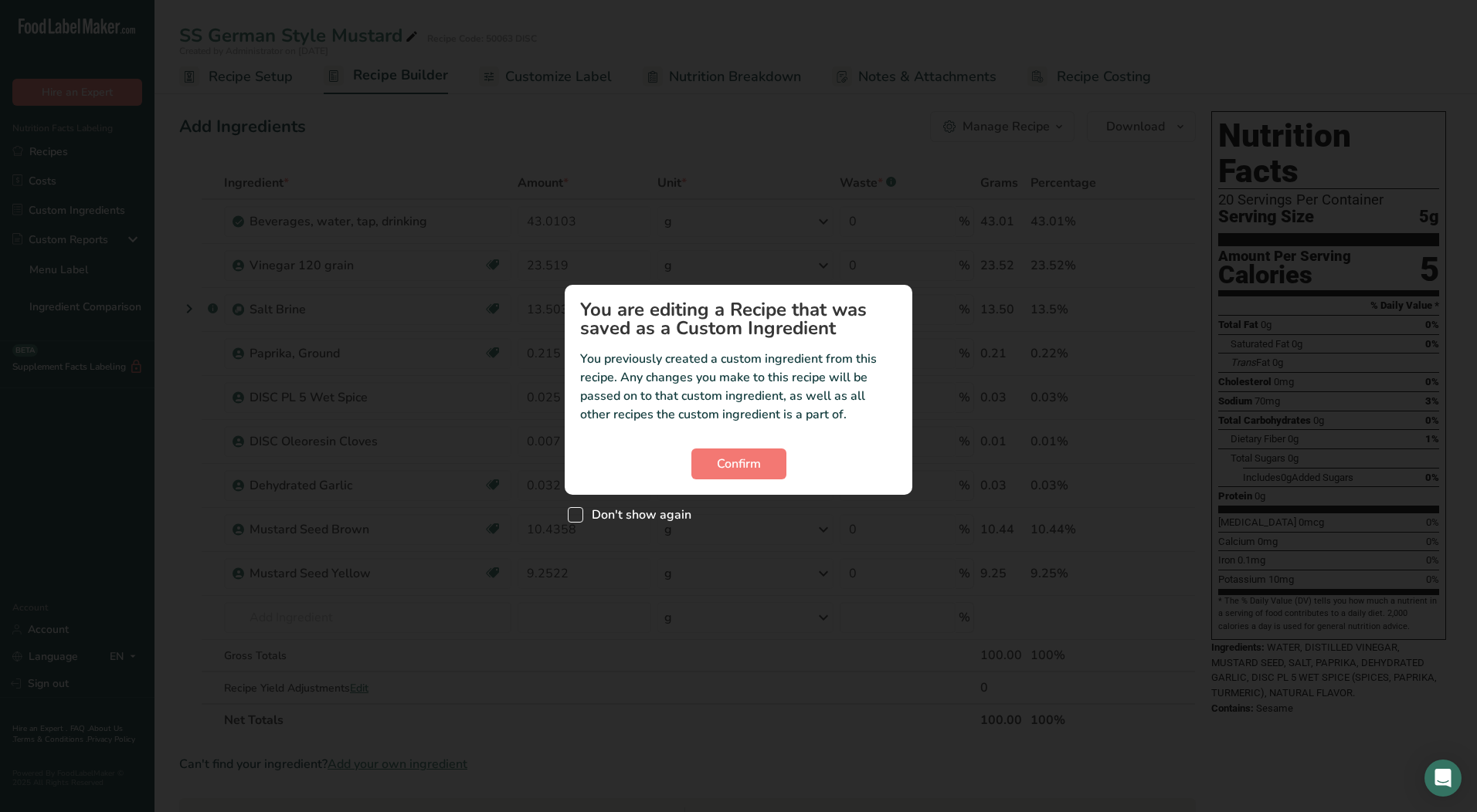
click at [579, 512] on span "Custom ingredient modal" at bounding box center [575, 515] width 15 height 15
click at [578, 512] on input "Don't show again" at bounding box center [572, 514] width 10 height 10
checkbox input "true"
click at [739, 466] on span "Confirm" at bounding box center [738, 464] width 44 height 19
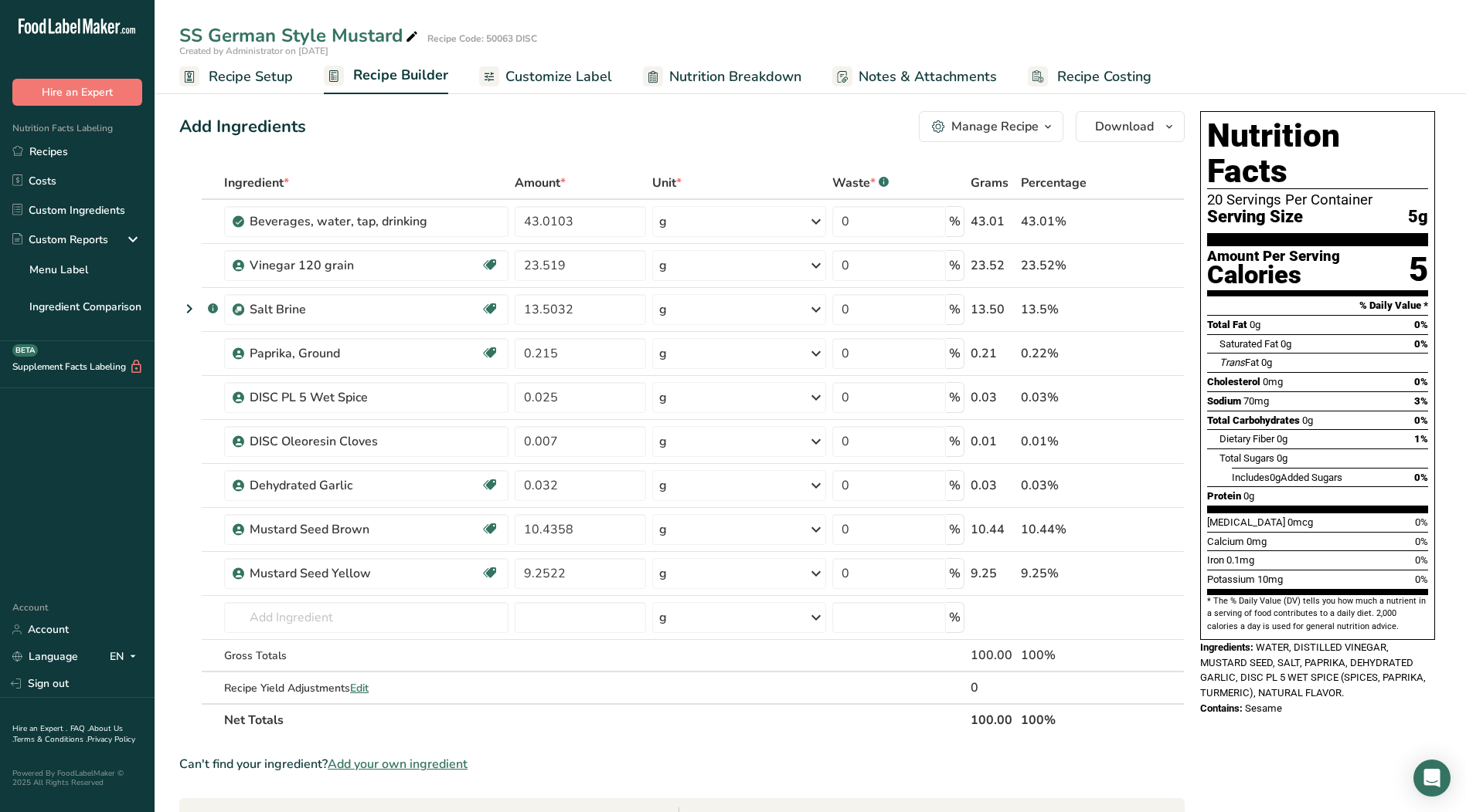
click at [226, 78] on span "Recipe Setup" at bounding box center [251, 77] width 84 height 21
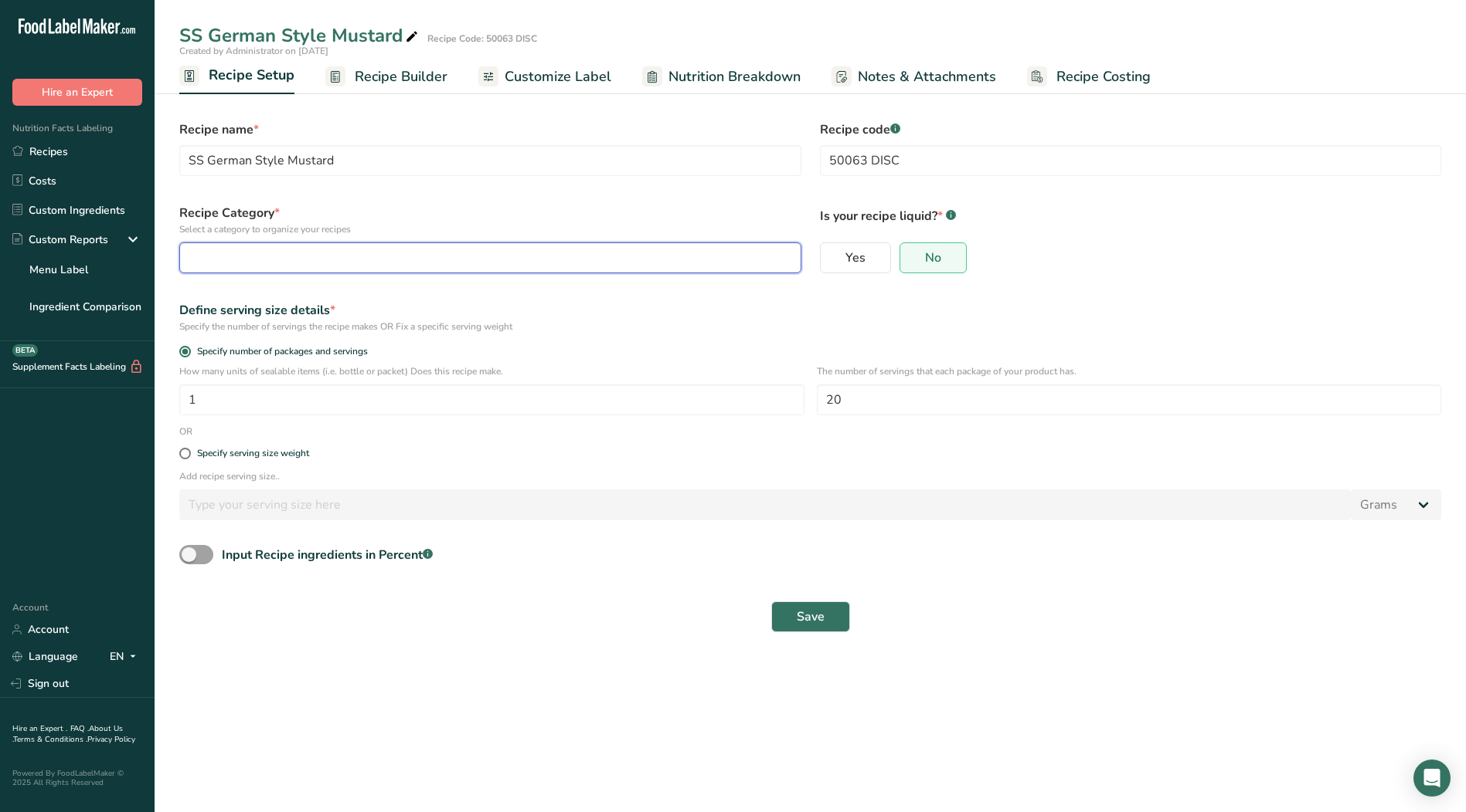
click at [305, 259] on div "button" at bounding box center [485, 258] width 593 height 19
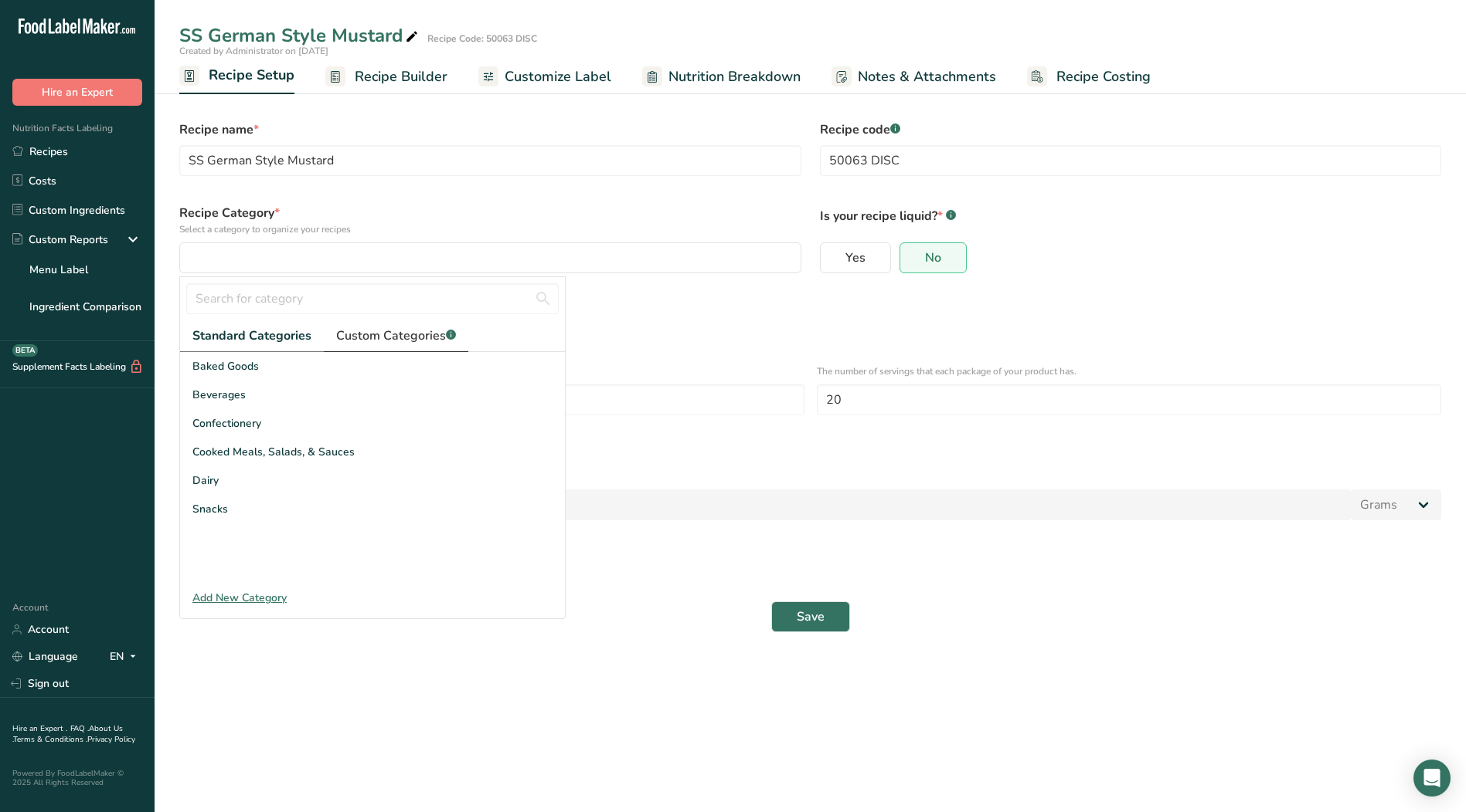
click at [348, 331] on span "Custom Categories .a-a{fill:#347362;}.b-a{fill:#fff;}" at bounding box center [395, 337] width 120 height 19
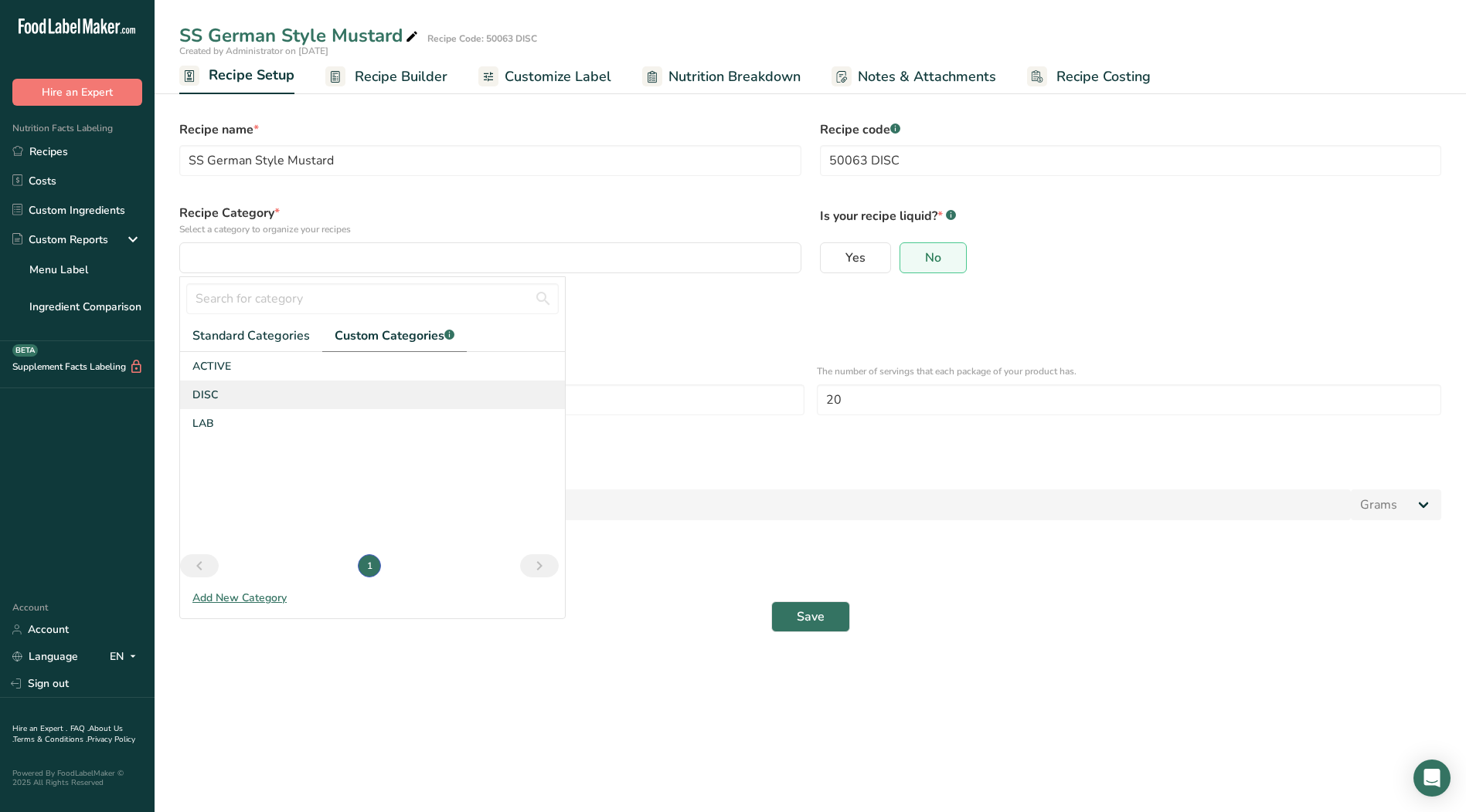
click at [225, 398] on div "DISC" at bounding box center [372, 395] width 385 height 28
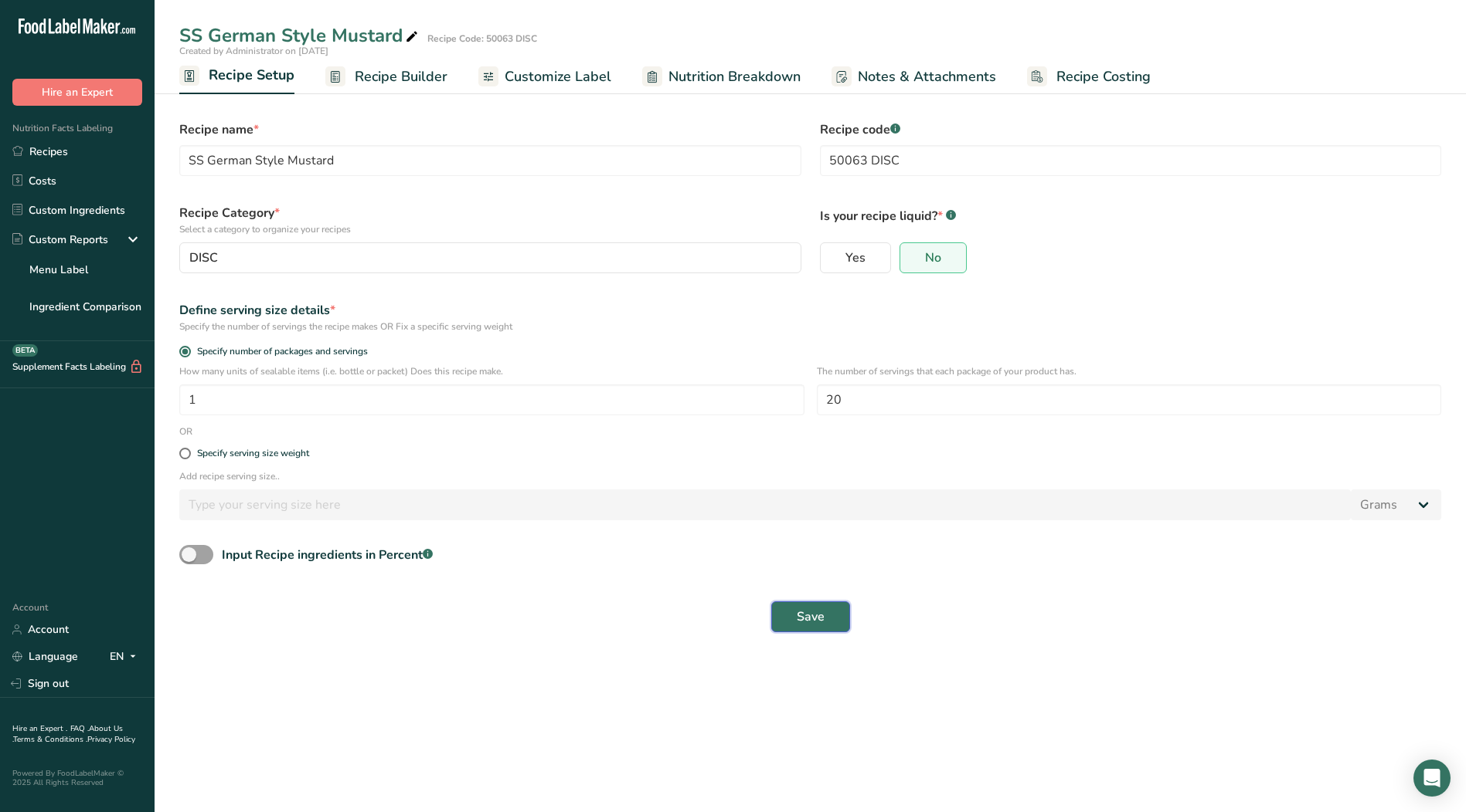
click at [810, 613] on span "Save" at bounding box center [810, 617] width 27 height 19
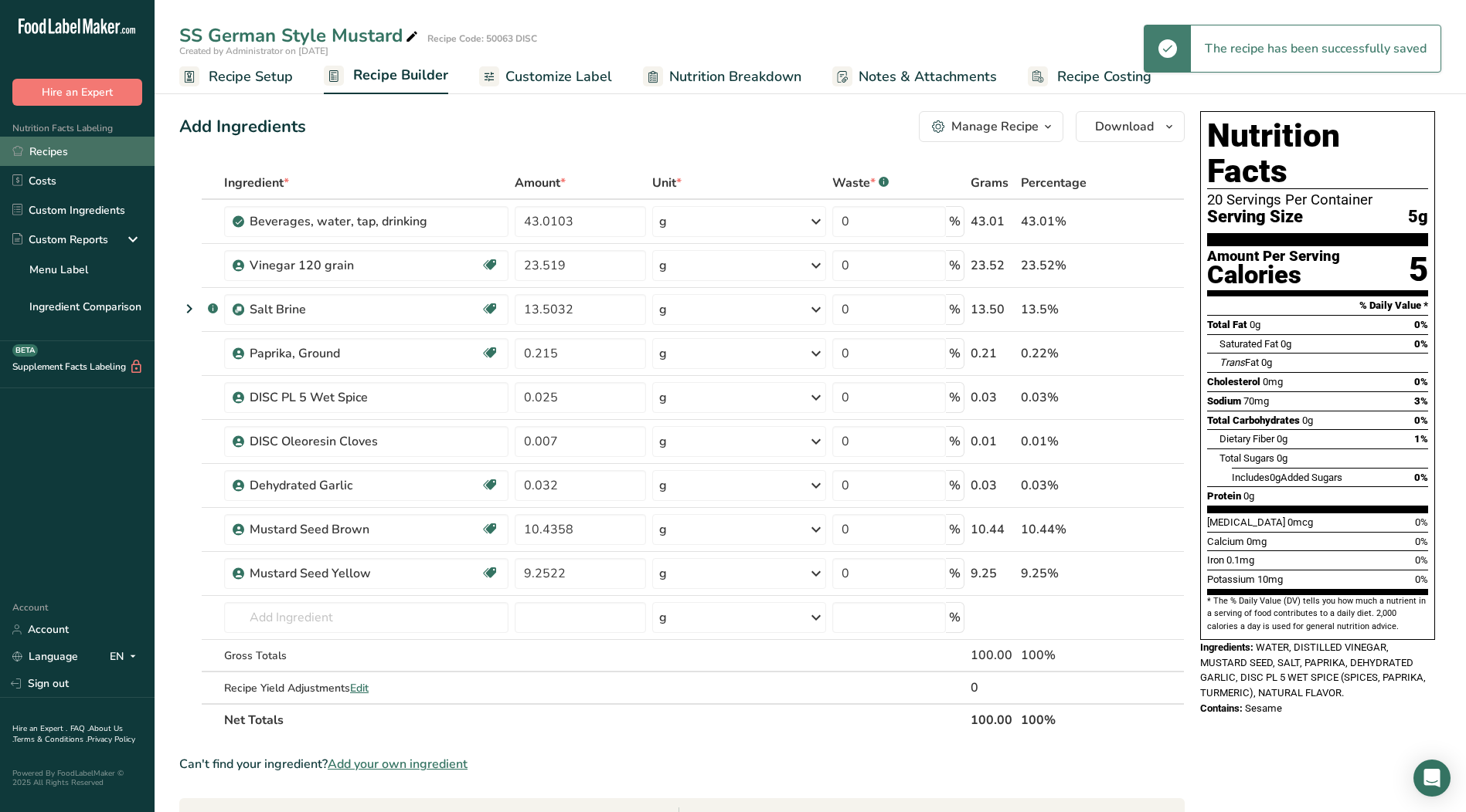
click at [46, 147] on link "Recipes" at bounding box center [77, 151] width 154 height 29
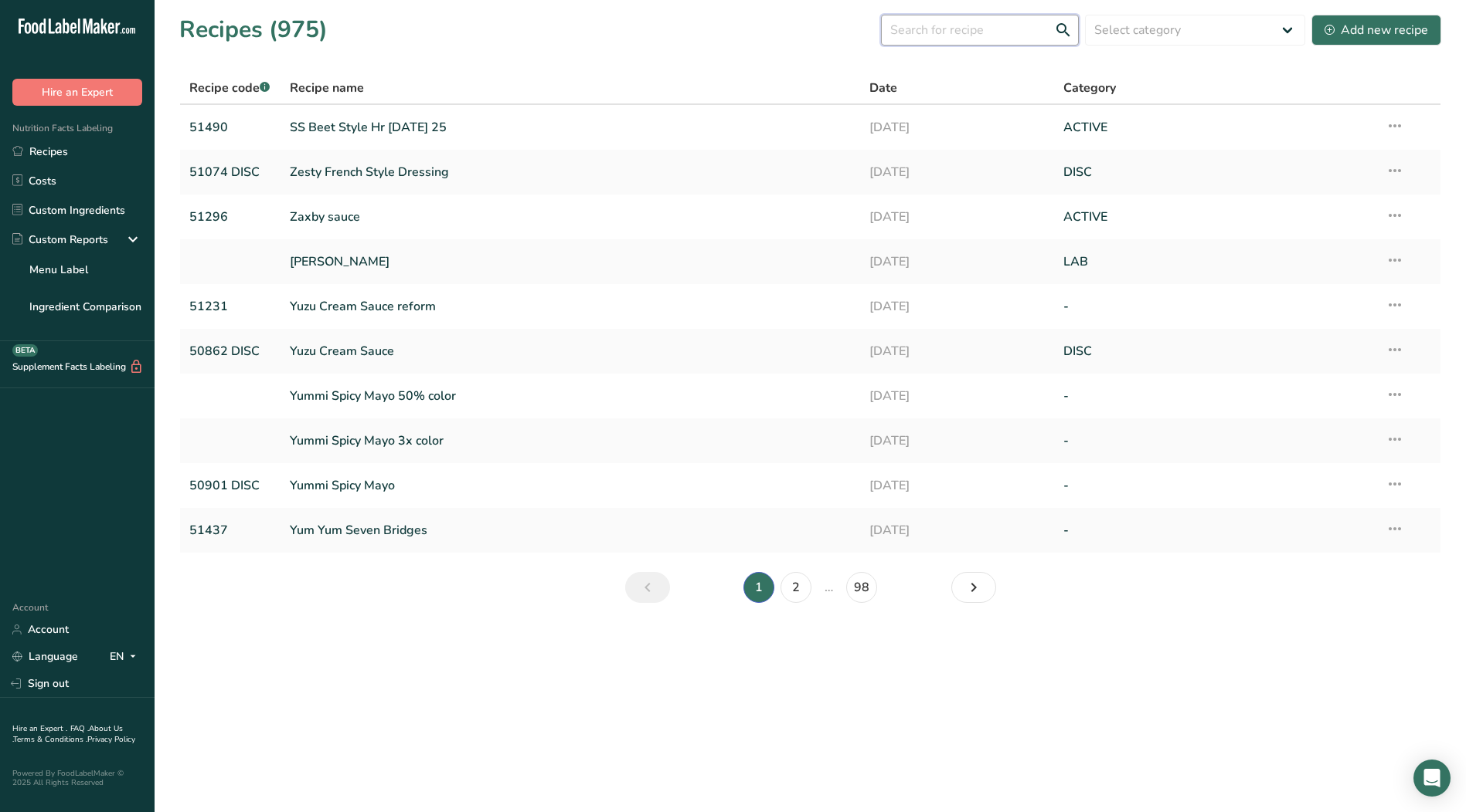
click at [984, 35] on input "text" at bounding box center [979, 30] width 198 height 31
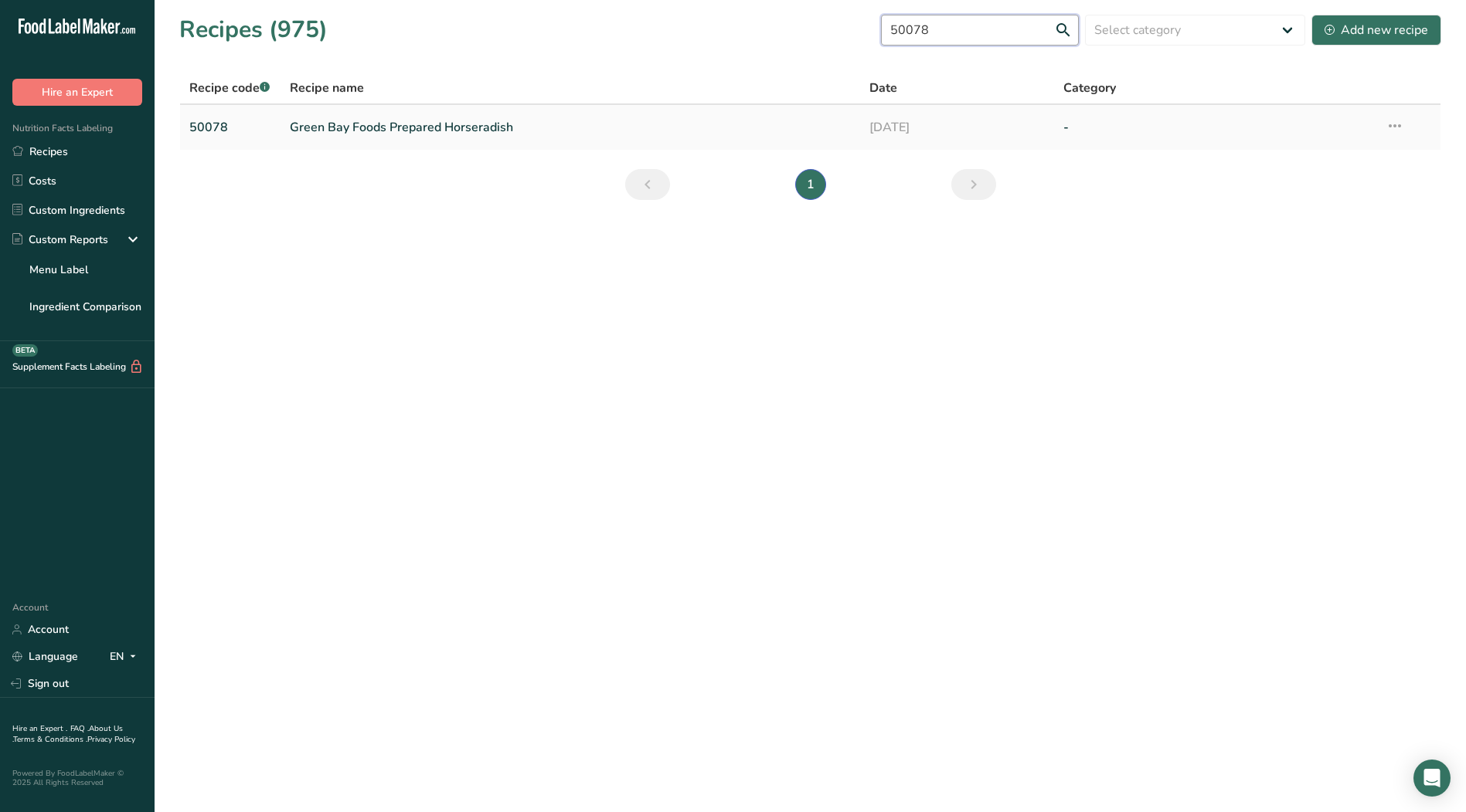
type input "50078"
click at [411, 133] on link "Green Bay Foods Prepared Horseradish" at bounding box center [570, 128] width 562 height 32
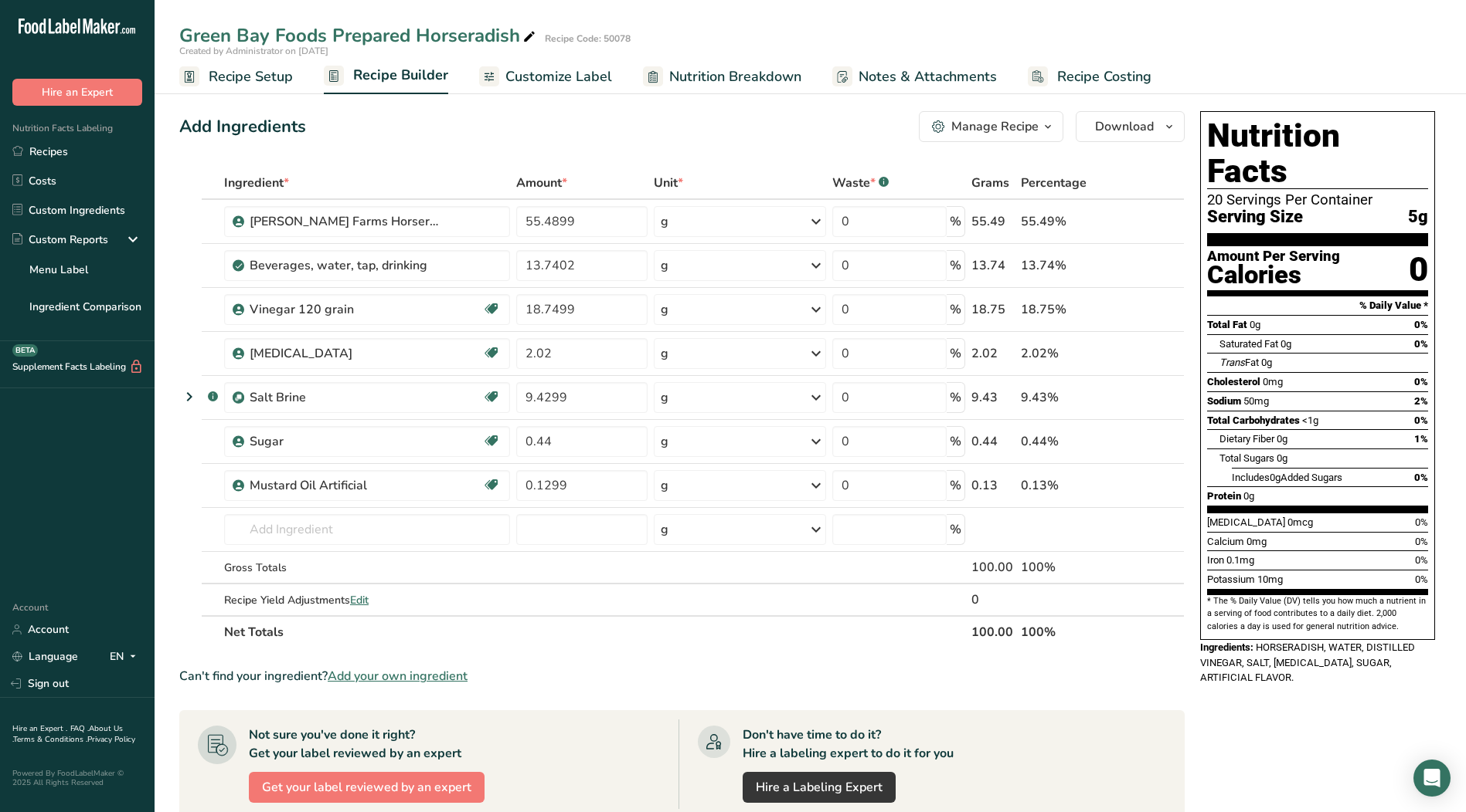
click at [246, 74] on span "Recipe Setup" at bounding box center [251, 77] width 84 height 21
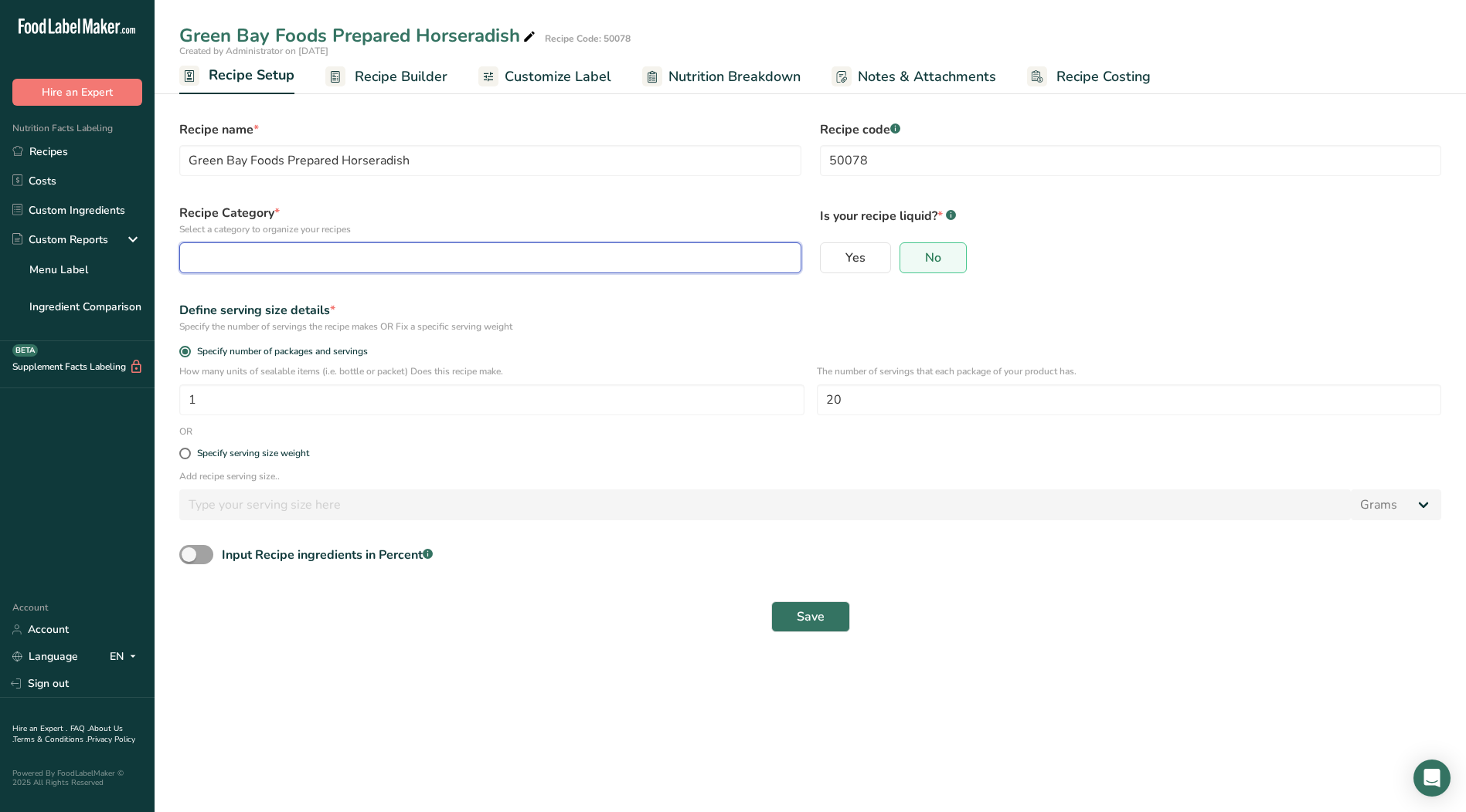
click at [447, 270] on button "button" at bounding box center [491, 257] width 622 height 31
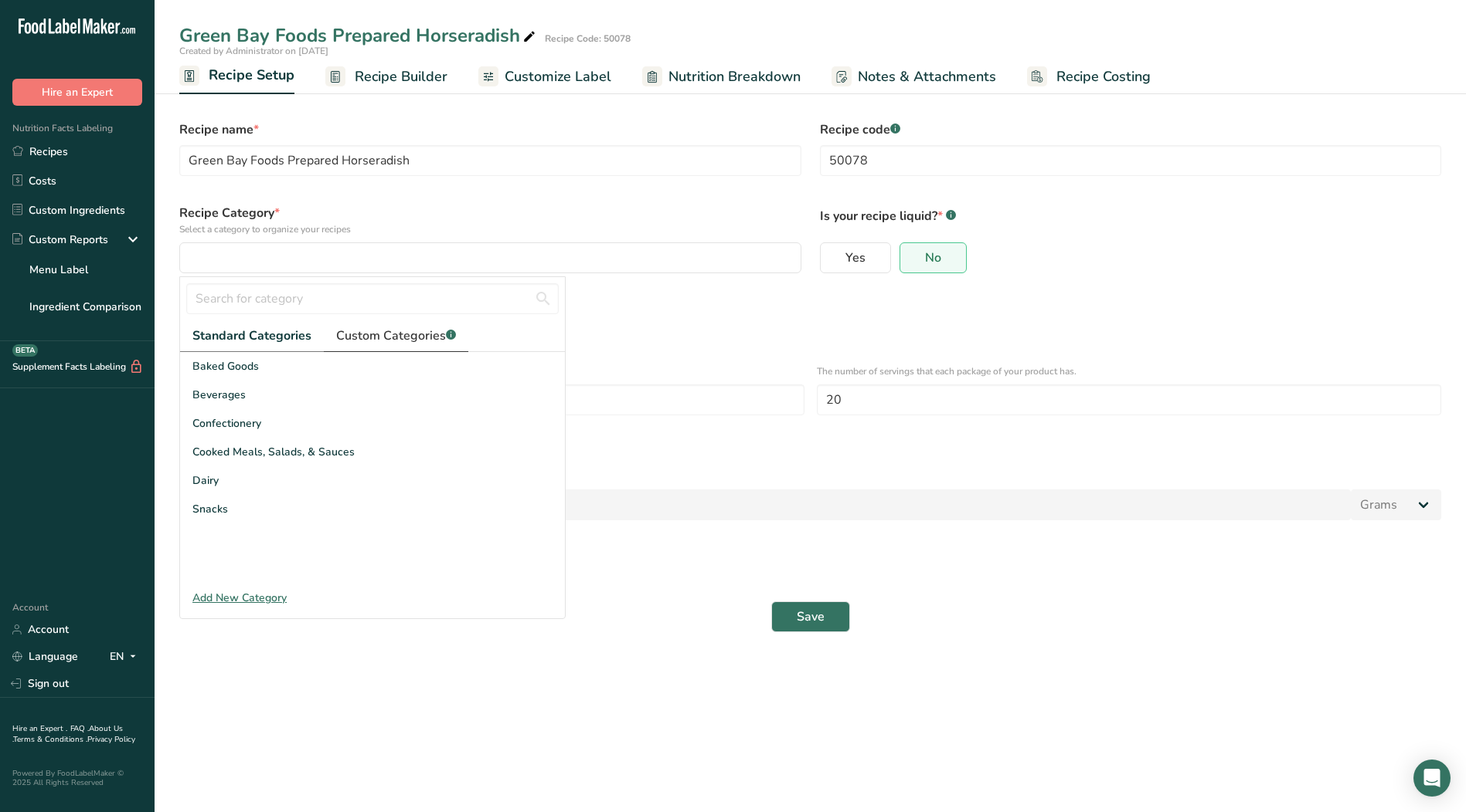
click at [357, 339] on span "Custom Categories .a-a{fill:#347362;}.b-a{fill:#fff;}" at bounding box center [395, 337] width 120 height 19
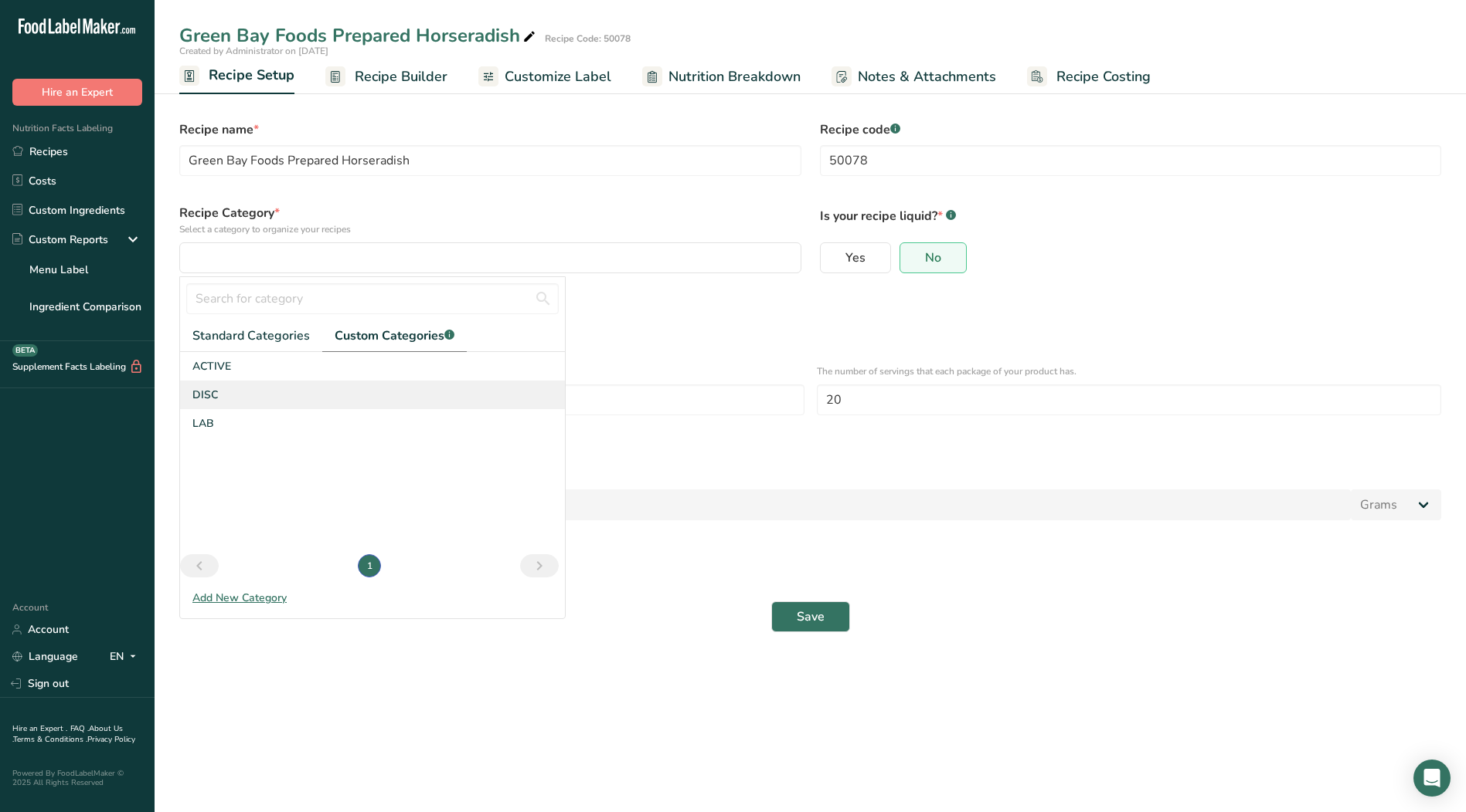
click at [228, 405] on div "DISC" at bounding box center [372, 395] width 385 height 28
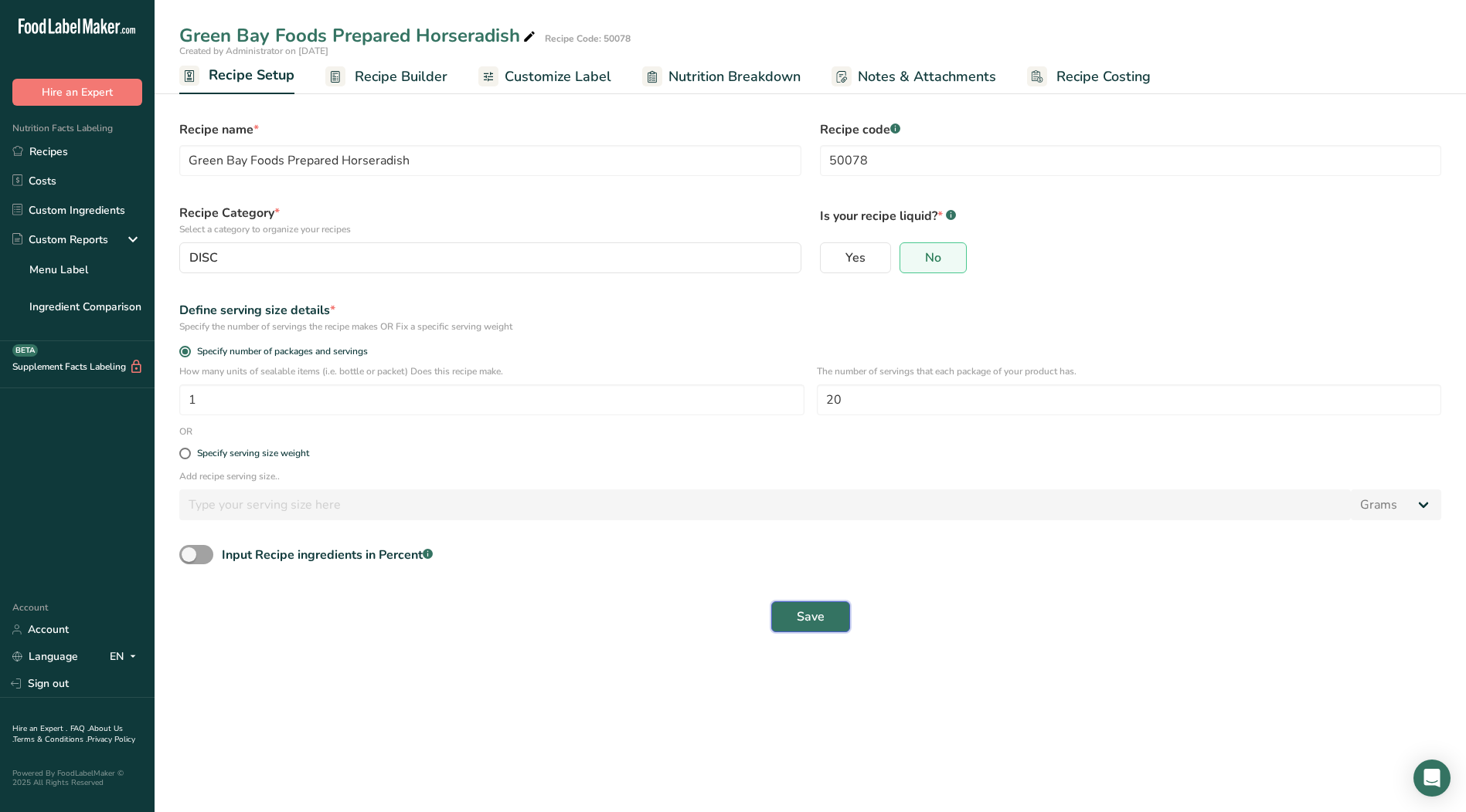
click at [815, 616] on span "Save" at bounding box center [810, 617] width 27 height 19
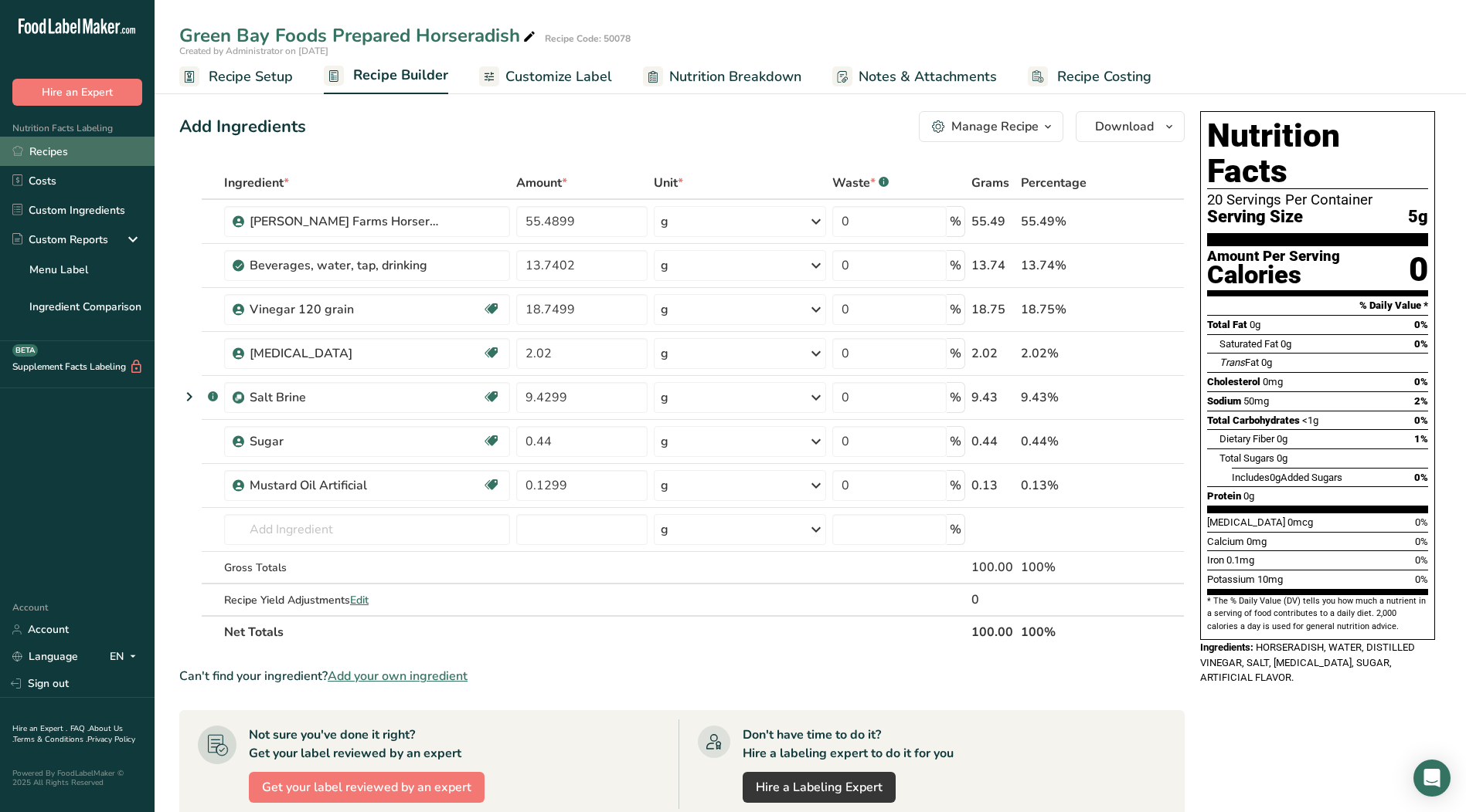
click at [52, 149] on link "Recipes" at bounding box center [77, 151] width 154 height 29
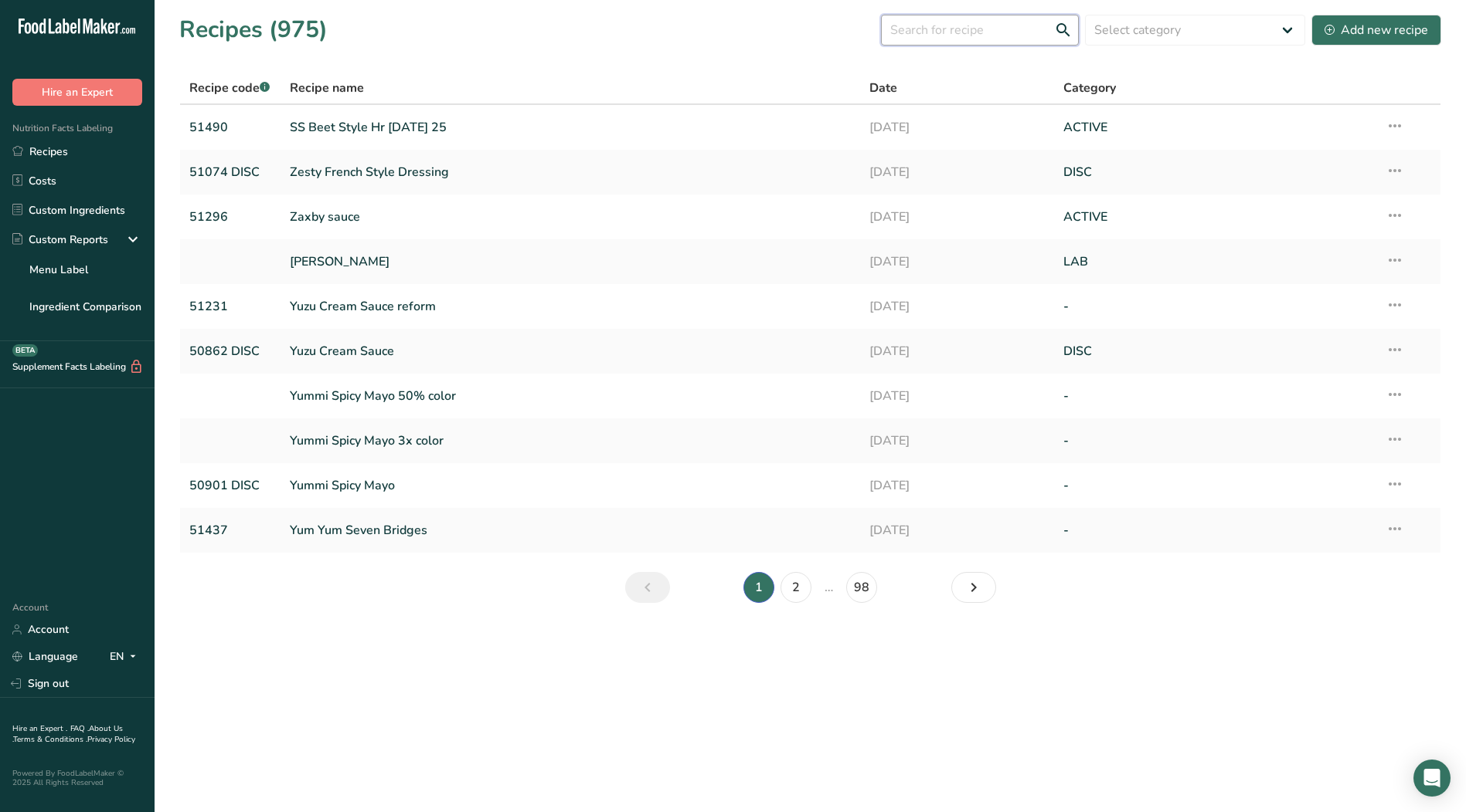
click at [963, 26] on input "text" at bounding box center [979, 30] width 198 height 31
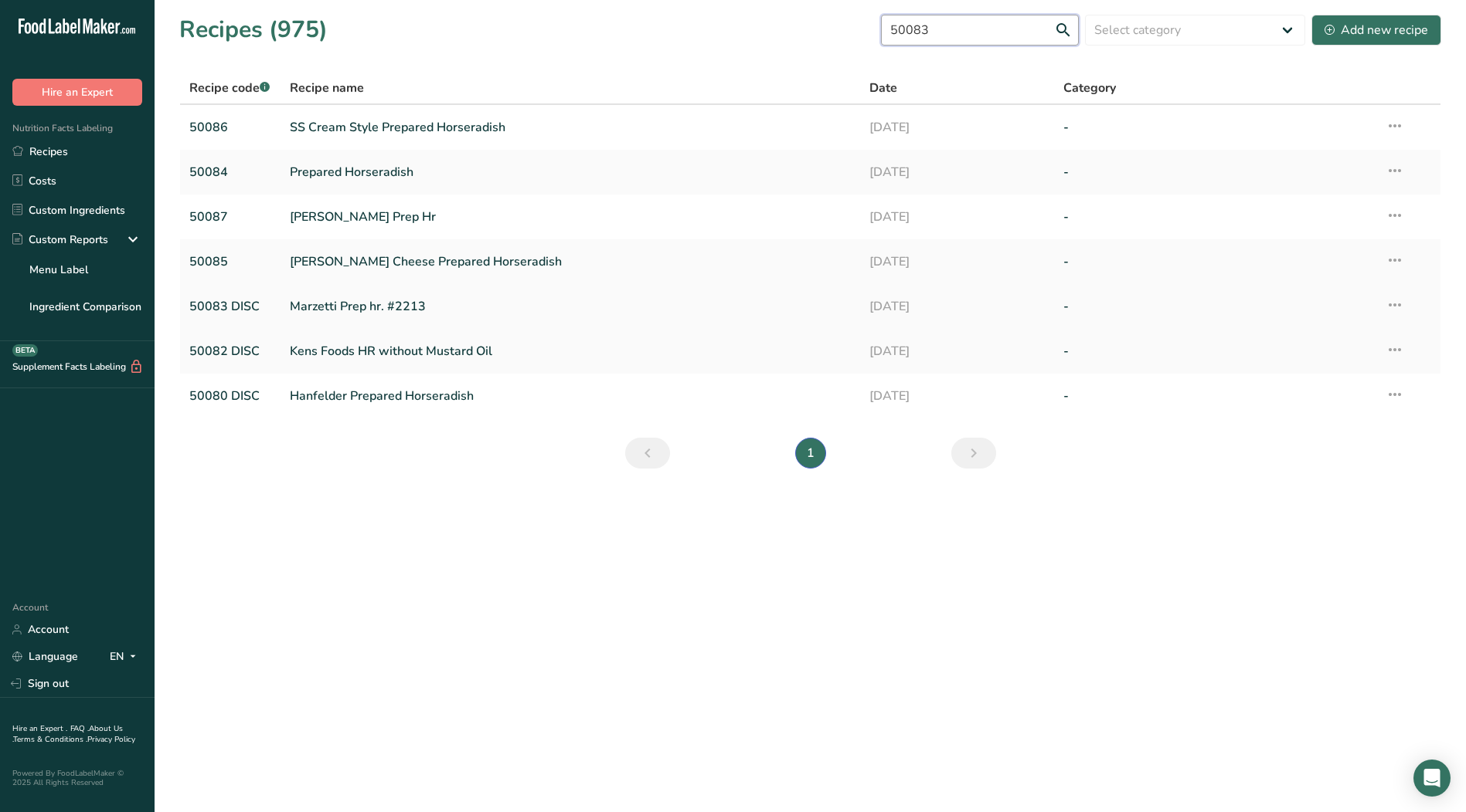
type input "50083"
click at [333, 302] on link "Marzetti Prep hr. #2213" at bounding box center [570, 306] width 562 height 32
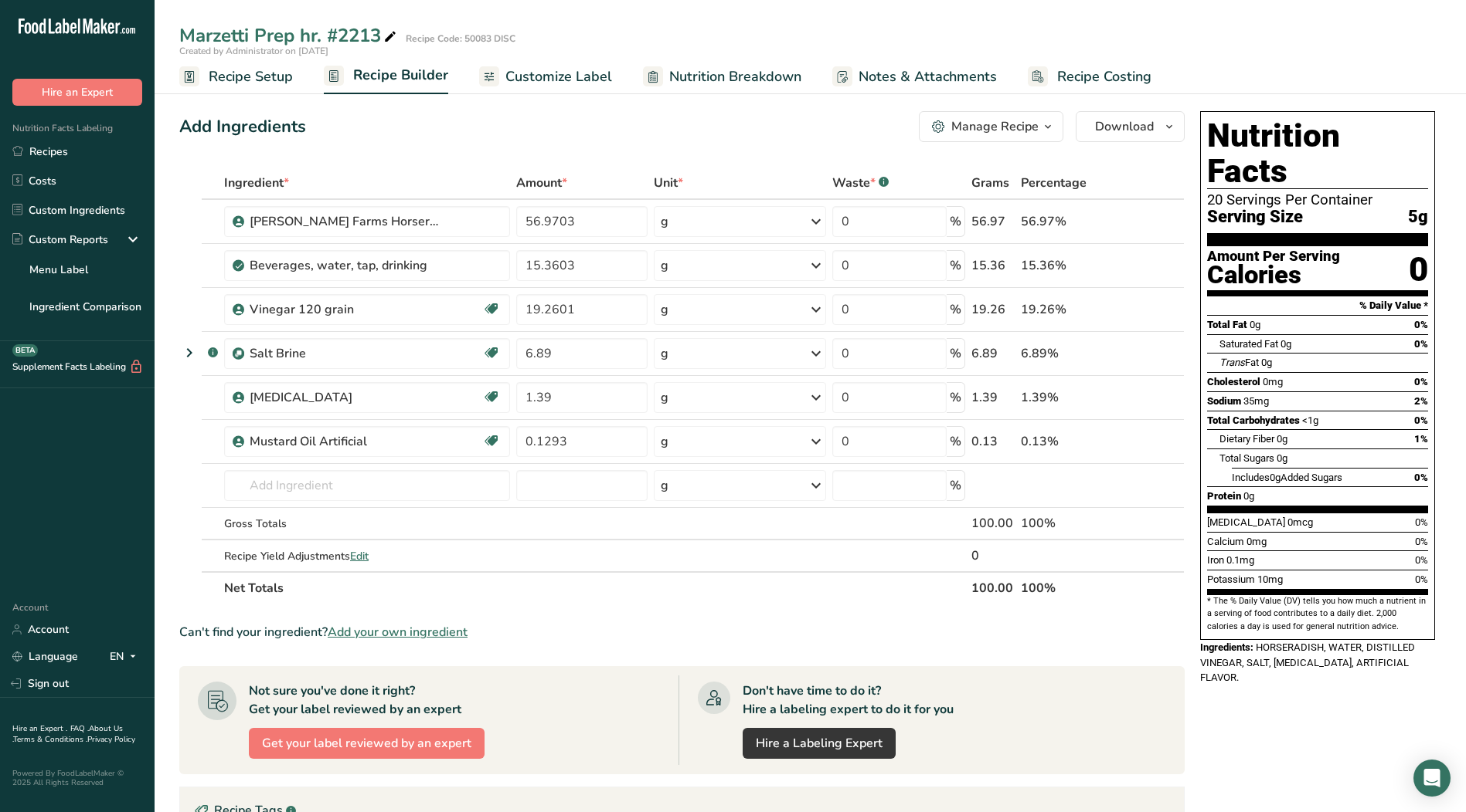
click at [241, 67] on span "Recipe Setup" at bounding box center [251, 77] width 84 height 21
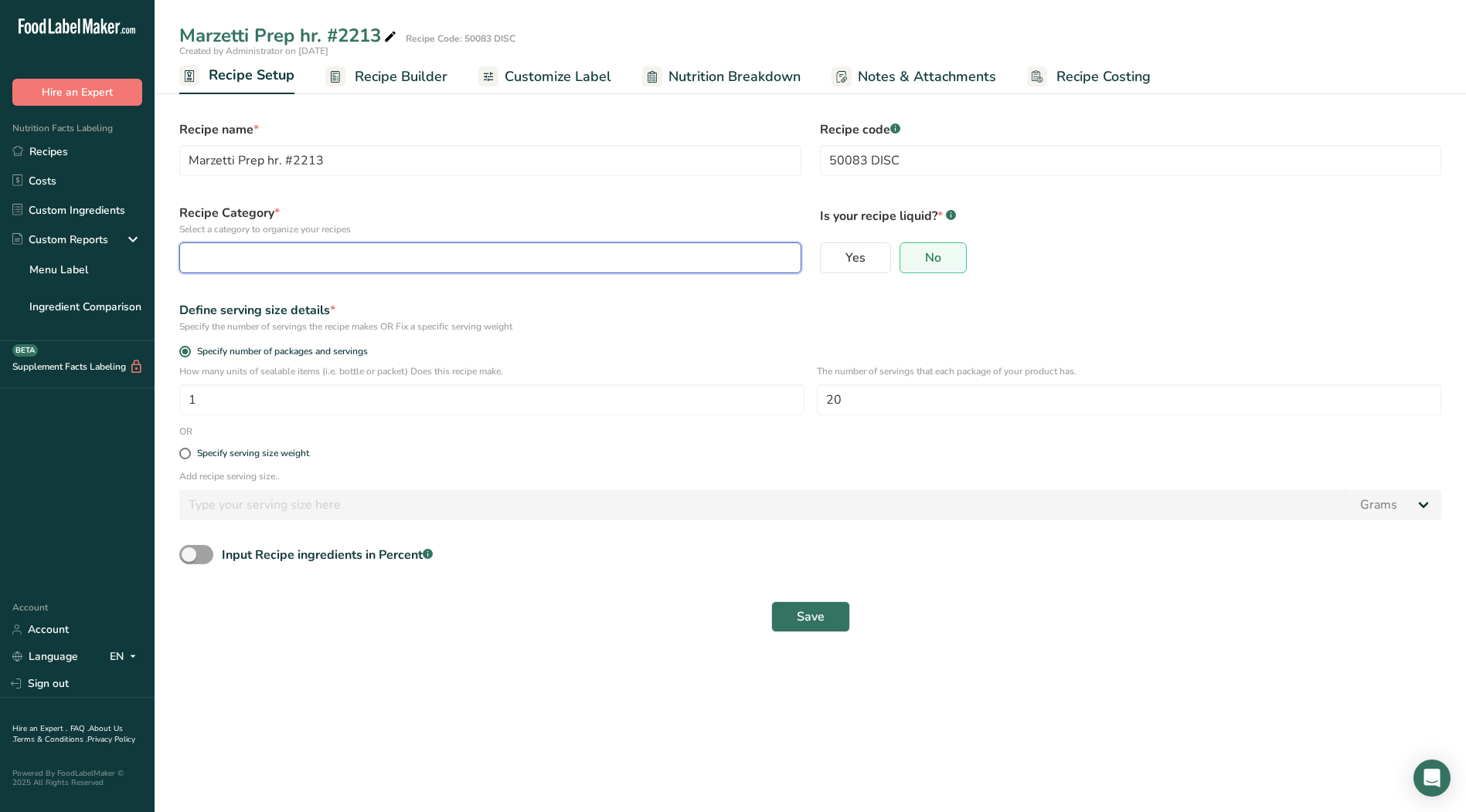
click at [289, 268] on button "button" at bounding box center [491, 257] width 622 height 31
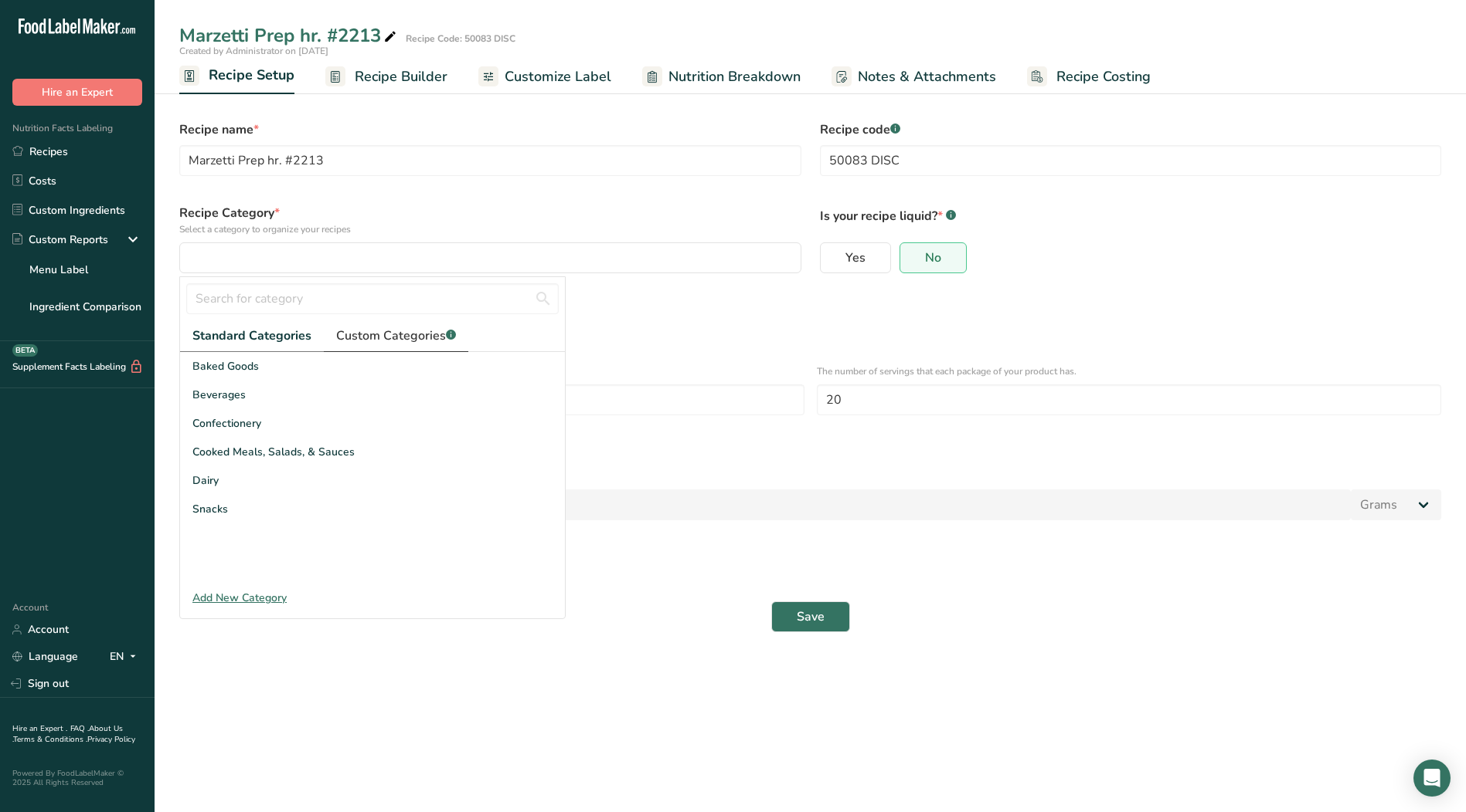
click at [384, 339] on span "Custom Categories .a-a{fill:#347362;}.b-a{fill:#fff;}" at bounding box center [395, 337] width 120 height 19
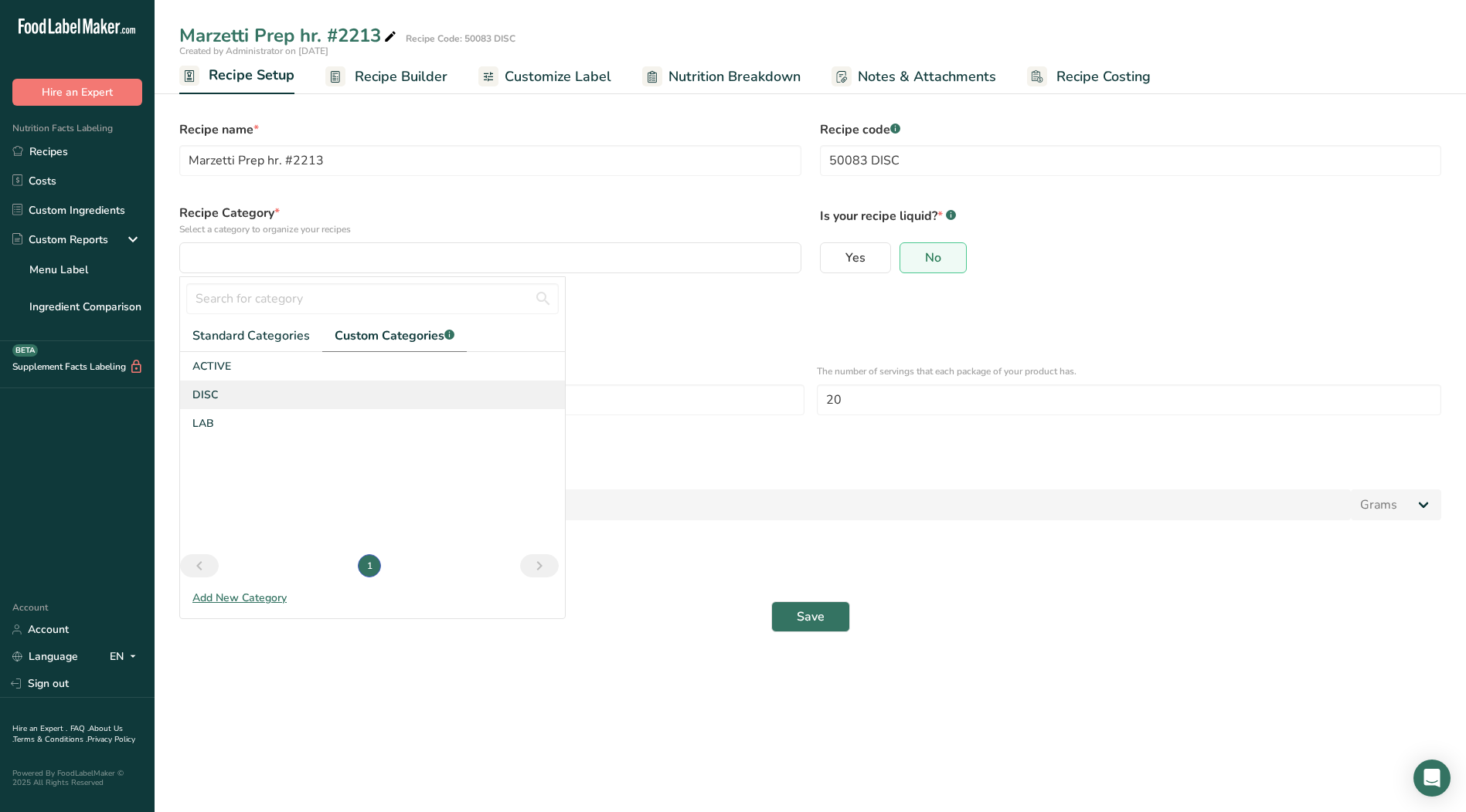
click at [263, 396] on div "DISC" at bounding box center [372, 395] width 385 height 28
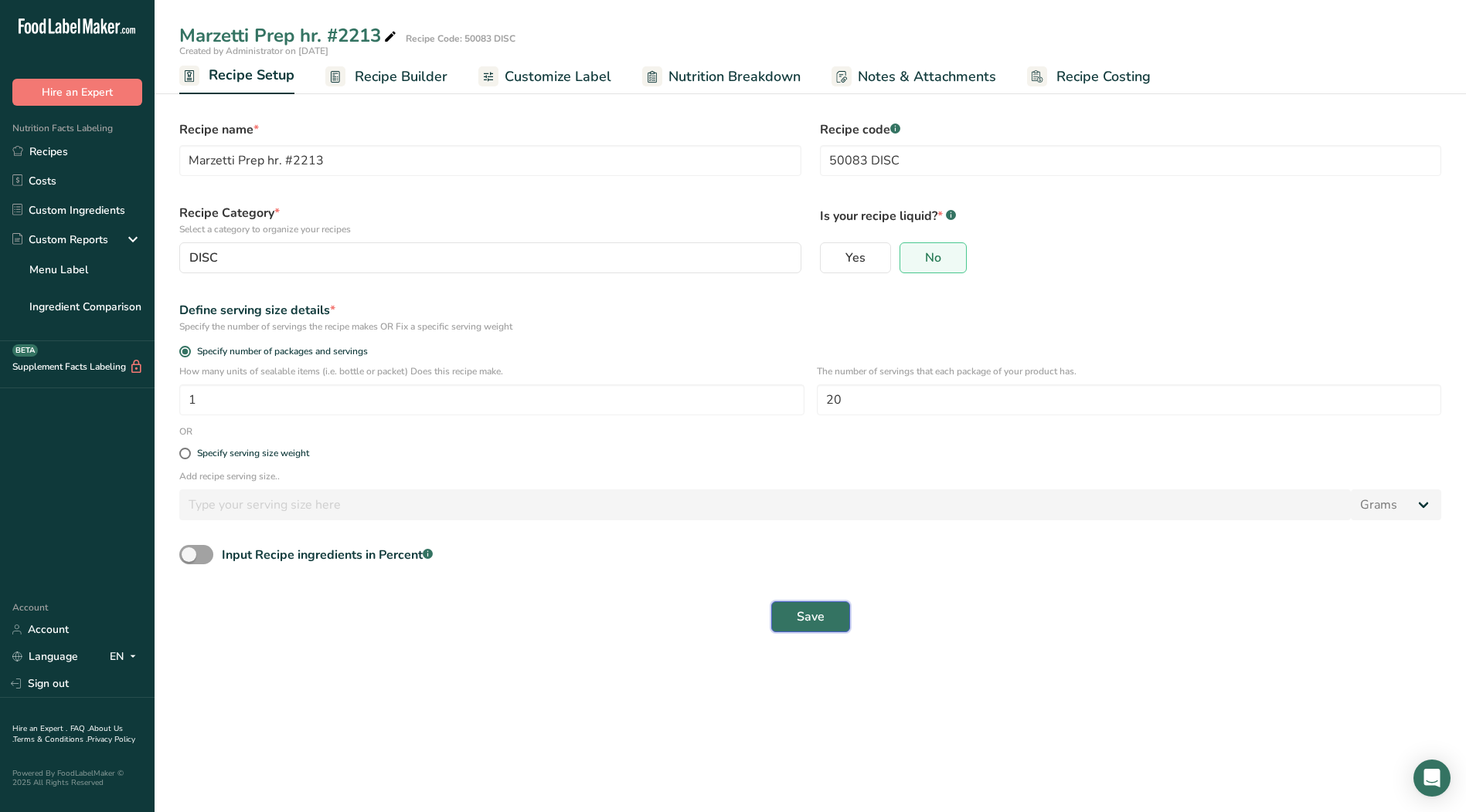
click at [812, 619] on span "Save" at bounding box center [810, 617] width 27 height 19
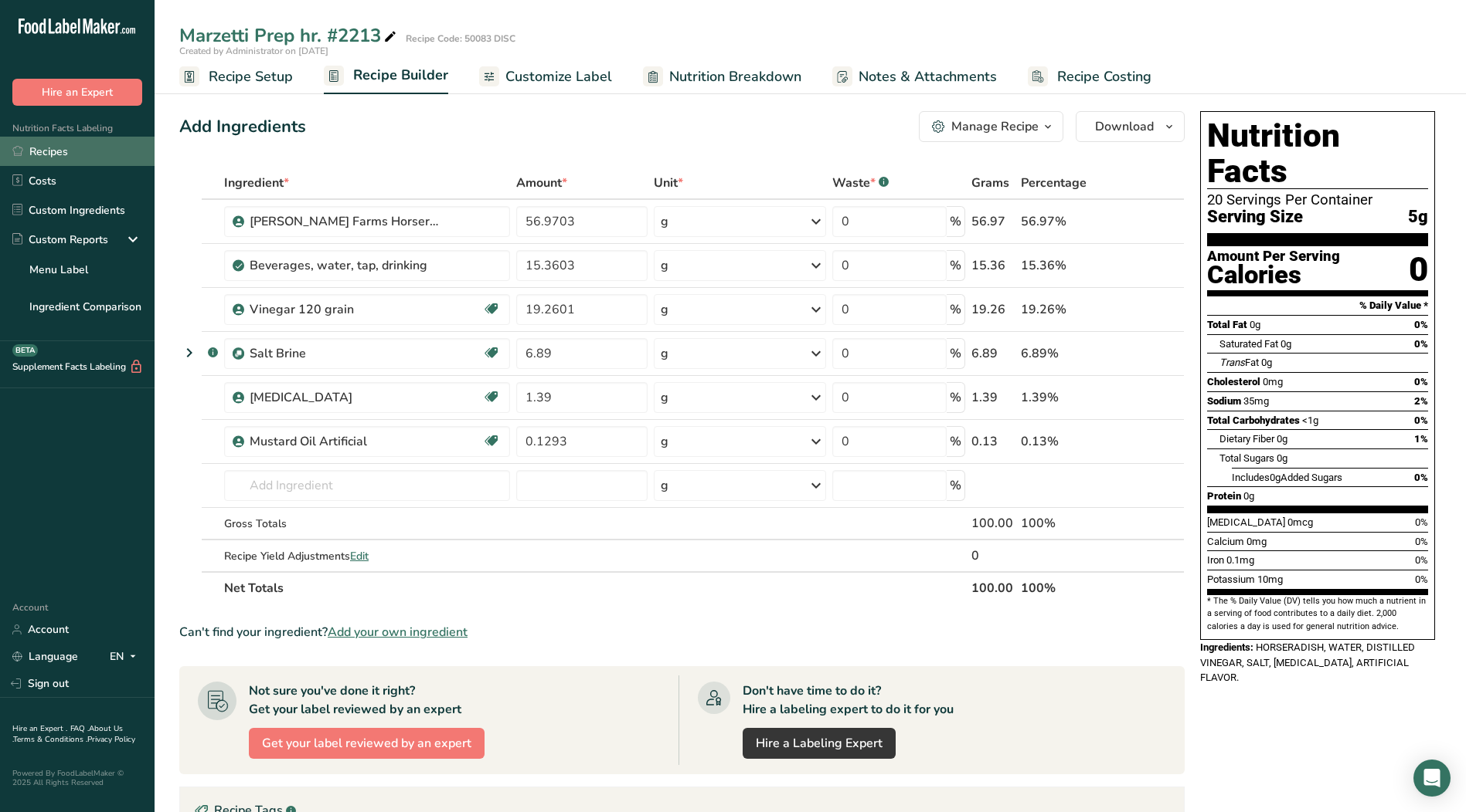
click at [57, 158] on link "Recipes" at bounding box center [77, 151] width 154 height 29
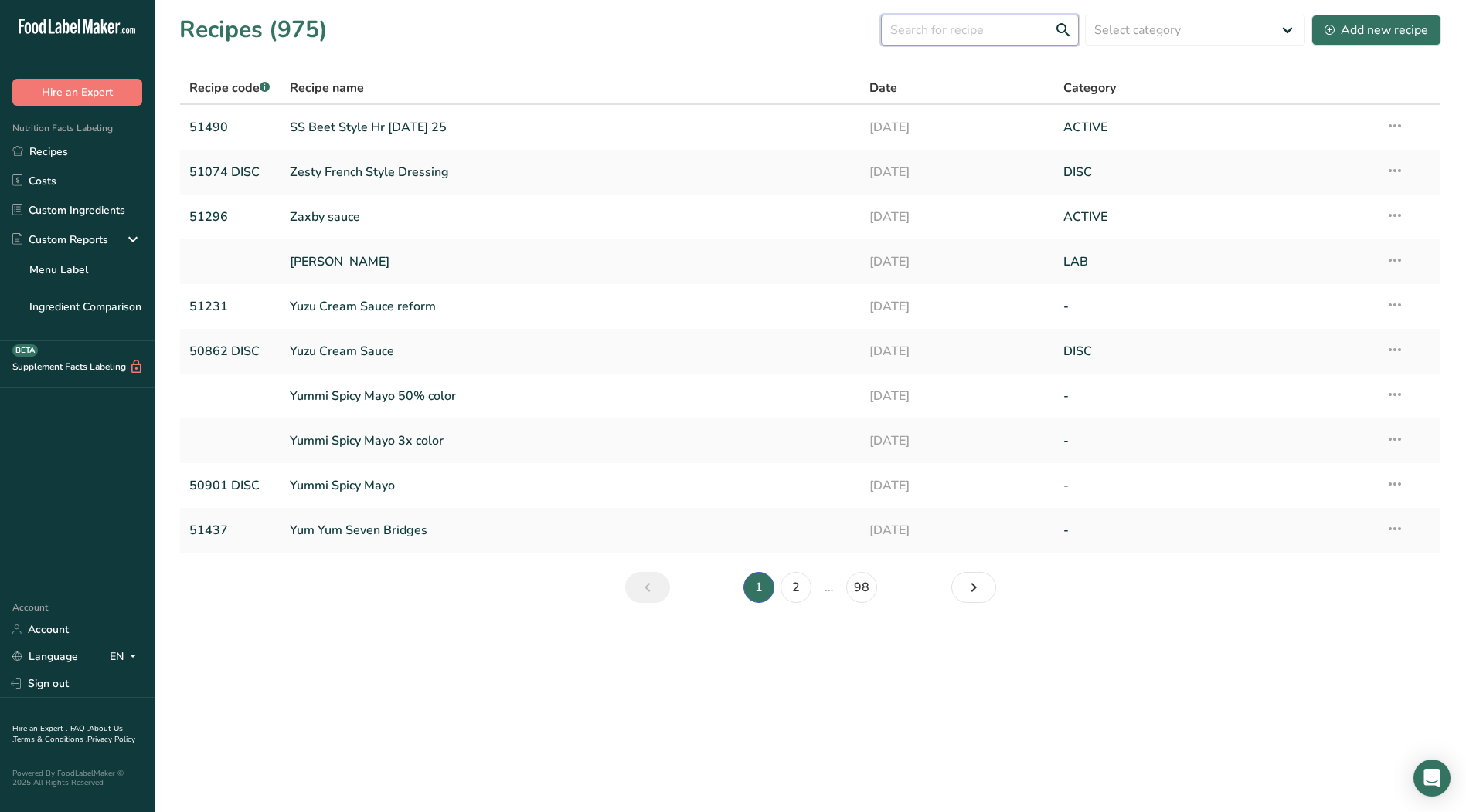
click at [968, 37] on input "text" at bounding box center [979, 30] width 198 height 31
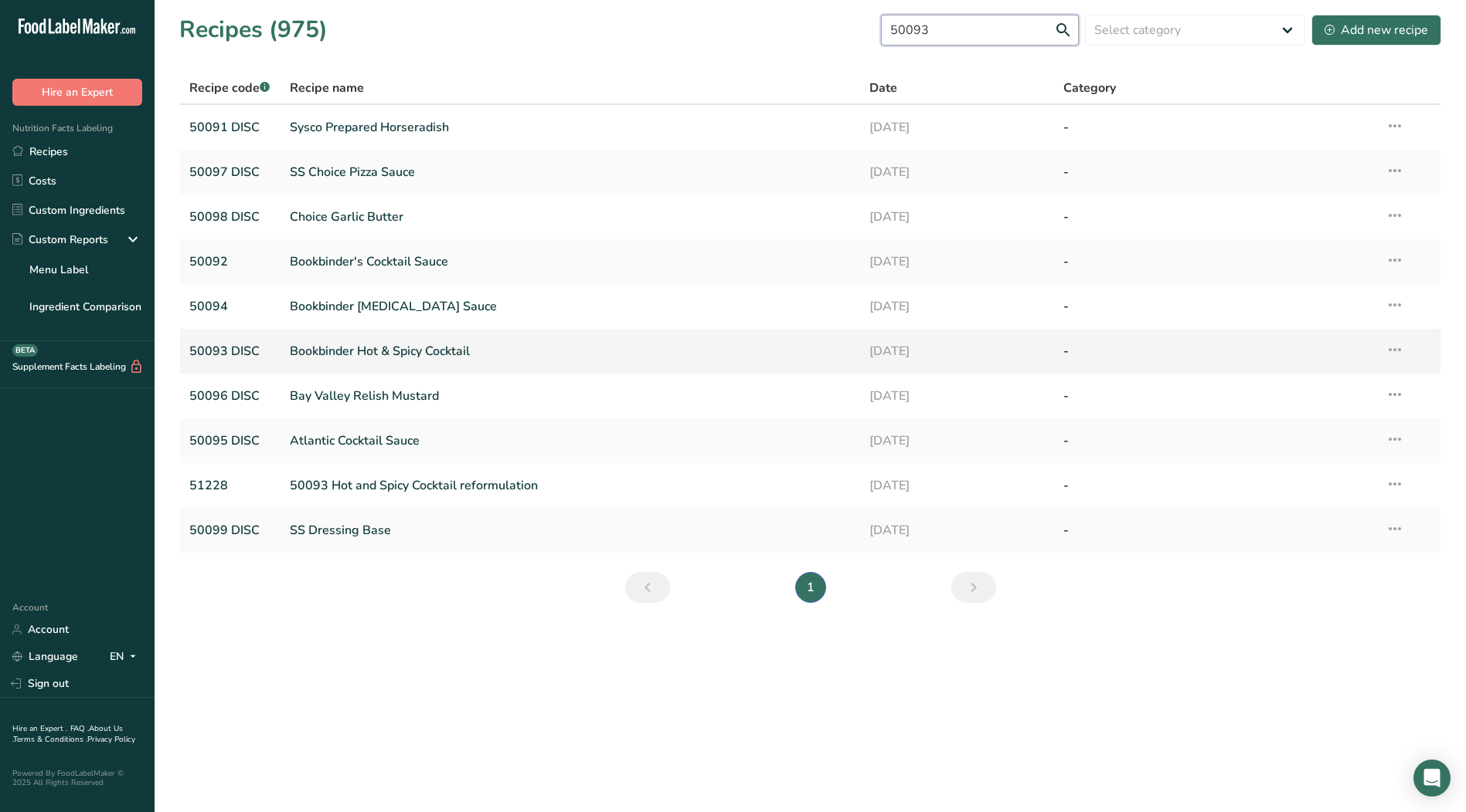
type input "50093"
click at [297, 343] on link "Bookbinder Hot & Spicy Cocktail" at bounding box center [570, 352] width 562 height 32
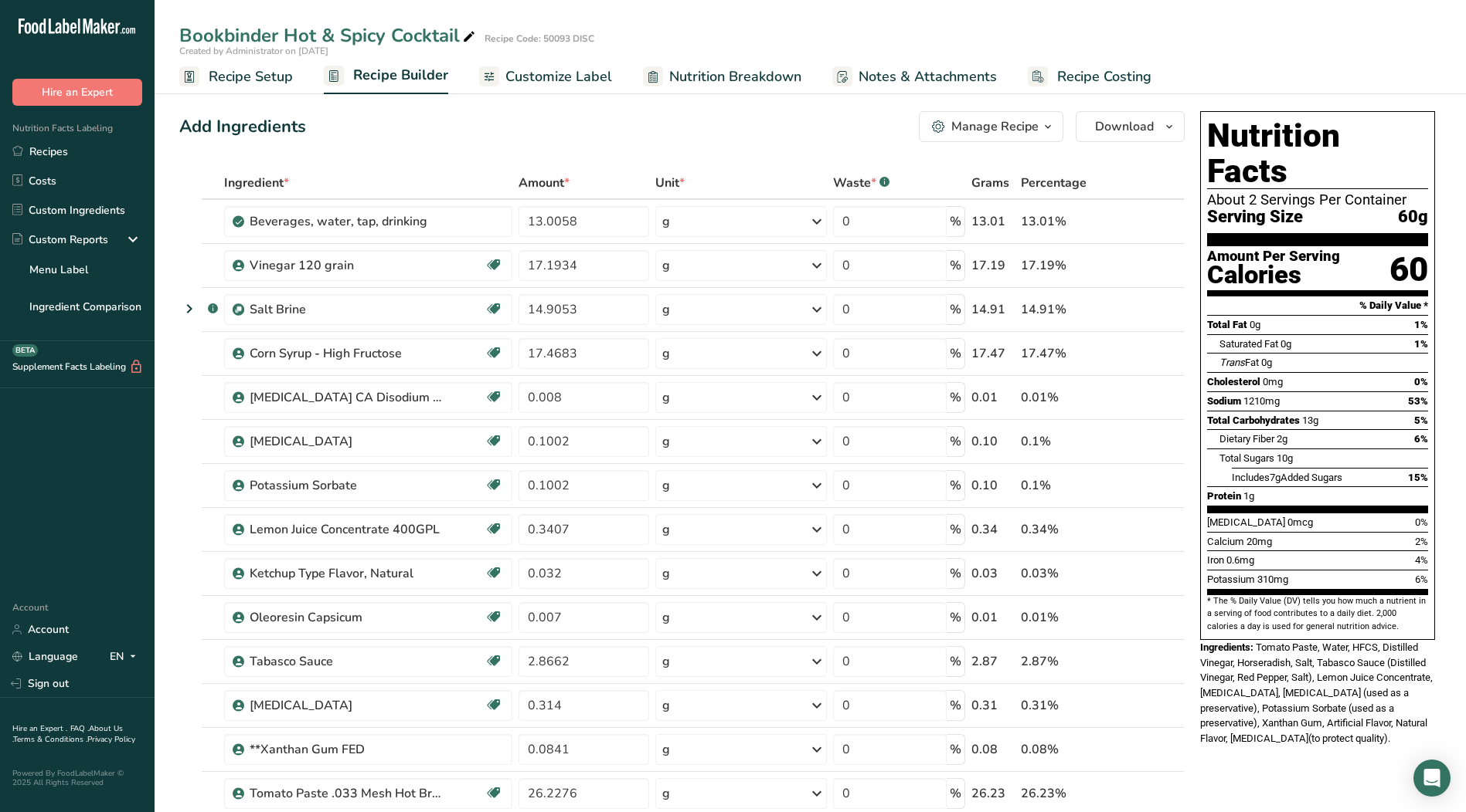
click at [245, 75] on span "Recipe Setup" at bounding box center [251, 77] width 84 height 21
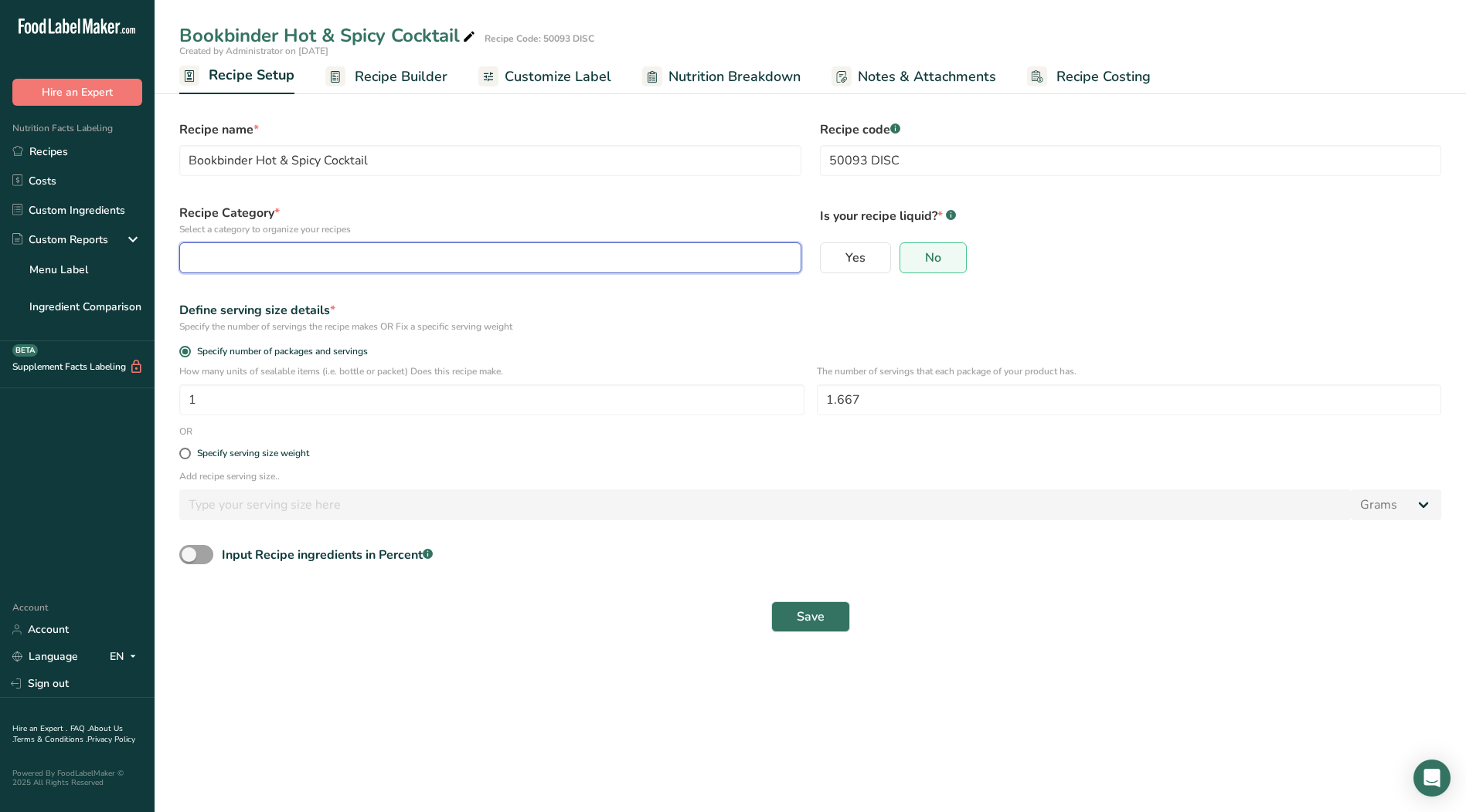
click at [296, 260] on div "button" at bounding box center [485, 258] width 593 height 19
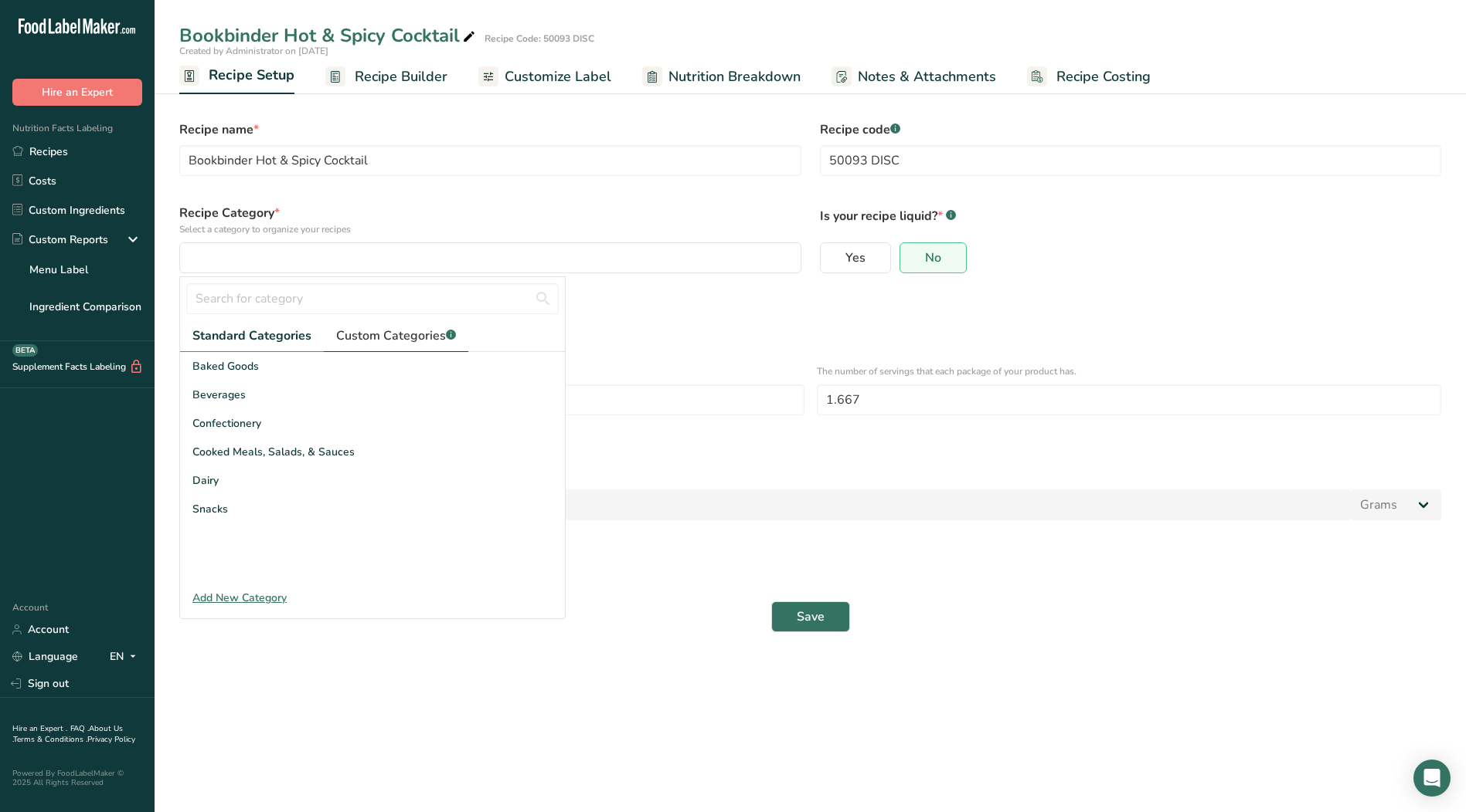
click at [381, 339] on span "Custom Categories .a-a{fill:#347362;}.b-a{fill:#fff;}" at bounding box center [395, 337] width 120 height 19
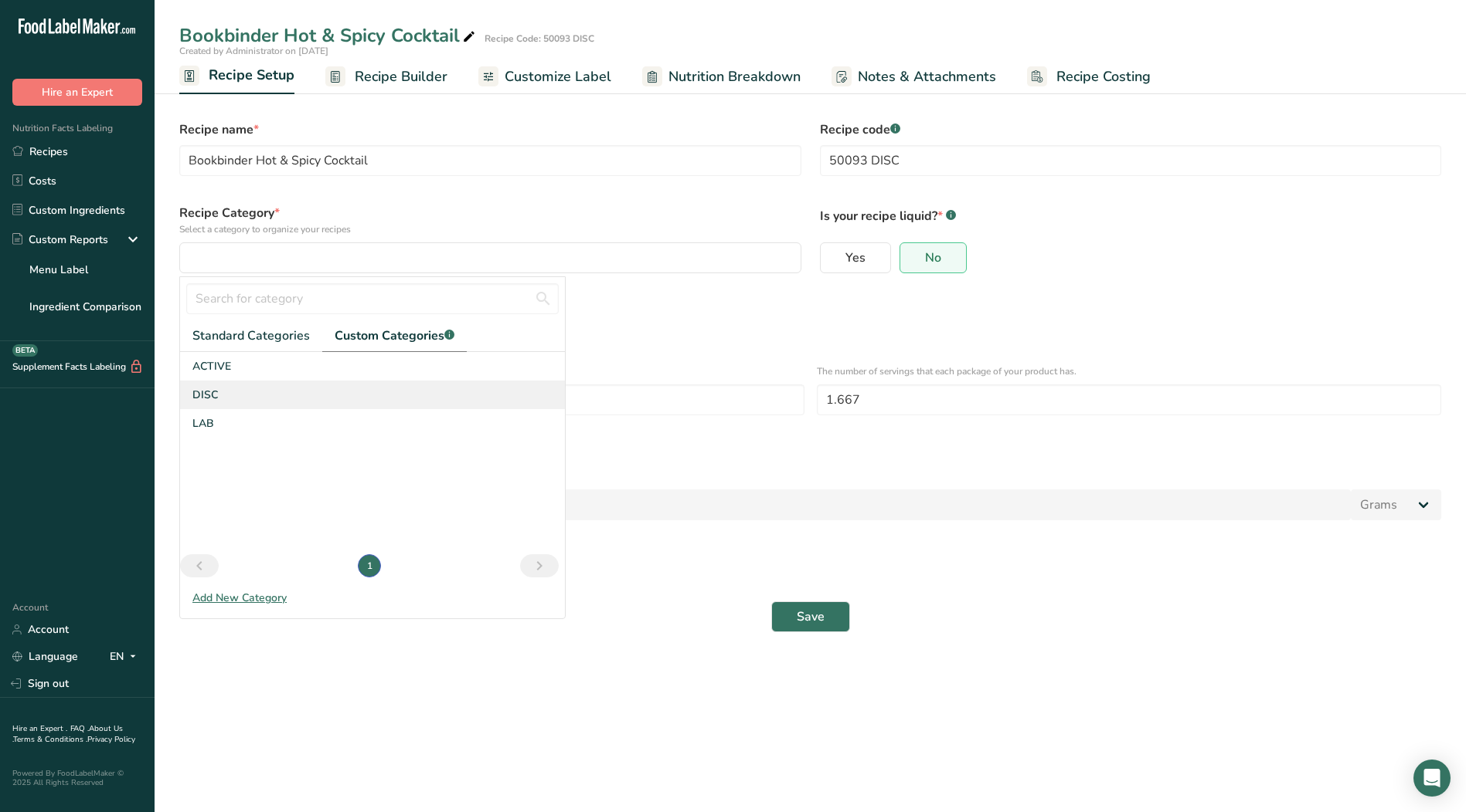
click at [214, 408] on div "DISC" at bounding box center [372, 395] width 385 height 28
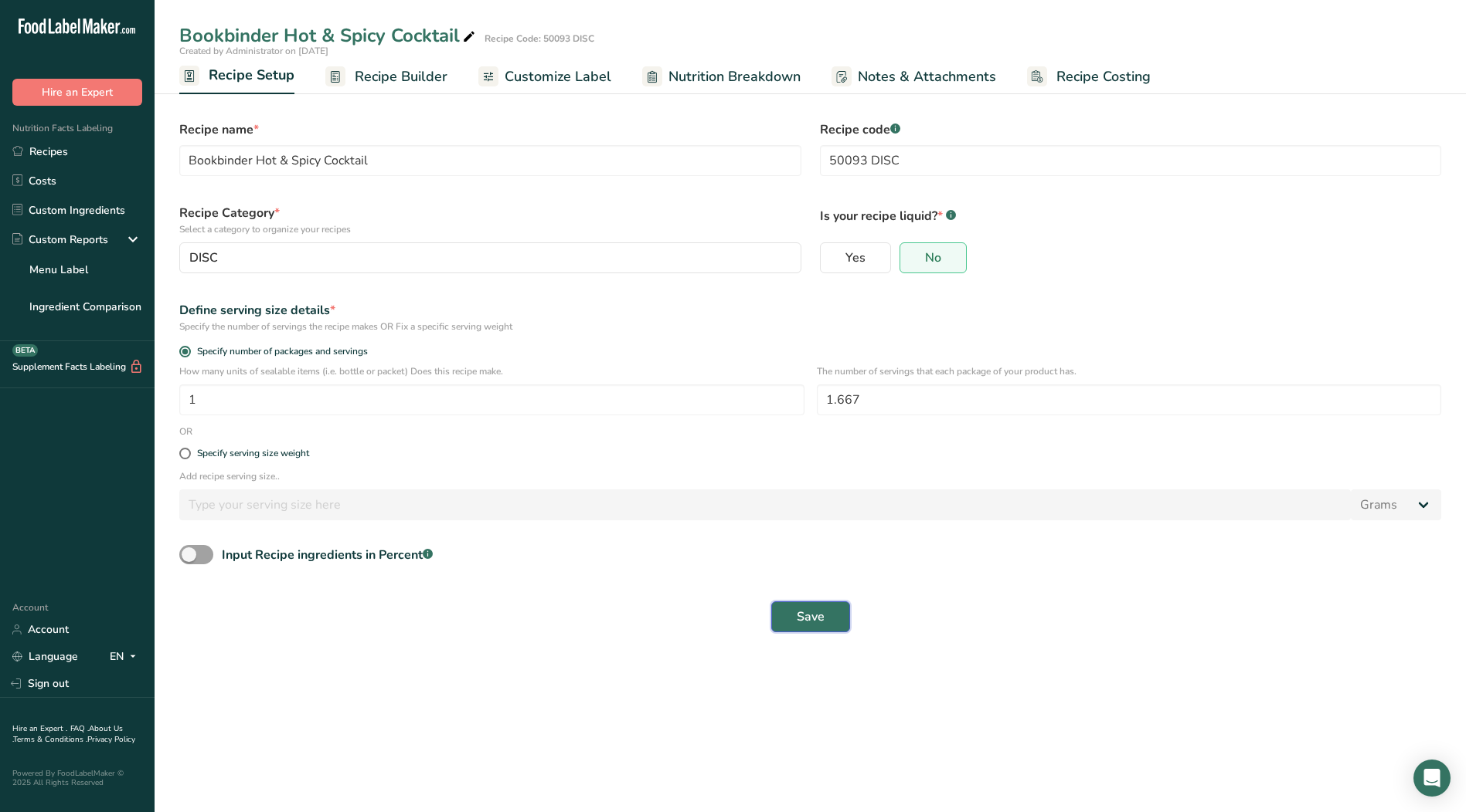
click at [804, 621] on span "Save" at bounding box center [810, 617] width 27 height 19
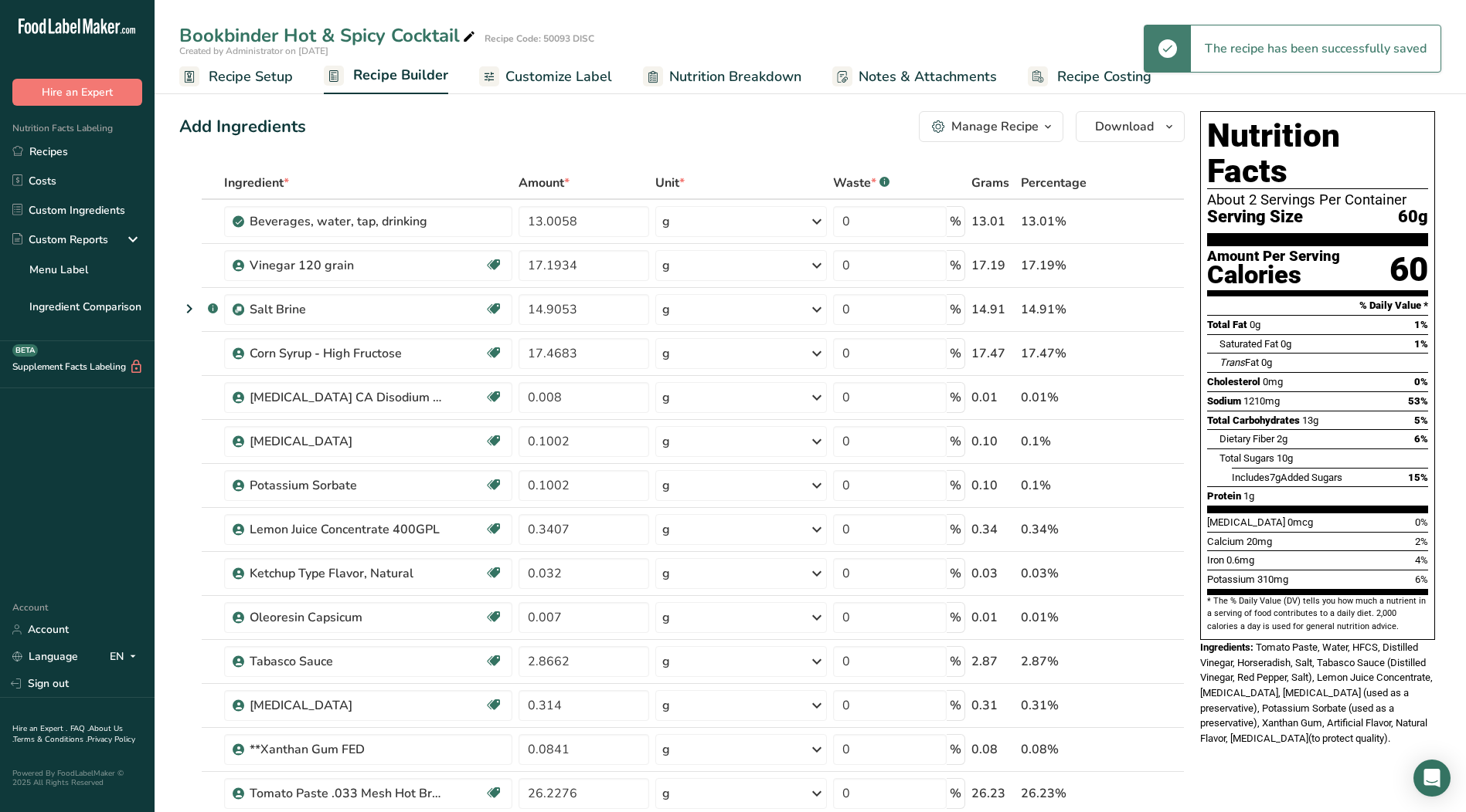
drag, startPoint x: 42, startPoint y: 149, endPoint x: 186, endPoint y: 167, distance: 145.1
click at [43, 149] on link "Recipes" at bounding box center [77, 151] width 154 height 29
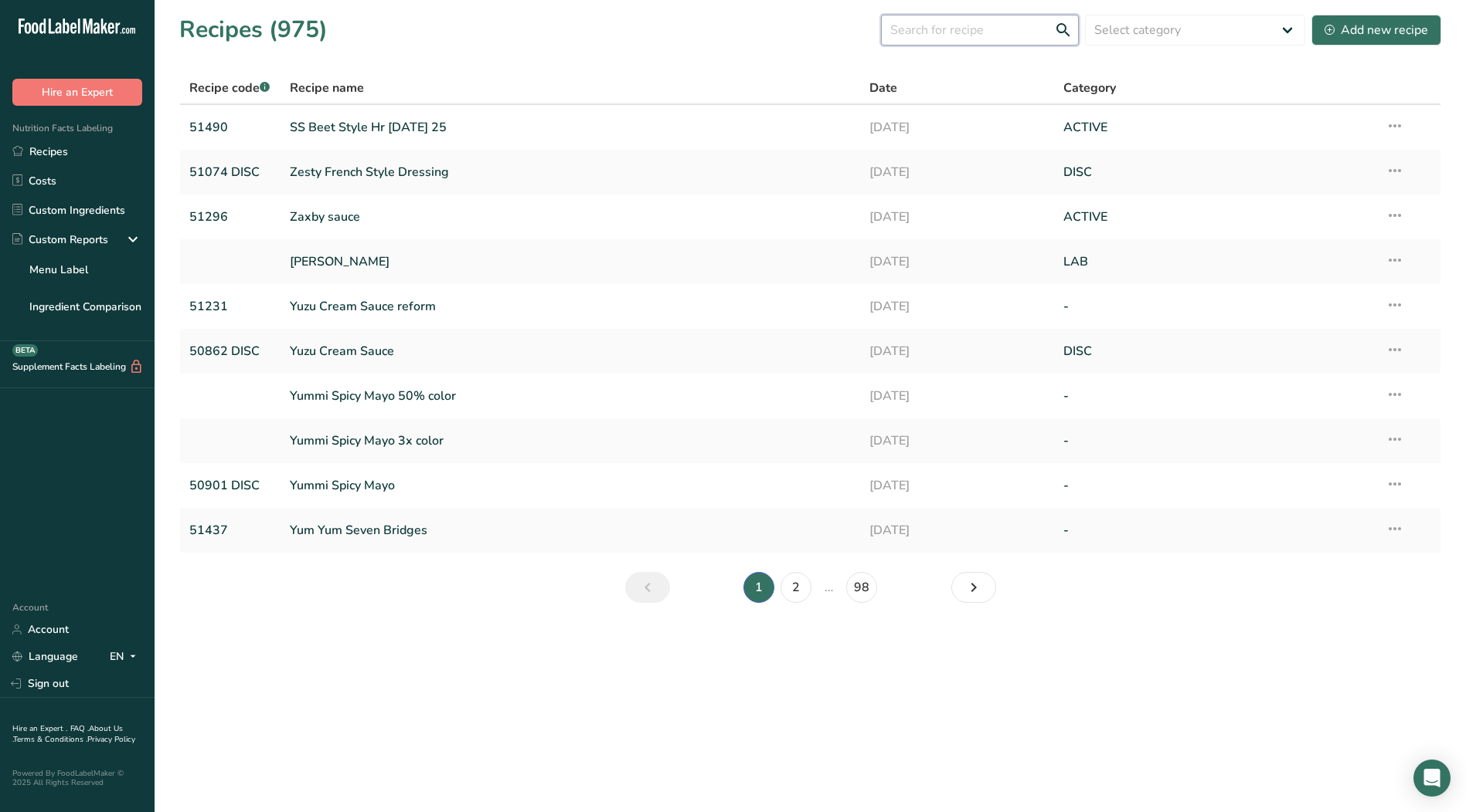
click at [1023, 35] on input "text" at bounding box center [979, 30] width 198 height 31
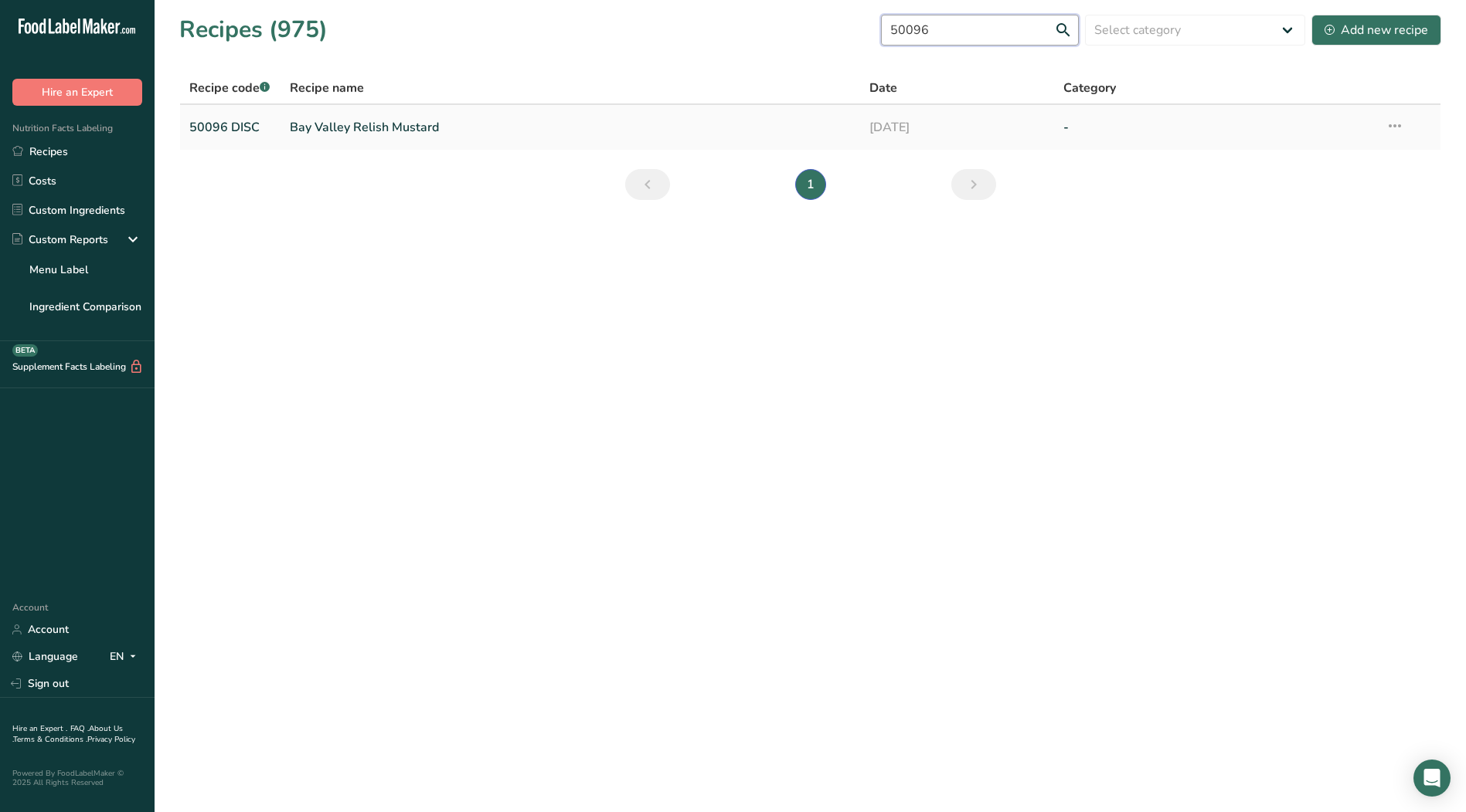
type input "50096"
click at [386, 132] on link "Bay Valley Relish Mustard" at bounding box center [570, 128] width 562 height 32
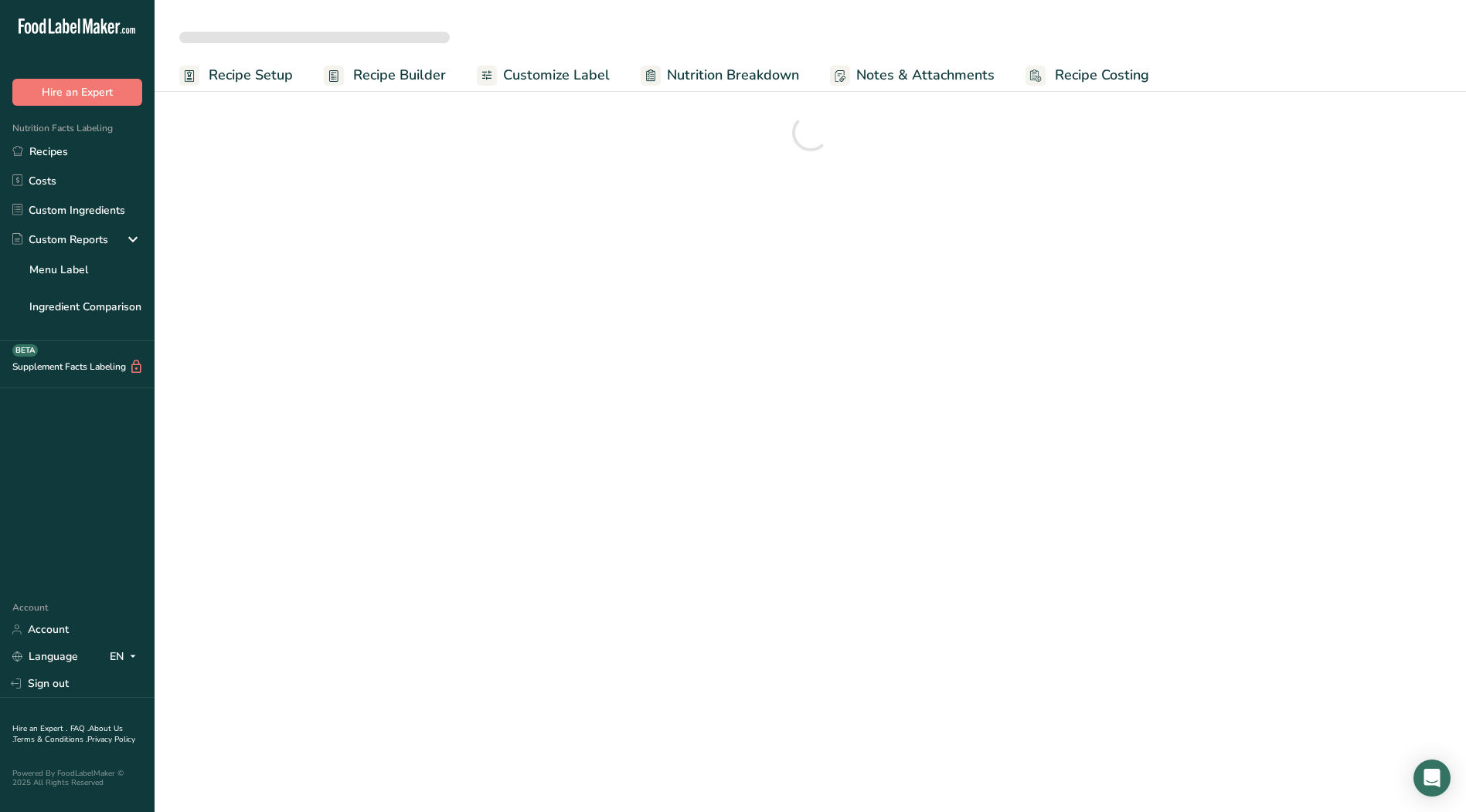
click at [230, 71] on span "Recipe Setup" at bounding box center [251, 76] width 84 height 21
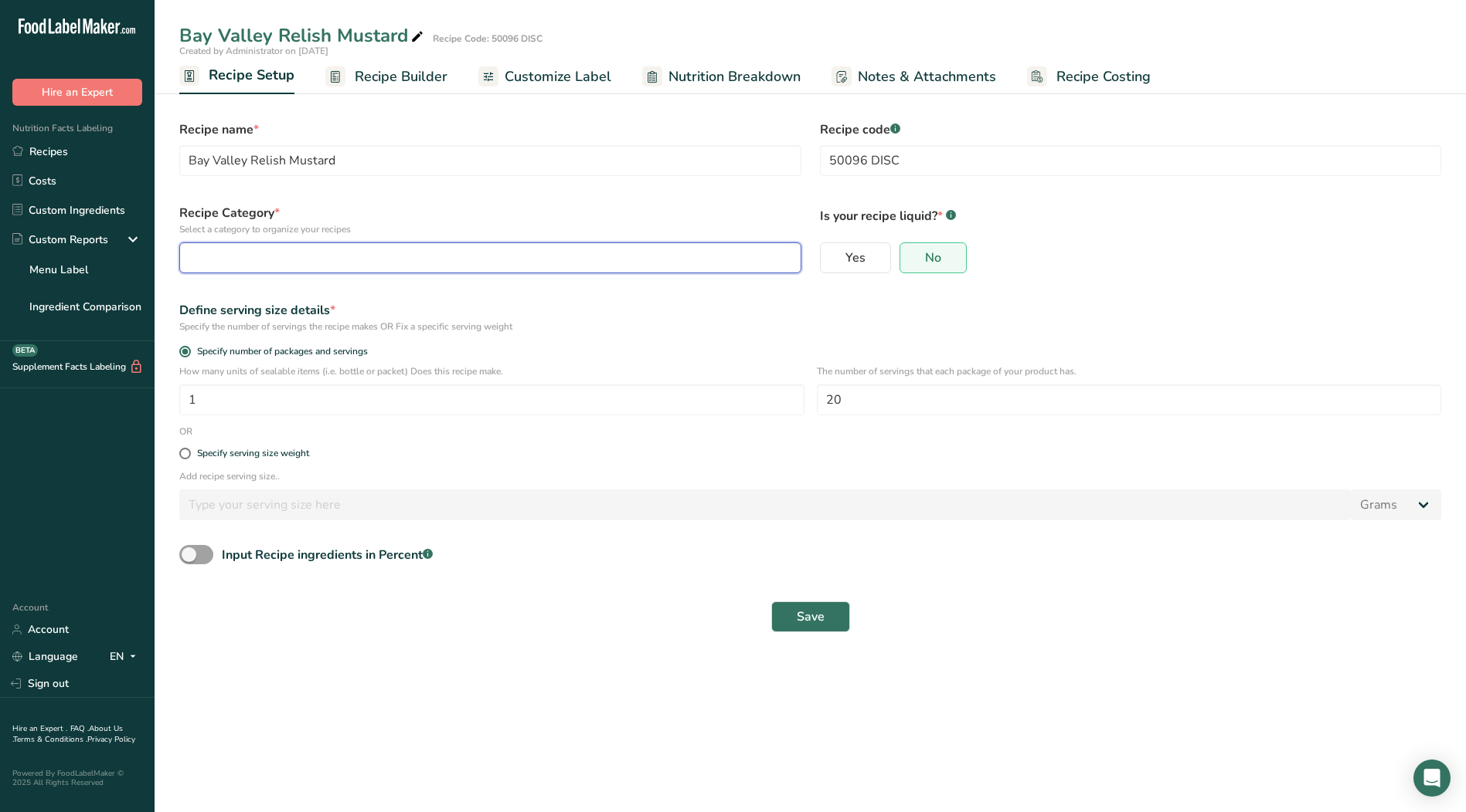
click at [292, 251] on div "button" at bounding box center [485, 258] width 593 height 19
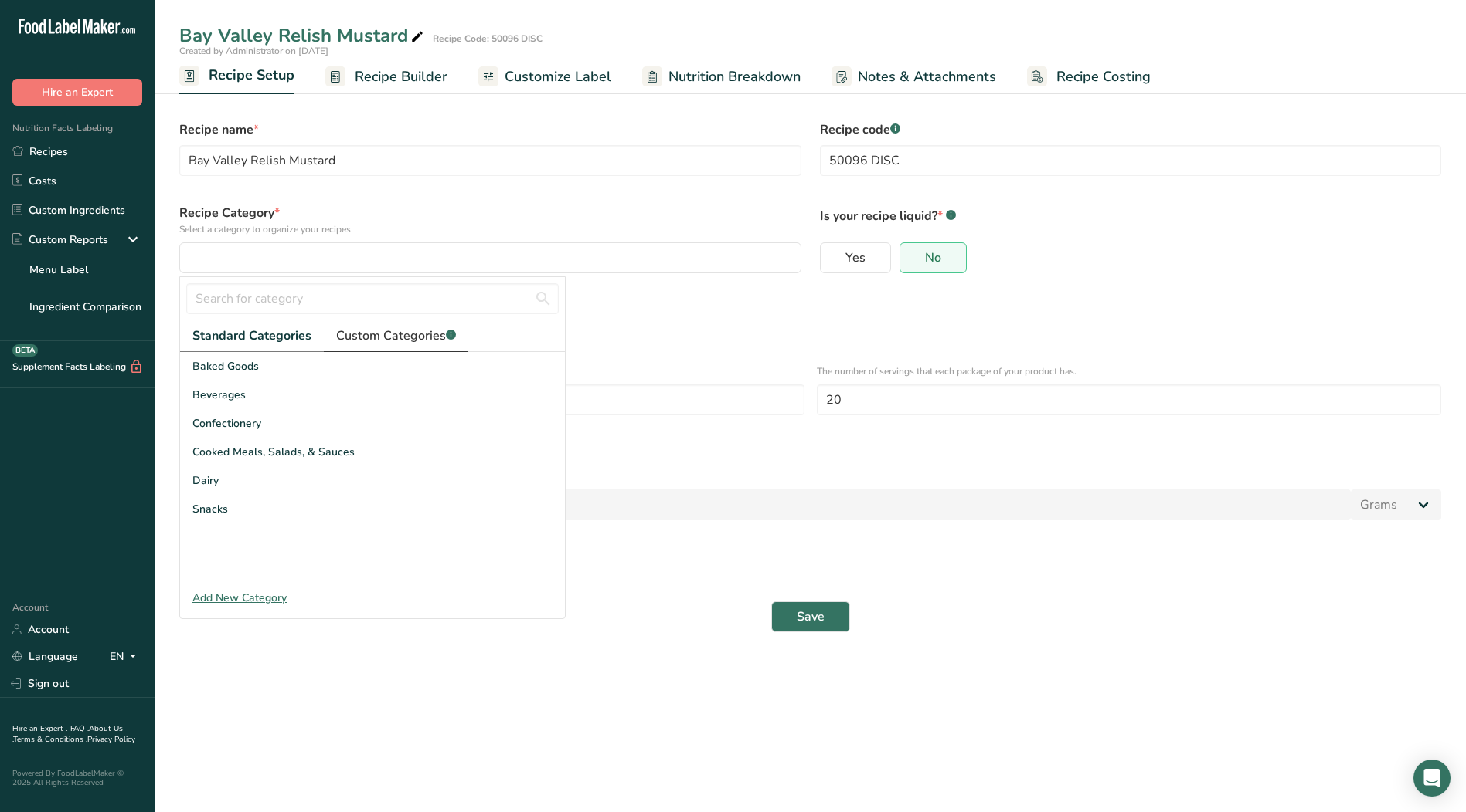
click at [382, 329] on span "Custom Categories .a-a{fill:#347362;}.b-a{fill:#fff;}" at bounding box center [395, 337] width 120 height 19
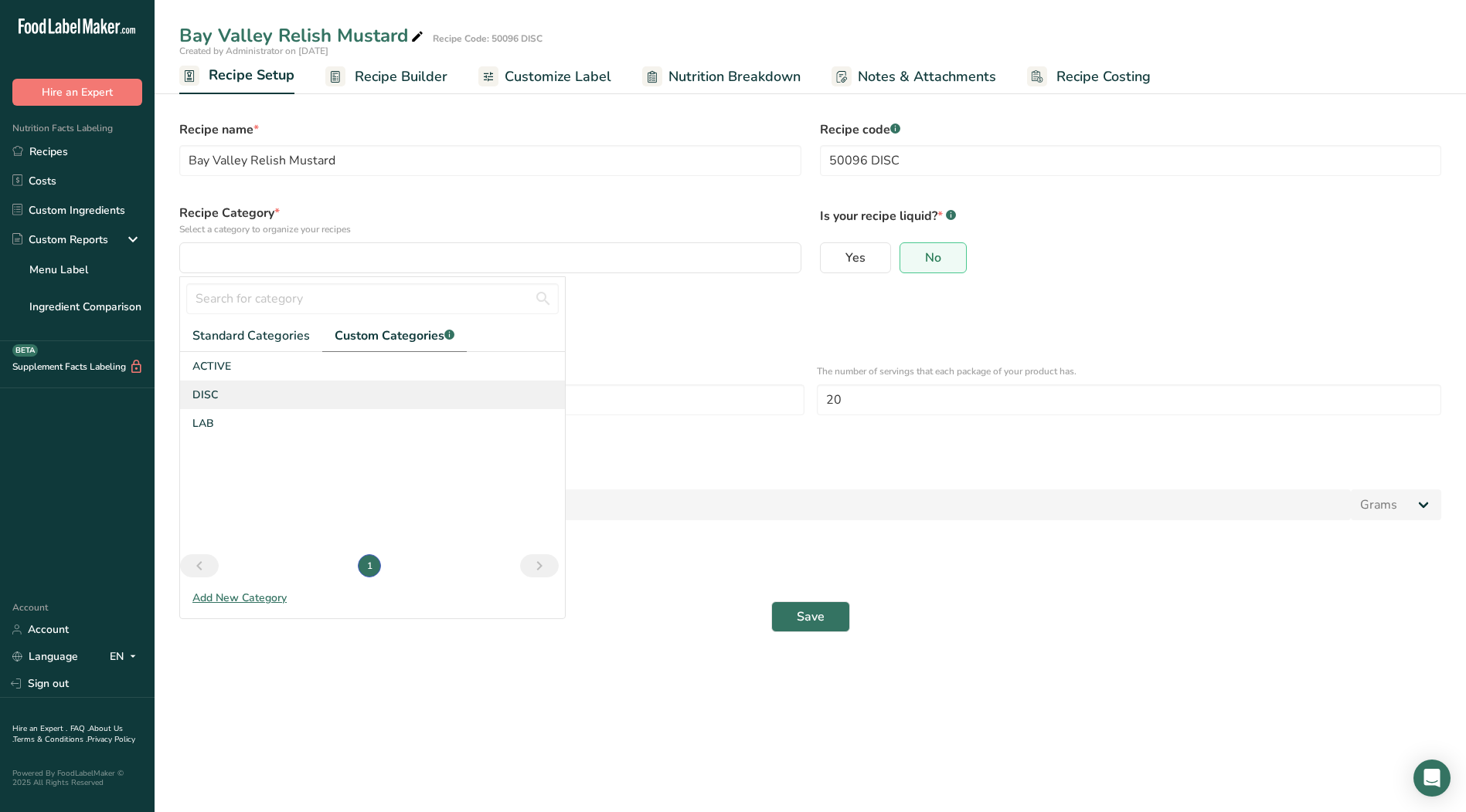
click at [230, 398] on div "DISC" at bounding box center [372, 395] width 385 height 28
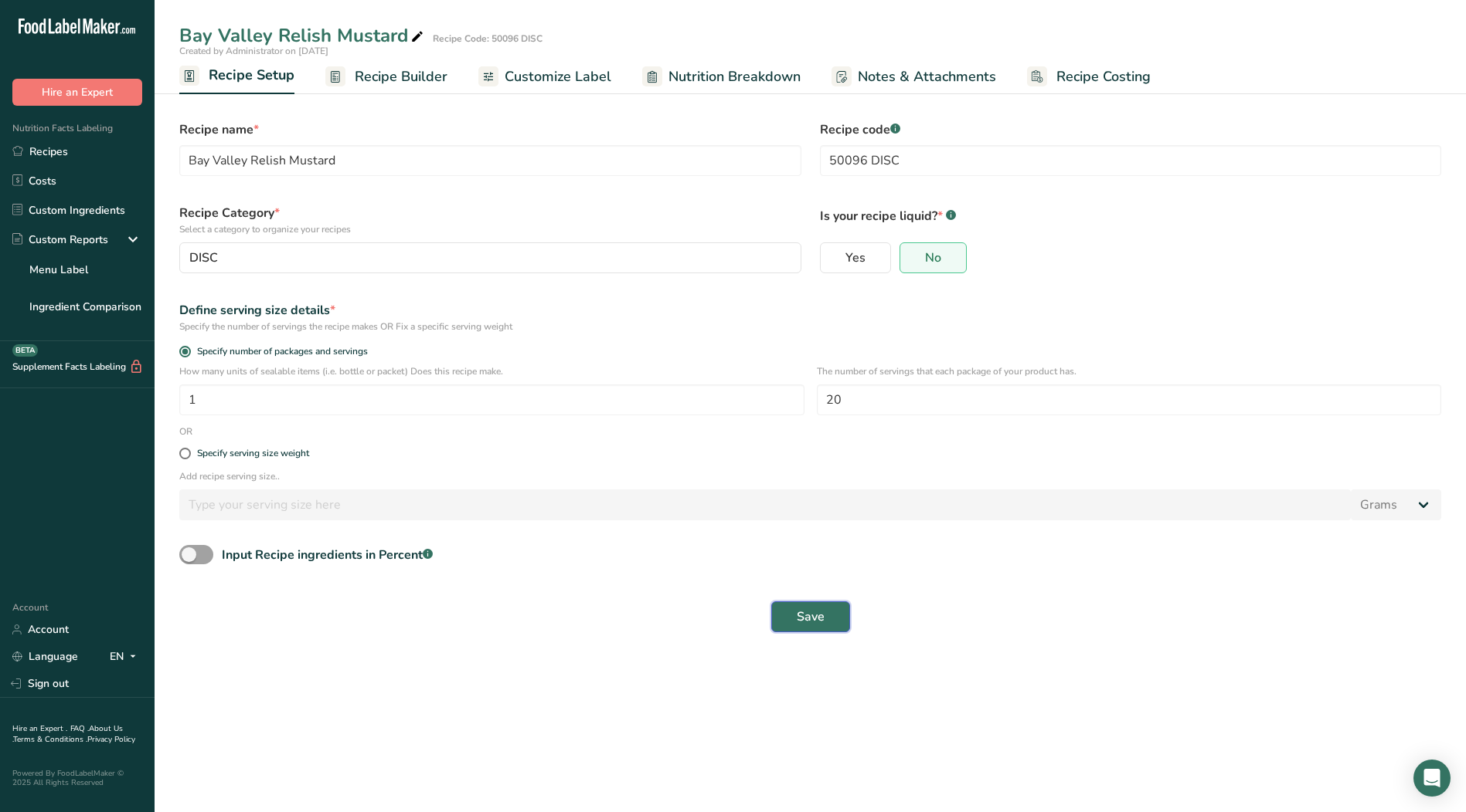
click at [796, 614] on span "Save" at bounding box center [810, 617] width 27 height 19
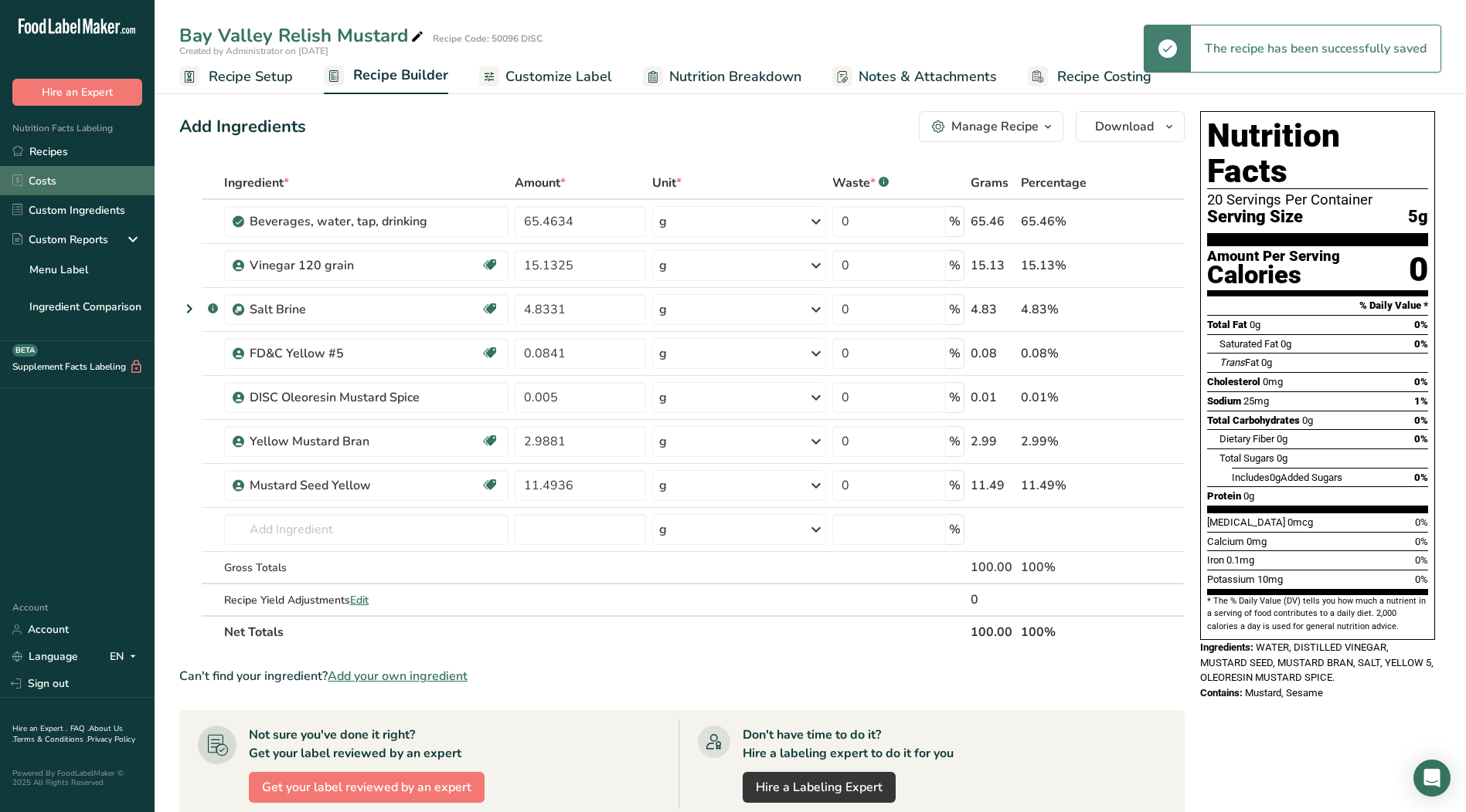
drag, startPoint x: 61, startPoint y: 159, endPoint x: 65, endPoint y: 166, distance: 8.1
click at [61, 161] on link "Recipes" at bounding box center [77, 151] width 154 height 29
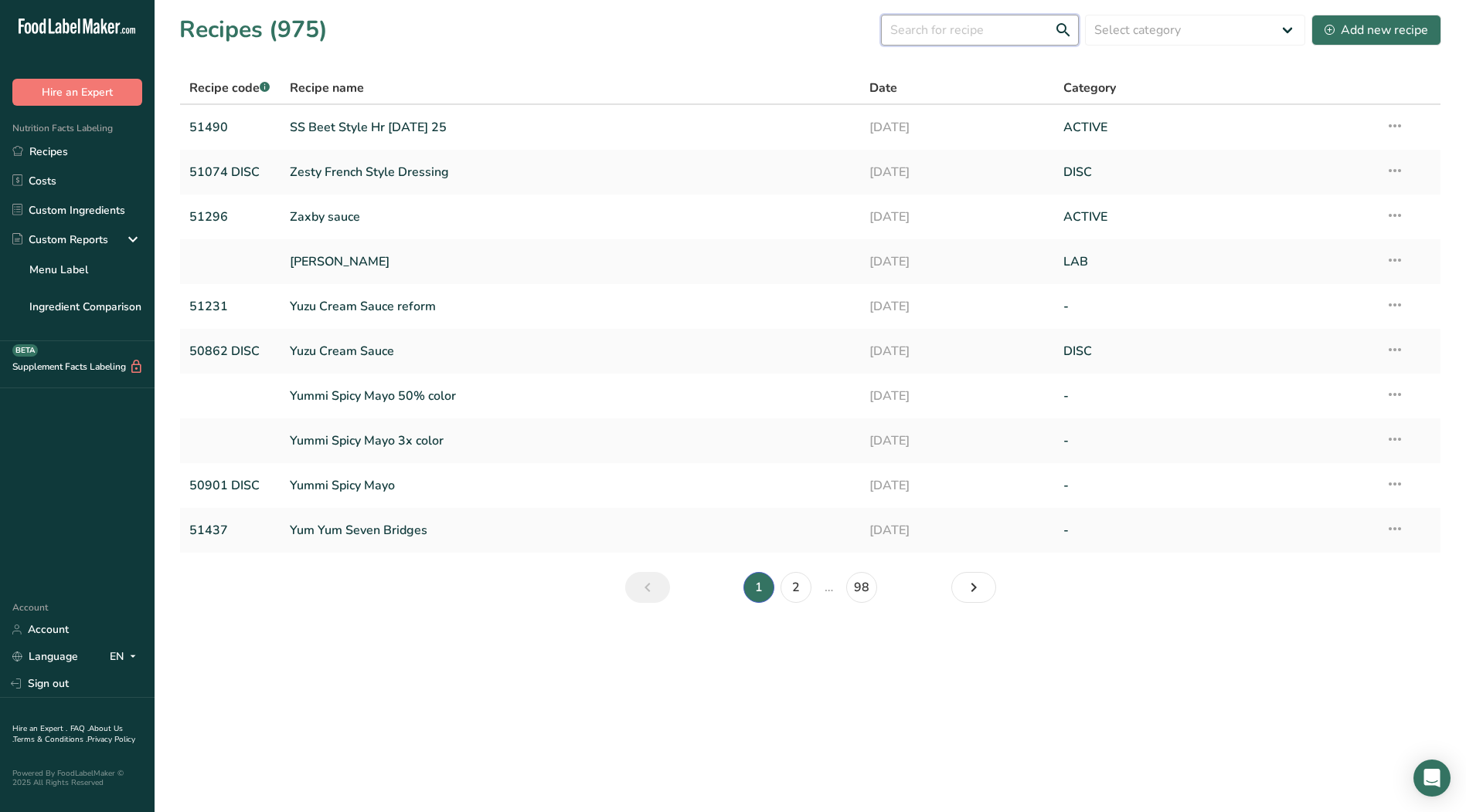
click at [940, 34] on input "text" at bounding box center [979, 30] width 198 height 31
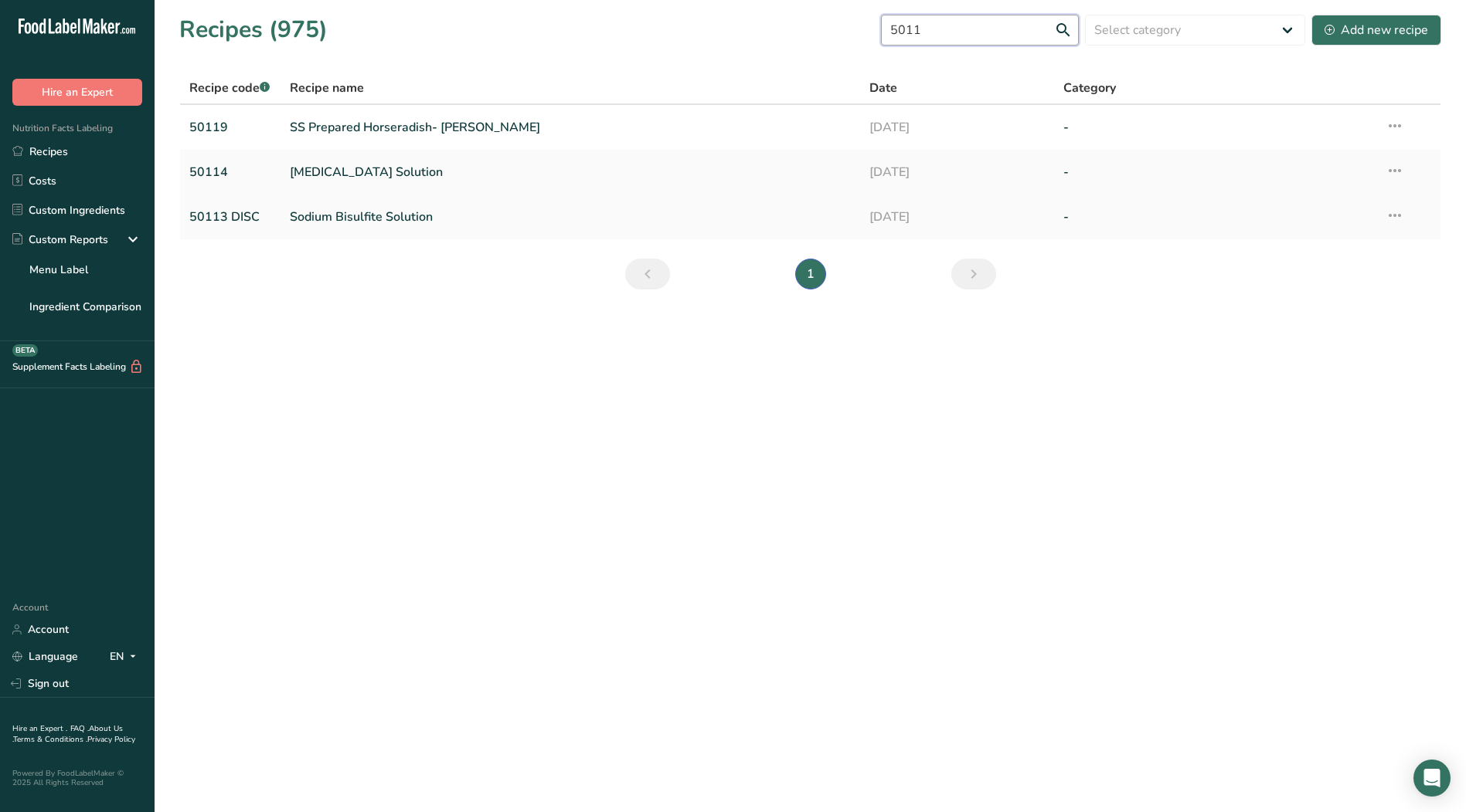
type input "5011"
click at [371, 226] on link "Sodium Bisulfite Solution" at bounding box center [570, 216] width 562 height 32
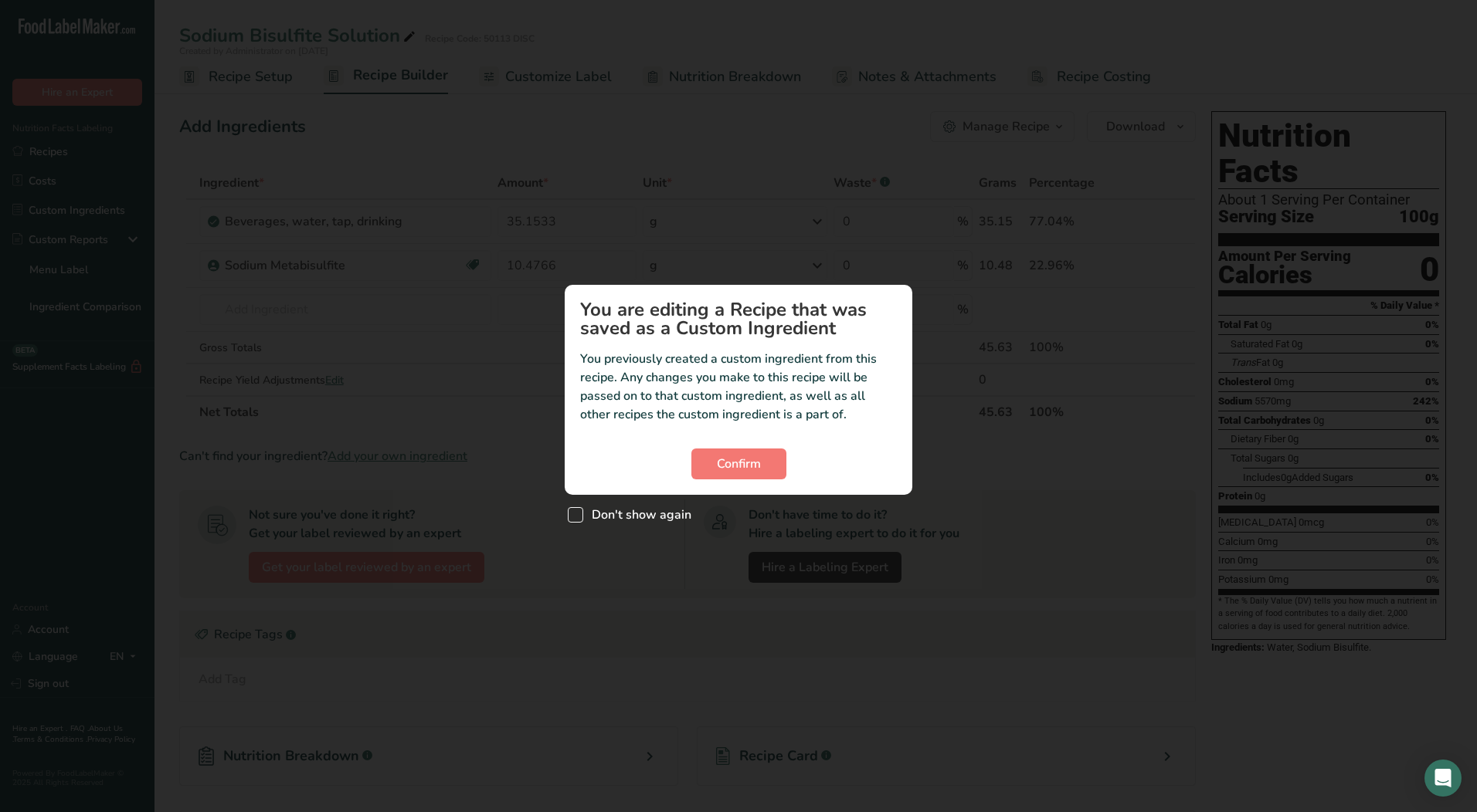
click at [573, 522] on span "Custom ingredient modal" at bounding box center [575, 515] width 15 height 15
click at [573, 520] on input "Don't show again" at bounding box center [572, 514] width 10 height 10
checkbox input "true"
click at [744, 467] on span "Confirm" at bounding box center [738, 464] width 44 height 19
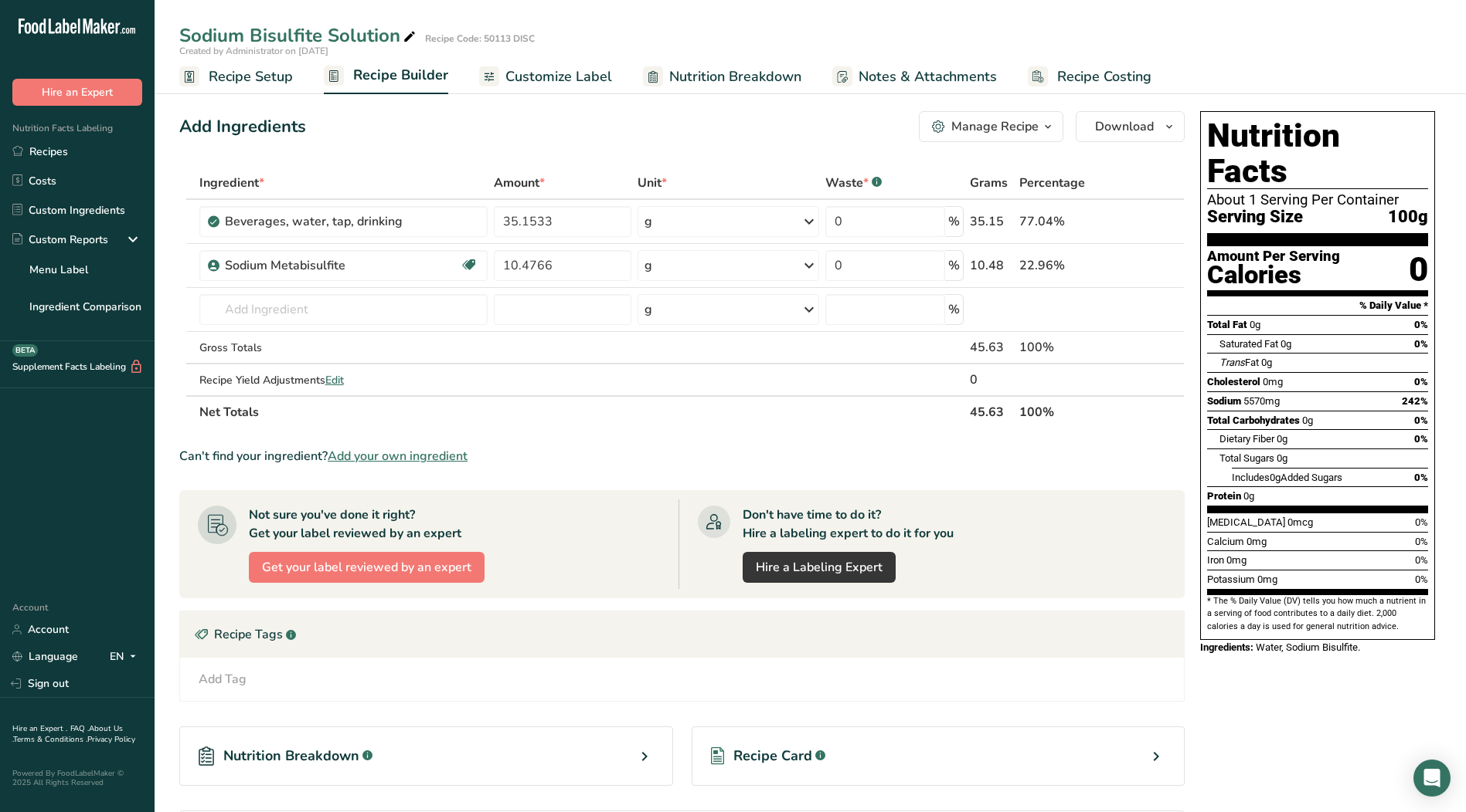
click at [234, 82] on span "Recipe Setup" at bounding box center [251, 77] width 84 height 21
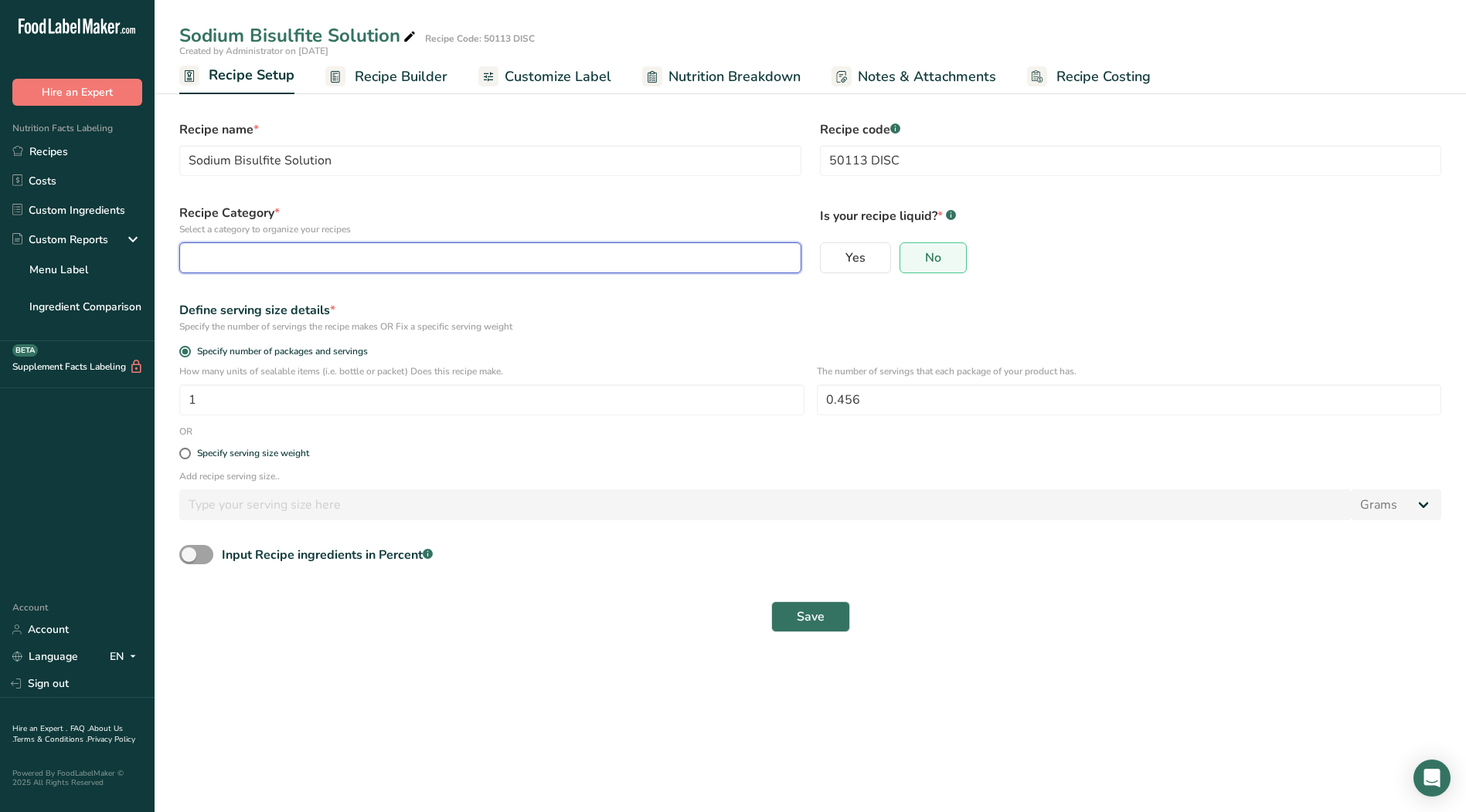
click at [386, 267] on div "button" at bounding box center [485, 258] width 593 height 19
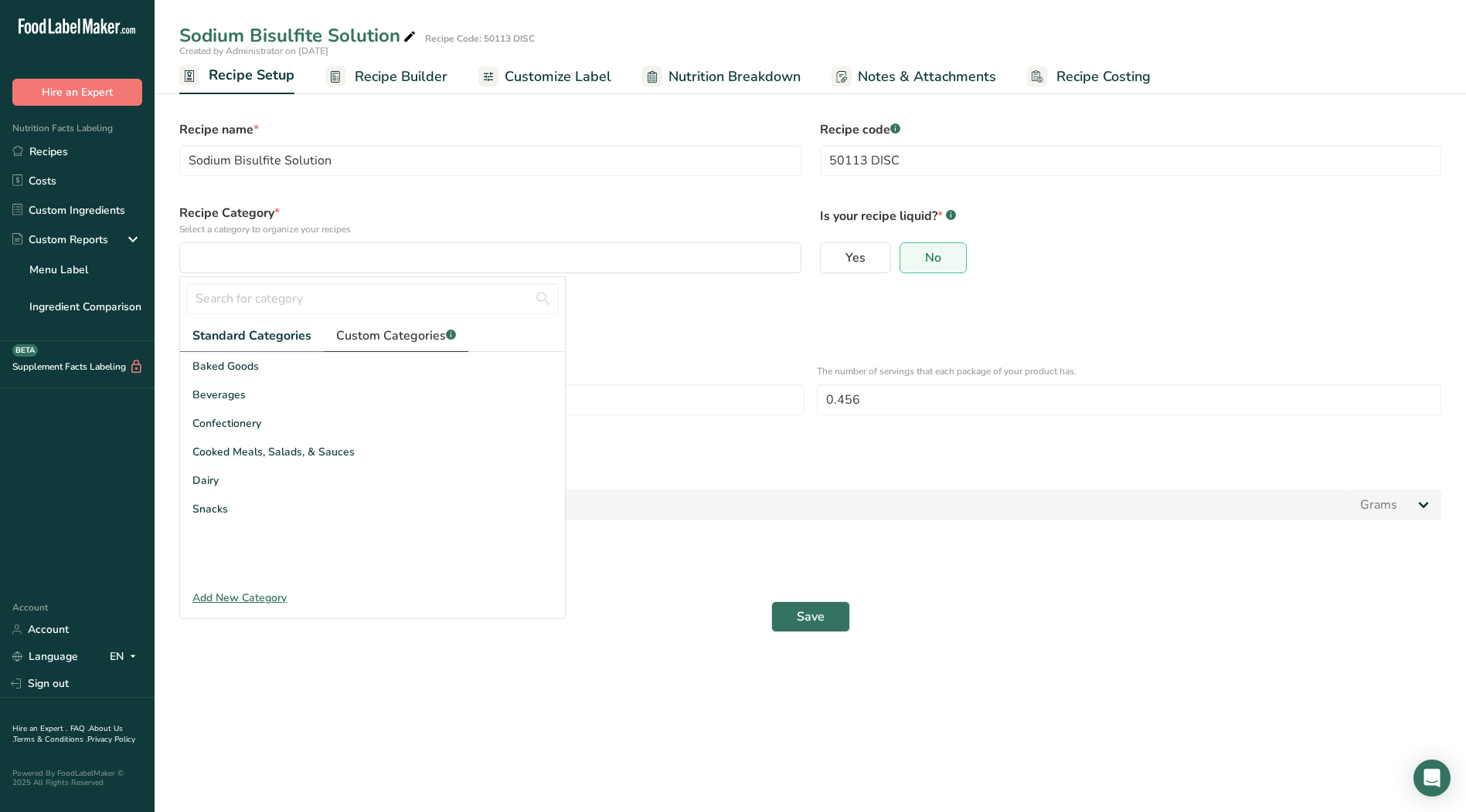
click at [382, 333] on span "Custom Categories .a-a{fill:#347362;}.b-a{fill:#fff;}" at bounding box center [395, 337] width 120 height 19
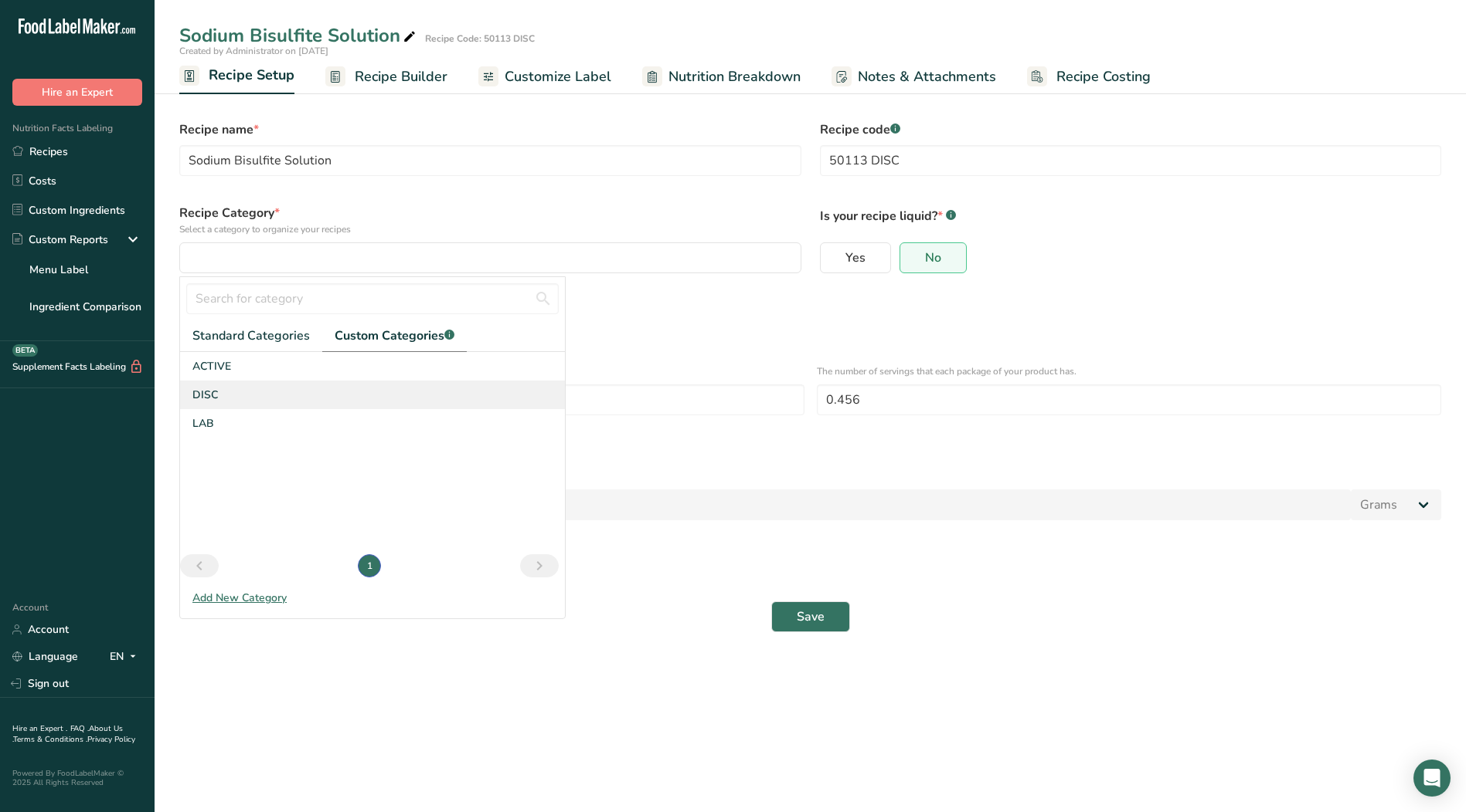
click at [234, 398] on div "DISC" at bounding box center [372, 395] width 385 height 28
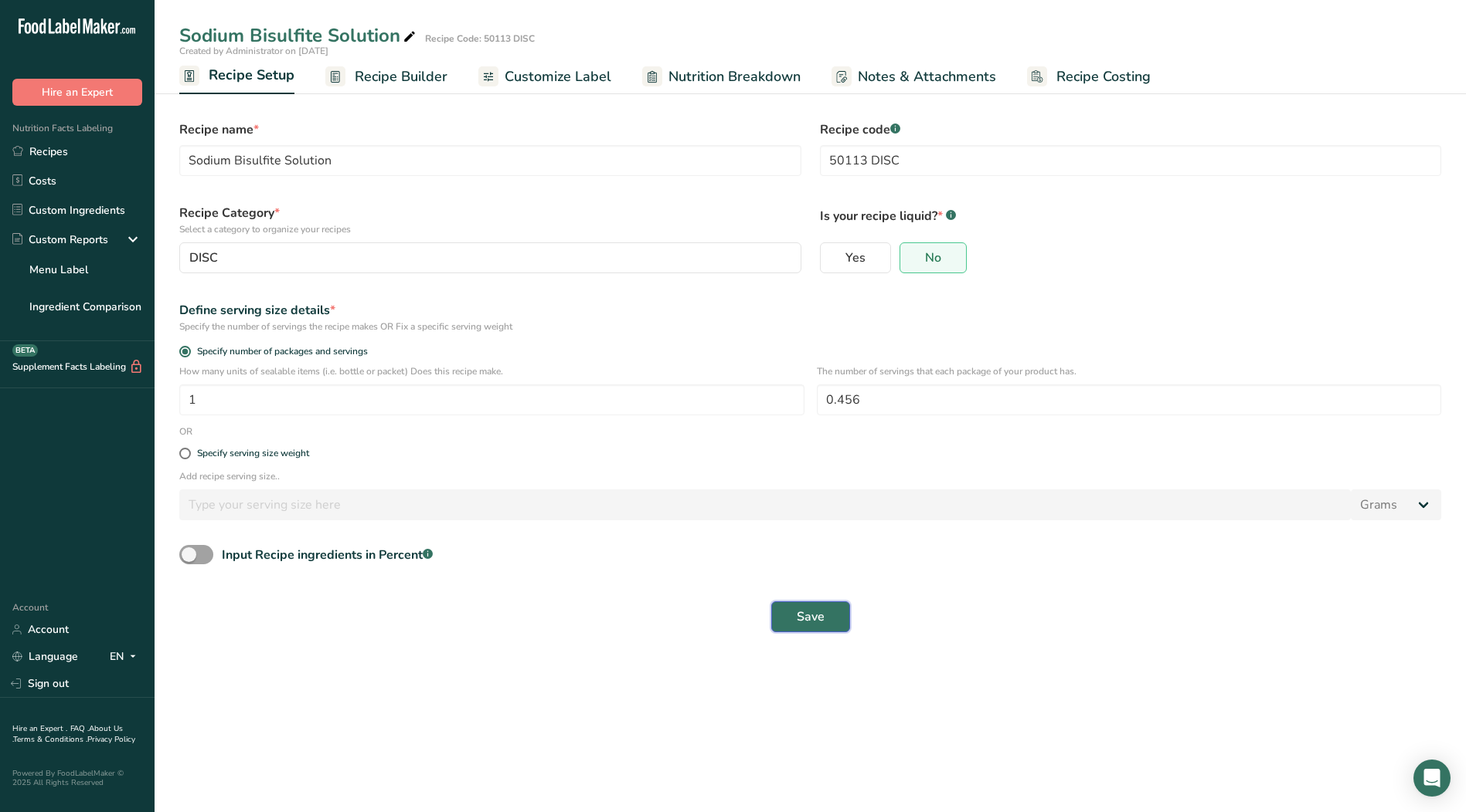
click at [846, 617] on button "Save" at bounding box center [810, 616] width 79 height 31
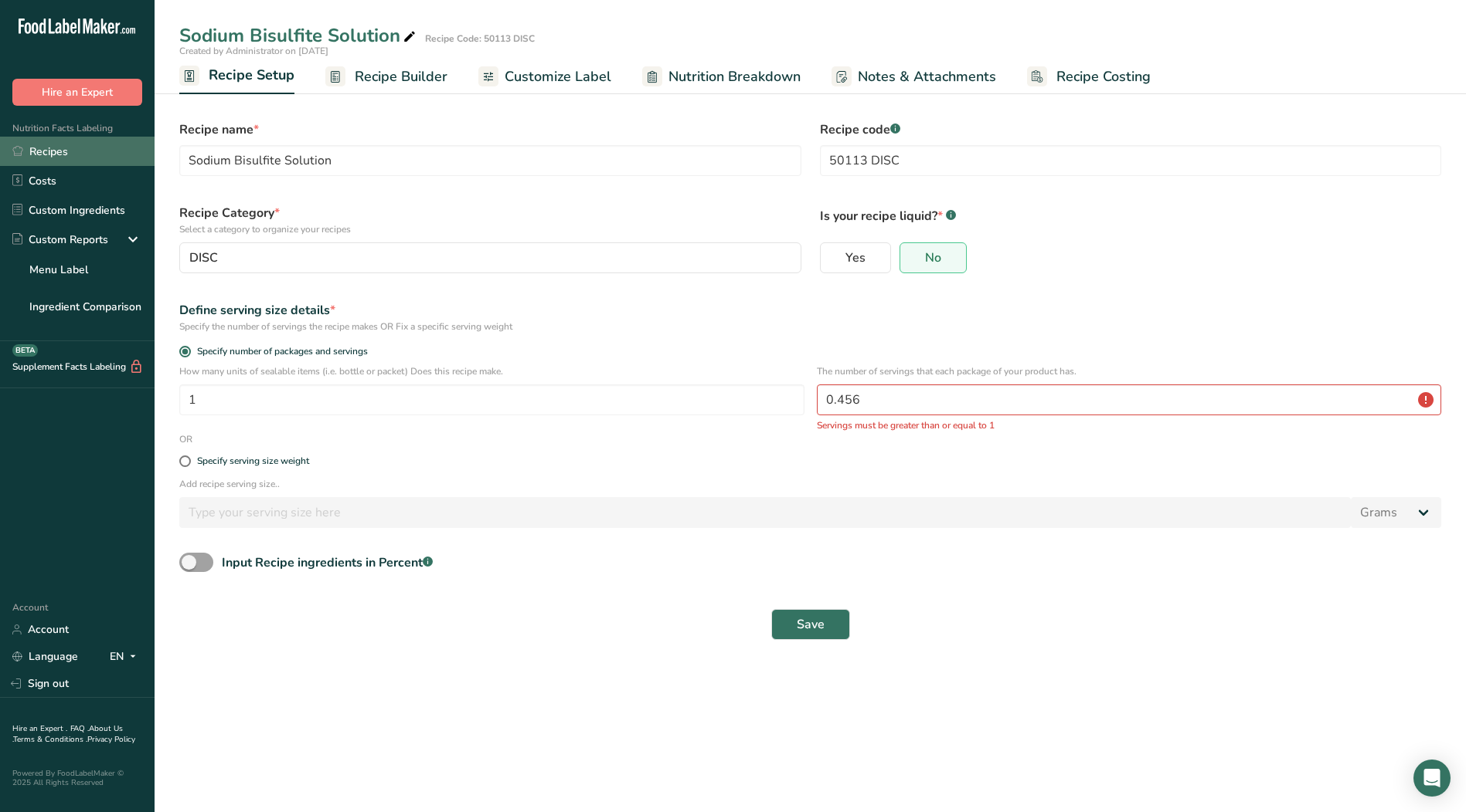
click at [69, 157] on link "Recipes" at bounding box center [77, 151] width 154 height 29
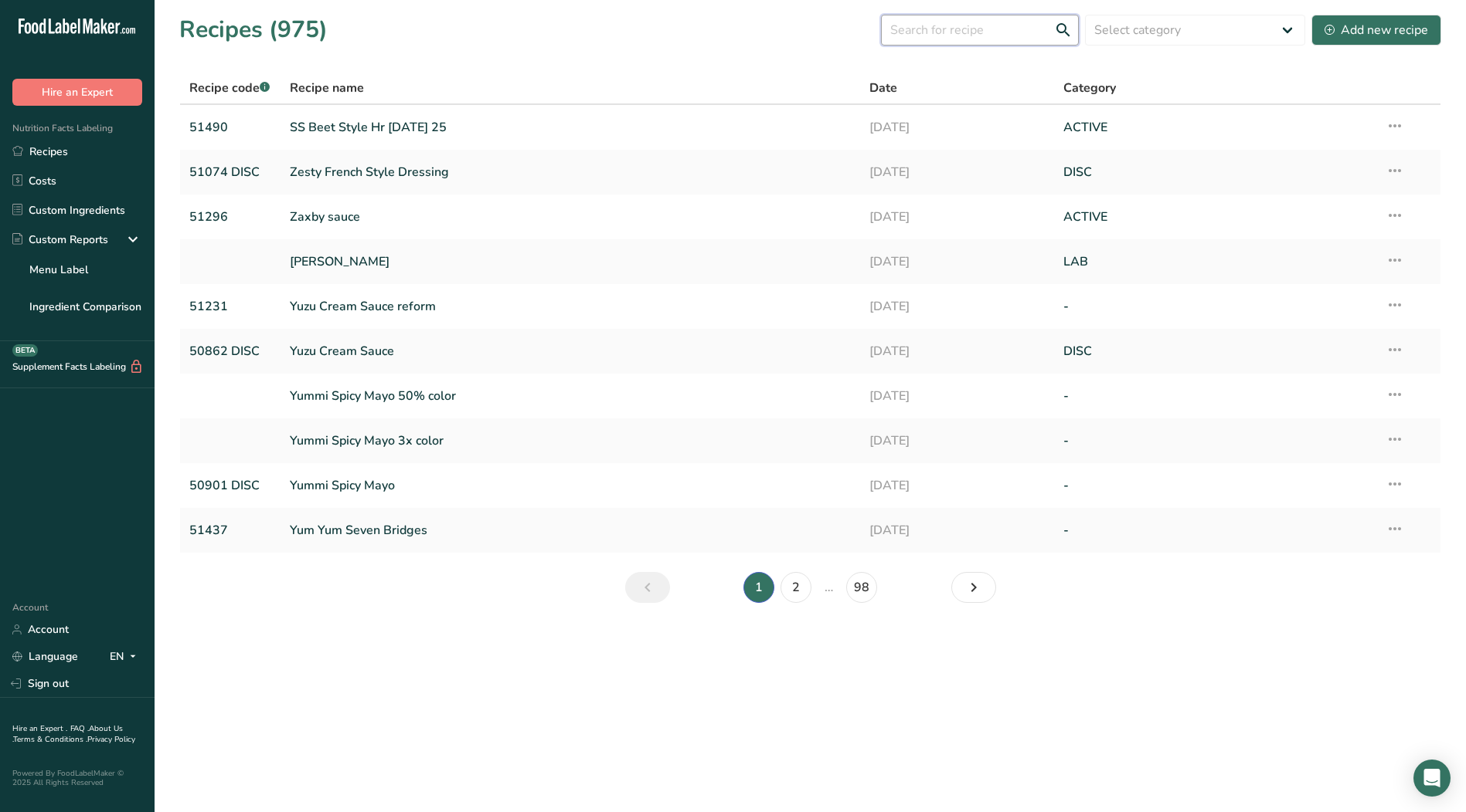
click at [969, 31] on input "text" at bounding box center [979, 30] width 198 height 31
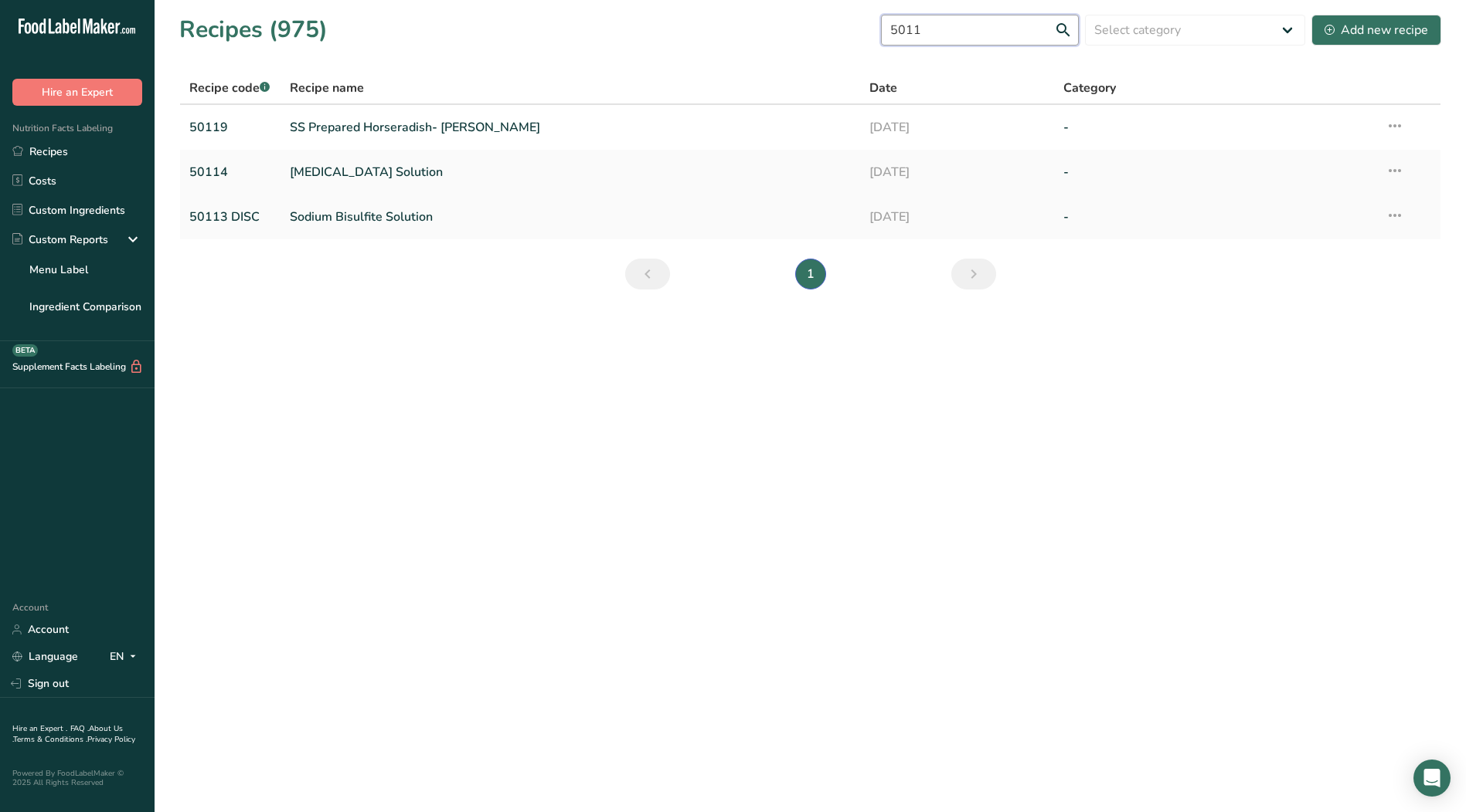
type input "5011"
click at [359, 211] on link "Sodium Bisulfite Solution" at bounding box center [570, 216] width 562 height 32
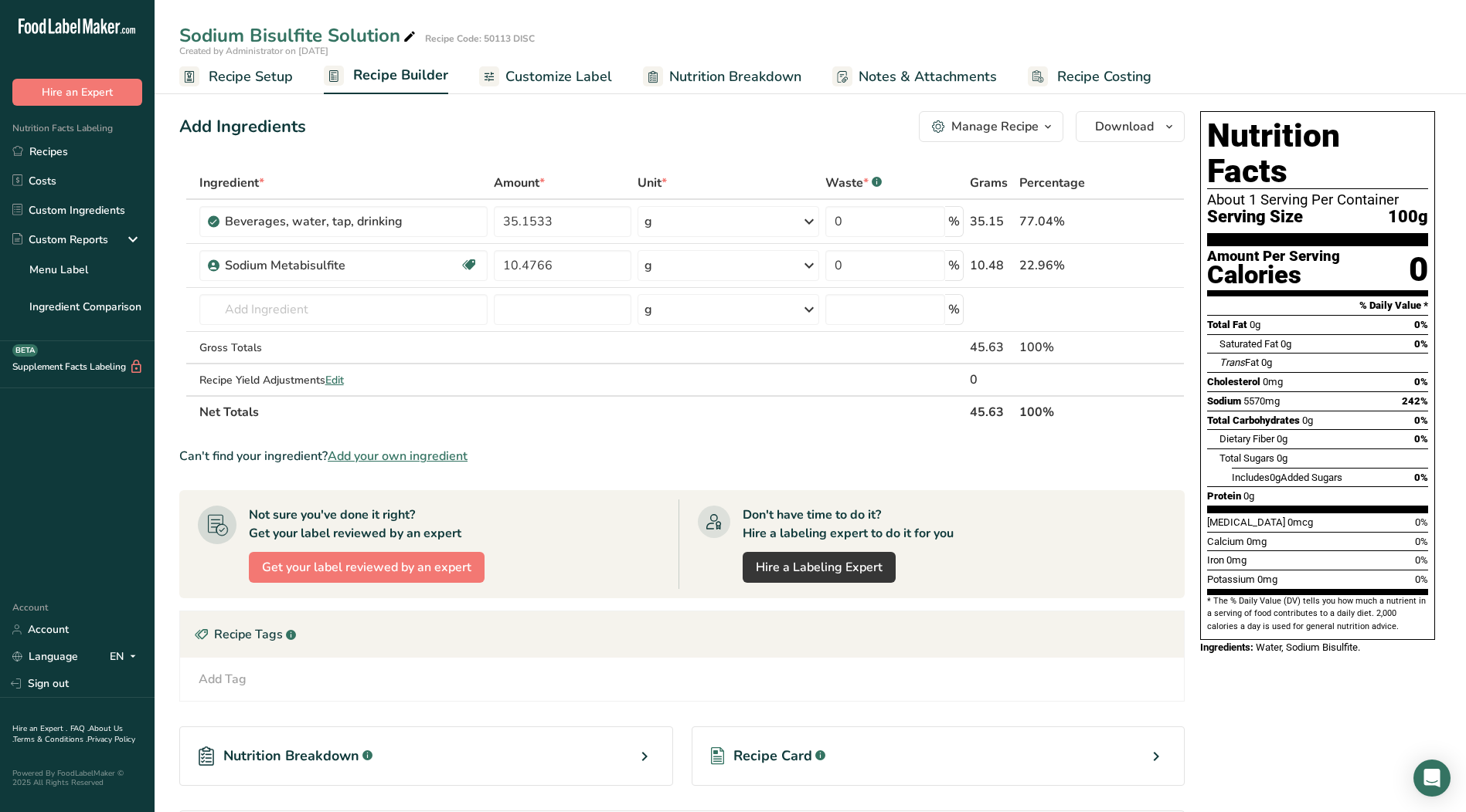
click at [236, 78] on span "Recipe Setup" at bounding box center [251, 77] width 84 height 21
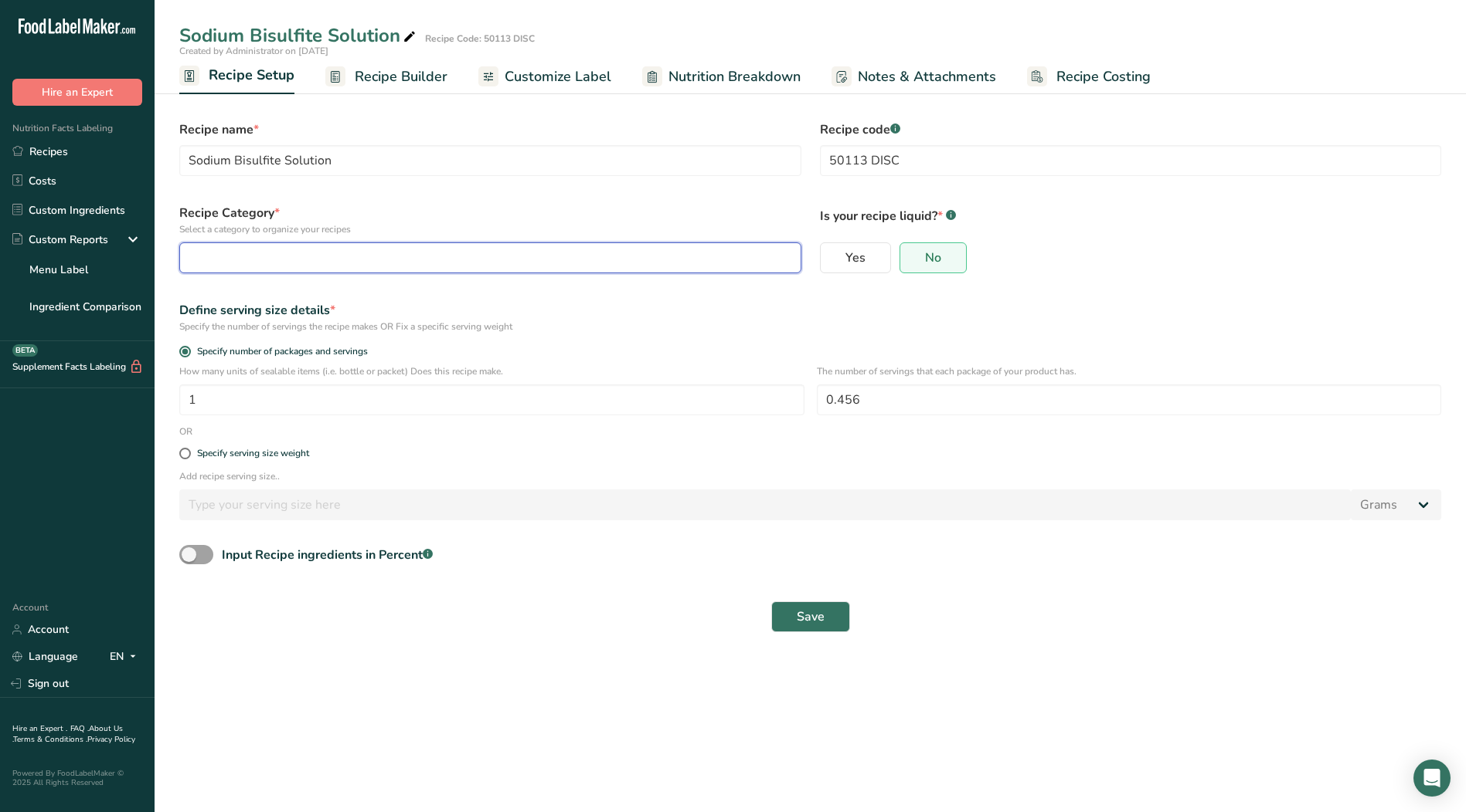
click at [323, 248] on button "button" at bounding box center [491, 257] width 622 height 31
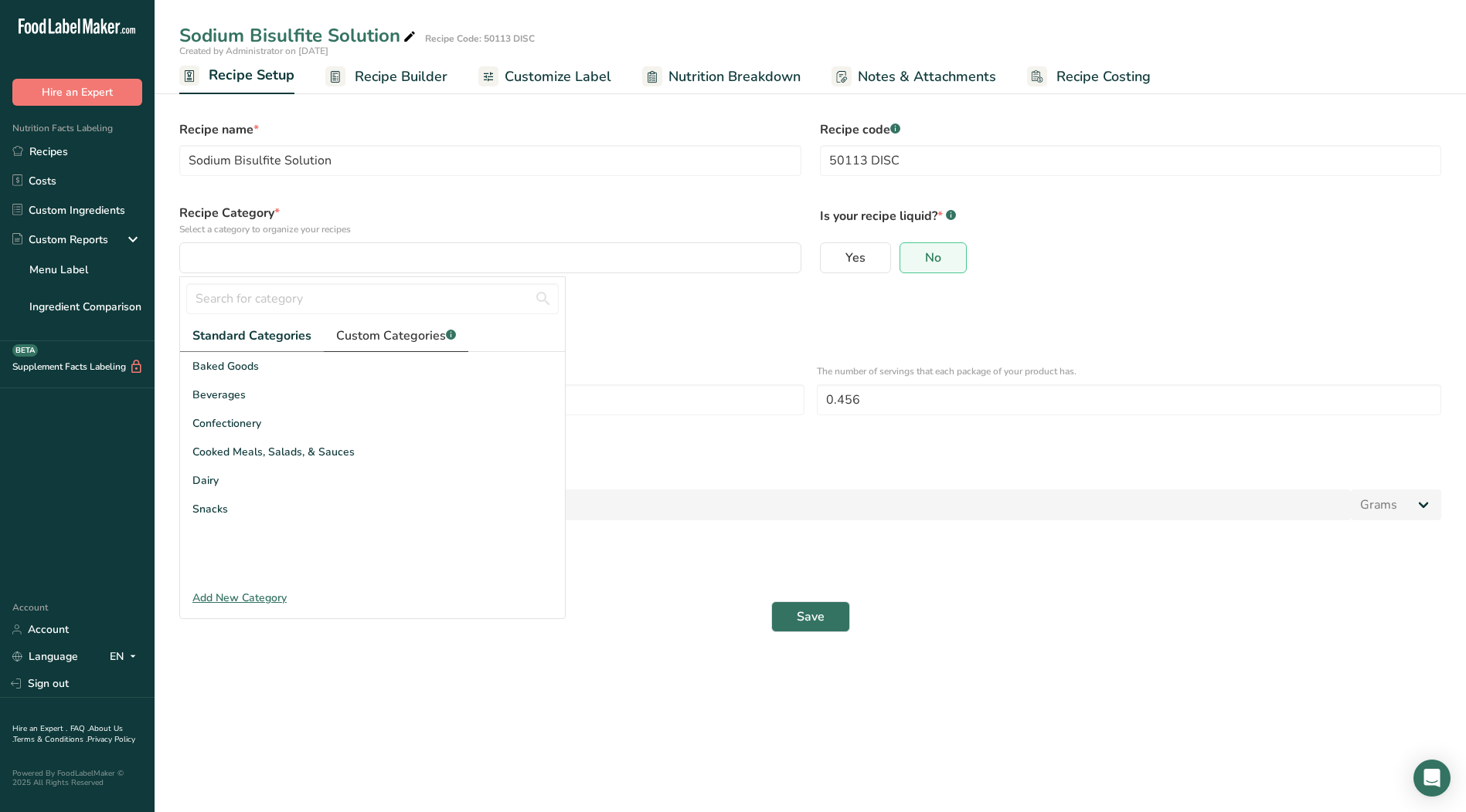
click at [373, 345] on link "Custom Categories .a-a{fill:#347362;}.b-a{fill:#fff;}" at bounding box center [395, 336] width 145 height 31
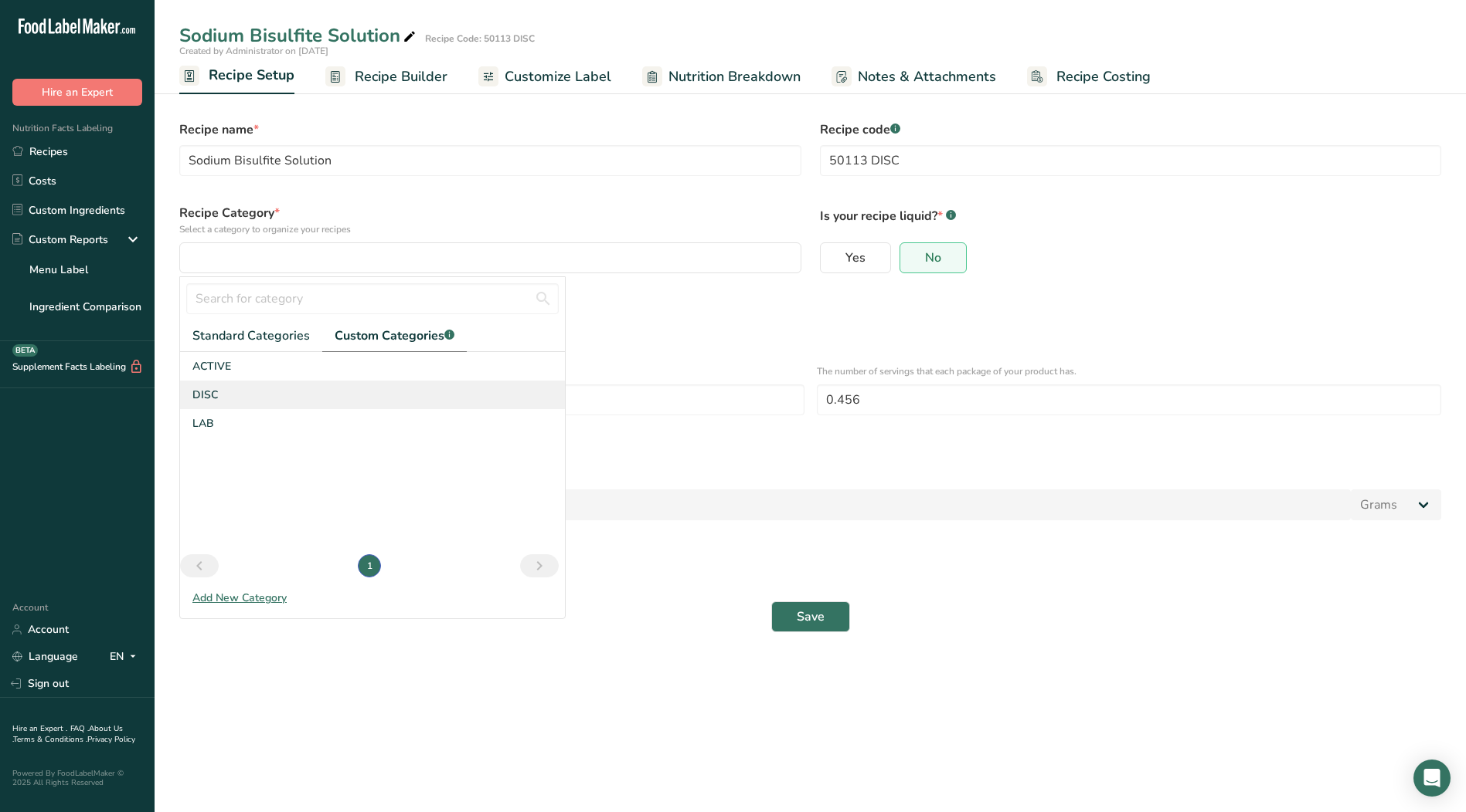
click at [259, 398] on div "DISC" at bounding box center [372, 395] width 385 height 28
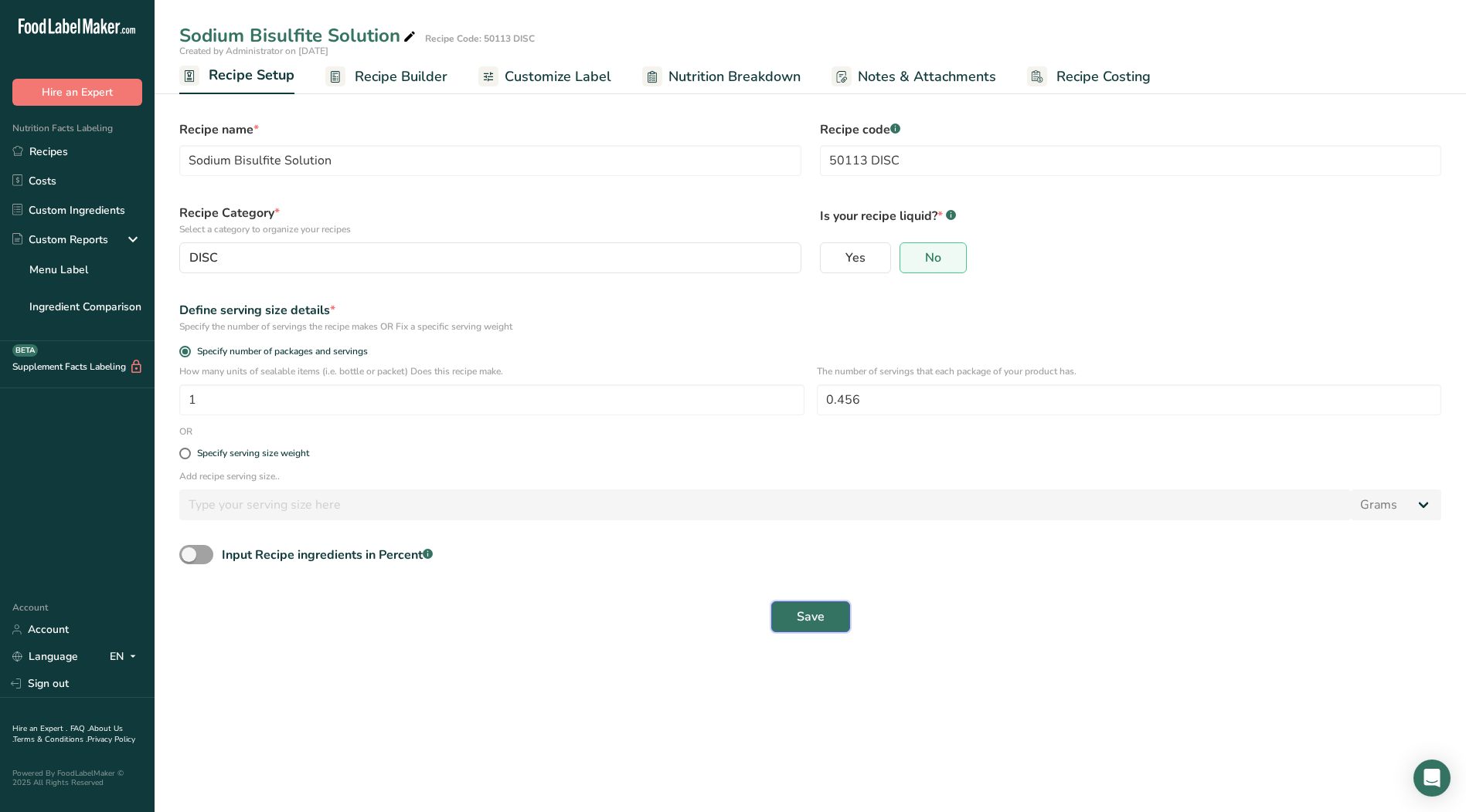
click at [806, 621] on span "Save" at bounding box center [810, 617] width 27 height 19
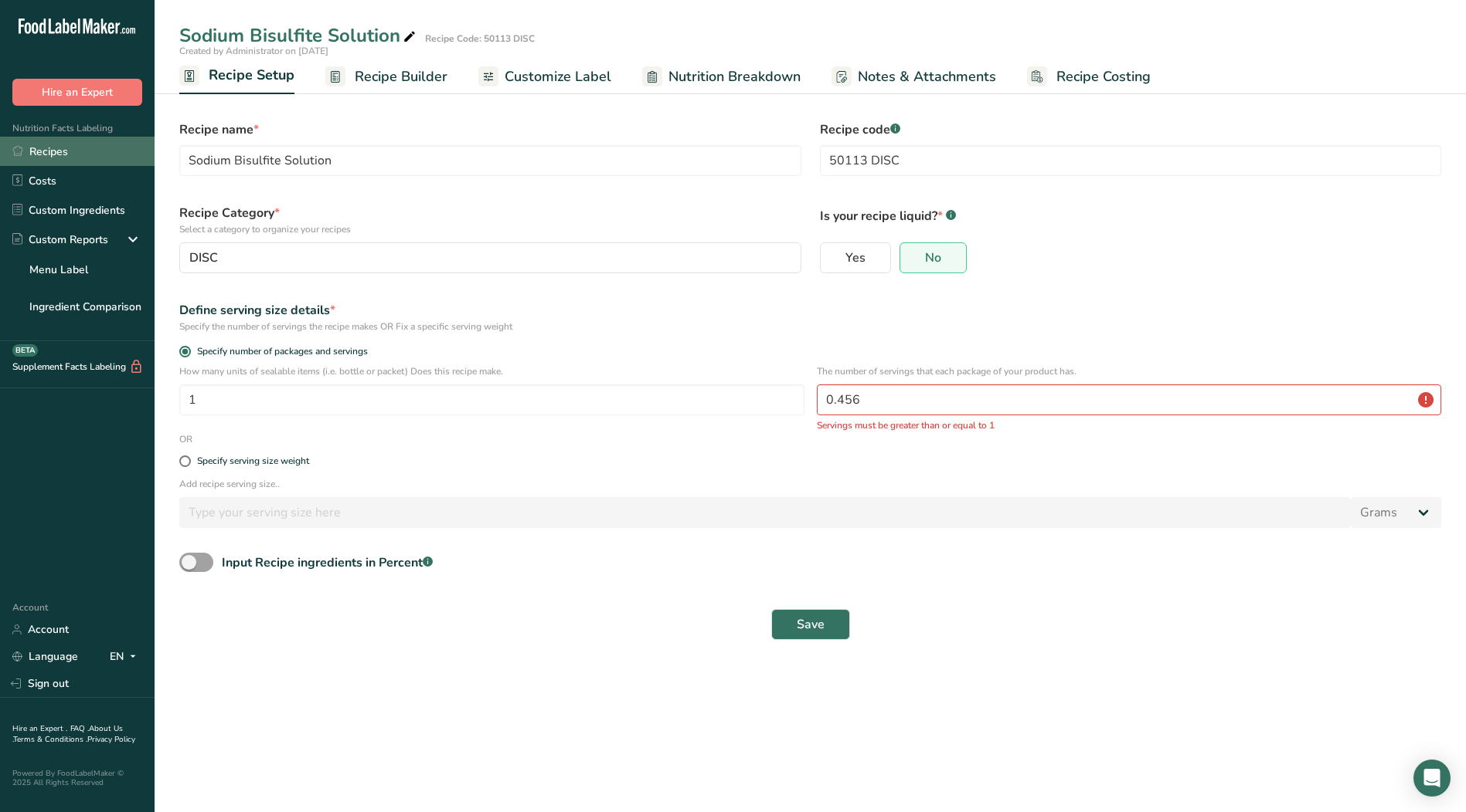
click at [52, 151] on link "Recipes" at bounding box center [77, 151] width 154 height 29
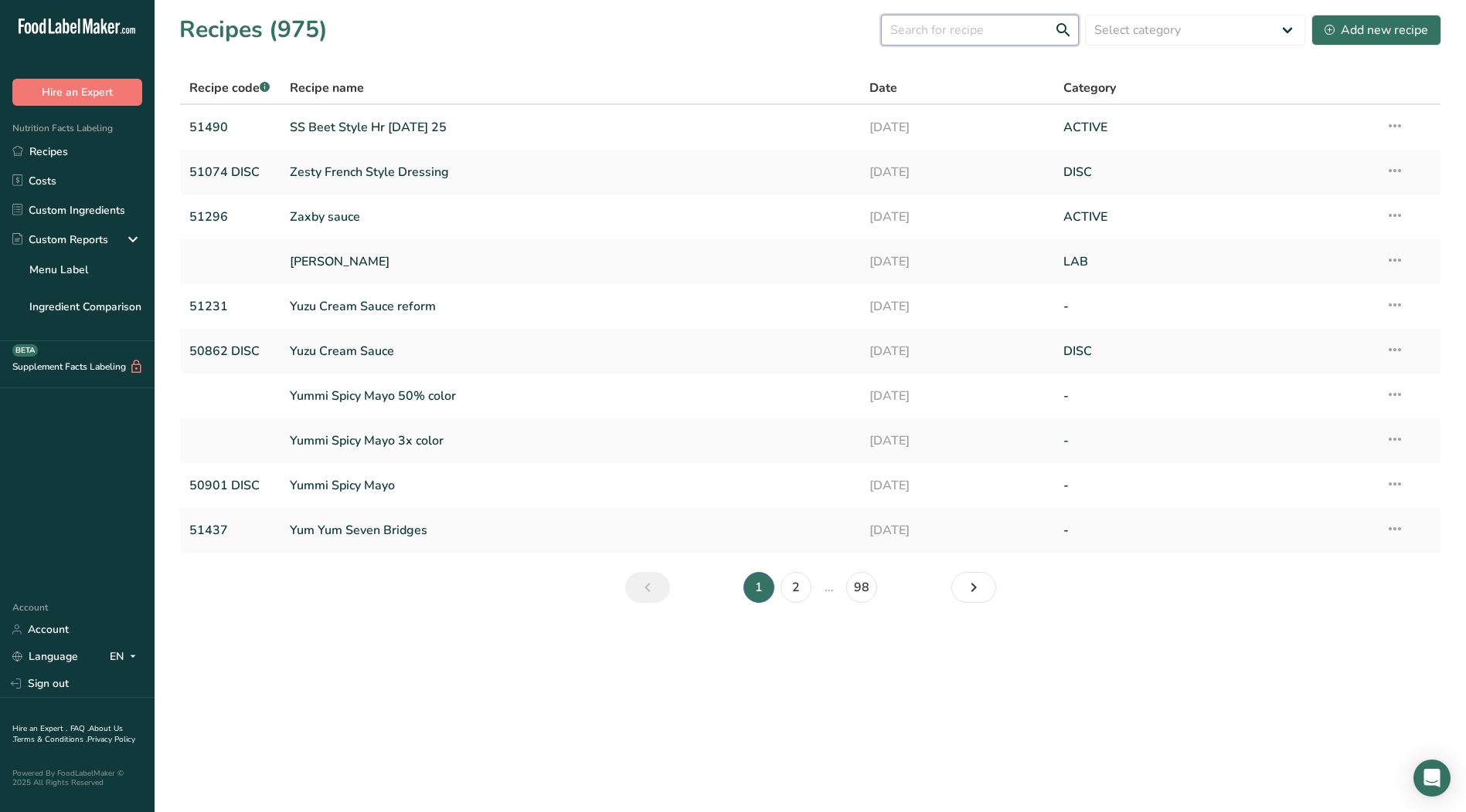
click at [975, 35] on input "text" at bounding box center [979, 30] width 198 height 31
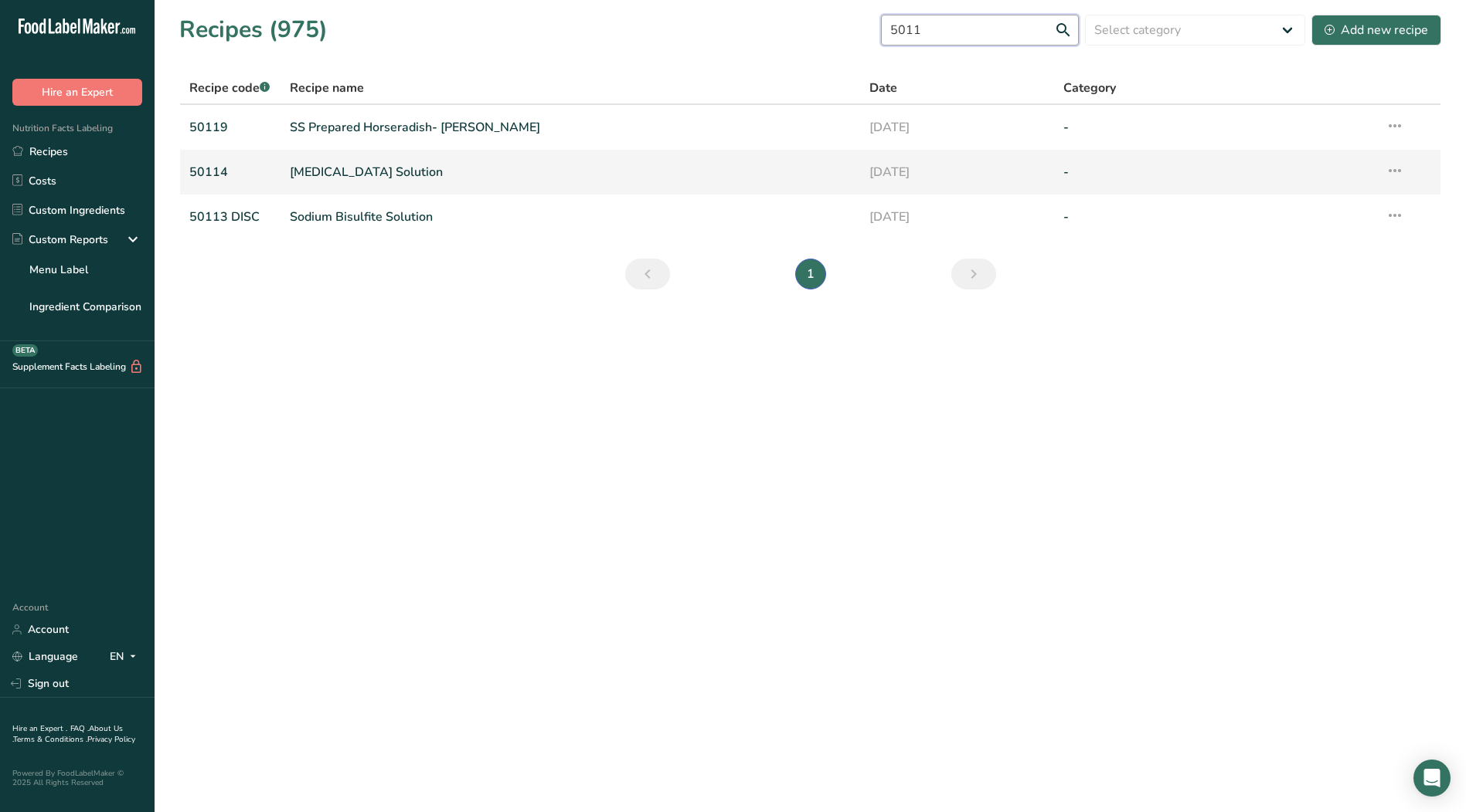
type input "5011"
click at [285, 169] on td "[MEDICAL_DATA] Solution" at bounding box center [570, 171] width 580 height 44
click at [348, 170] on link "[MEDICAL_DATA] Solution" at bounding box center [570, 172] width 562 height 32
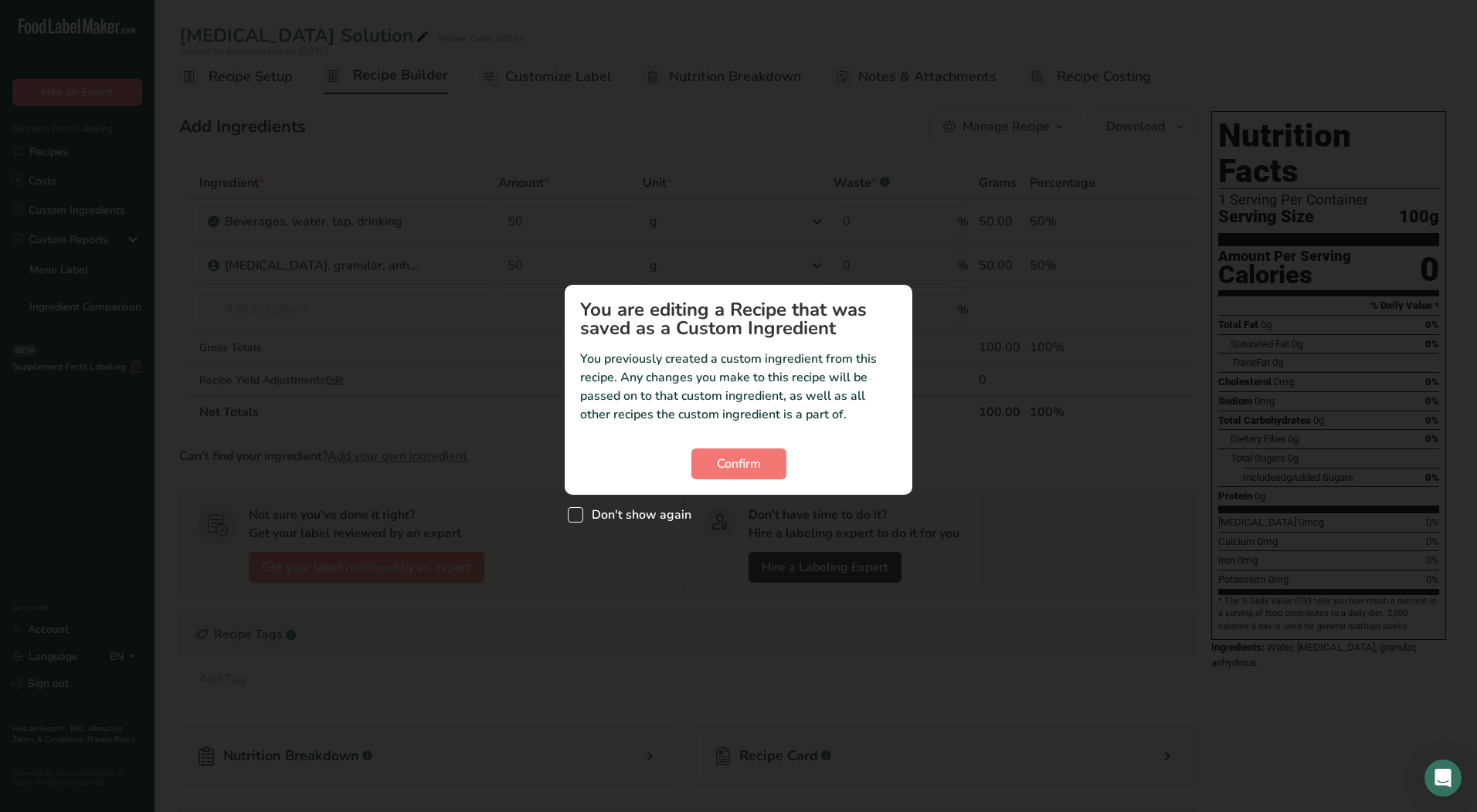
click at [582, 517] on span "Custom ingredient modal" at bounding box center [575, 515] width 15 height 15
click at [578, 517] on input "Don't show again" at bounding box center [572, 514] width 10 height 10
checkbox input "true"
click at [753, 461] on span "Confirm" at bounding box center [738, 464] width 44 height 19
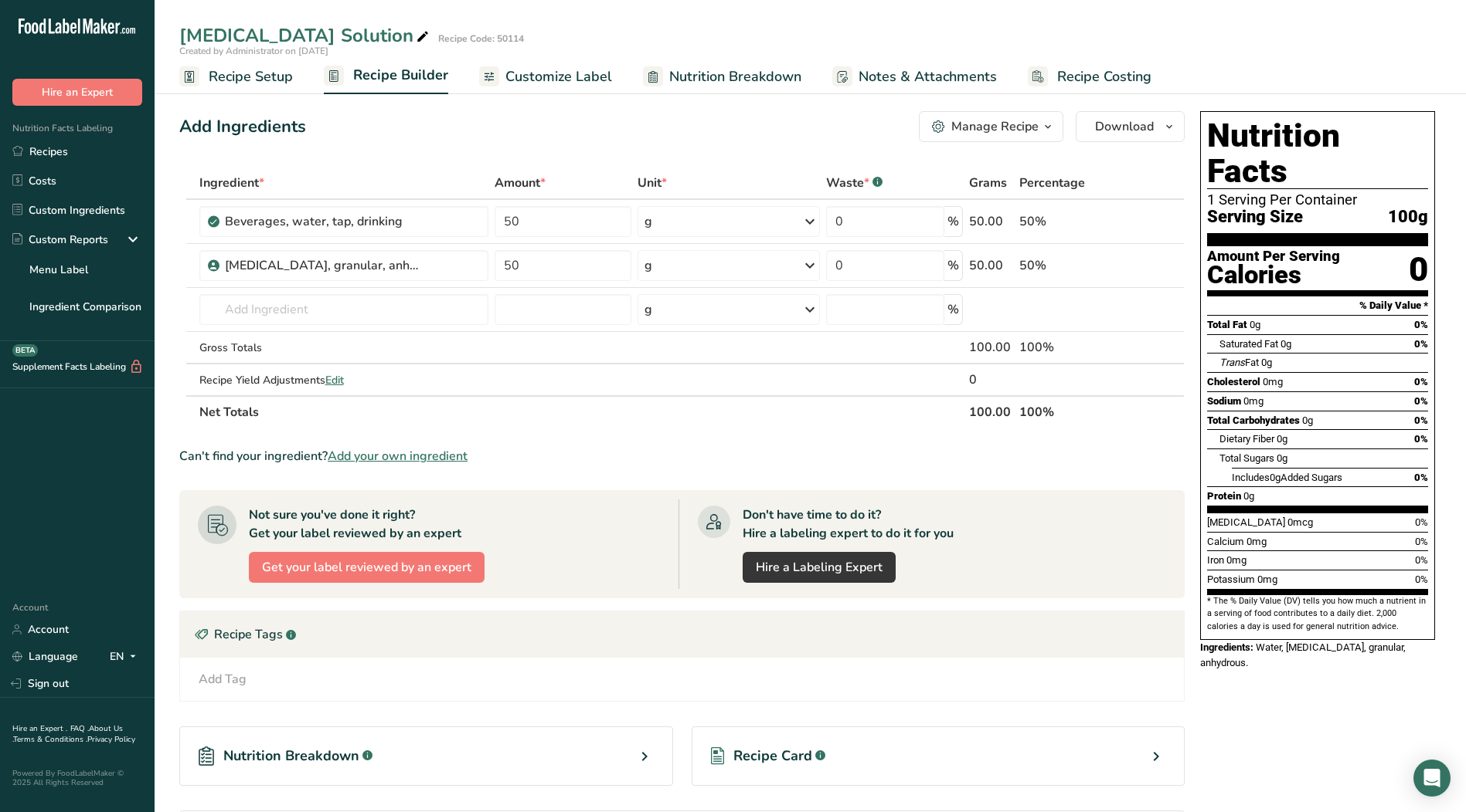
click at [246, 74] on span "Recipe Setup" at bounding box center [251, 77] width 84 height 21
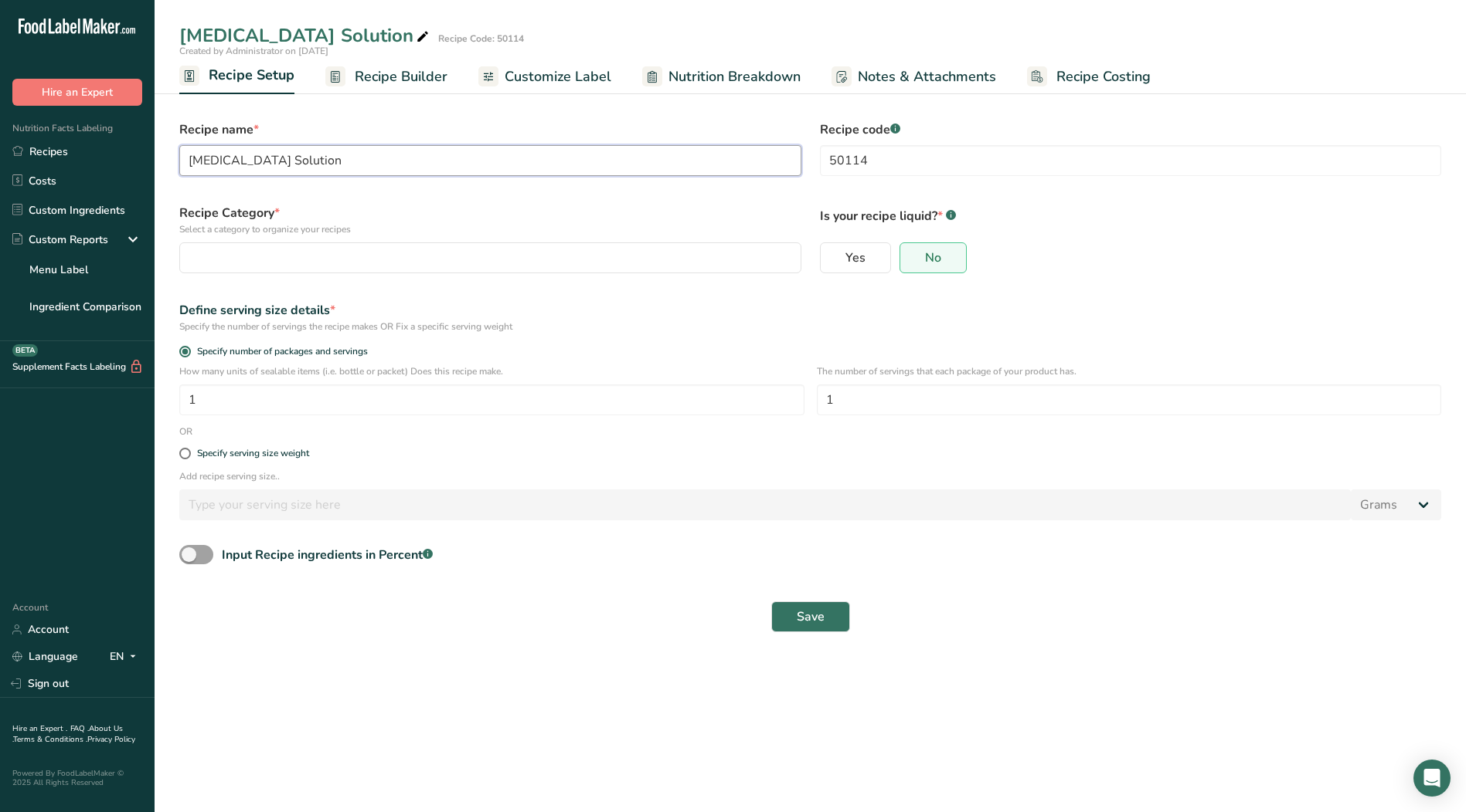
click at [324, 164] on input "[MEDICAL_DATA] Solution" at bounding box center [491, 161] width 622 height 31
click at [941, 165] on input "50114" at bounding box center [1131, 161] width 622 height 31
type input "50114 DISC"
click at [446, 252] on div "button" at bounding box center [485, 258] width 593 height 19
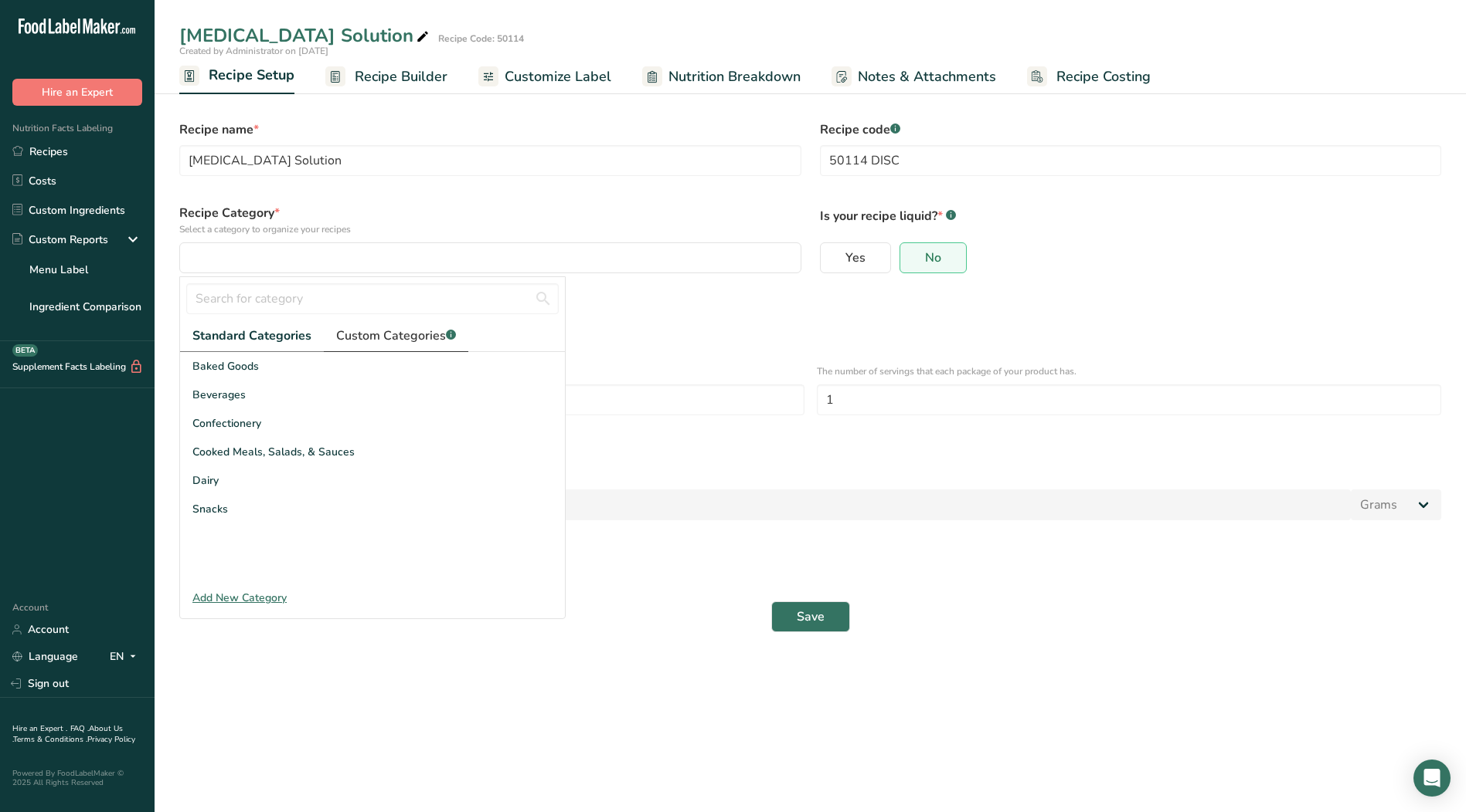
click at [382, 343] on span "Custom Categories .a-a{fill:#347362;}.b-a{fill:#fff;}" at bounding box center [395, 337] width 120 height 19
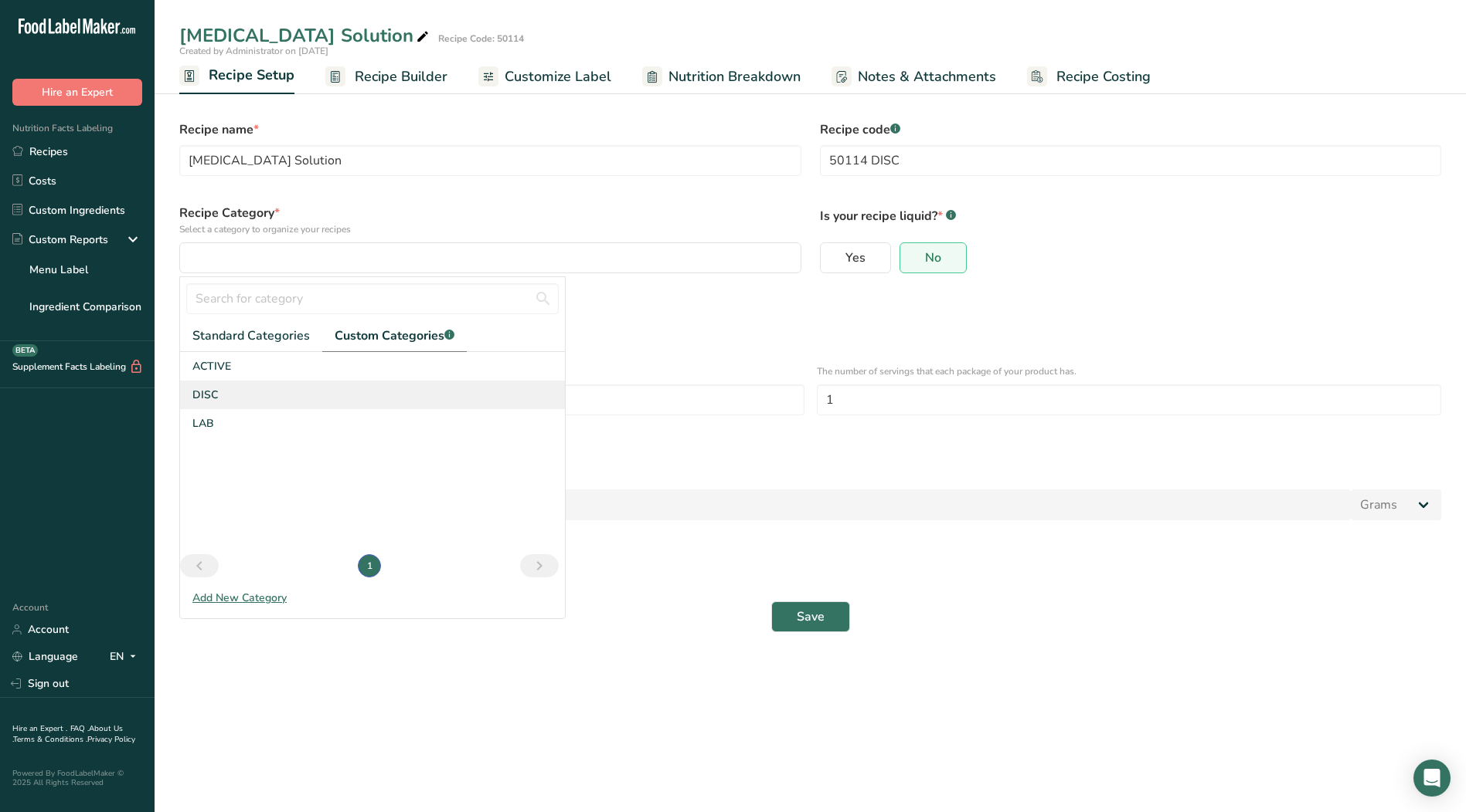
click at [235, 395] on div "DISC" at bounding box center [372, 395] width 385 height 28
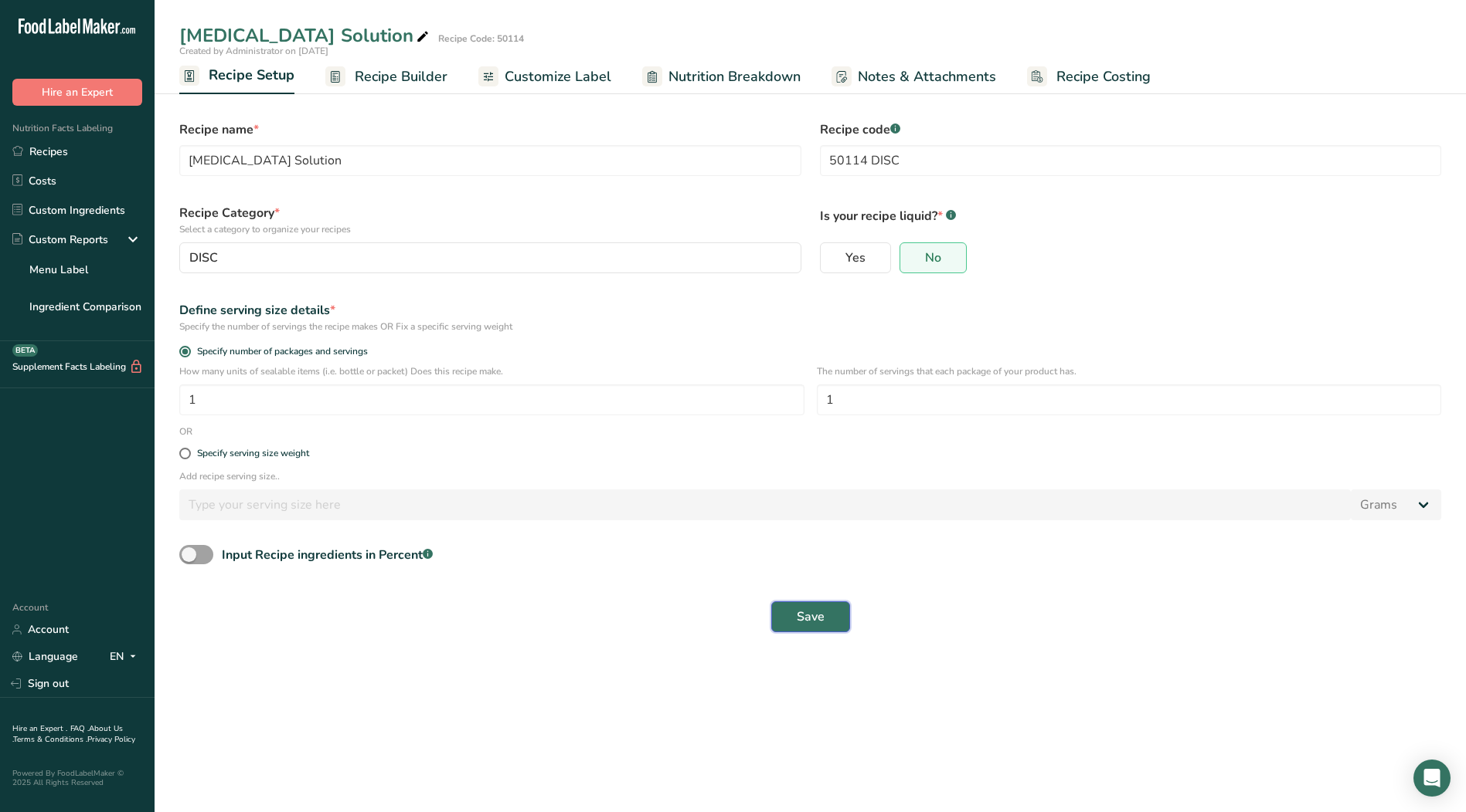
click at [831, 617] on button "Save" at bounding box center [810, 616] width 79 height 31
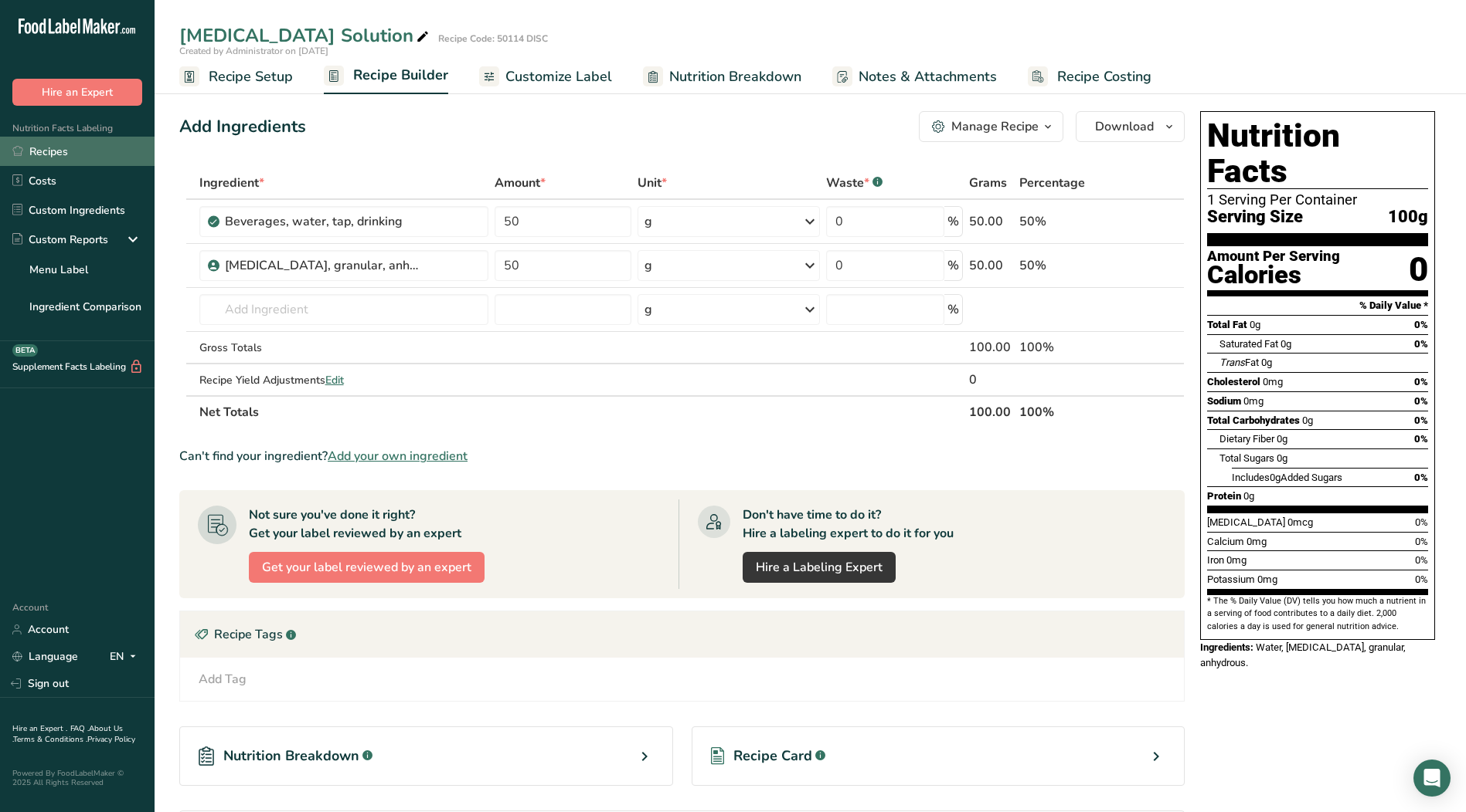
click at [53, 150] on link "Recipes" at bounding box center [77, 151] width 154 height 29
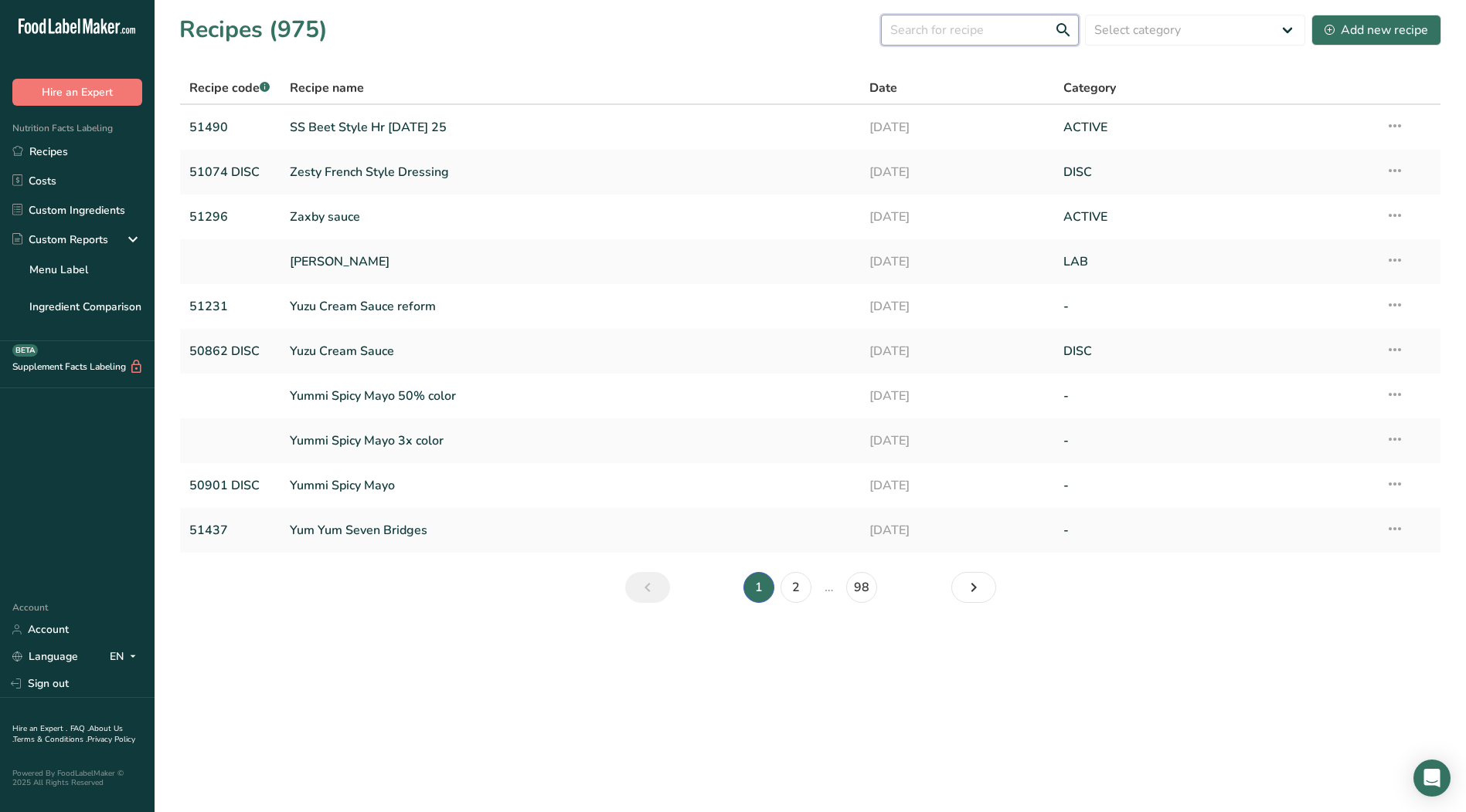
click at [972, 36] on input "text" at bounding box center [979, 30] width 198 height 31
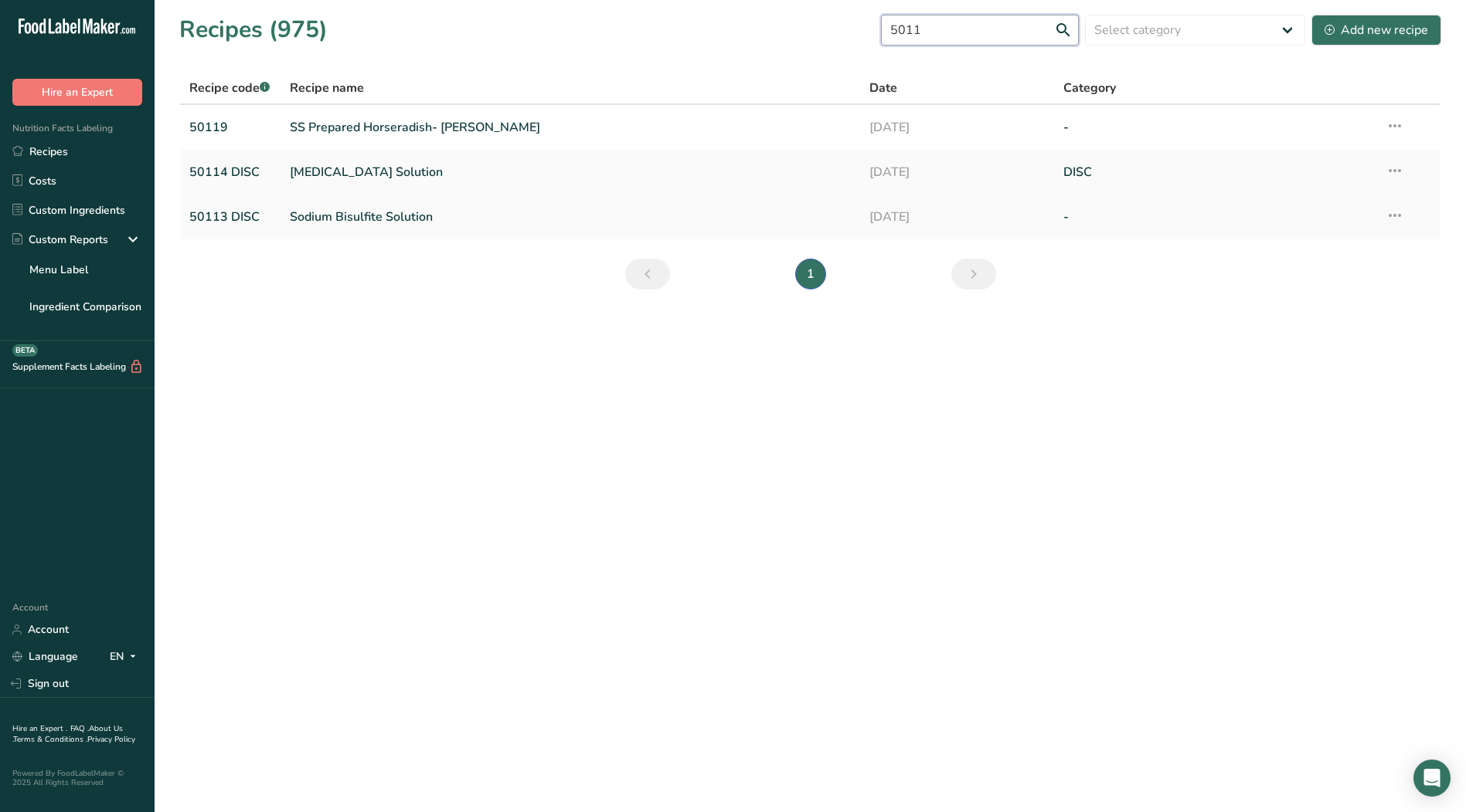
type input "5011"
click at [293, 219] on link "Sodium Bisulfite Solution" at bounding box center [570, 216] width 562 height 32
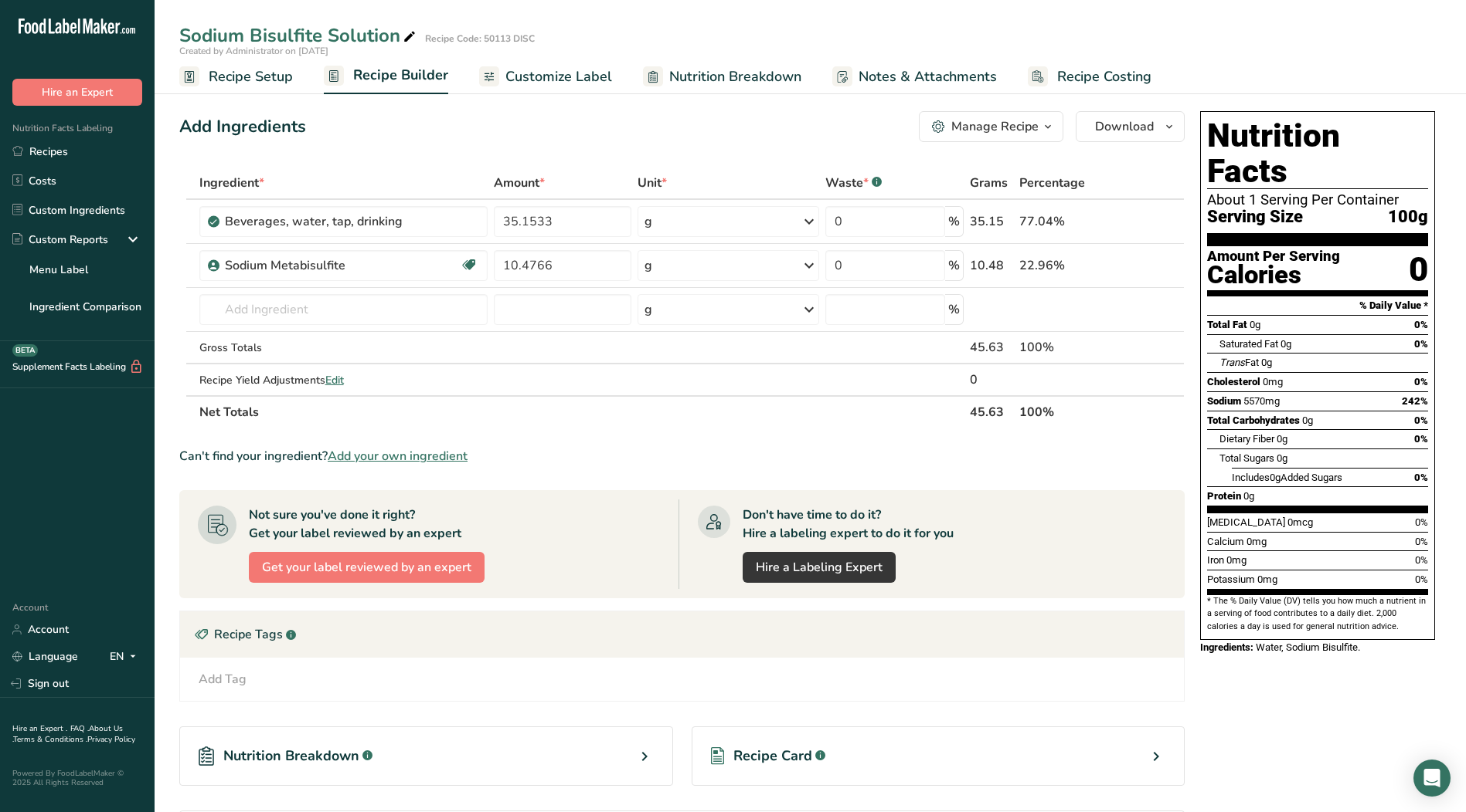
click at [240, 78] on span "Recipe Setup" at bounding box center [251, 77] width 84 height 21
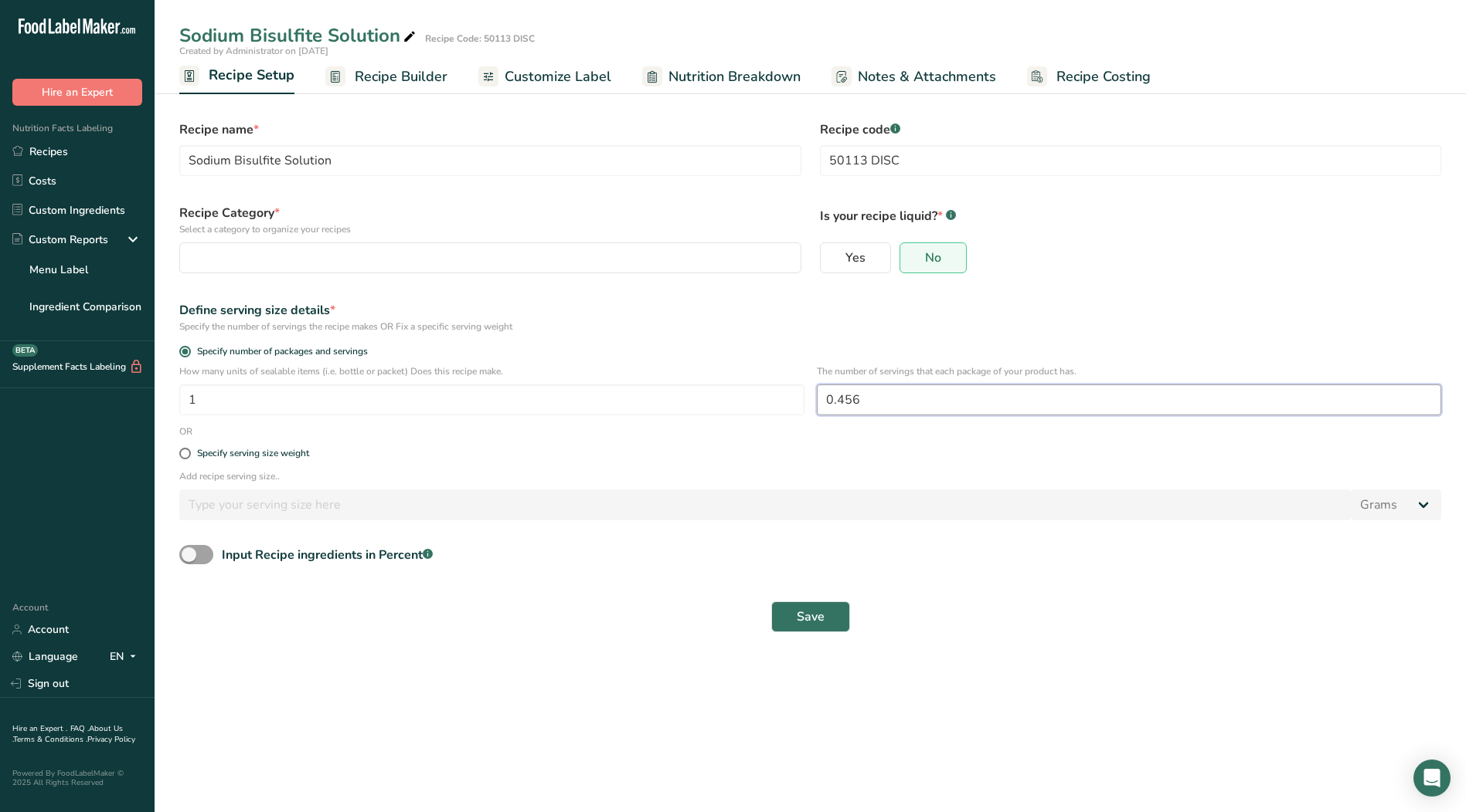
click at [888, 403] on input "0.456" at bounding box center [1128, 400] width 625 height 31
drag, startPoint x: 888, startPoint y: 403, endPoint x: 724, endPoint y: 398, distance: 164.1
click at [725, 399] on div "How many units of sealable items (i.e. bottle or packet) Does this recipe make.…" at bounding box center [810, 395] width 1280 height 60
click at [428, 248] on button "button" at bounding box center [491, 257] width 622 height 31
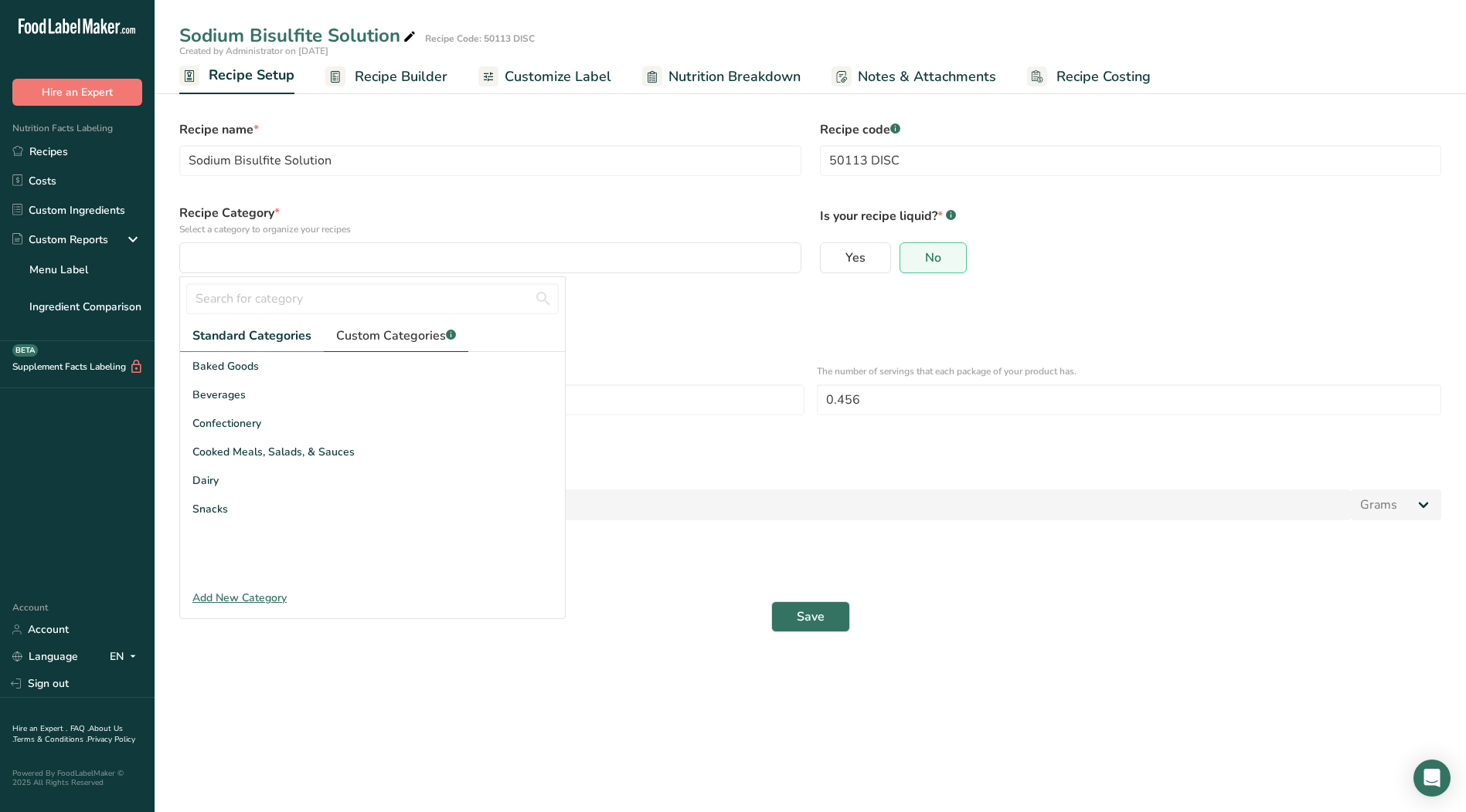
click at [407, 336] on span "Custom Categories .a-a{fill:#347362;}.b-a{fill:#fff;}" at bounding box center [395, 337] width 120 height 19
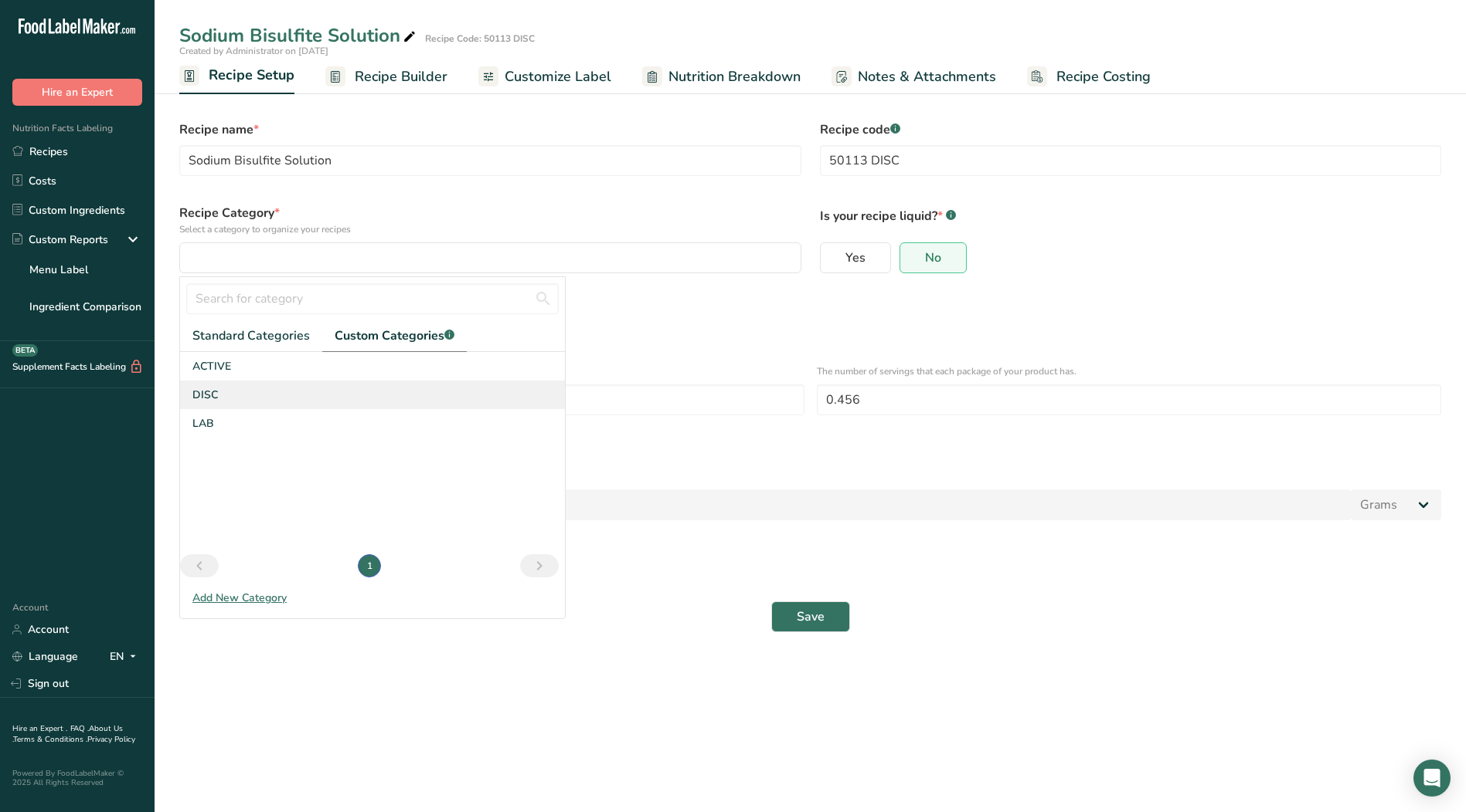
click at [224, 399] on div "DISC" at bounding box center [372, 395] width 385 height 28
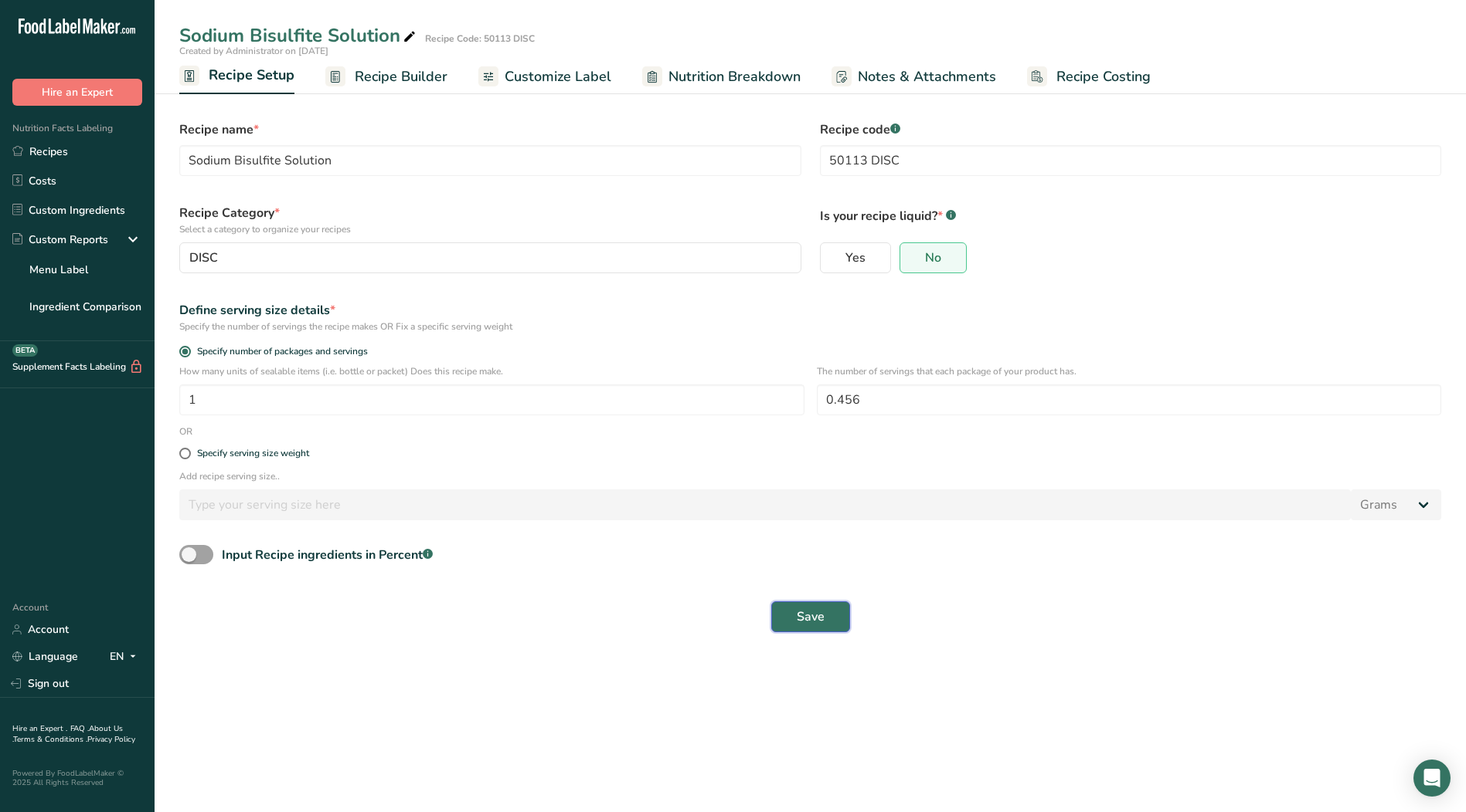
click at [820, 618] on span "Save" at bounding box center [810, 617] width 27 height 19
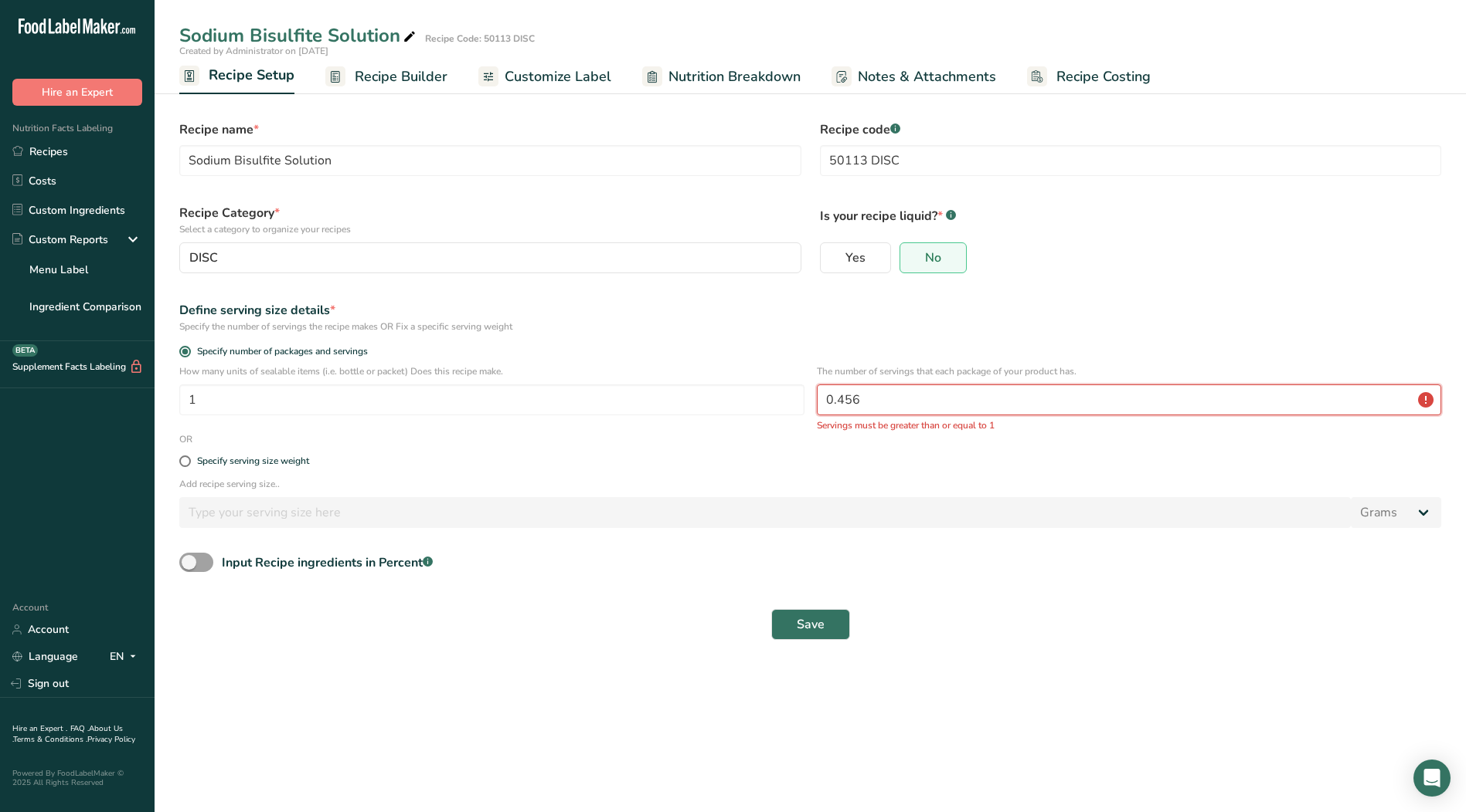
click at [880, 397] on input "0.456" at bounding box center [1128, 400] width 625 height 31
drag, startPoint x: 880, startPoint y: 398, endPoint x: 689, endPoint y: 398, distance: 191.0
click at [692, 398] on div "How many units of sealable items (i.e. bottle or packet) Does this recipe make.…" at bounding box center [810, 399] width 1280 height 68
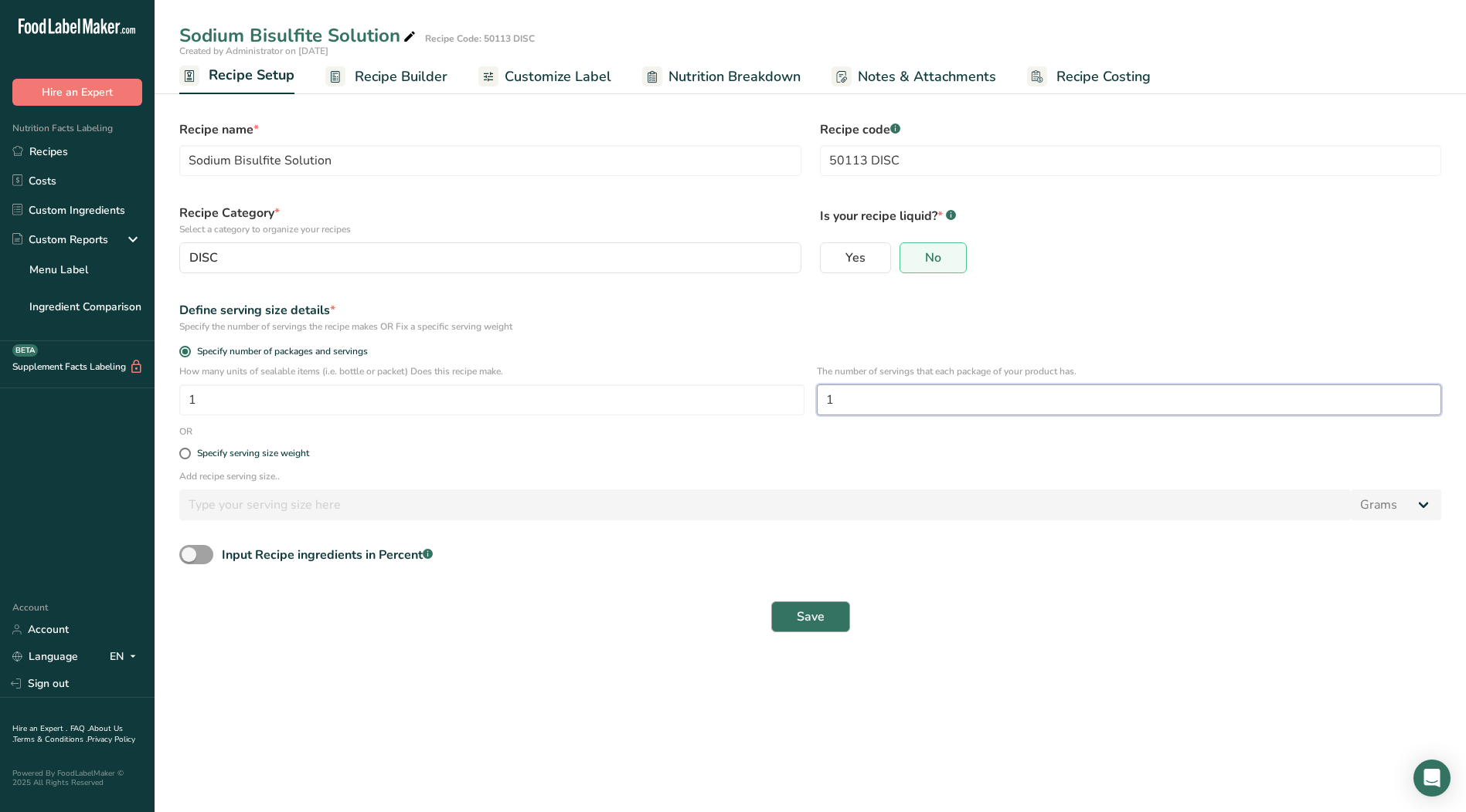
type input "1"
click at [821, 621] on span "Save" at bounding box center [810, 617] width 27 height 19
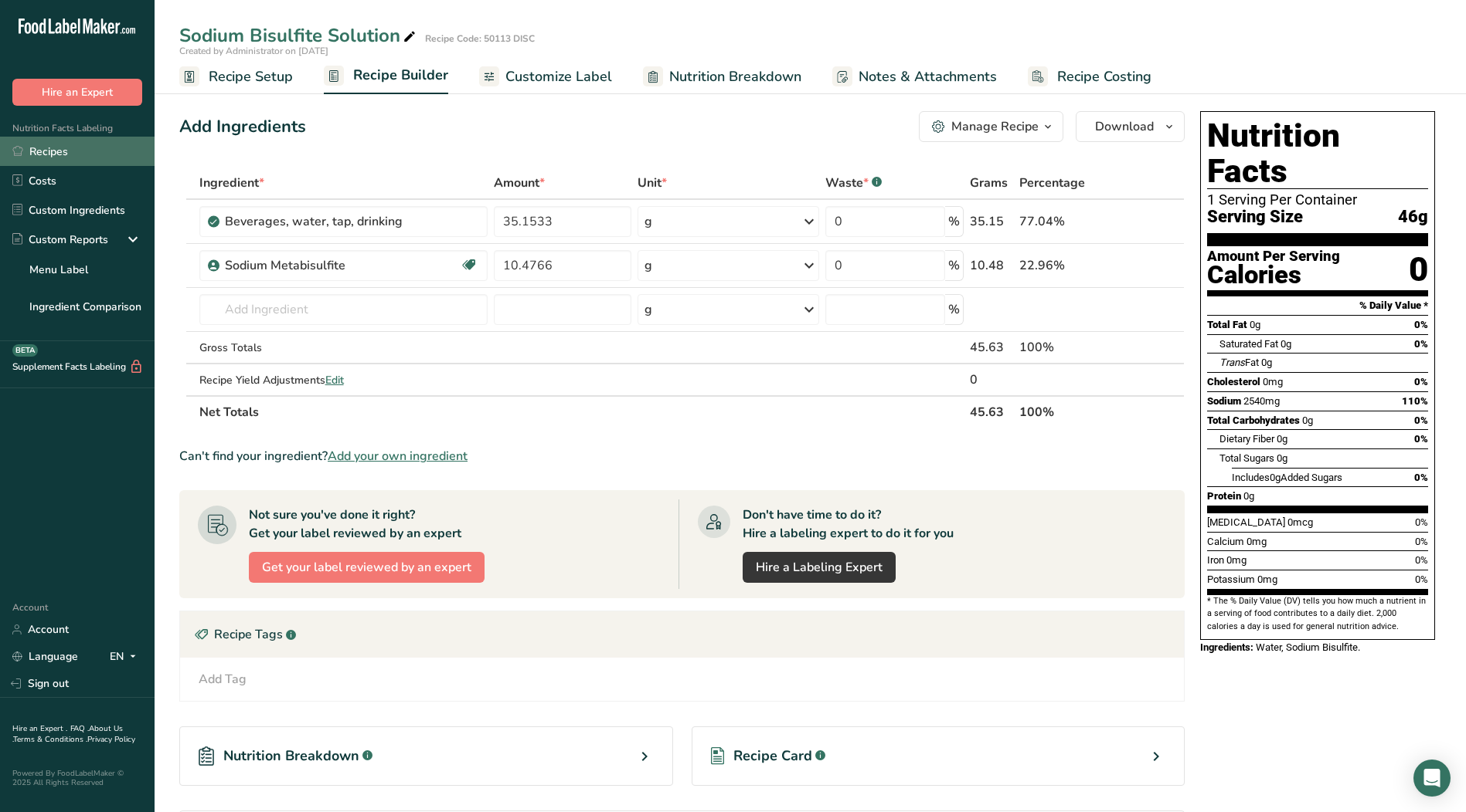
click at [44, 154] on link "Recipes" at bounding box center [77, 151] width 154 height 29
